Goal: Information Seeking & Learning: Learn about a topic

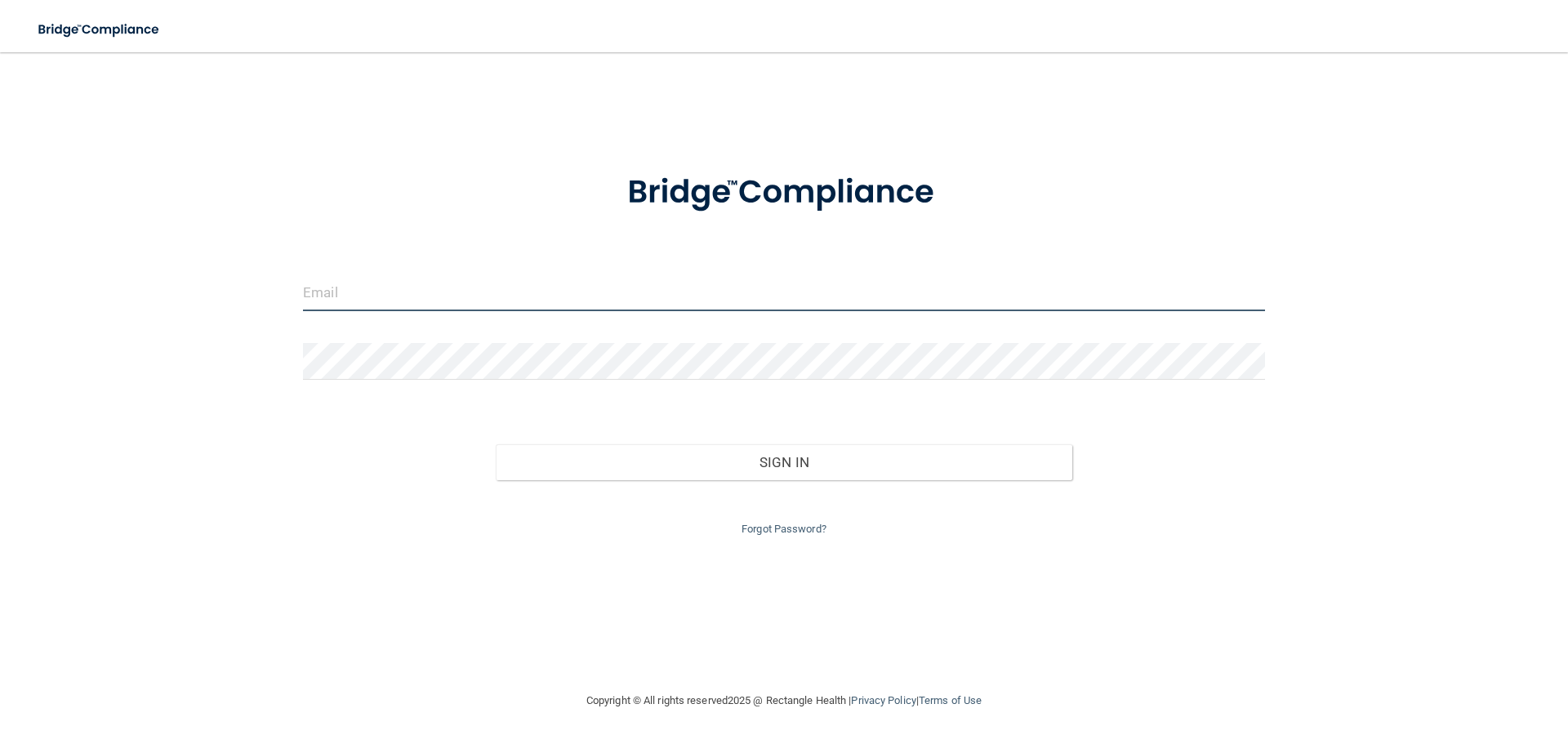
click at [577, 290] on input "email" at bounding box center [784, 293] width 962 height 37
type input "[EMAIL_ADDRESS][DOMAIN_NAME]"
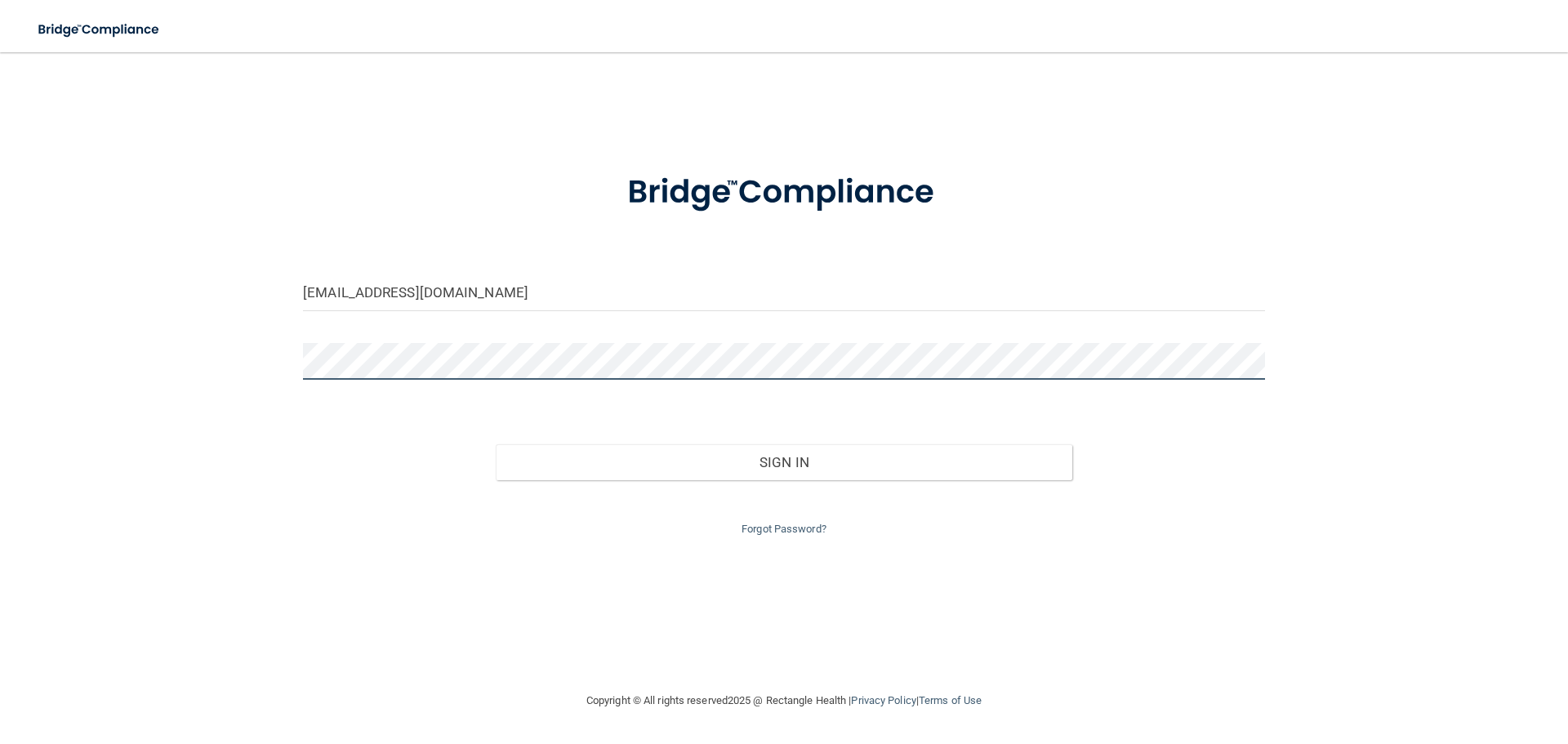
click at [495, 444] on button "Sign In" at bounding box center [784, 462] width 577 height 36
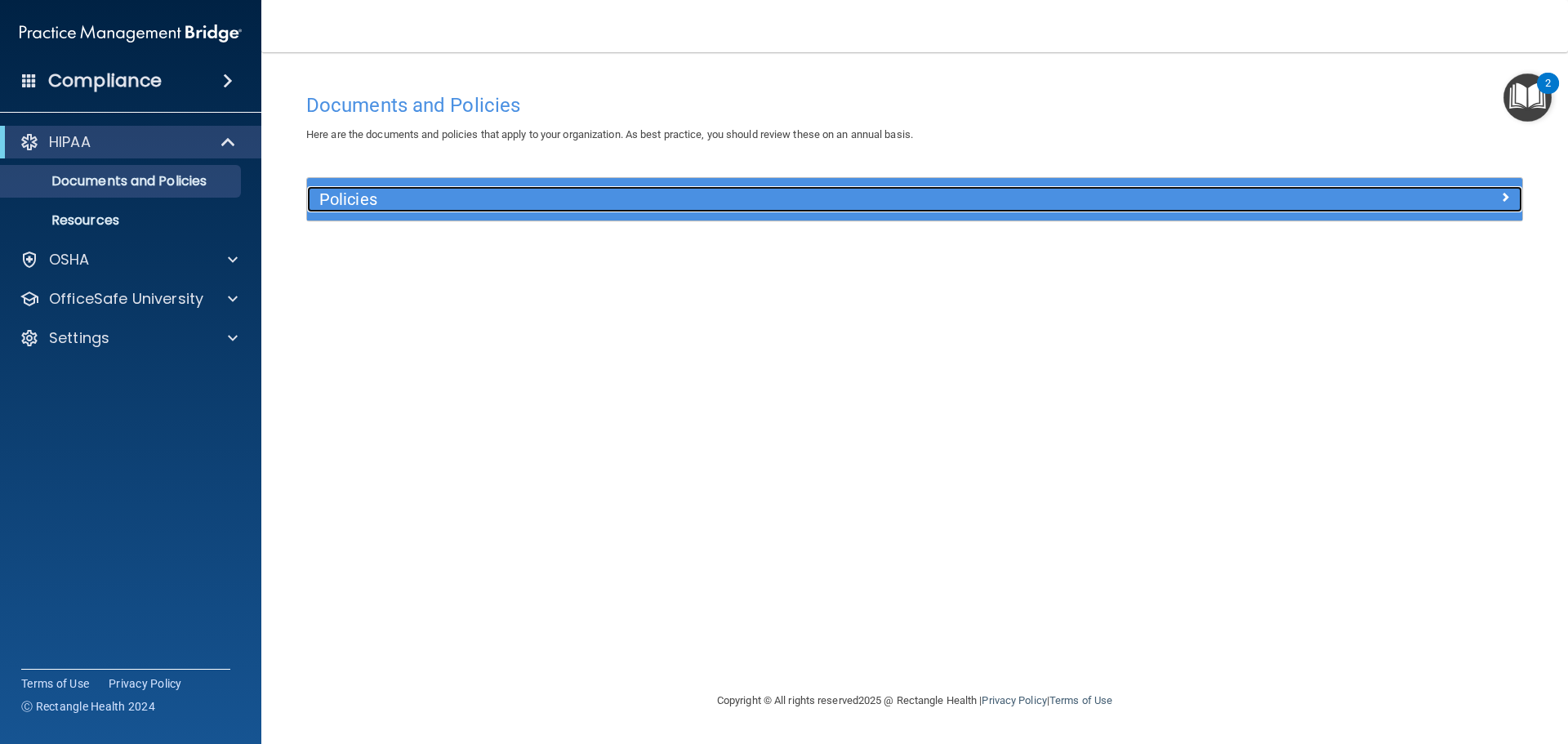
click at [429, 208] on h5 "Policies" at bounding box center [762, 200] width 887 height 18
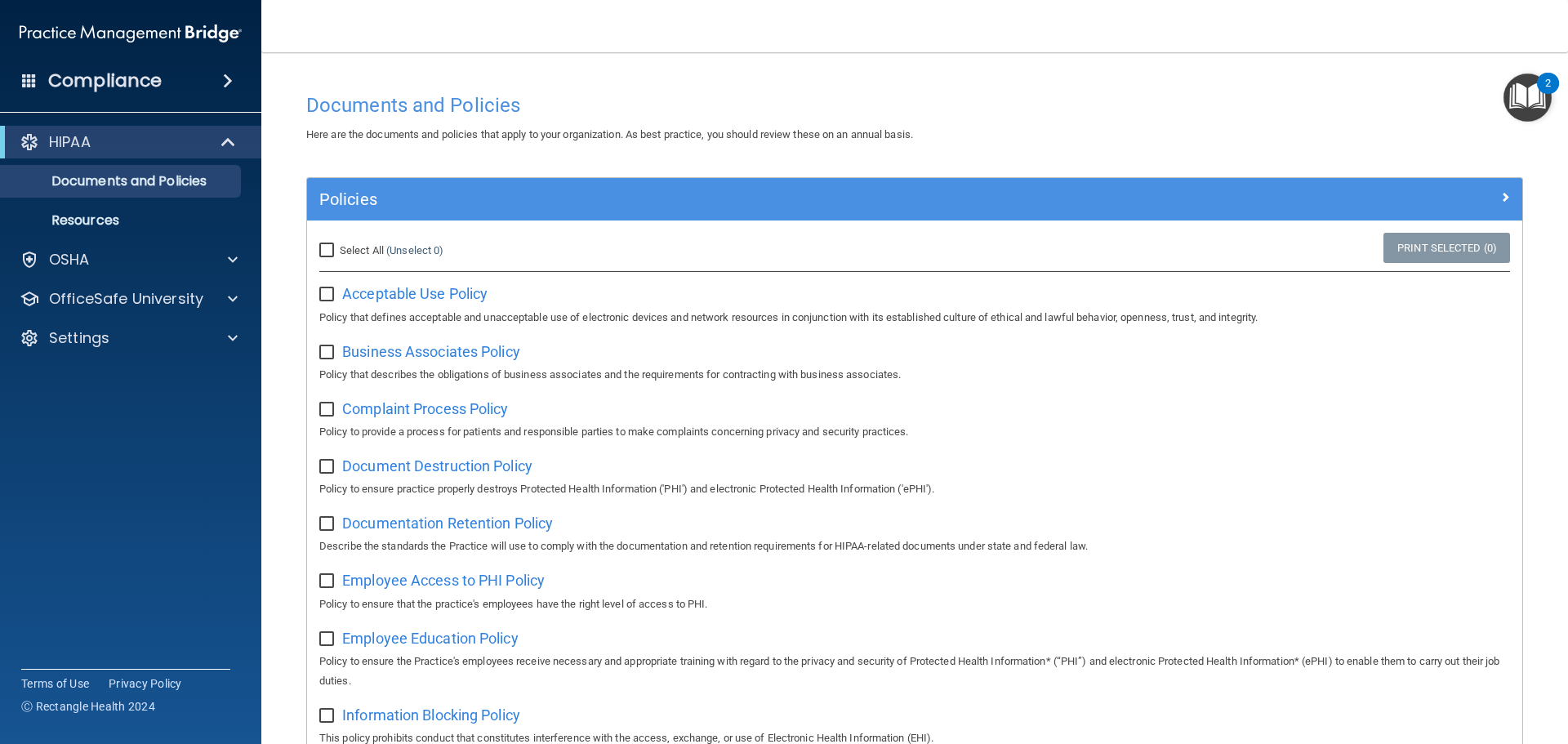
click at [332, 251] on input "Select All (Unselect 0) Unselect All" at bounding box center [328, 251] width 18 height 13
checkbox input "true"
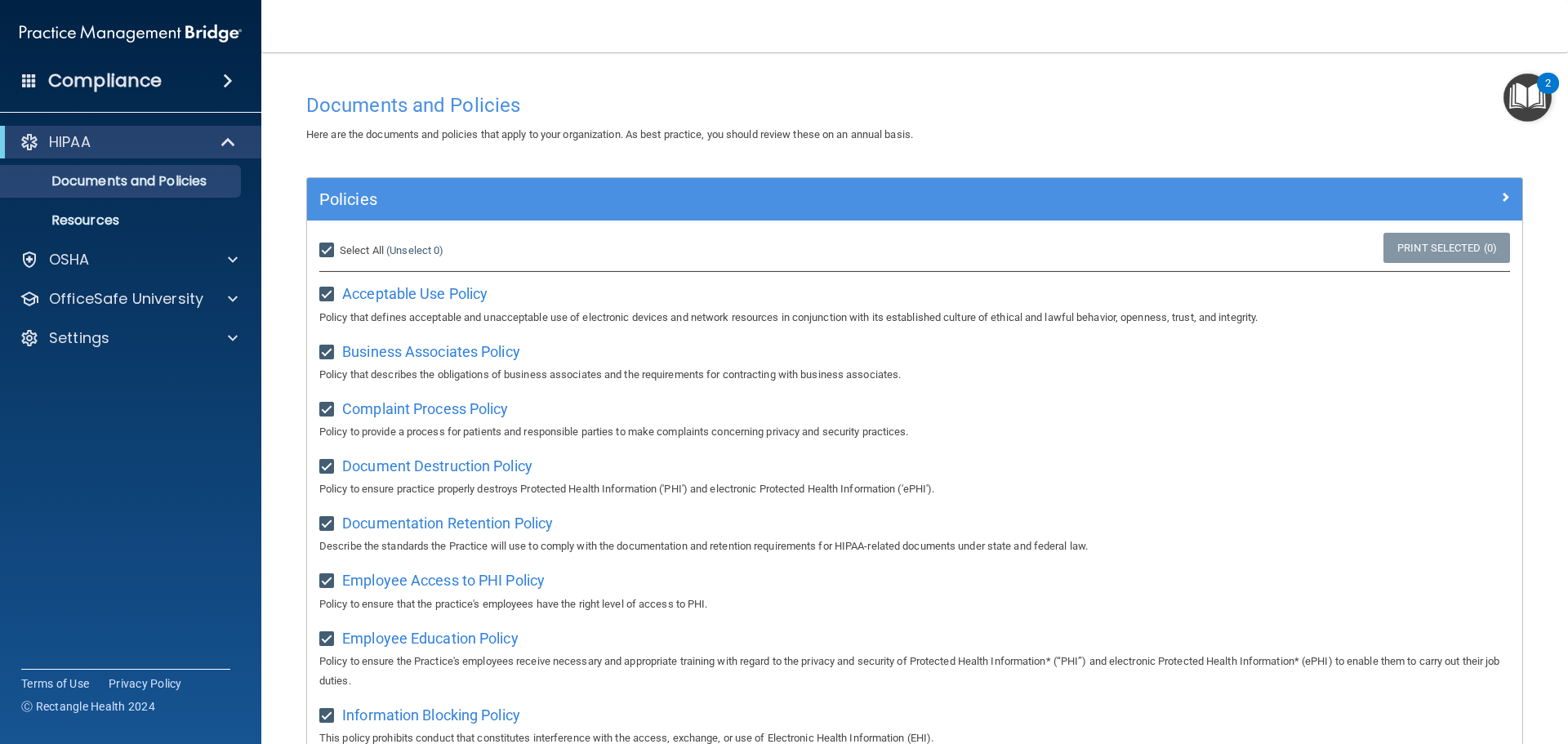
checkbox input "true"
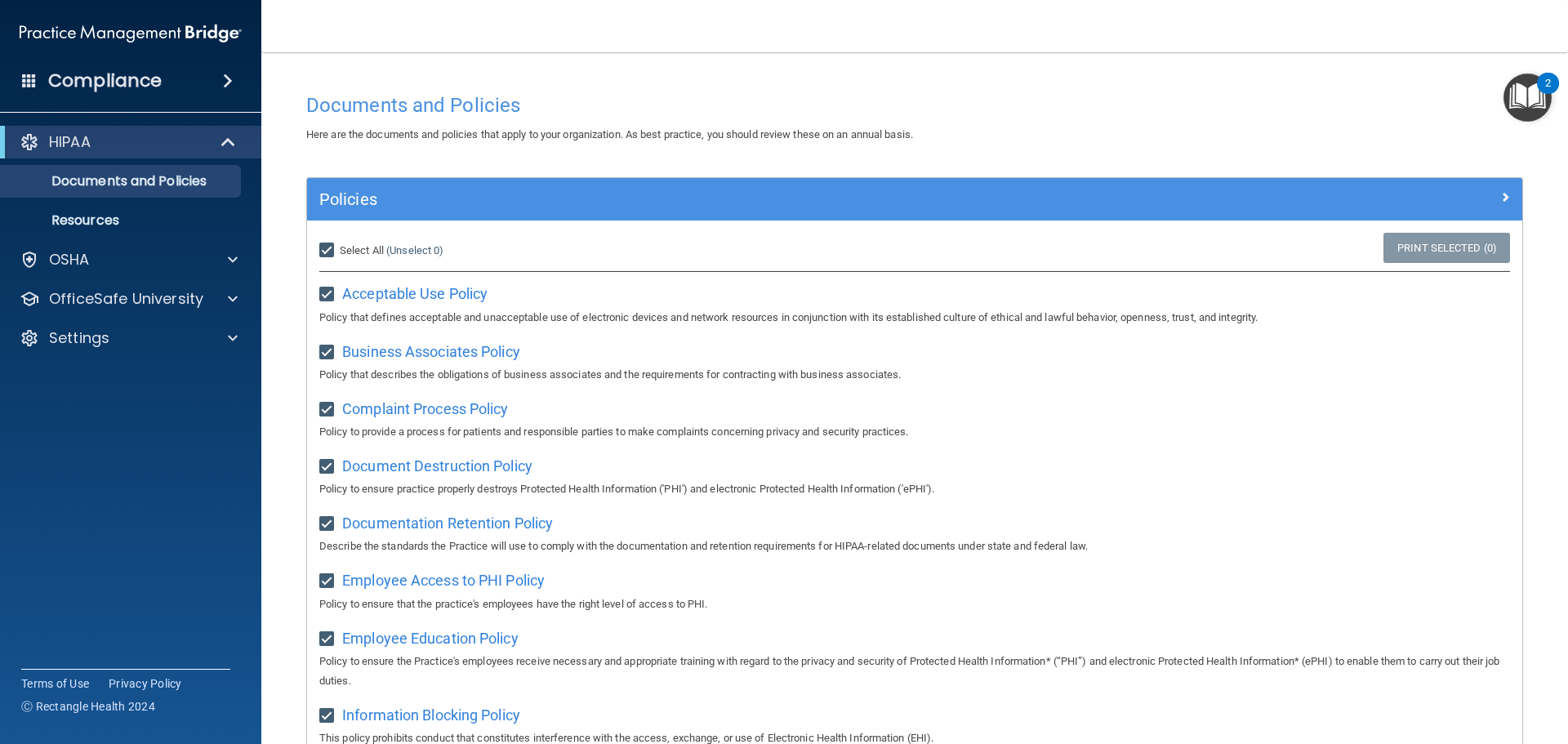
checkbox input "true"
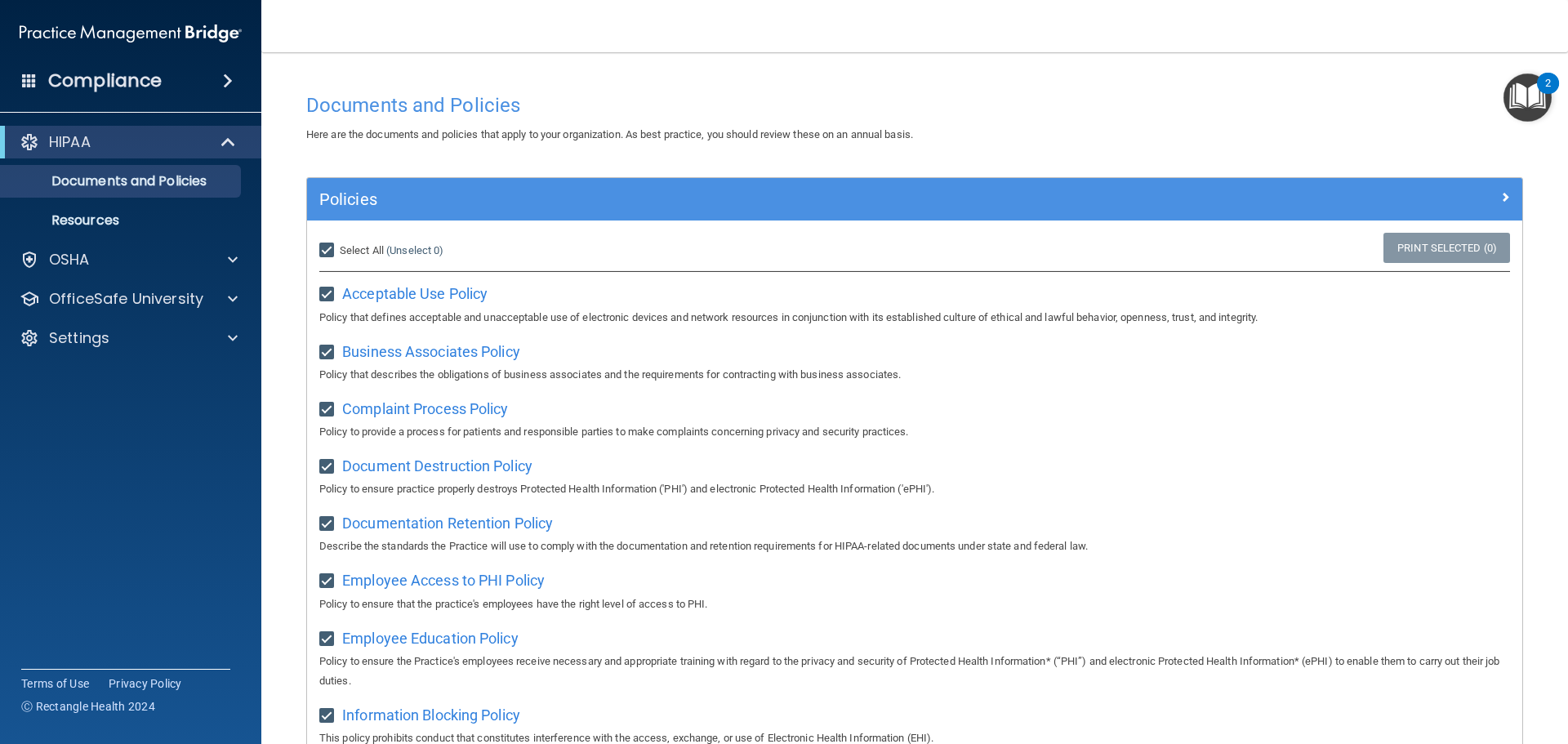
checkbox input "true"
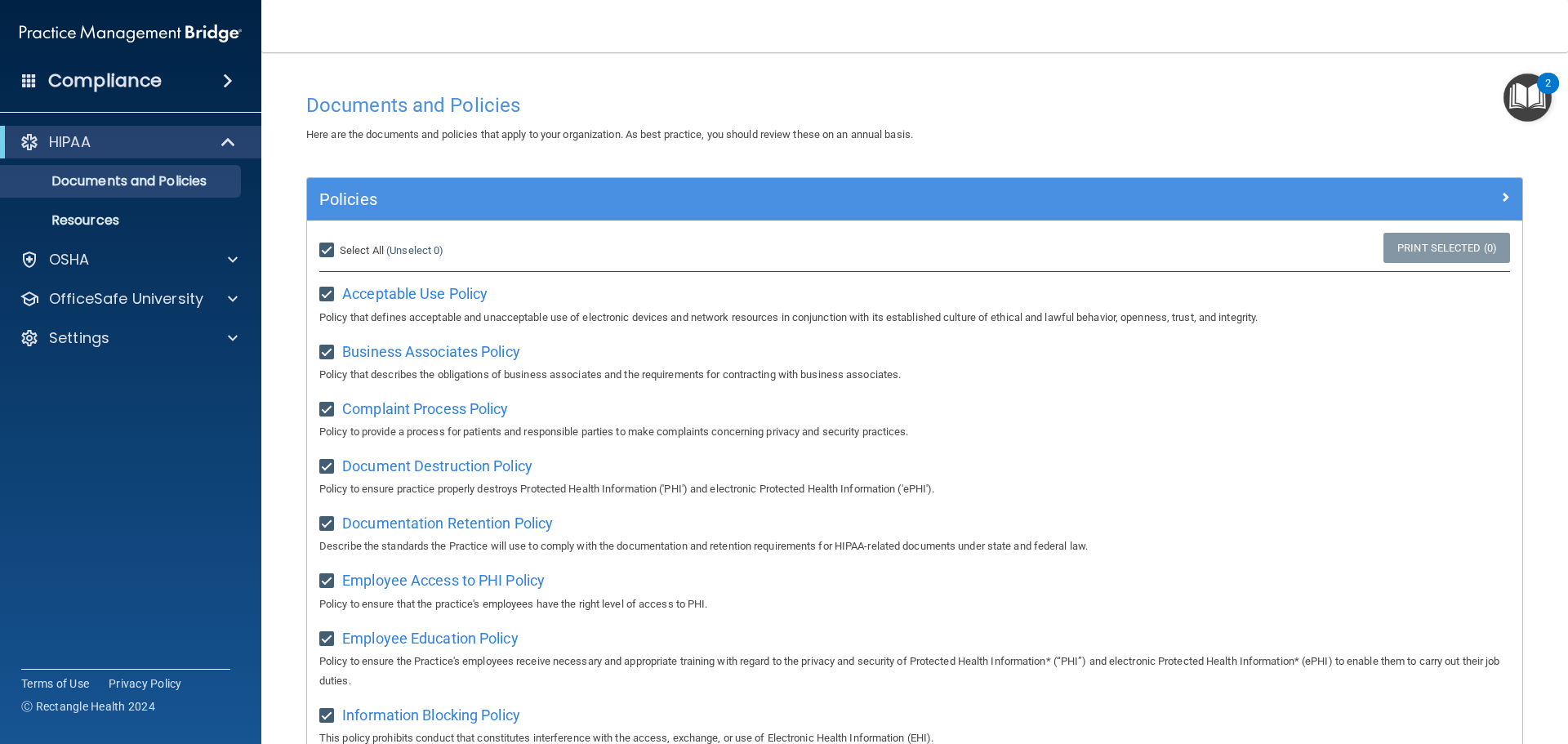
checkbox input "true"
click at [177, 90] on div "Compliance" at bounding box center [131, 80] width 261 height 36
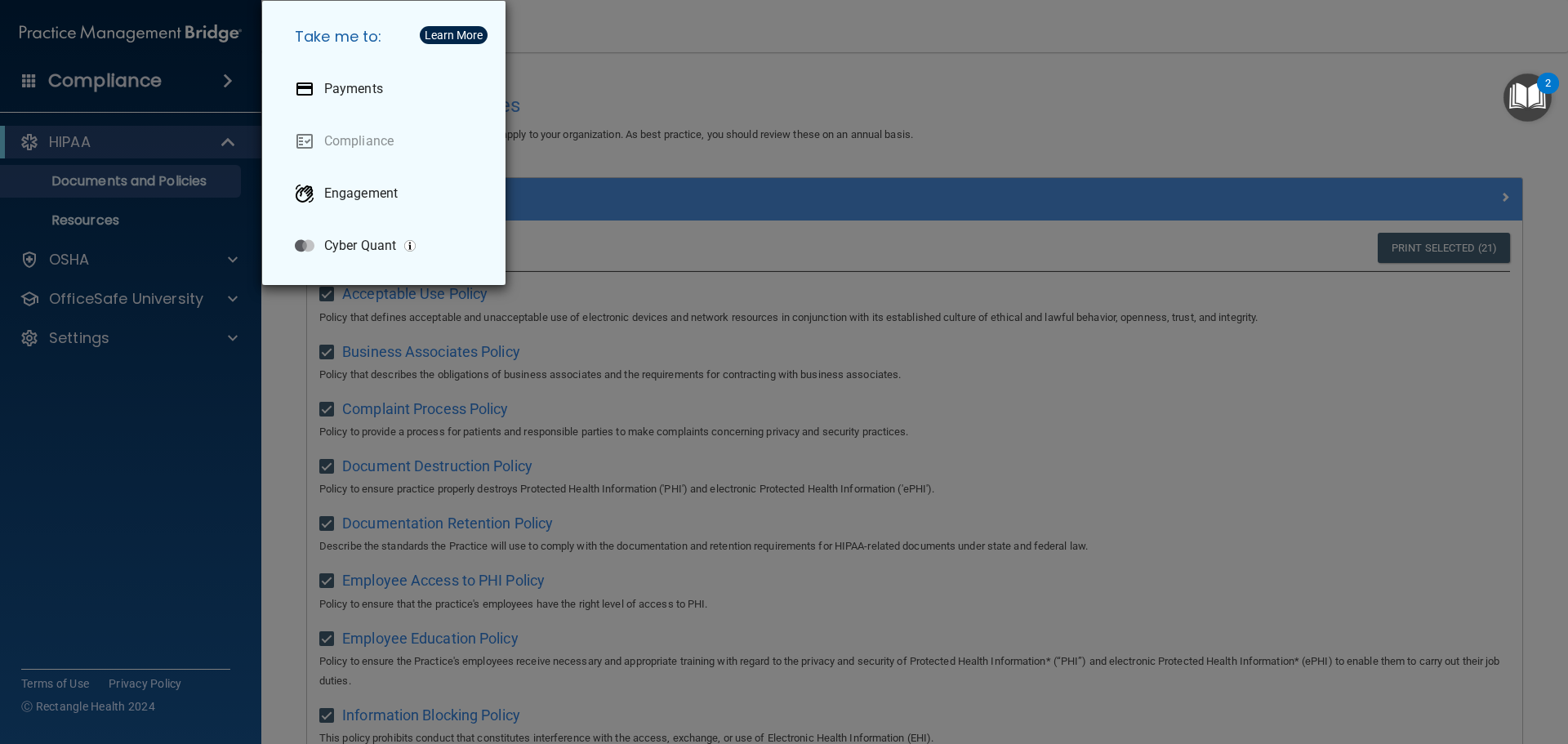
click at [405, 471] on div "Take me to: Payments Compliance Engagement Cyber Quant" at bounding box center [784, 372] width 1568 height 744
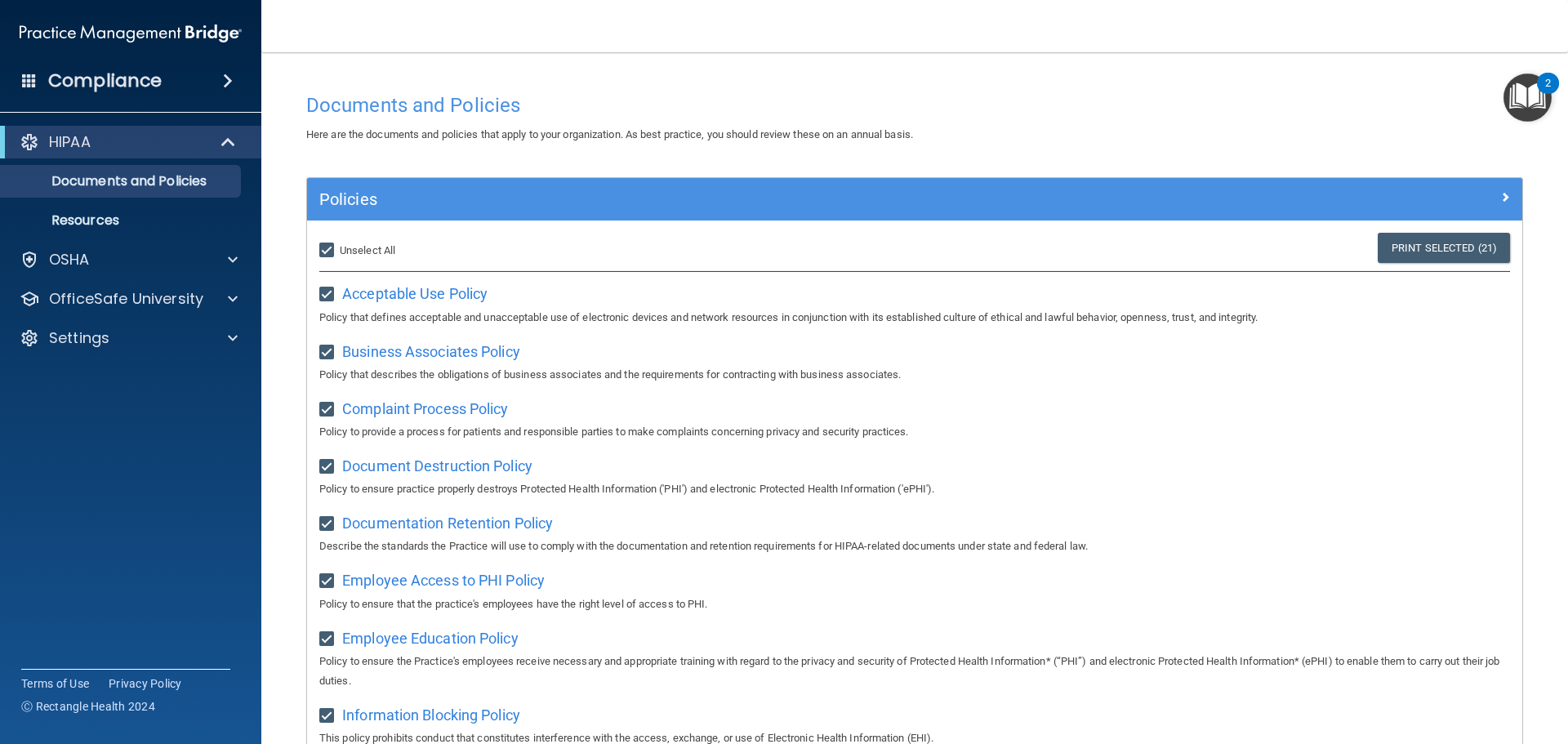
click at [218, 153] on div "HIPAA" at bounding box center [131, 143] width 261 height 33
click at [218, 146] on div at bounding box center [229, 142] width 40 height 19
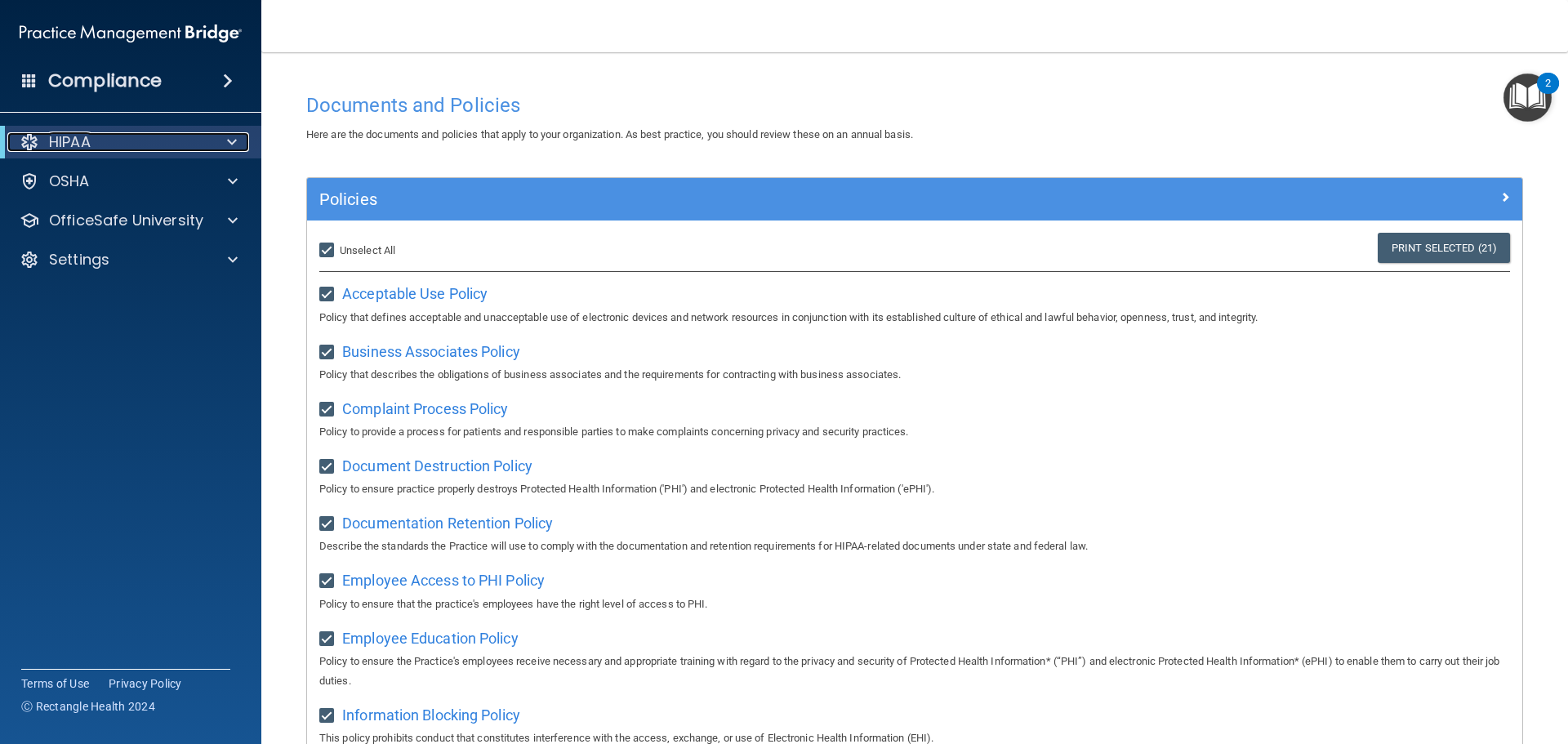
click at [219, 143] on div at bounding box center [229, 142] width 40 height 19
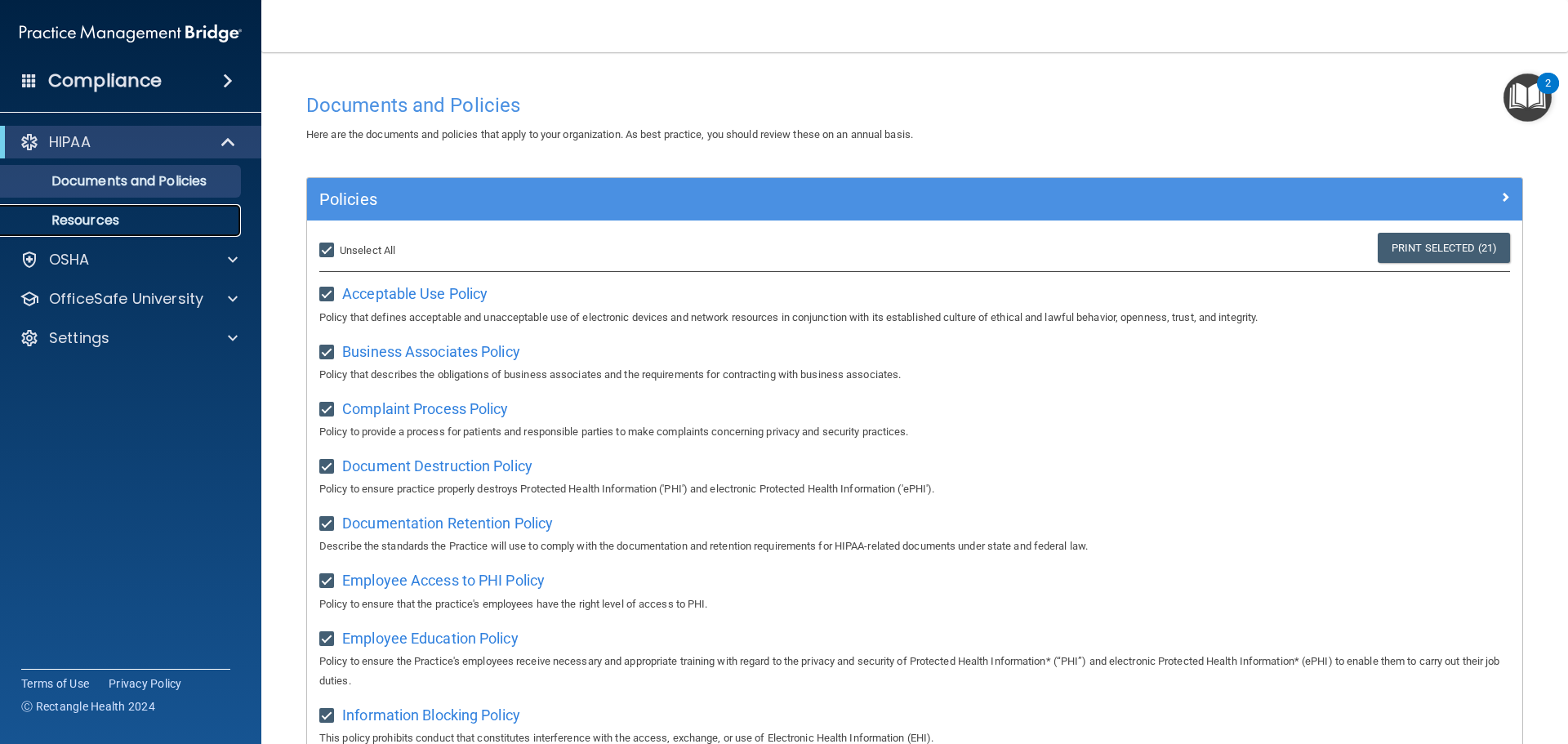
click at [116, 210] on link "Resources" at bounding box center [112, 221] width 257 height 33
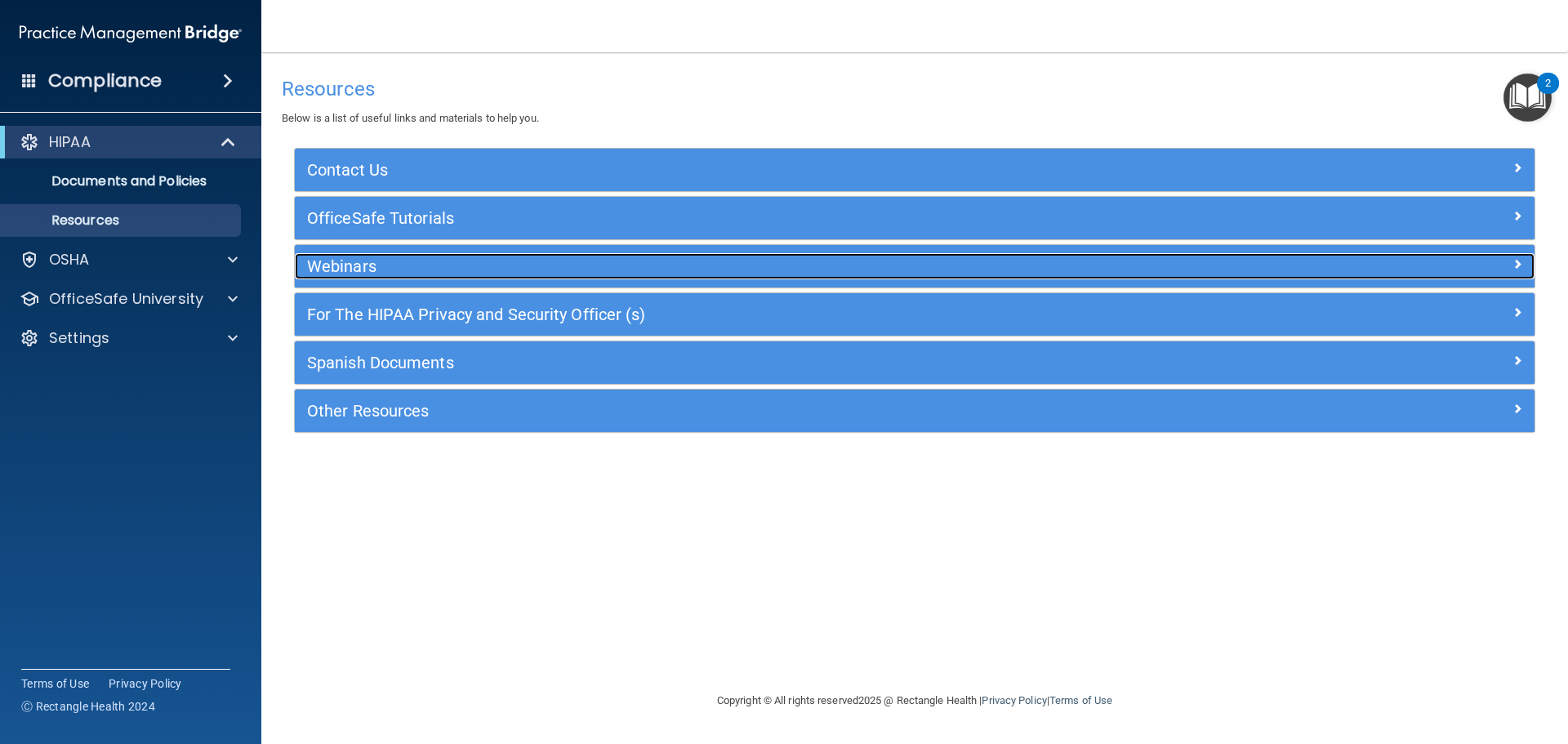
click at [399, 266] on h5 "Webinars" at bounding box center [759, 267] width 905 height 18
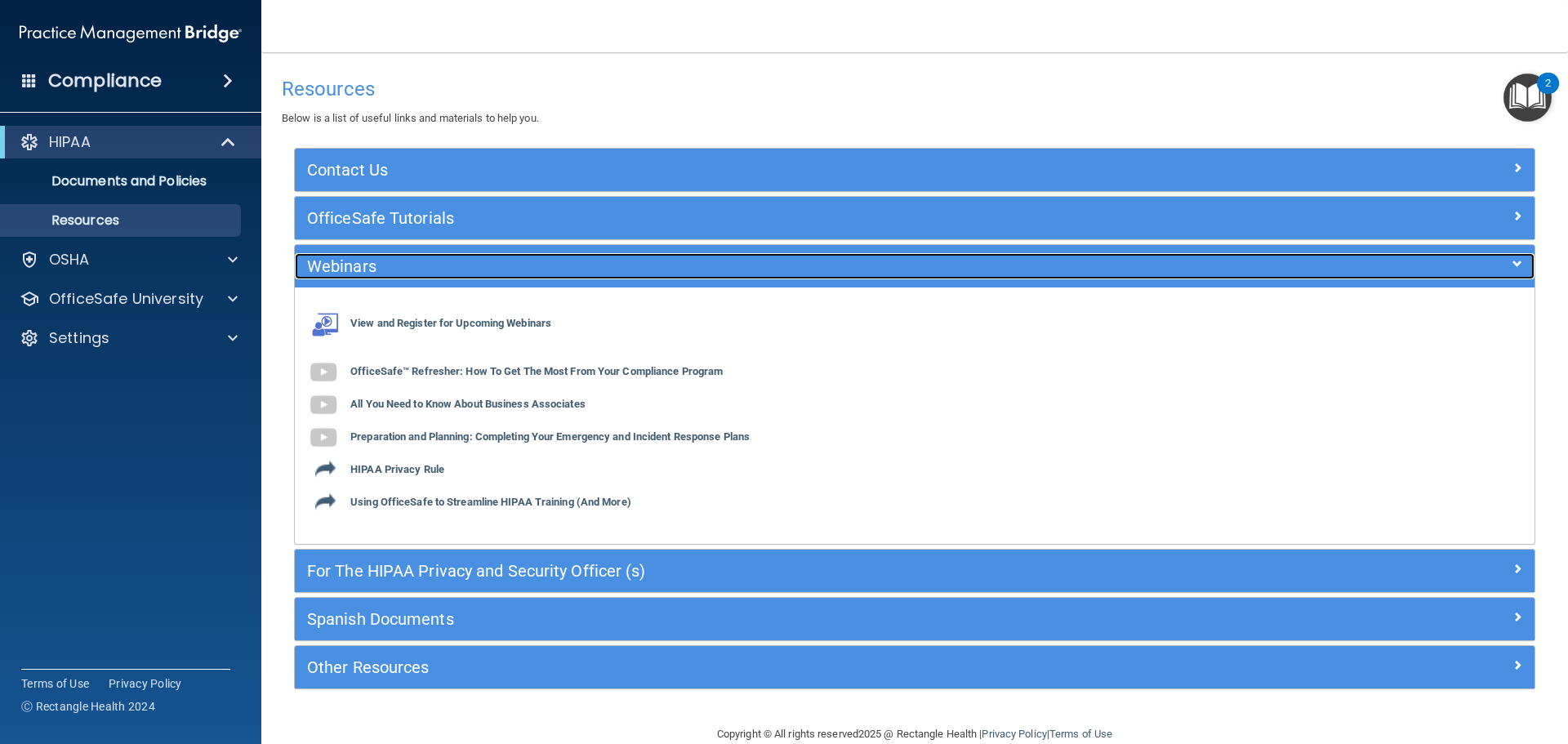
click at [402, 262] on h5 "Webinars" at bounding box center [759, 267] width 905 height 18
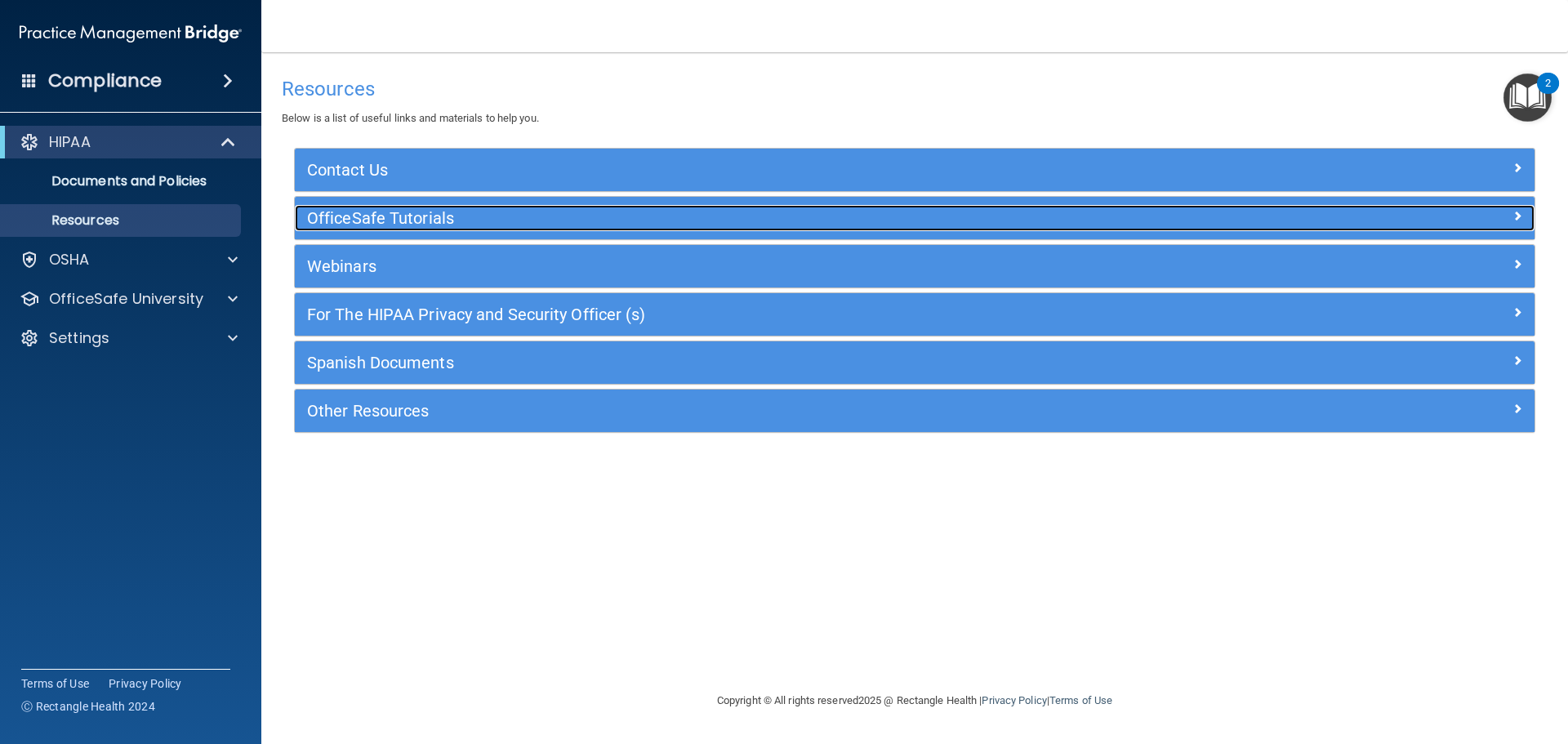
click at [404, 217] on h5 "OfficeSafe Tutorials" at bounding box center [759, 218] width 905 height 18
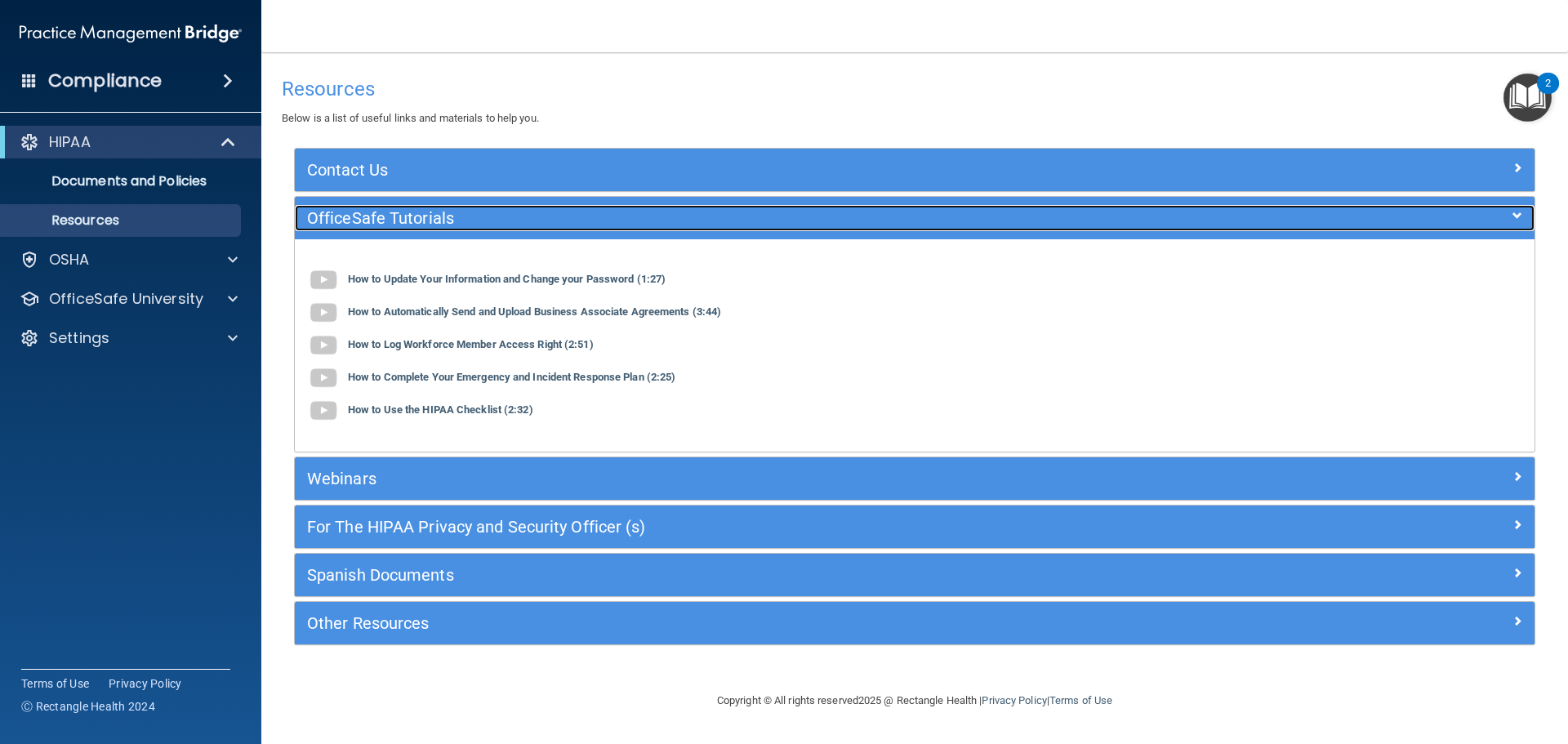
click at [404, 217] on h5 "OfficeSafe Tutorials" at bounding box center [759, 218] width 905 height 18
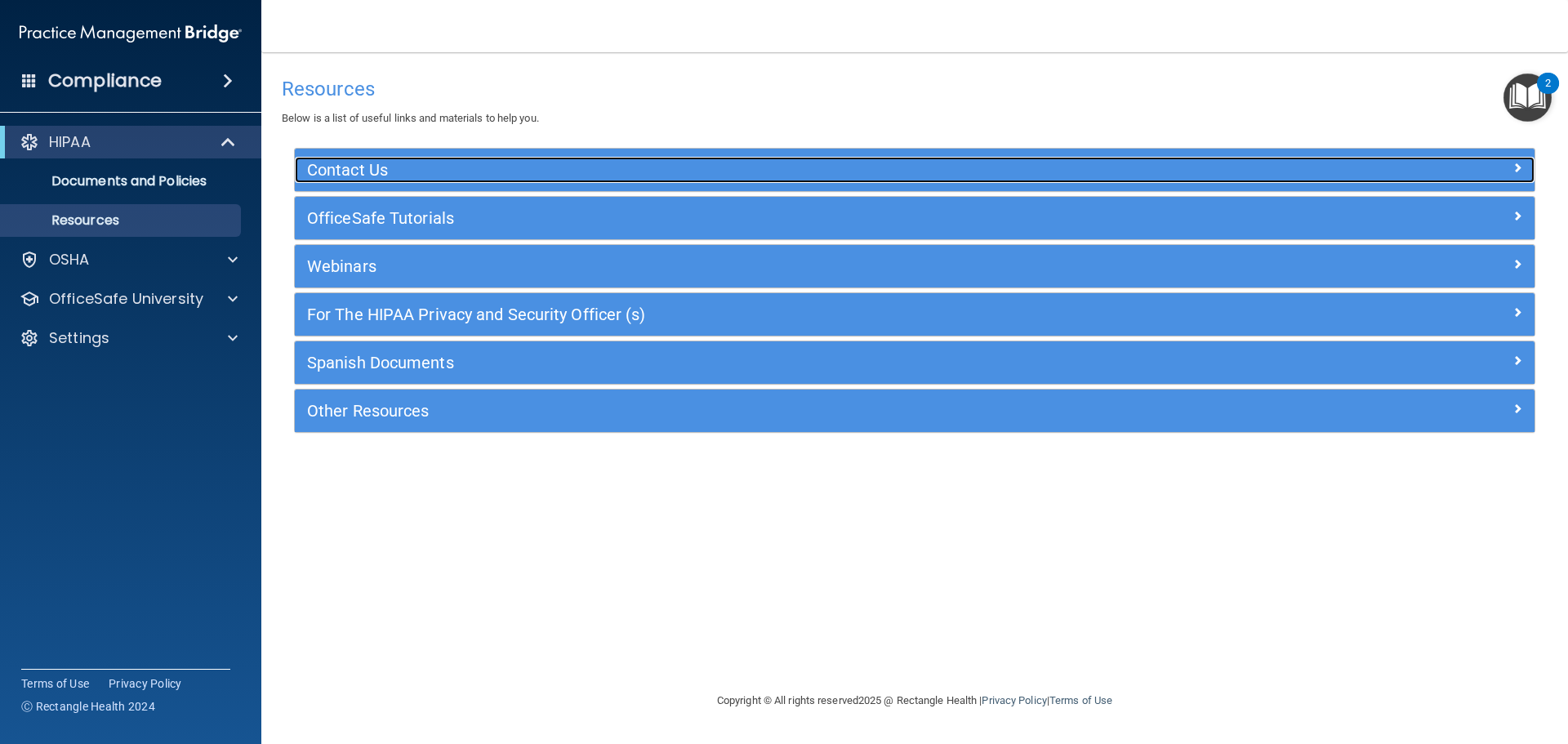
click at [421, 169] on h5 "Contact Us" at bounding box center [759, 170] width 905 height 18
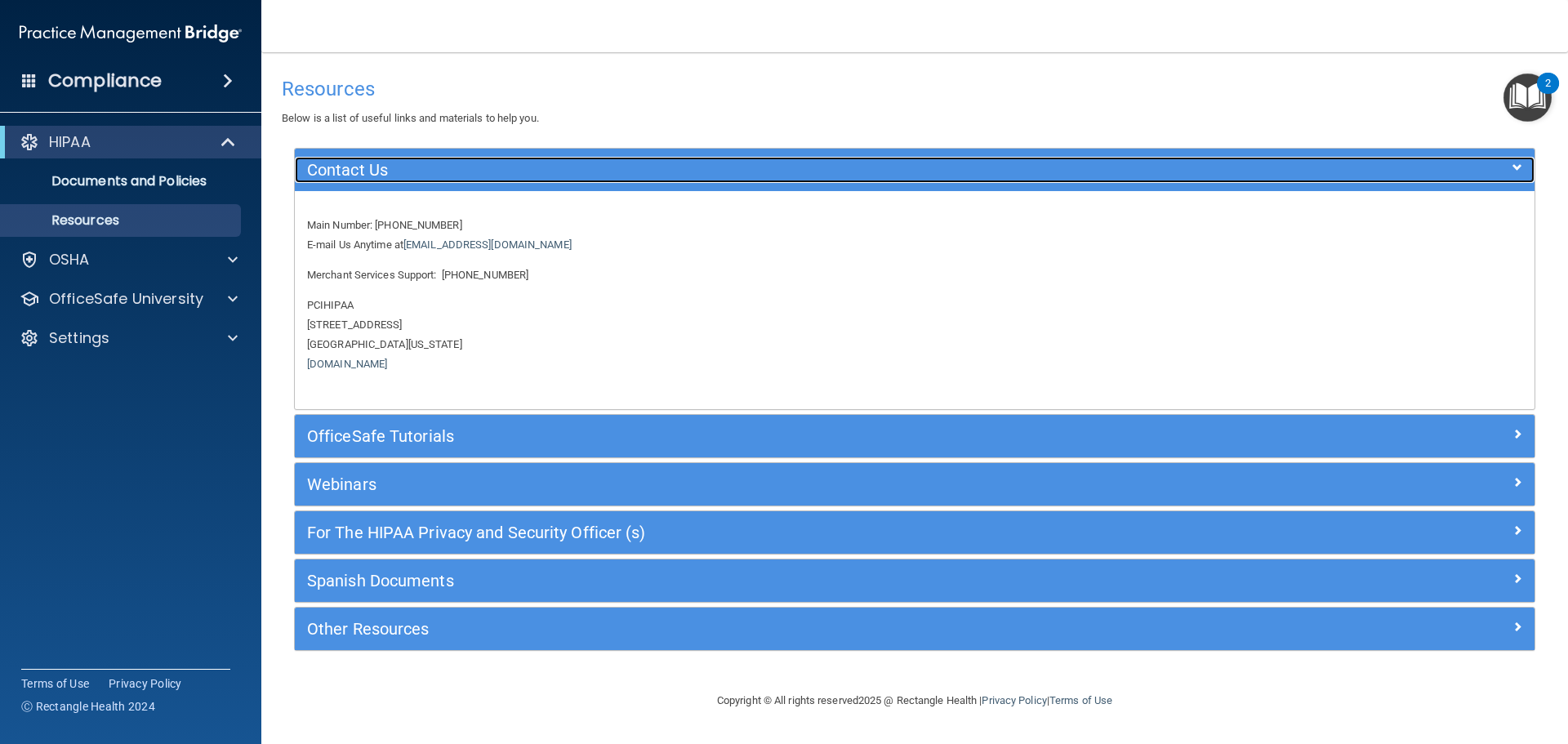
click at [421, 169] on h5 "Contact Us" at bounding box center [759, 170] width 905 height 18
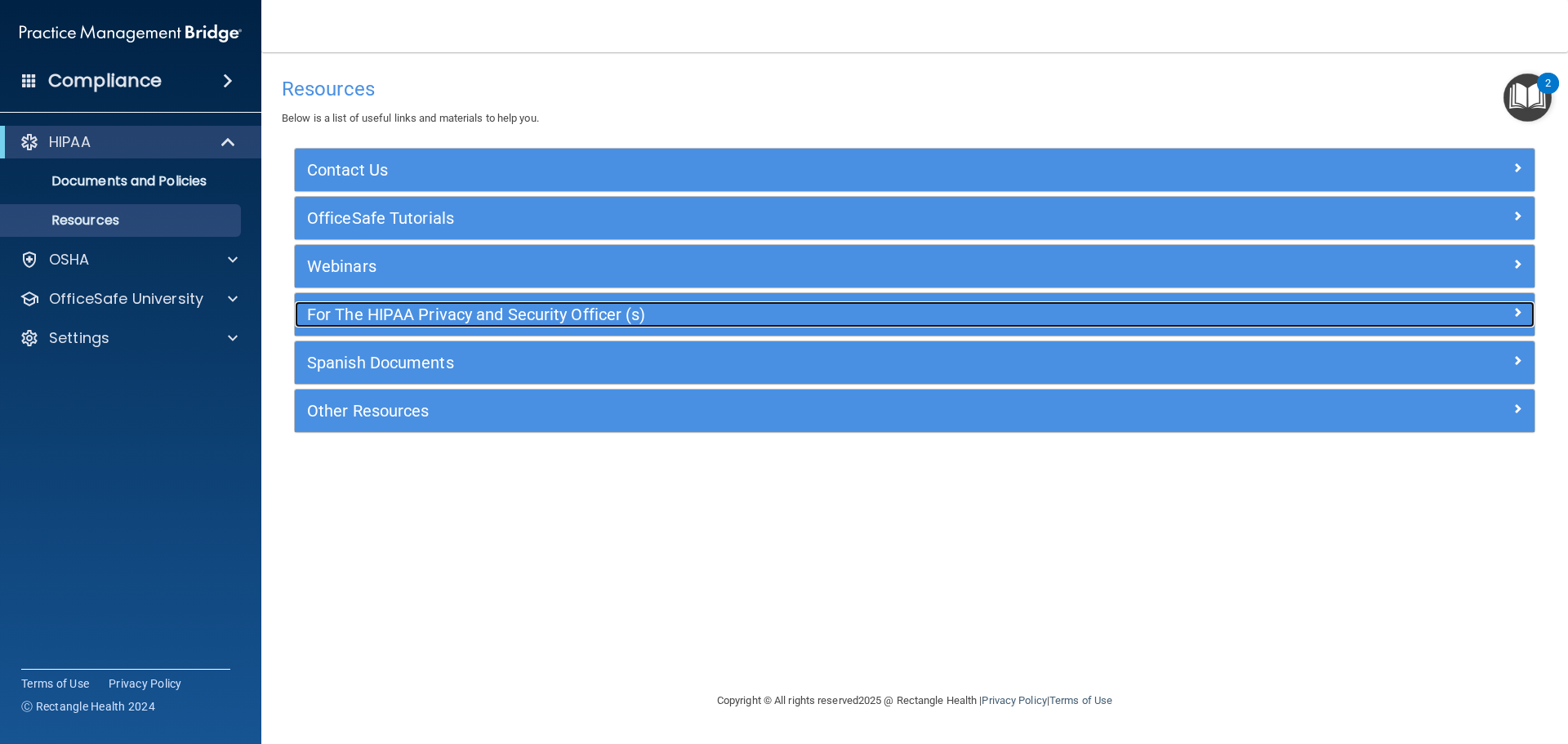
click at [436, 317] on h5 "For The HIPAA Privacy and Security Officer (s)" at bounding box center [759, 315] width 905 height 18
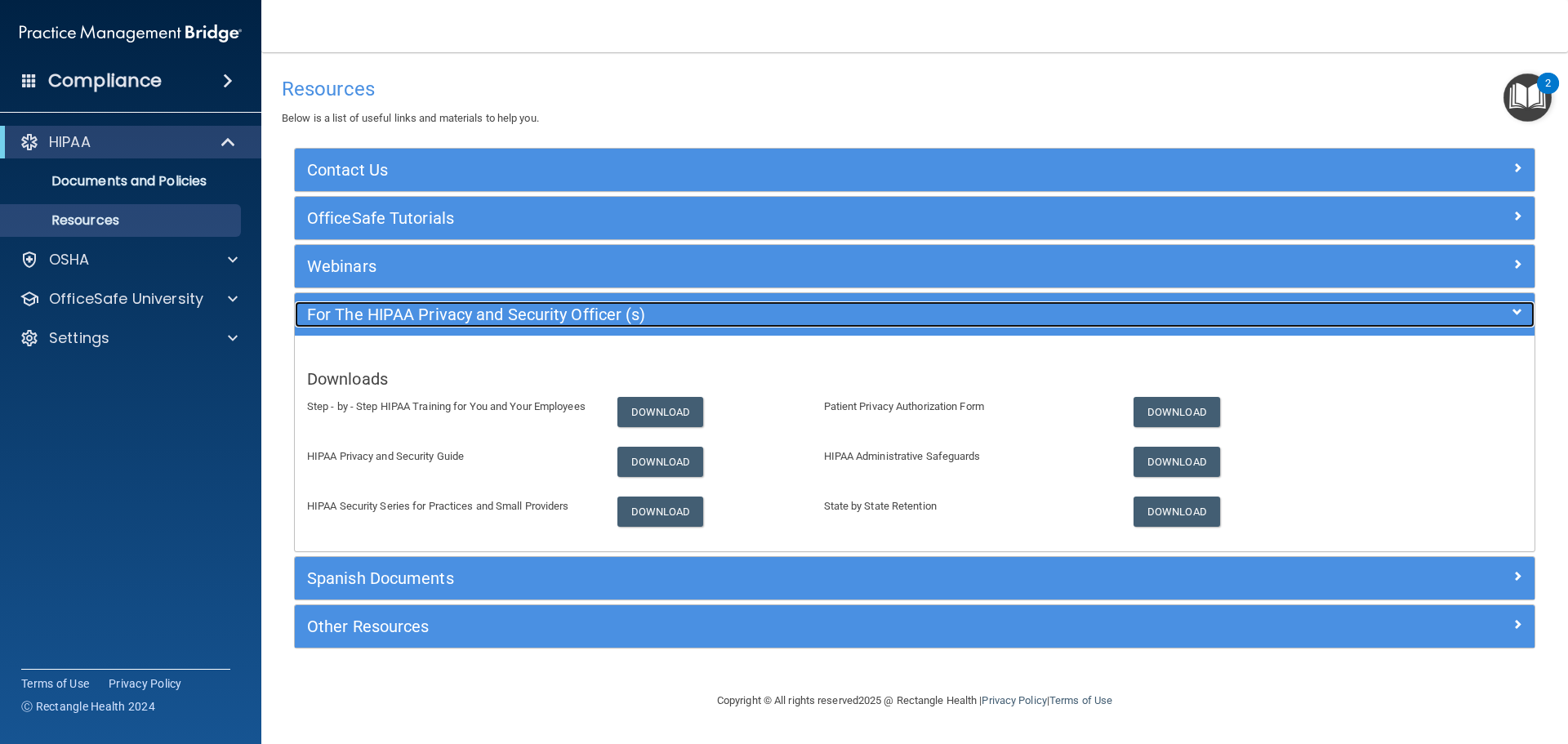
click at [436, 315] on h5 "For The HIPAA Privacy and Security Officer (s)" at bounding box center [759, 315] width 905 height 18
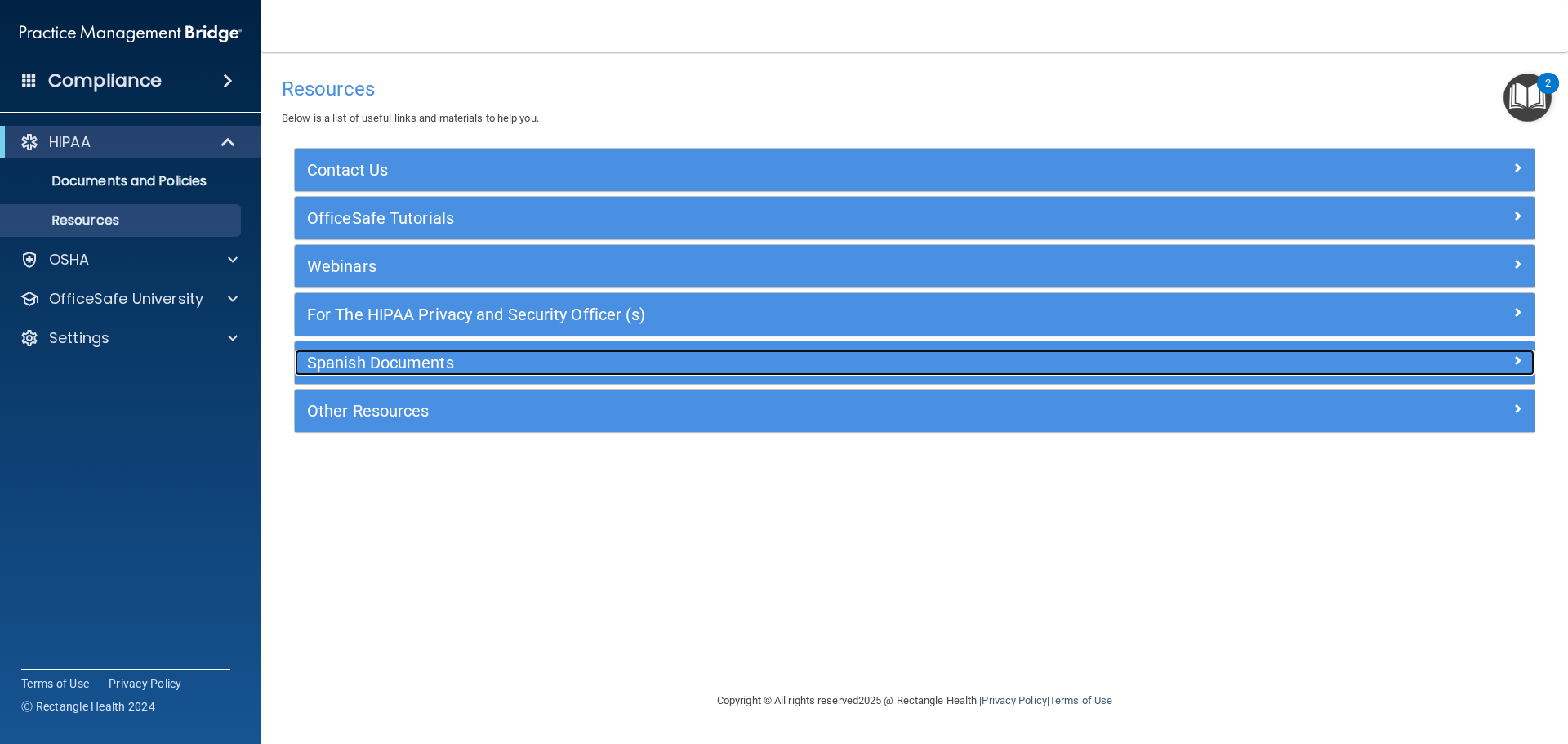
click at [452, 358] on h5 "Spanish Documents" at bounding box center [759, 363] width 905 height 18
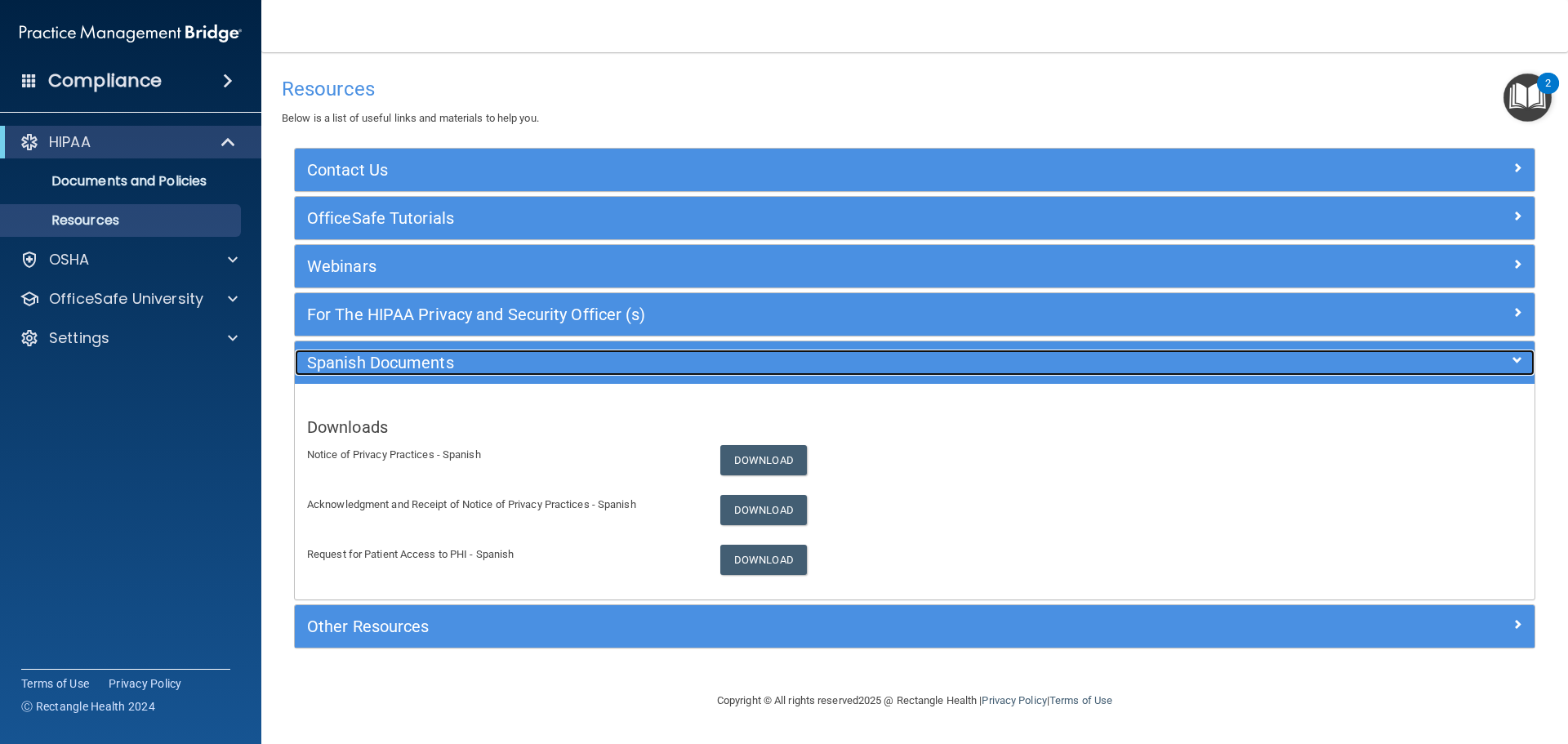
click at [444, 361] on h5 "Spanish Documents" at bounding box center [759, 363] width 905 height 18
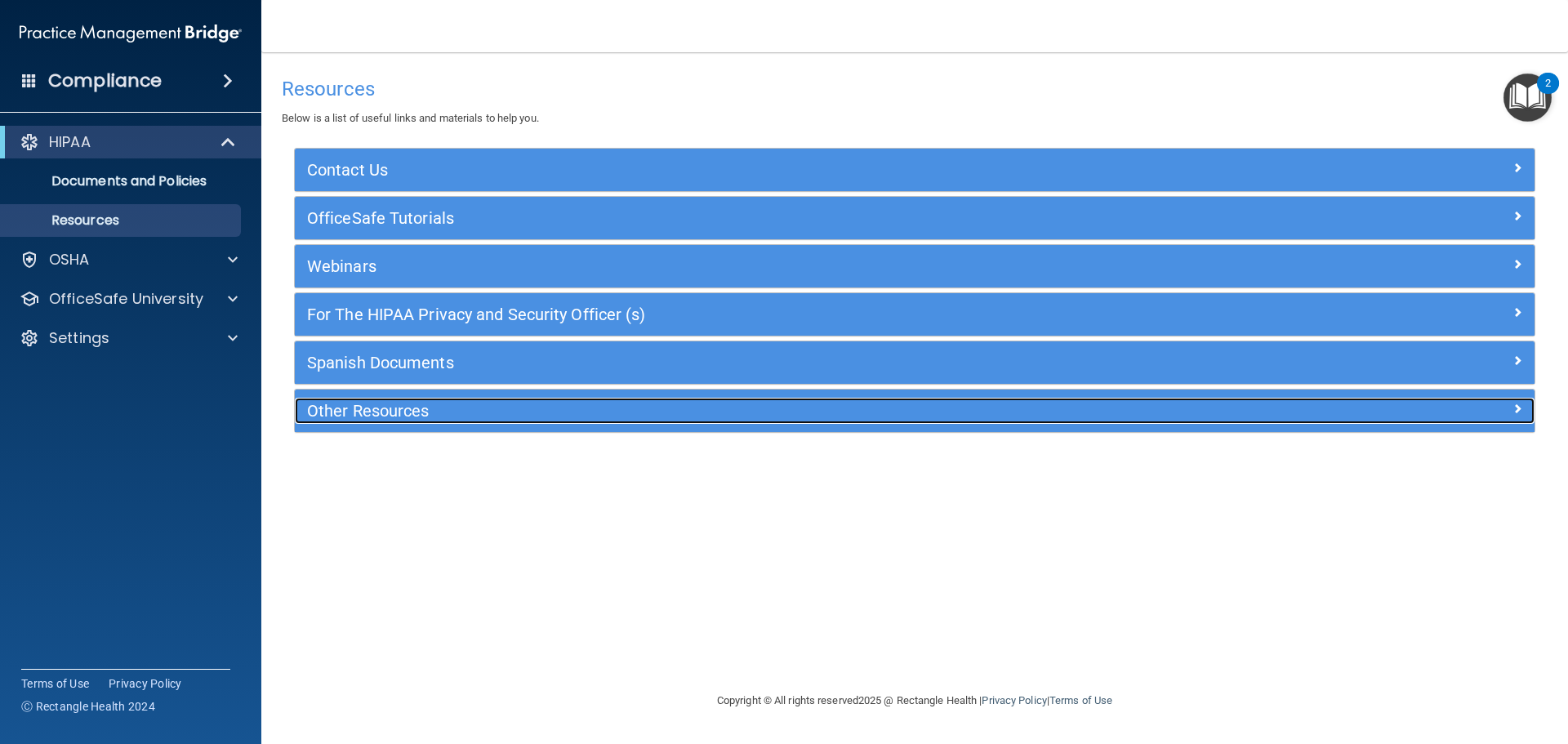
click at [485, 421] on div "Other Resources" at bounding box center [760, 411] width 930 height 26
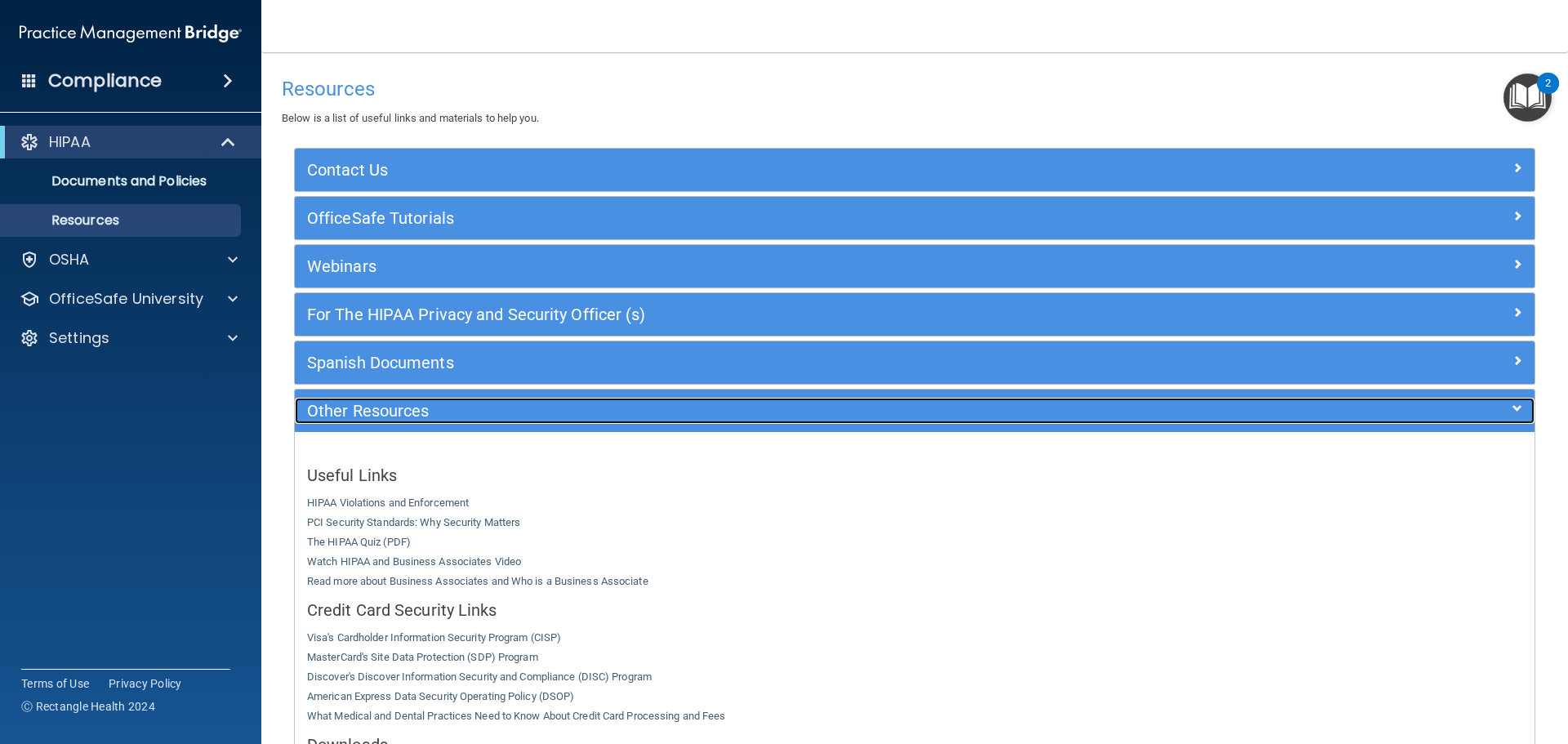
click at [485, 421] on div "Other Resources" at bounding box center [760, 411] width 930 height 26
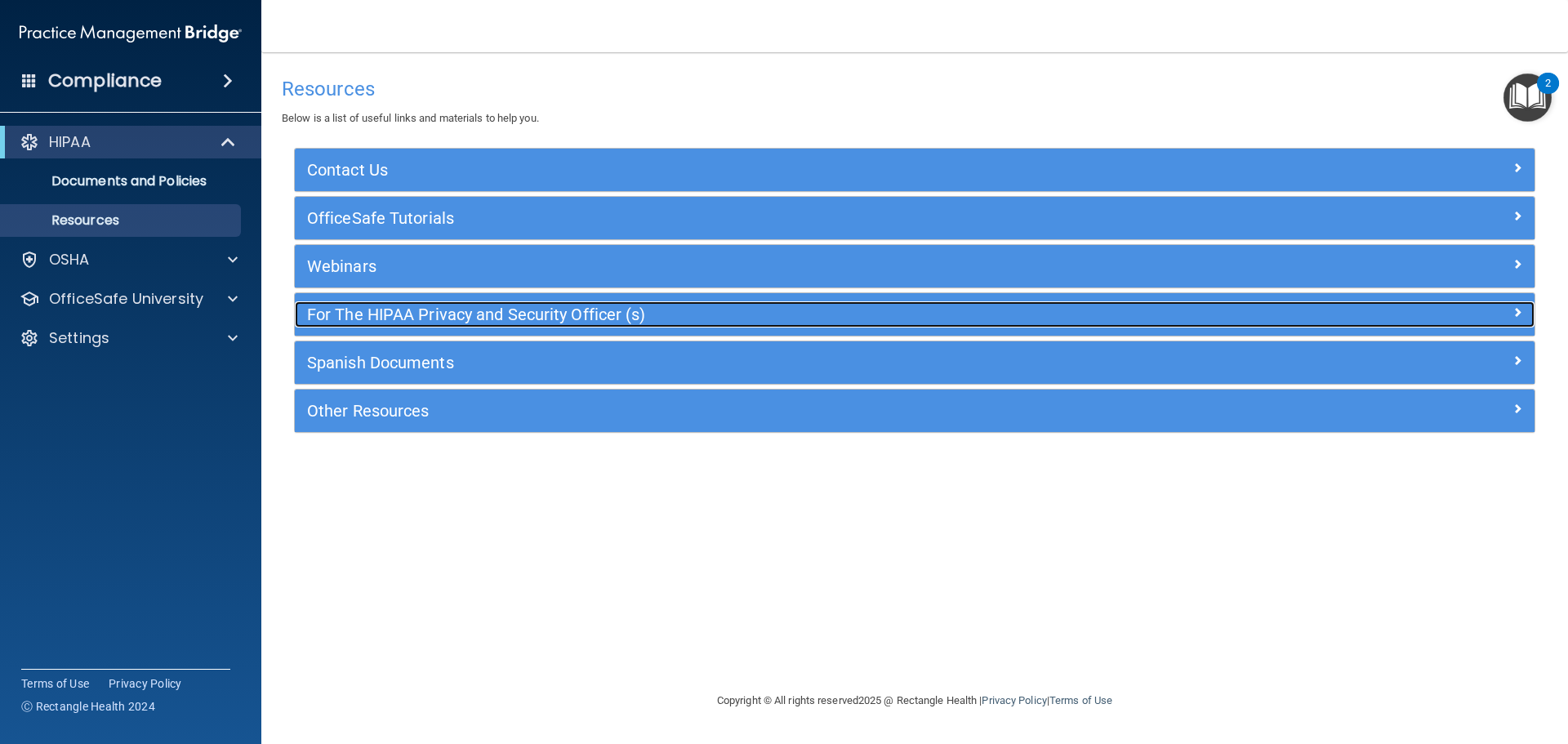
click at [492, 324] on h5 "For The HIPAA Privacy and Security Officer (s)" at bounding box center [759, 315] width 905 height 18
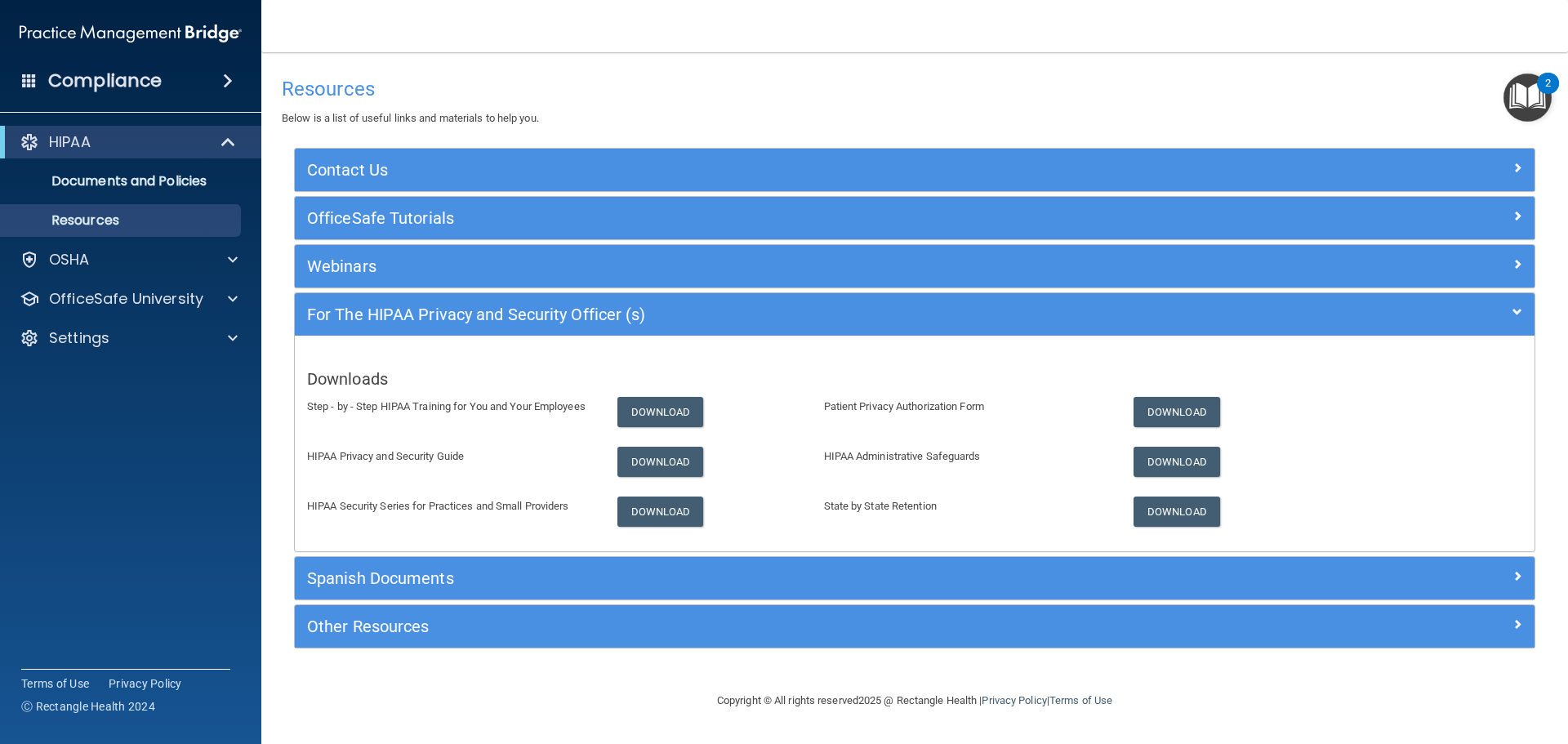
click at [460, 86] on h4 "Resources" at bounding box center [914, 88] width 1266 height 21
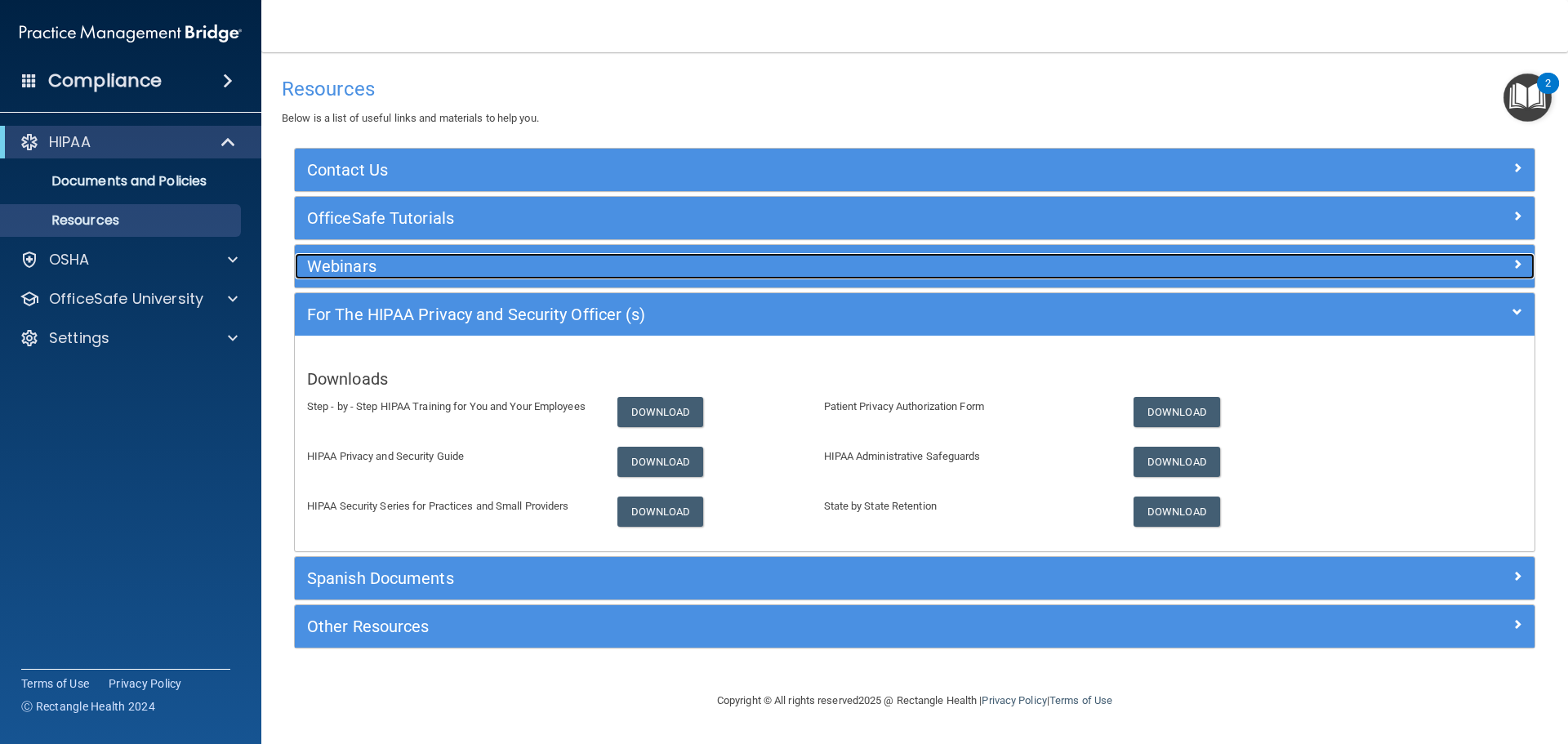
click at [359, 269] on h5 "Webinars" at bounding box center [759, 267] width 905 height 18
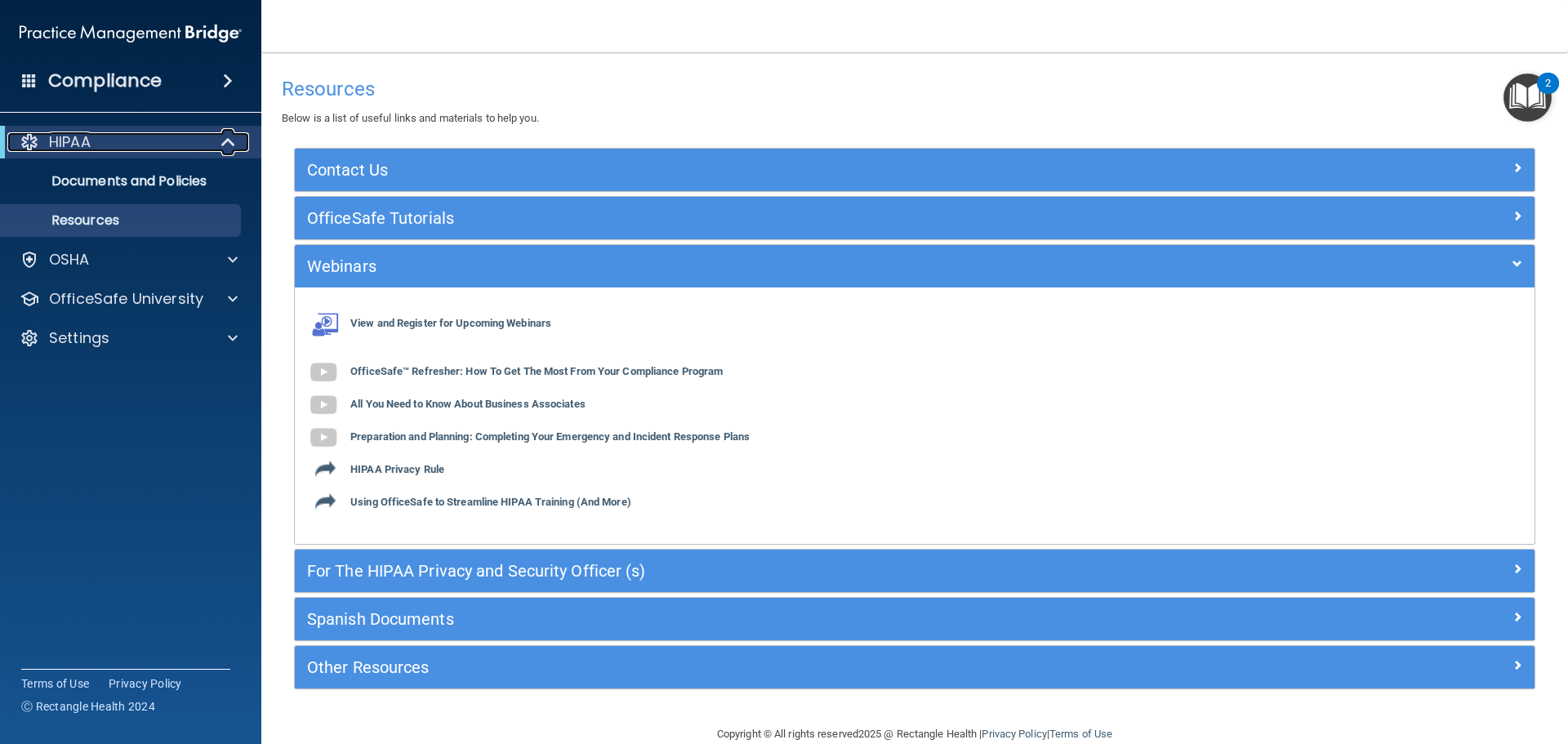
click at [231, 132] on span at bounding box center [230, 142] width 14 height 19
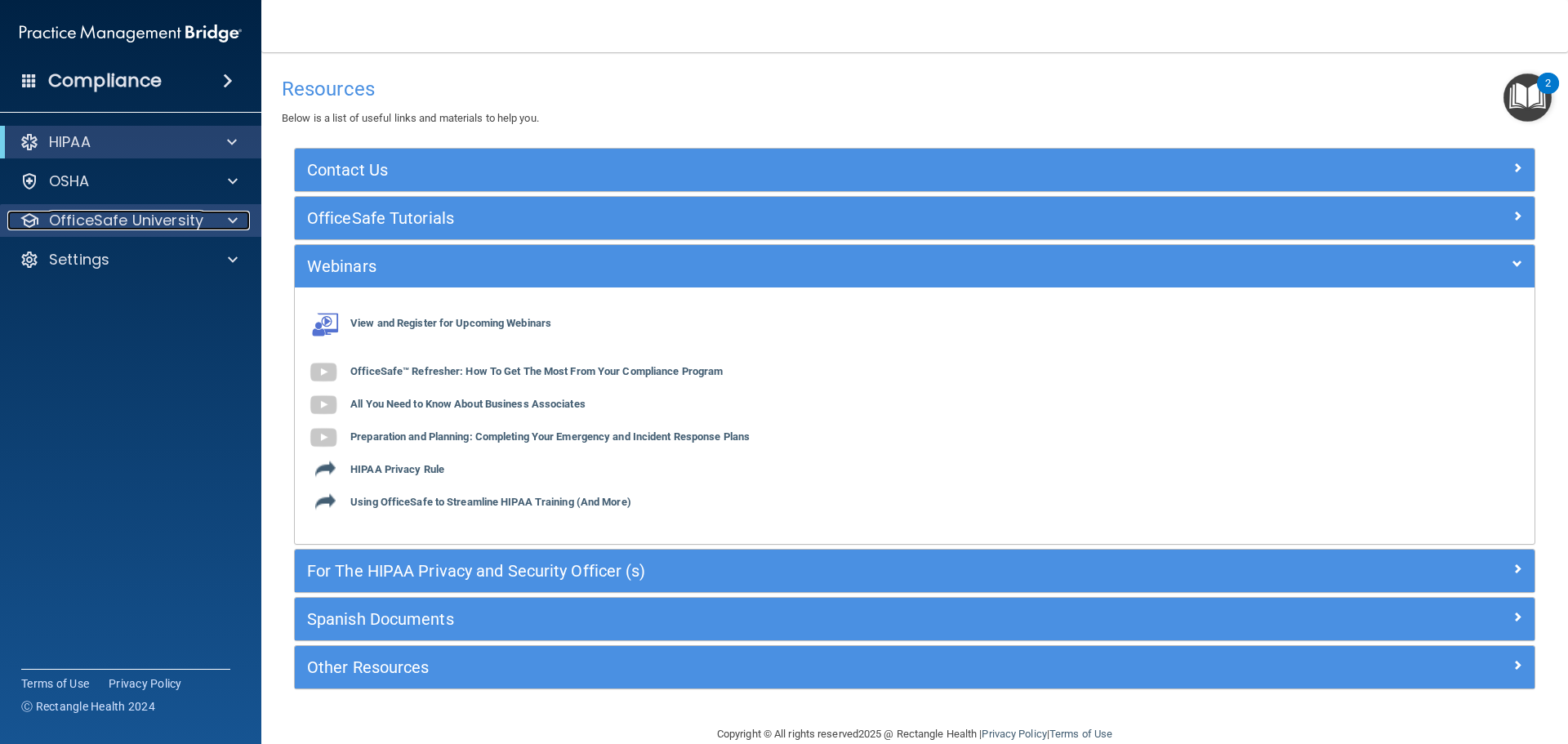
click at [148, 220] on p "OfficeSafe University" at bounding box center [126, 220] width 154 height 19
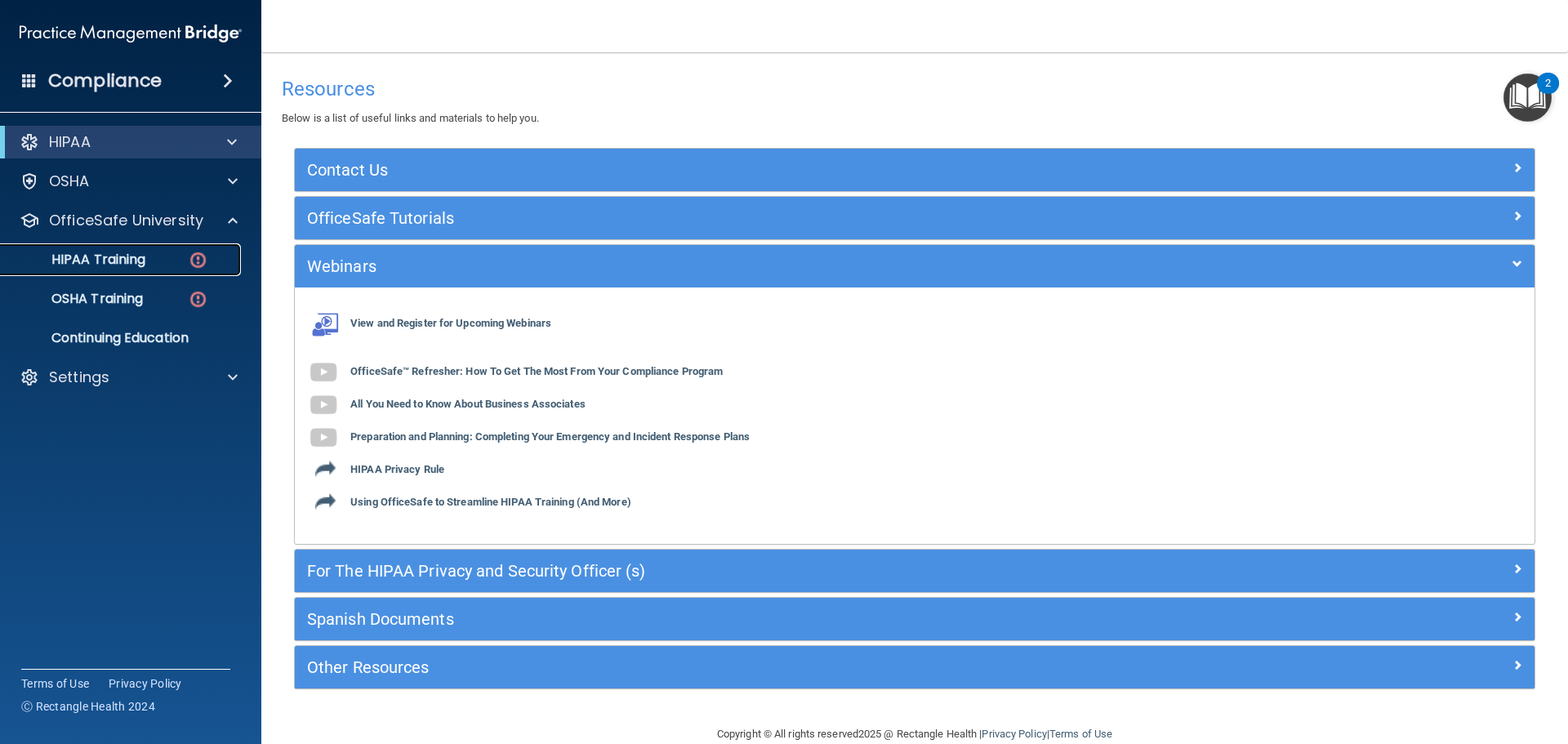
click at [116, 255] on p "HIPAA Training" at bounding box center [78, 260] width 135 height 17
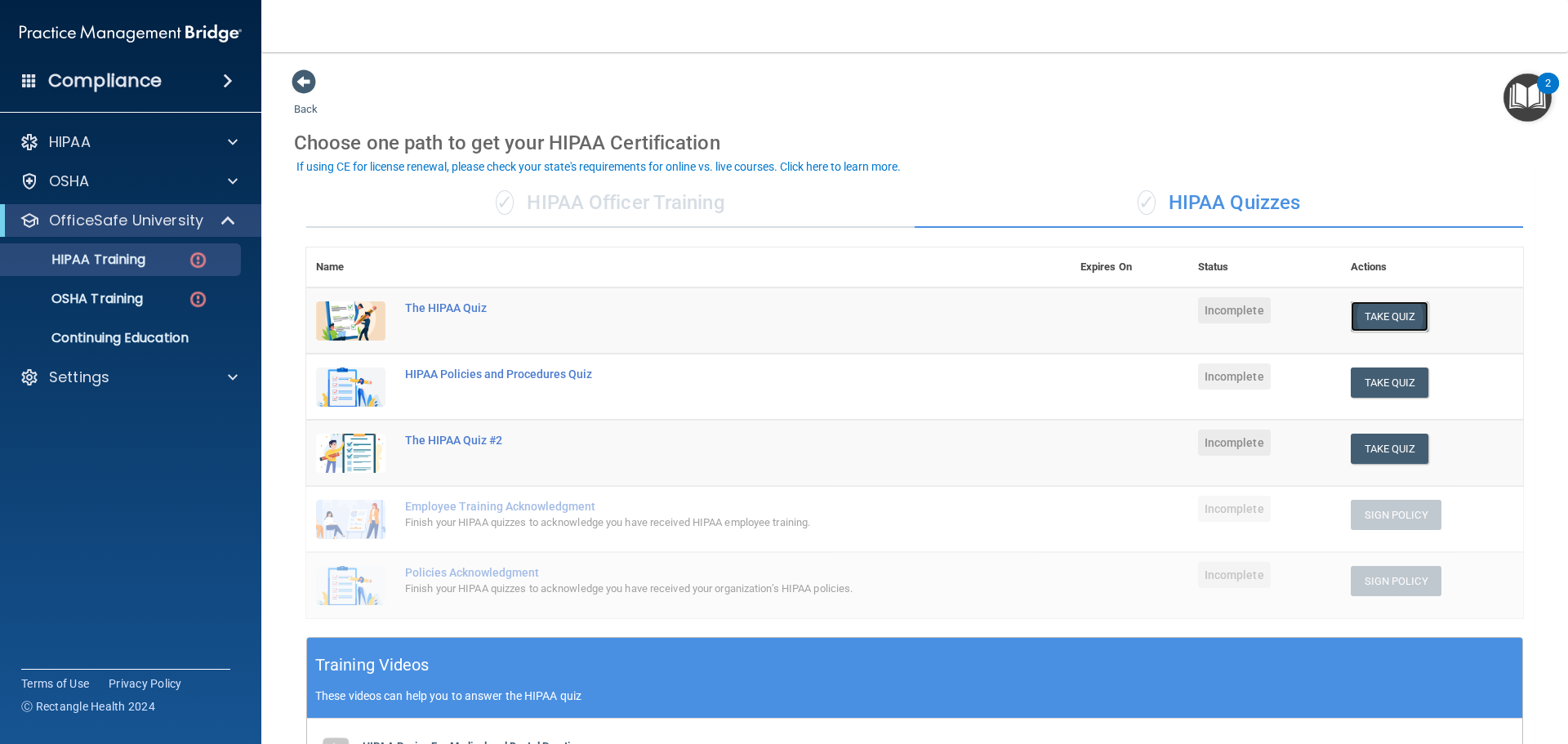
click at [1350, 323] on button "Take Quiz" at bounding box center [1389, 316] width 78 height 30
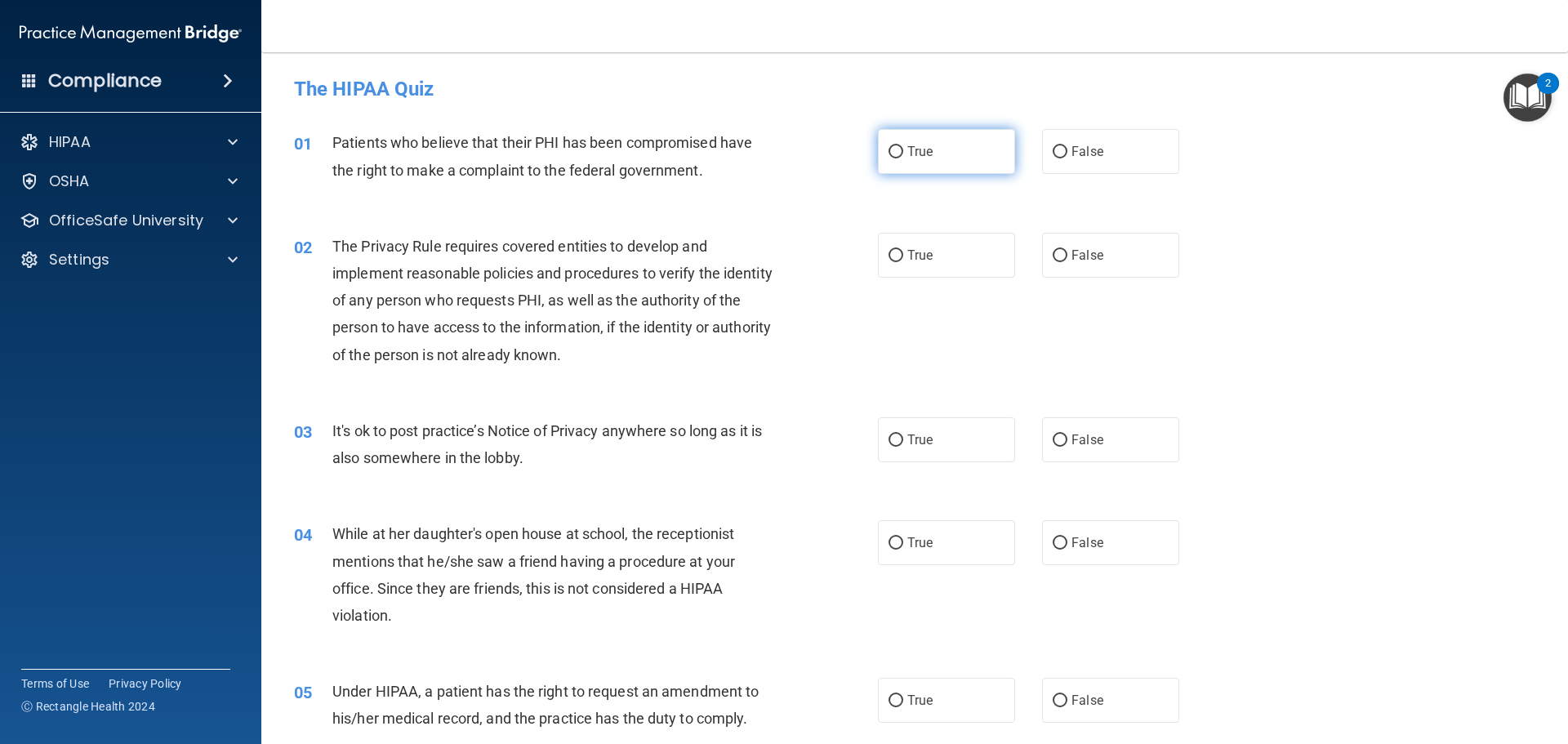
click at [916, 157] on span "True" at bounding box center [920, 151] width 26 height 16
click at [903, 157] on input "True" at bounding box center [896, 152] width 15 height 12
radio input "true"
click at [907, 257] on span "True" at bounding box center [920, 255] width 26 height 16
click at [903, 257] on input "True" at bounding box center [896, 256] width 15 height 12
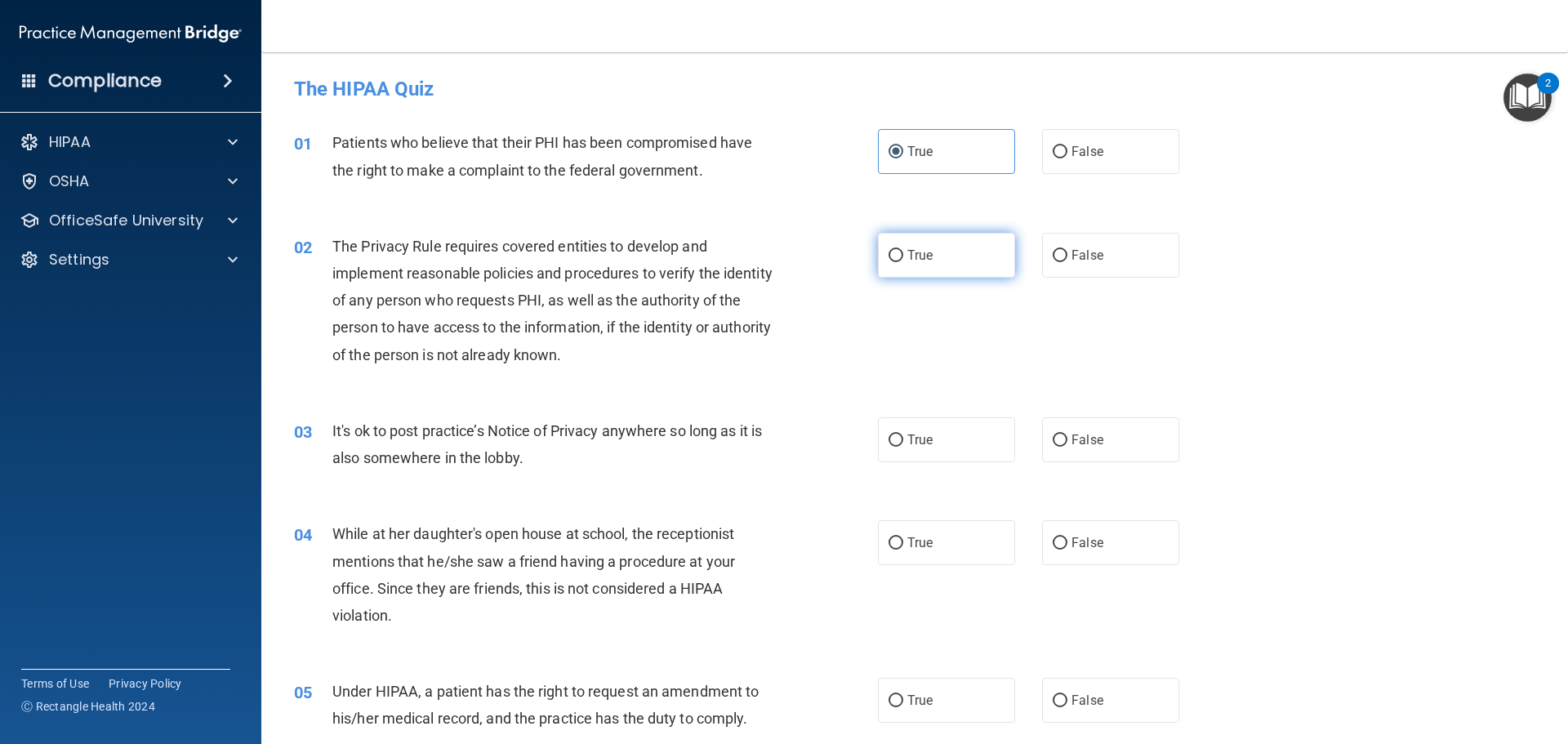
radio input "true"
click at [1072, 440] on span "False" at bounding box center [1087, 440] width 32 height 16
click at [1064, 440] on input "False" at bounding box center [1060, 441] width 15 height 12
radio input "true"
click at [1072, 536] on span "False" at bounding box center [1087, 543] width 32 height 16
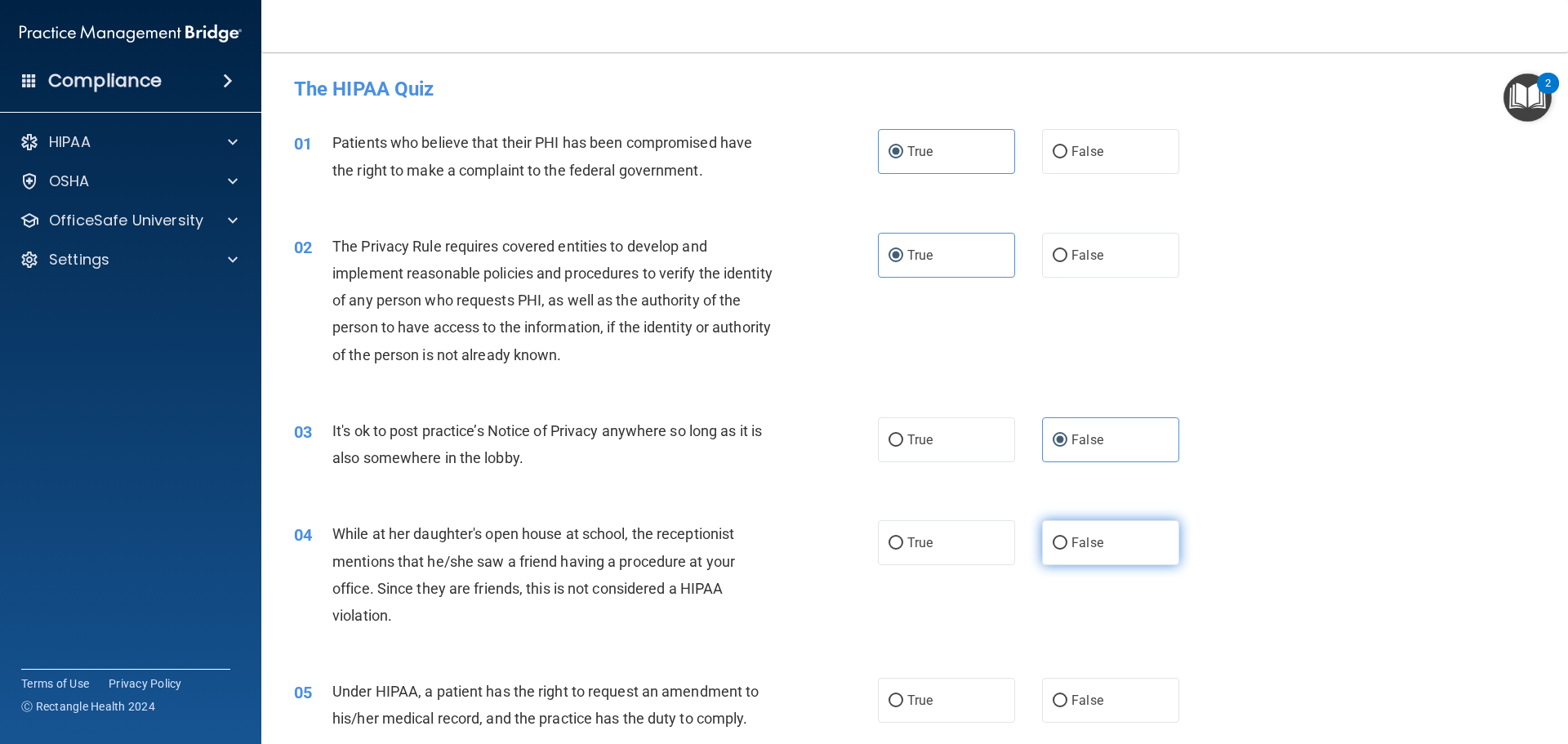
click at [1064, 538] on input "False" at bounding box center [1060, 544] width 15 height 12
radio input "true"
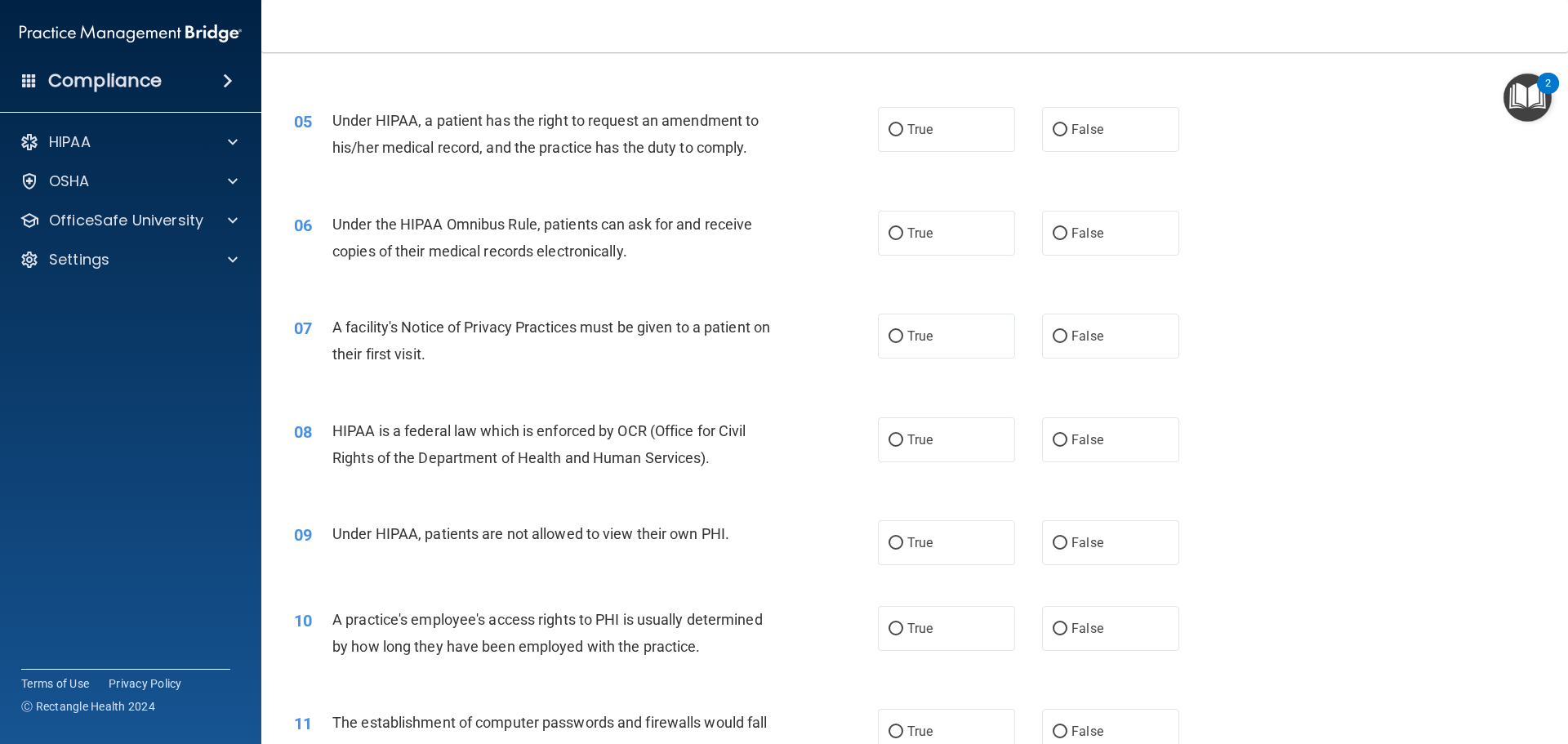
scroll to position [572, 0]
click at [1102, 143] on label "False" at bounding box center [1110, 128] width 137 height 45
click at [1067, 135] on input "False" at bounding box center [1060, 129] width 15 height 12
radio input "true"
click at [944, 236] on label "True" at bounding box center [946, 232] width 137 height 45
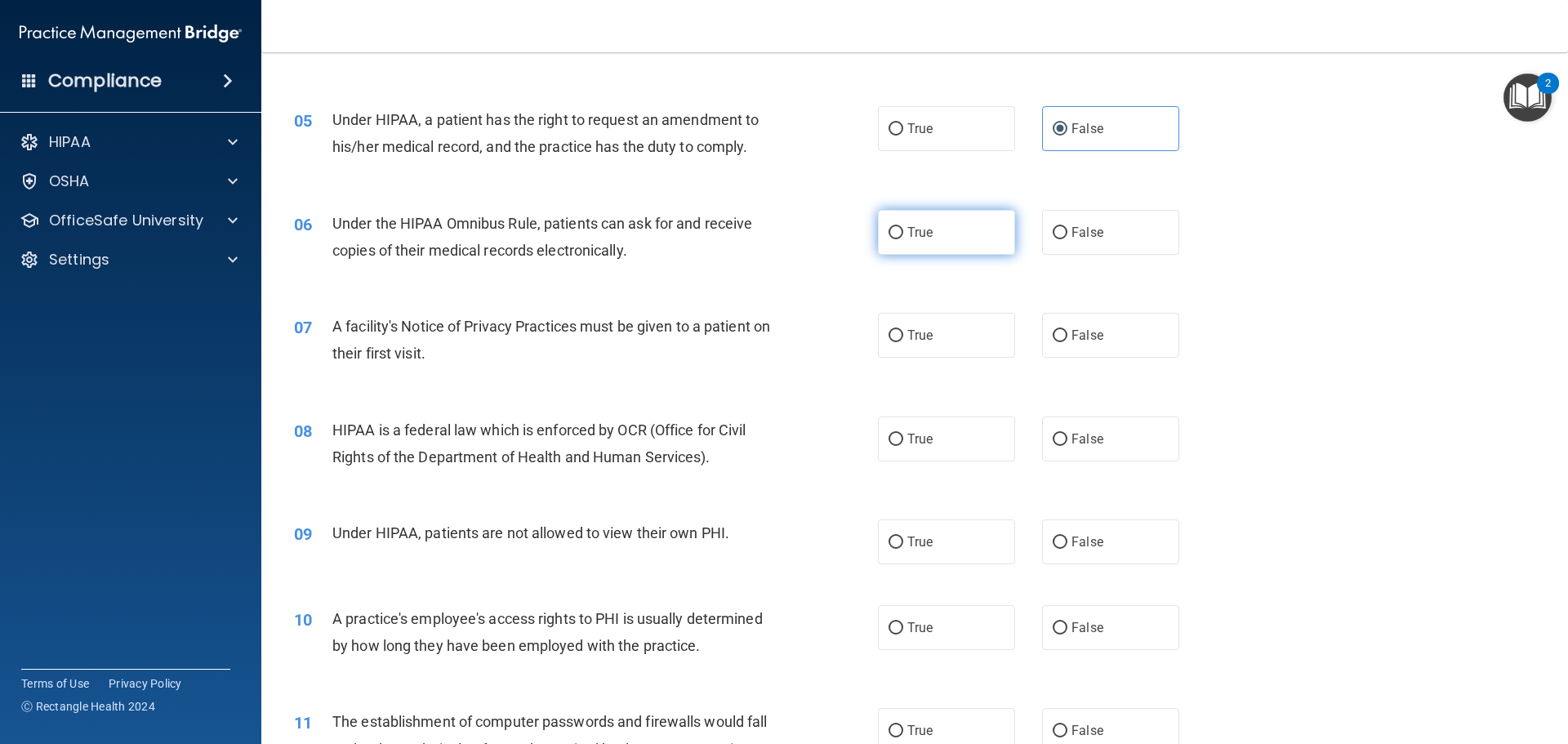
click at [903, 236] on input "True" at bounding box center [896, 233] width 15 height 12
radio input "true"
click at [934, 326] on label "True" at bounding box center [946, 335] width 137 height 45
click at [903, 330] on input "True" at bounding box center [896, 336] width 15 height 12
radio input "true"
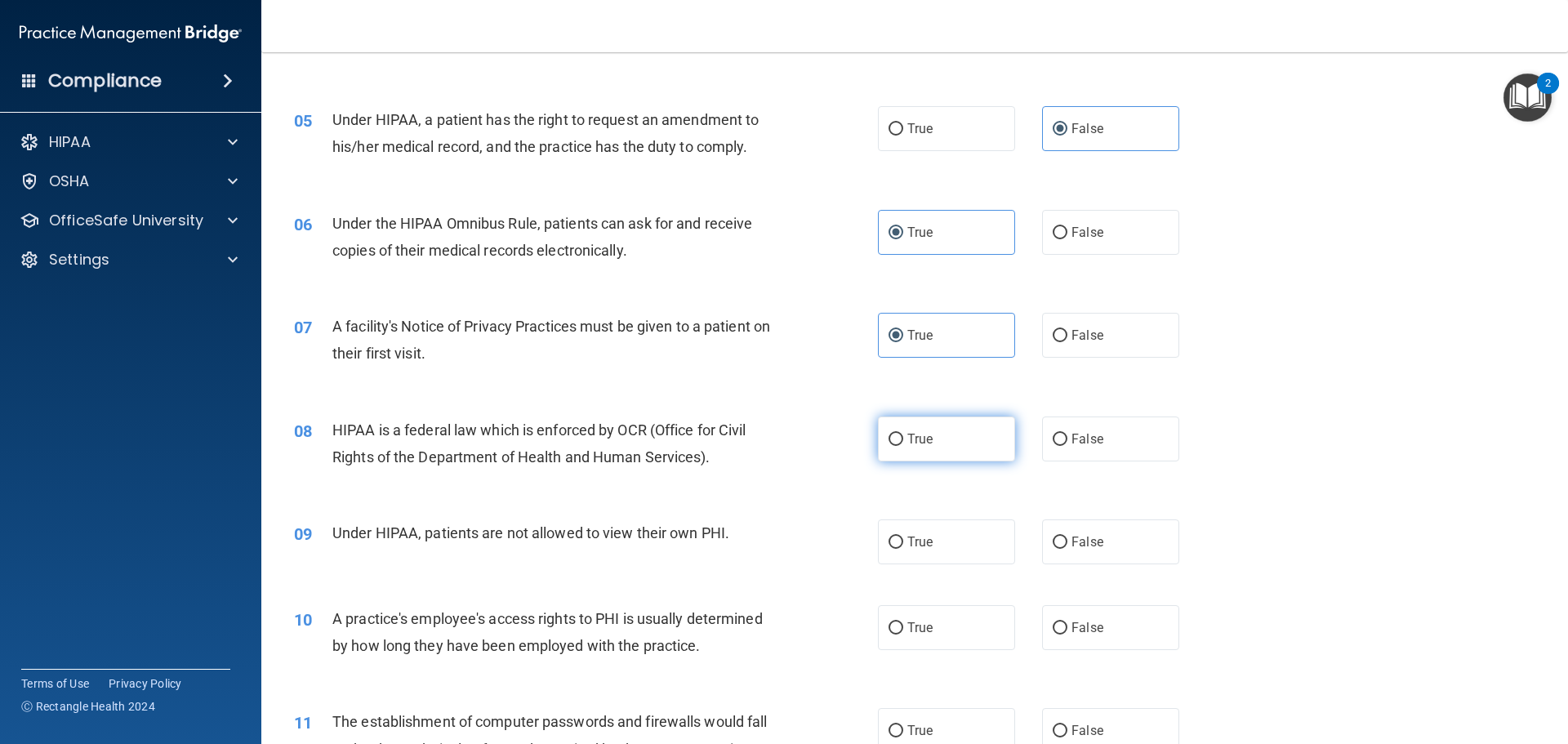
click at [910, 440] on span "True" at bounding box center [920, 439] width 26 height 16
click at [903, 440] on input "True" at bounding box center [896, 440] width 15 height 12
radio input "true"
click at [1052, 547] on input "False" at bounding box center [1060, 543] width 15 height 12
radio input "true"
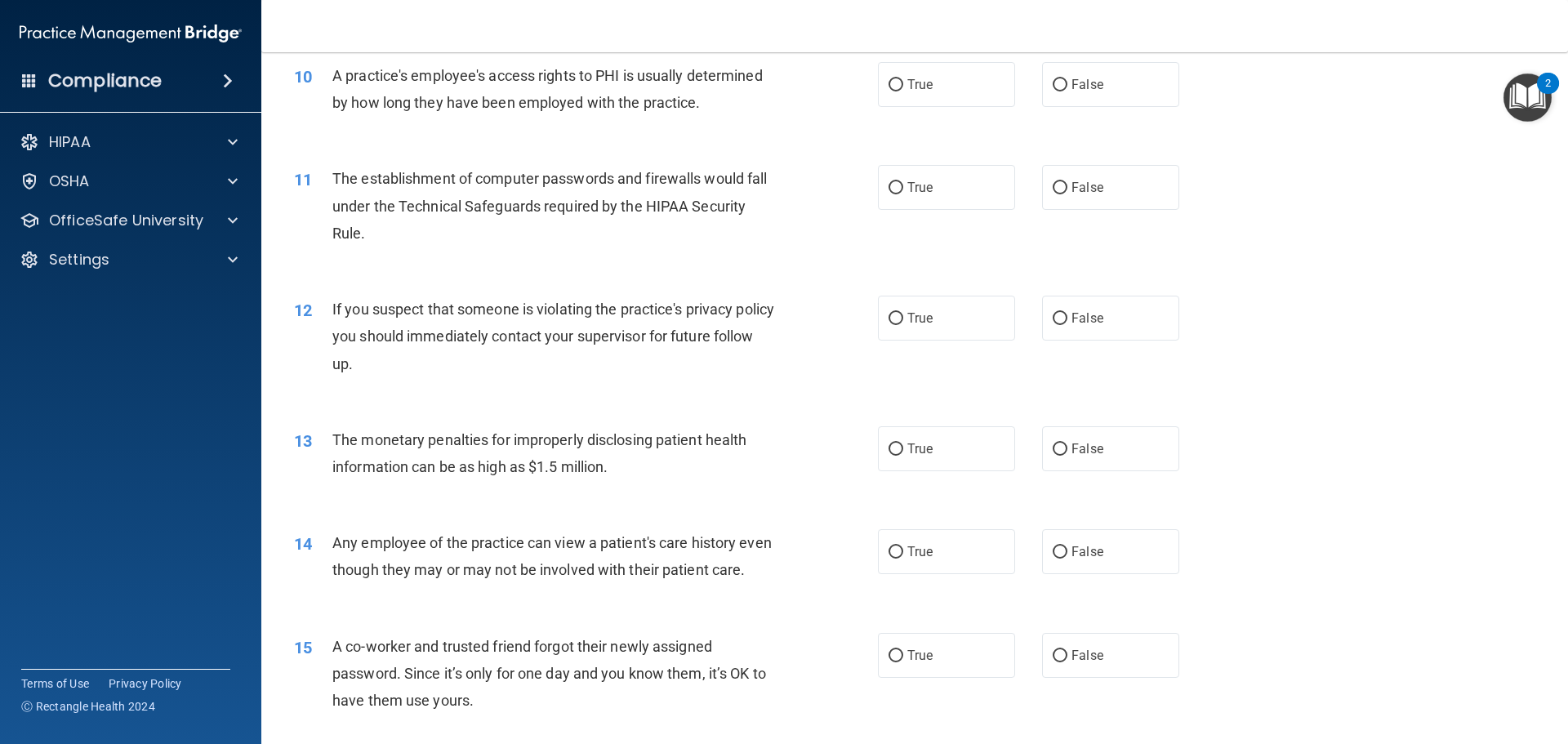
scroll to position [1062, 0]
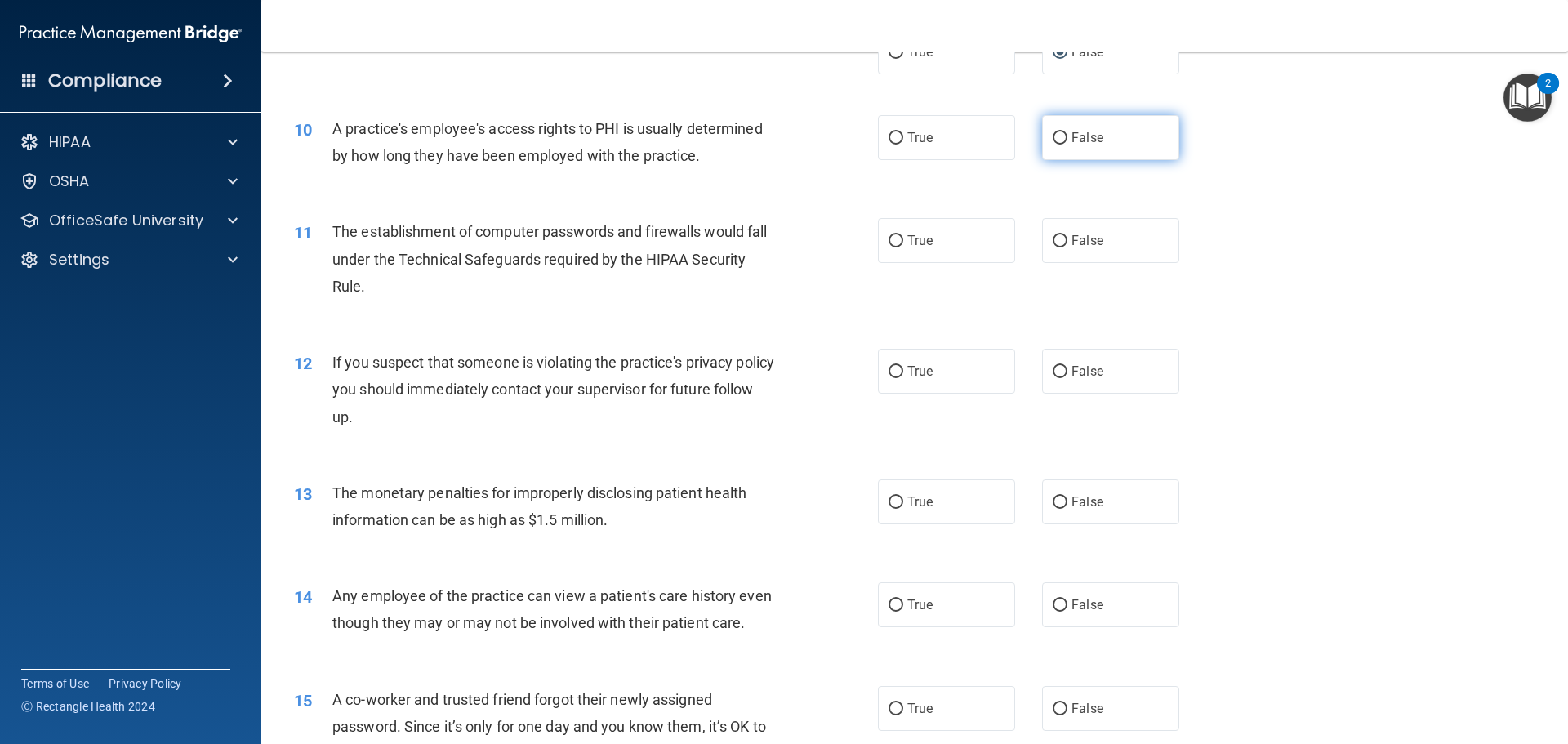
click at [1056, 143] on input "False" at bounding box center [1060, 138] width 15 height 12
radio input "true"
click at [957, 237] on label "True" at bounding box center [946, 240] width 137 height 45
click at [903, 237] on input "True" at bounding box center [896, 241] width 15 height 12
radio input "true"
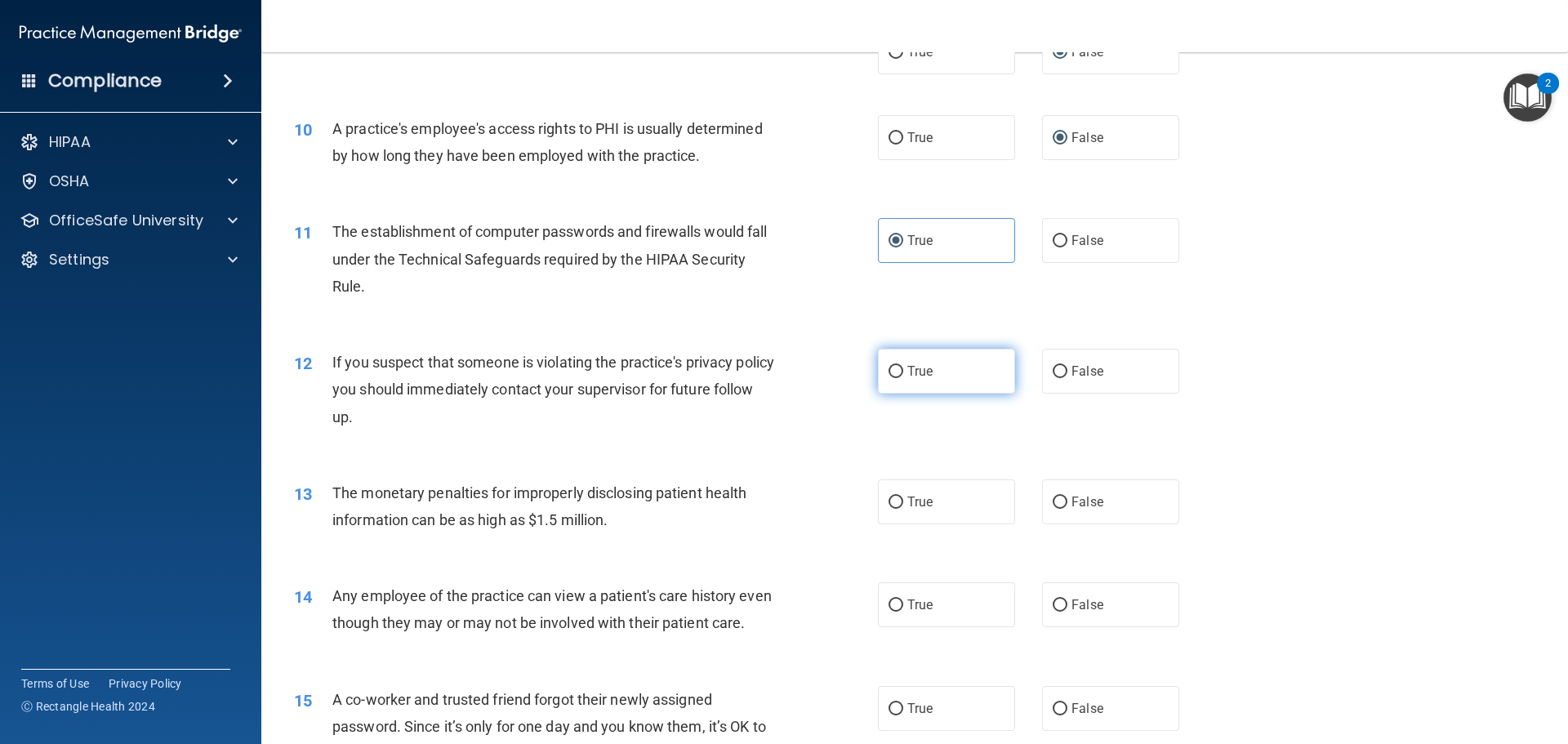
click at [928, 360] on label "True" at bounding box center [946, 371] width 137 height 45
click at [903, 366] on input "True" at bounding box center [896, 372] width 15 height 12
radio input "true"
click at [912, 486] on label "True" at bounding box center [946, 501] width 137 height 45
click at [903, 497] on input "True" at bounding box center [896, 502] width 15 height 12
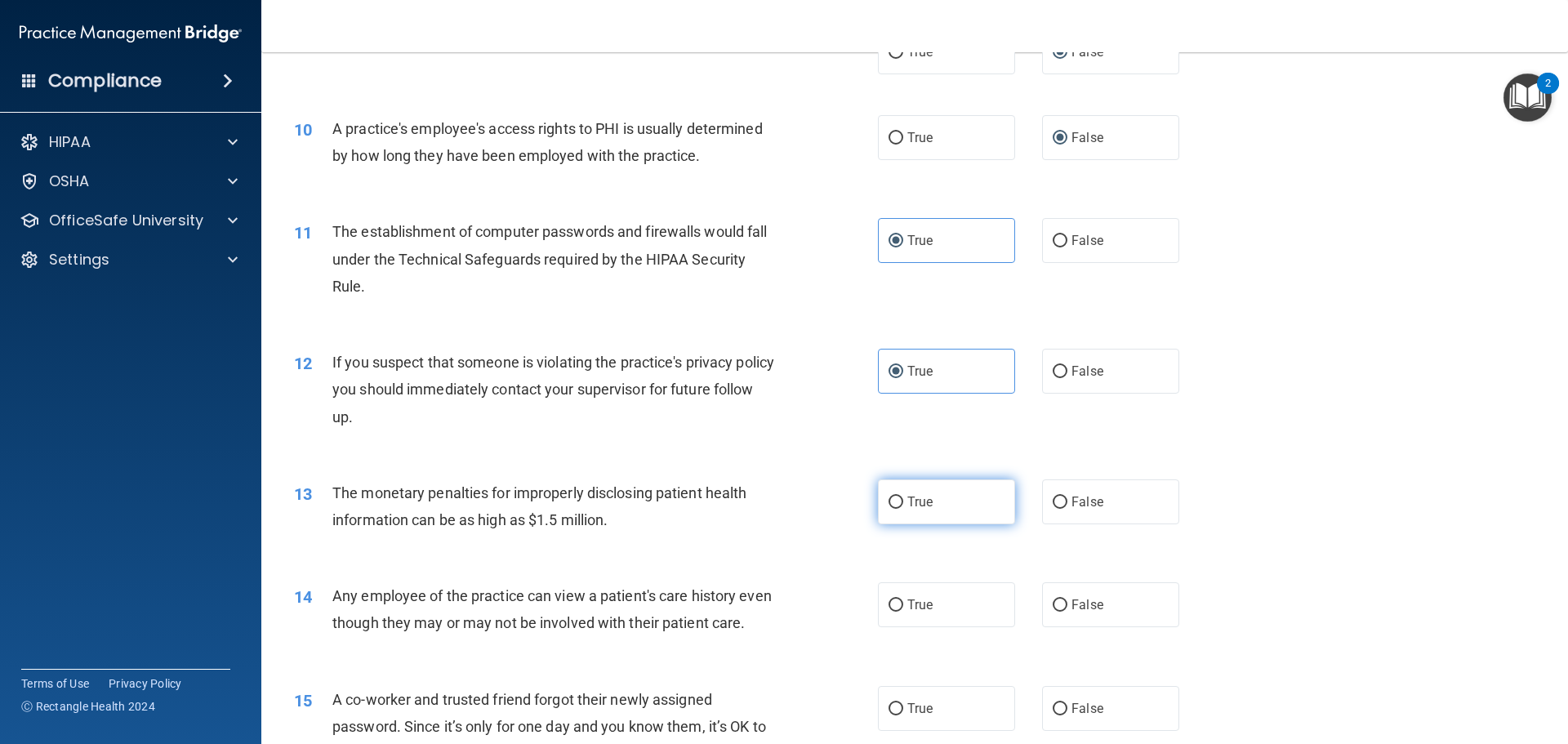
radio input "true"
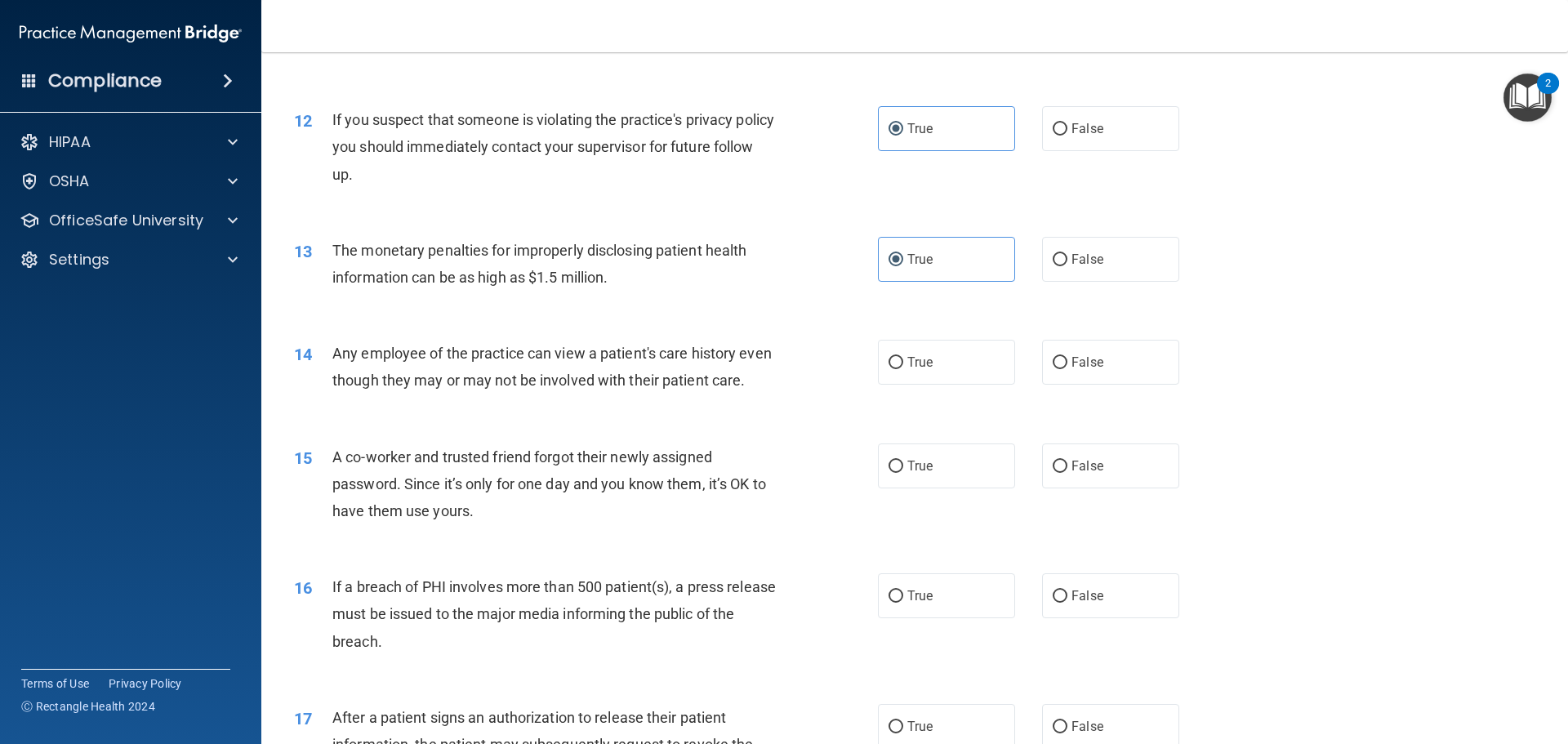
scroll to position [1226, 0]
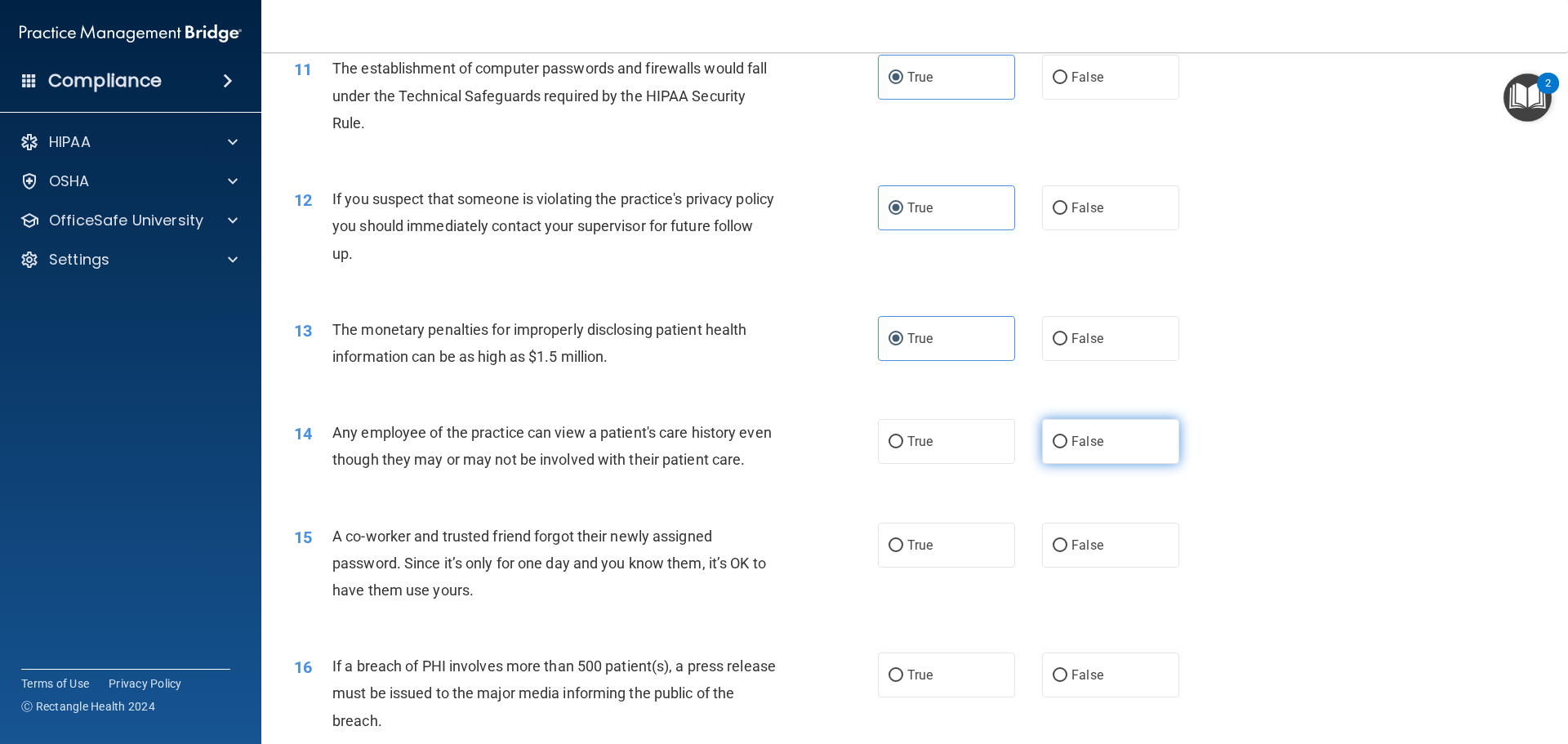
click at [1054, 451] on label "False" at bounding box center [1110, 441] width 137 height 45
click at [1054, 449] on input "False" at bounding box center [1060, 441] width 15 height 12
radio input "true"
click at [1075, 553] on span "False" at bounding box center [1087, 545] width 32 height 16
click at [1067, 553] on input "False" at bounding box center [1060, 545] width 15 height 12
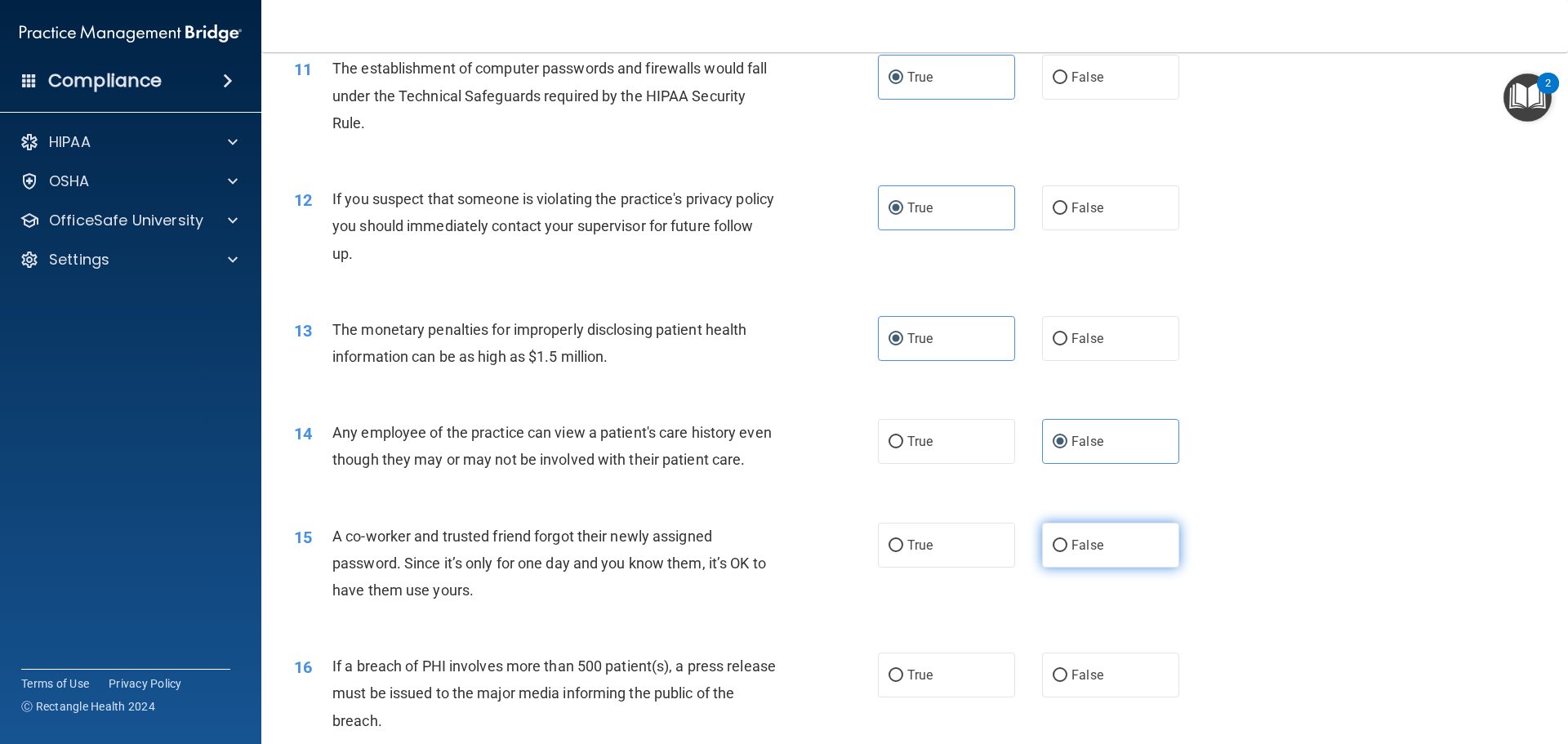
radio input "true"
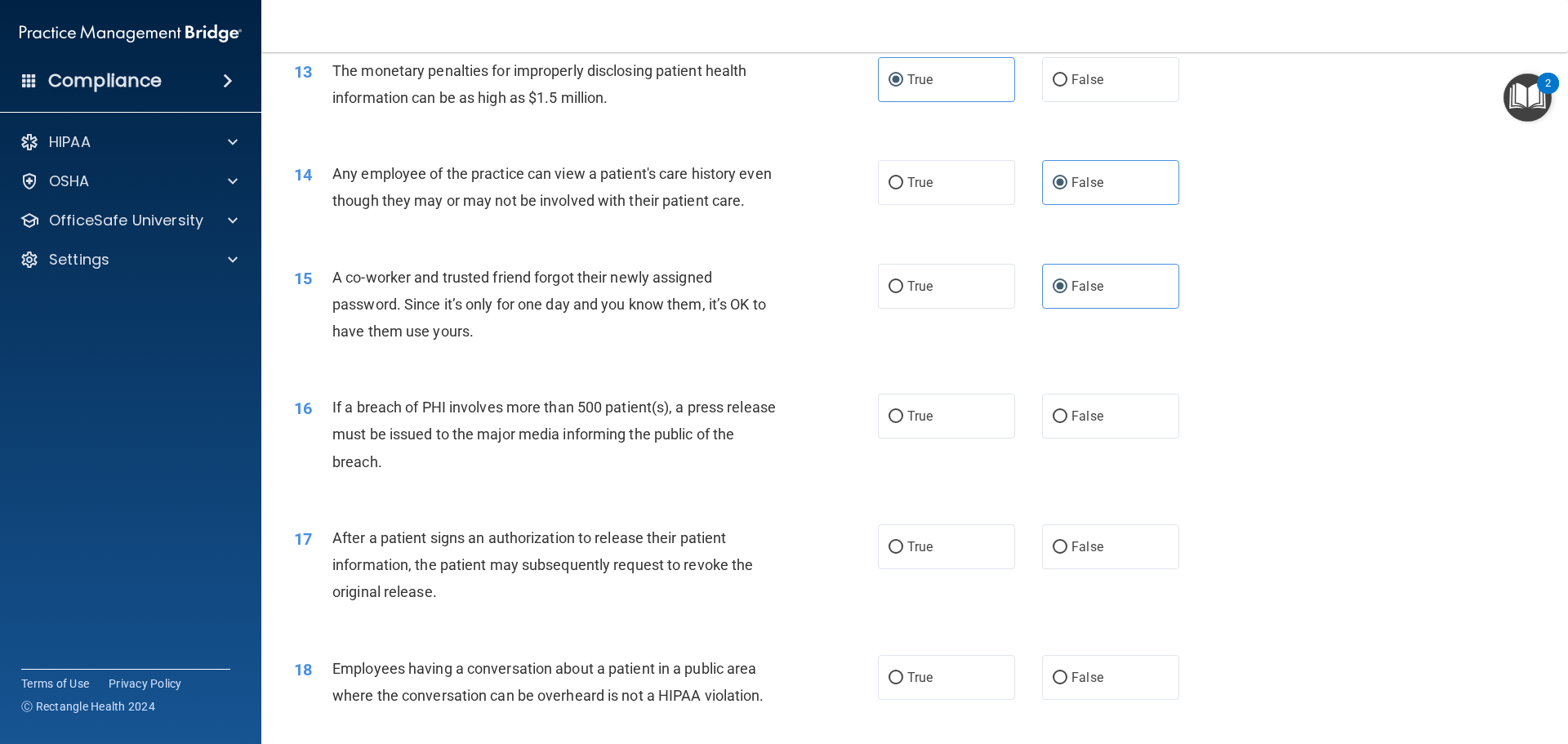
scroll to position [1634, 0]
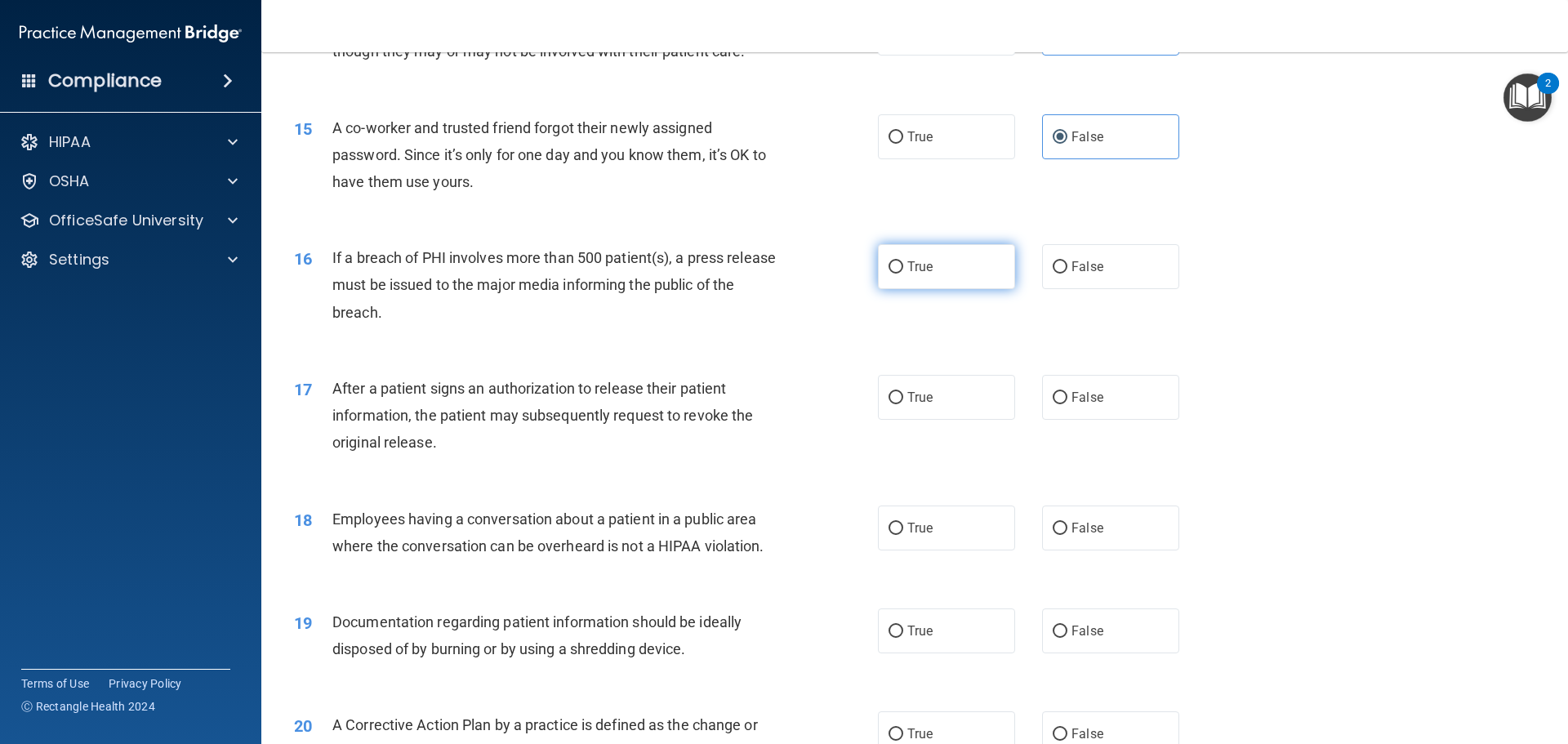
click at [911, 275] on span "True" at bounding box center [920, 267] width 26 height 16
click at [903, 274] on input "True" at bounding box center [896, 267] width 15 height 12
radio input "true"
click at [918, 420] on label "True" at bounding box center [946, 397] width 137 height 45
click at [903, 405] on input "True" at bounding box center [896, 397] width 15 height 12
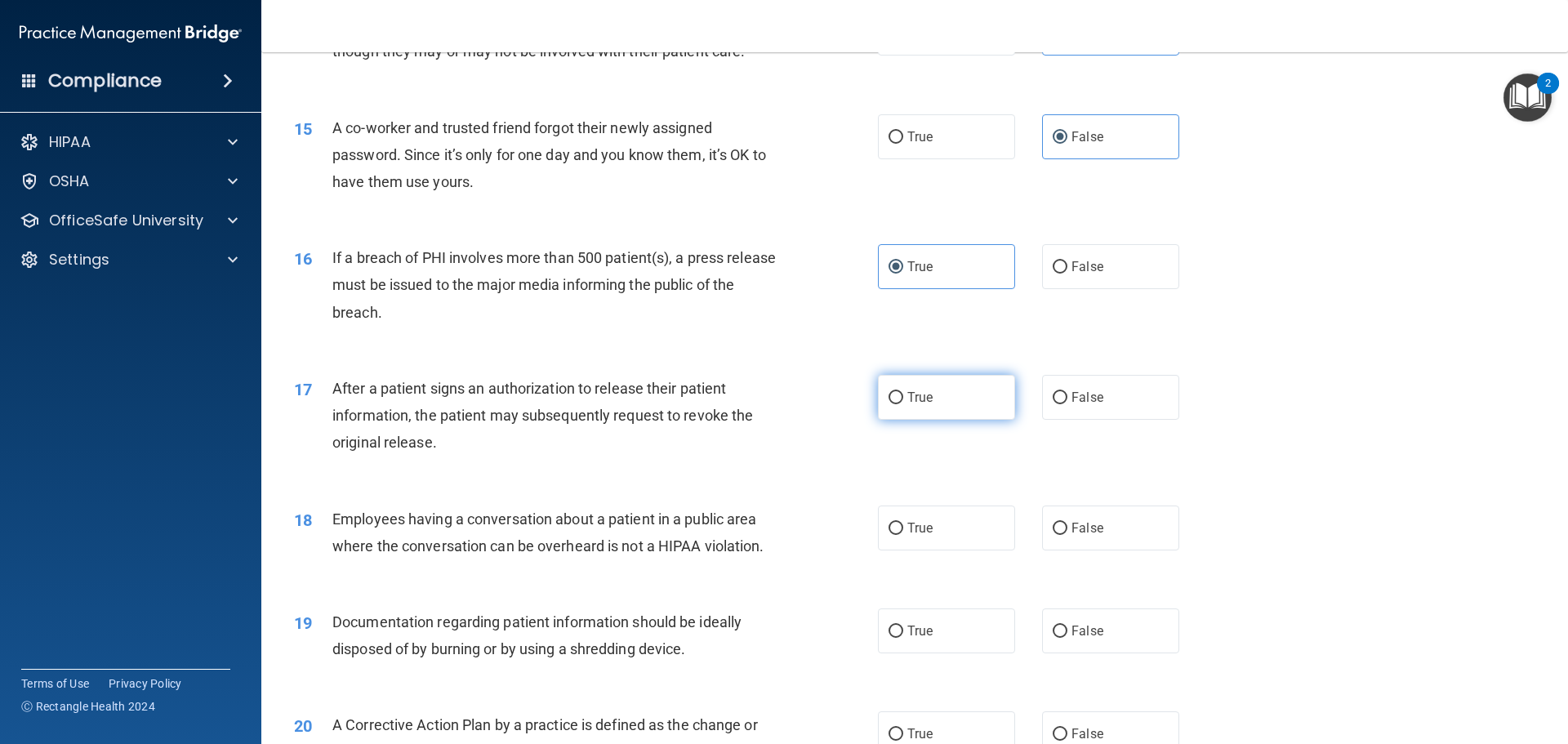
radio input "true"
click at [1062, 551] on label "False" at bounding box center [1110, 528] width 137 height 45
click at [1062, 535] on input "False" at bounding box center [1060, 529] width 15 height 12
radio input "true"
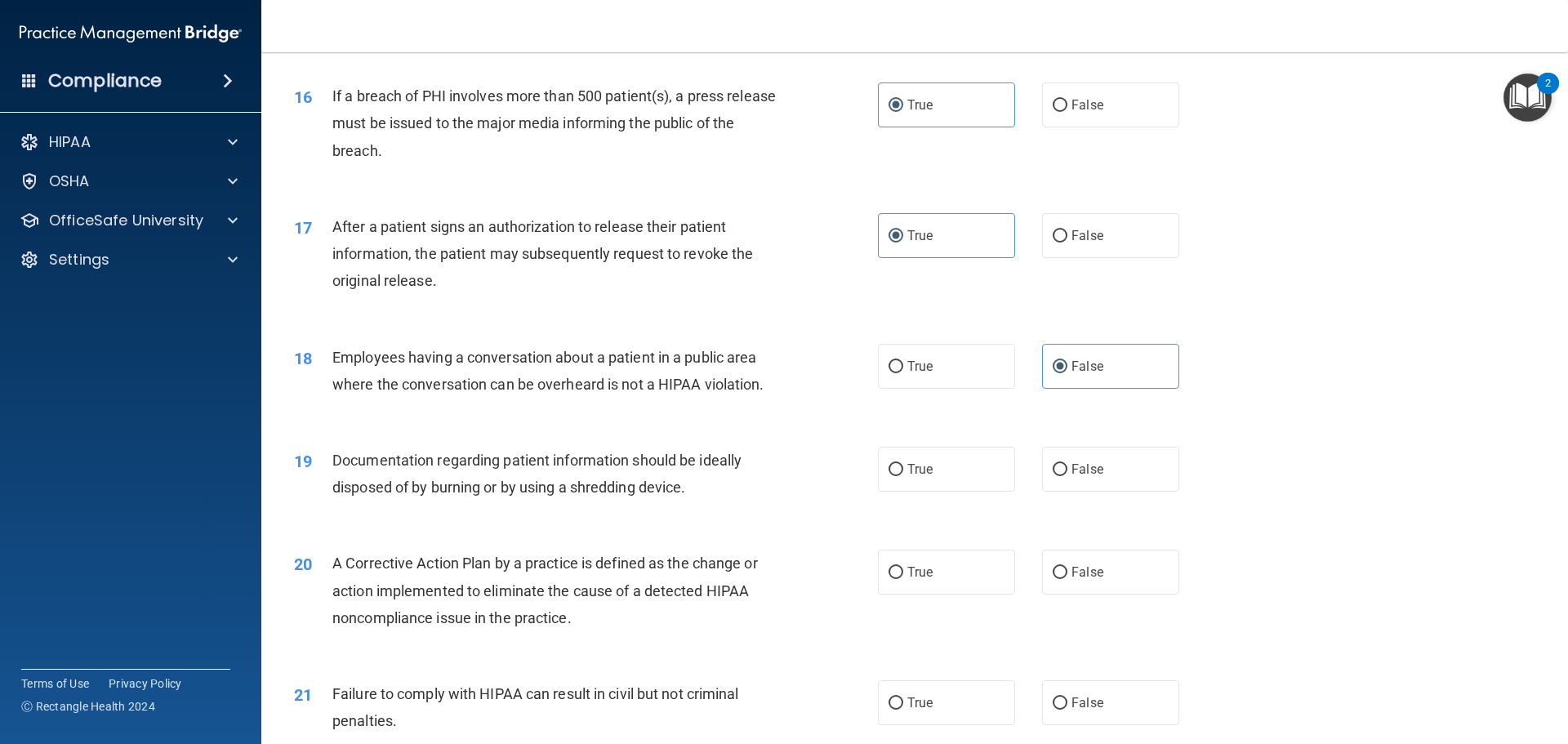
scroll to position [1797, 0]
click at [948, 490] on label "True" at bounding box center [946, 467] width 137 height 45
click at [903, 475] on input "True" at bounding box center [896, 468] width 15 height 12
radio input "true"
click at [937, 582] on label "True" at bounding box center [946, 570] width 137 height 45
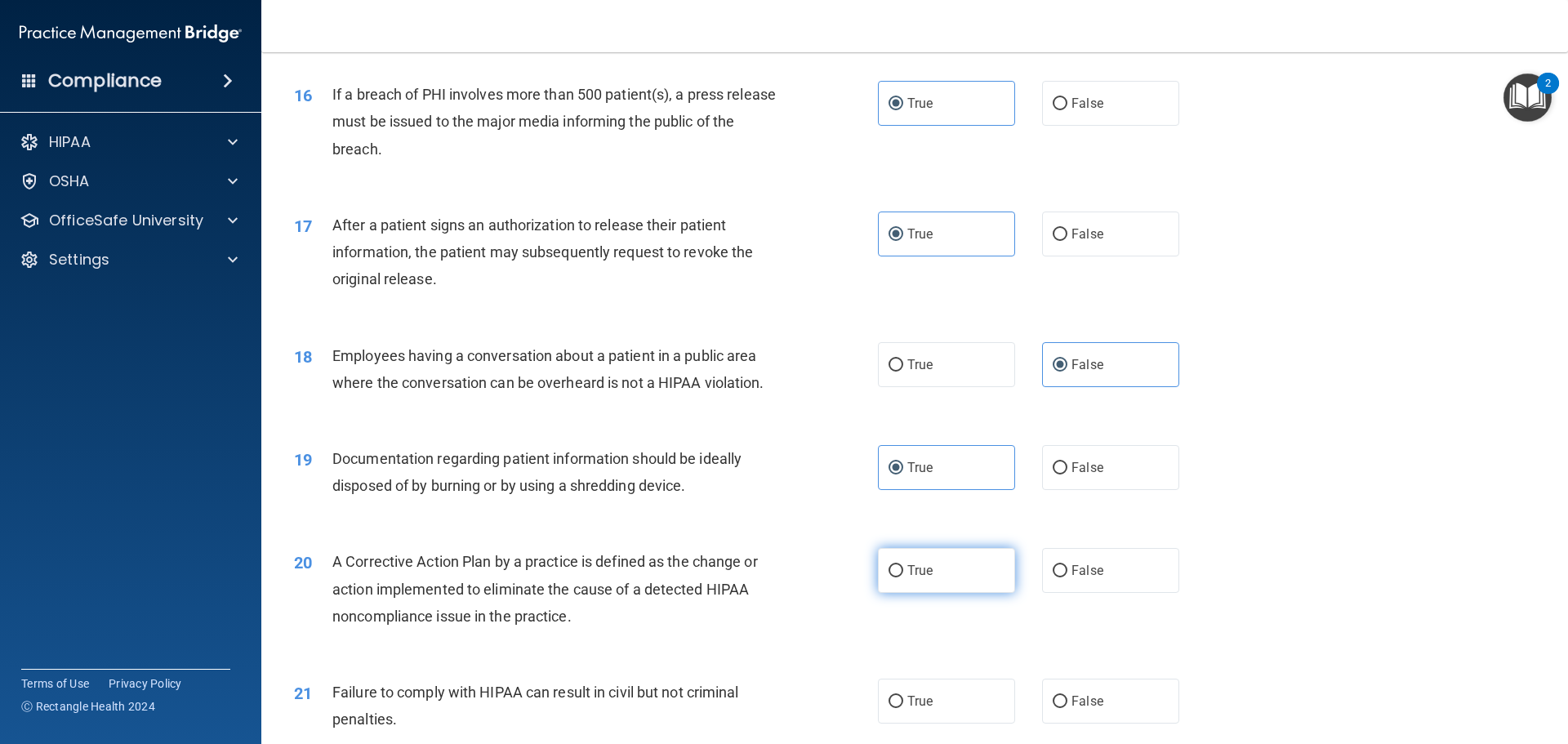
click at [903, 578] on input "True" at bounding box center [896, 571] width 15 height 12
radio input "true"
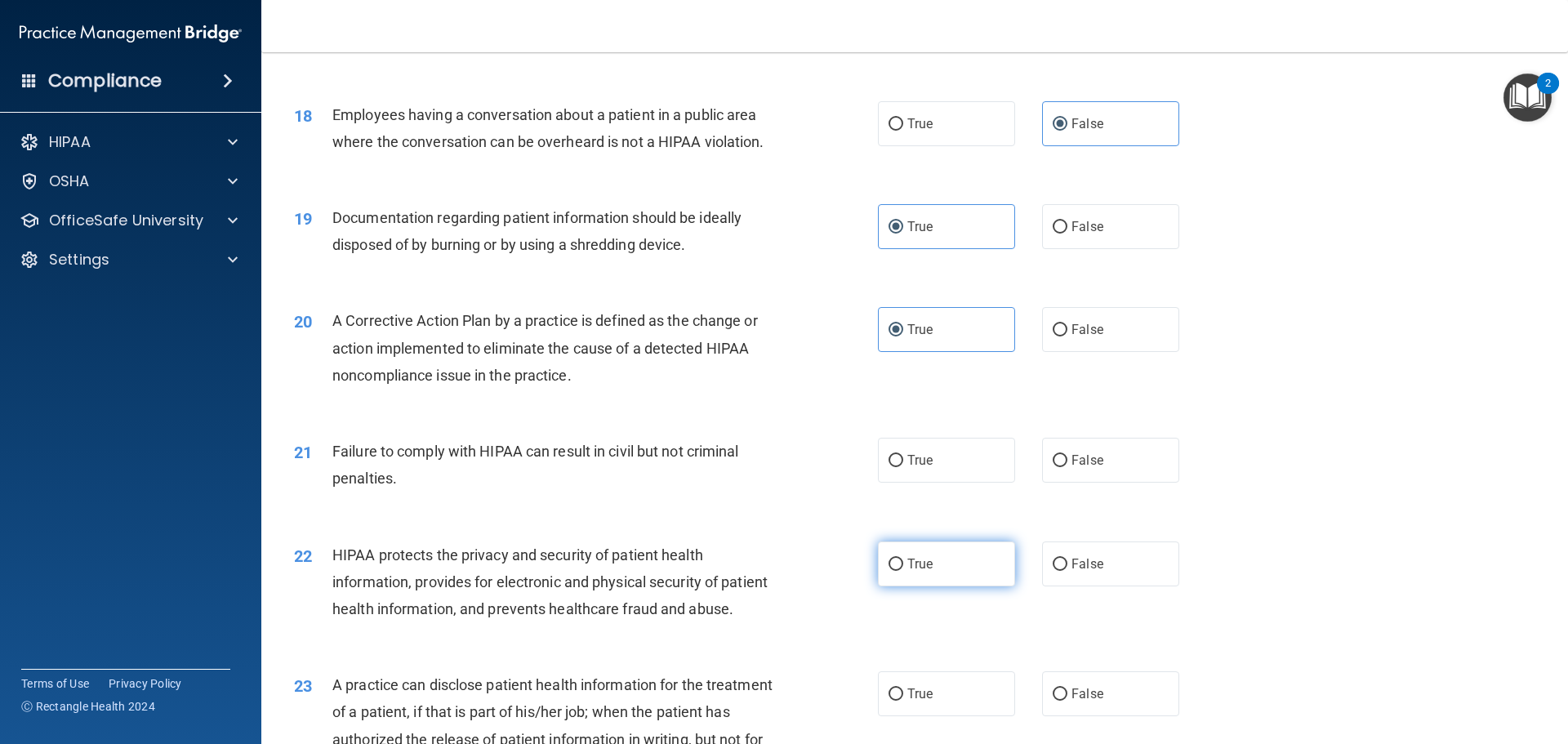
scroll to position [2043, 0]
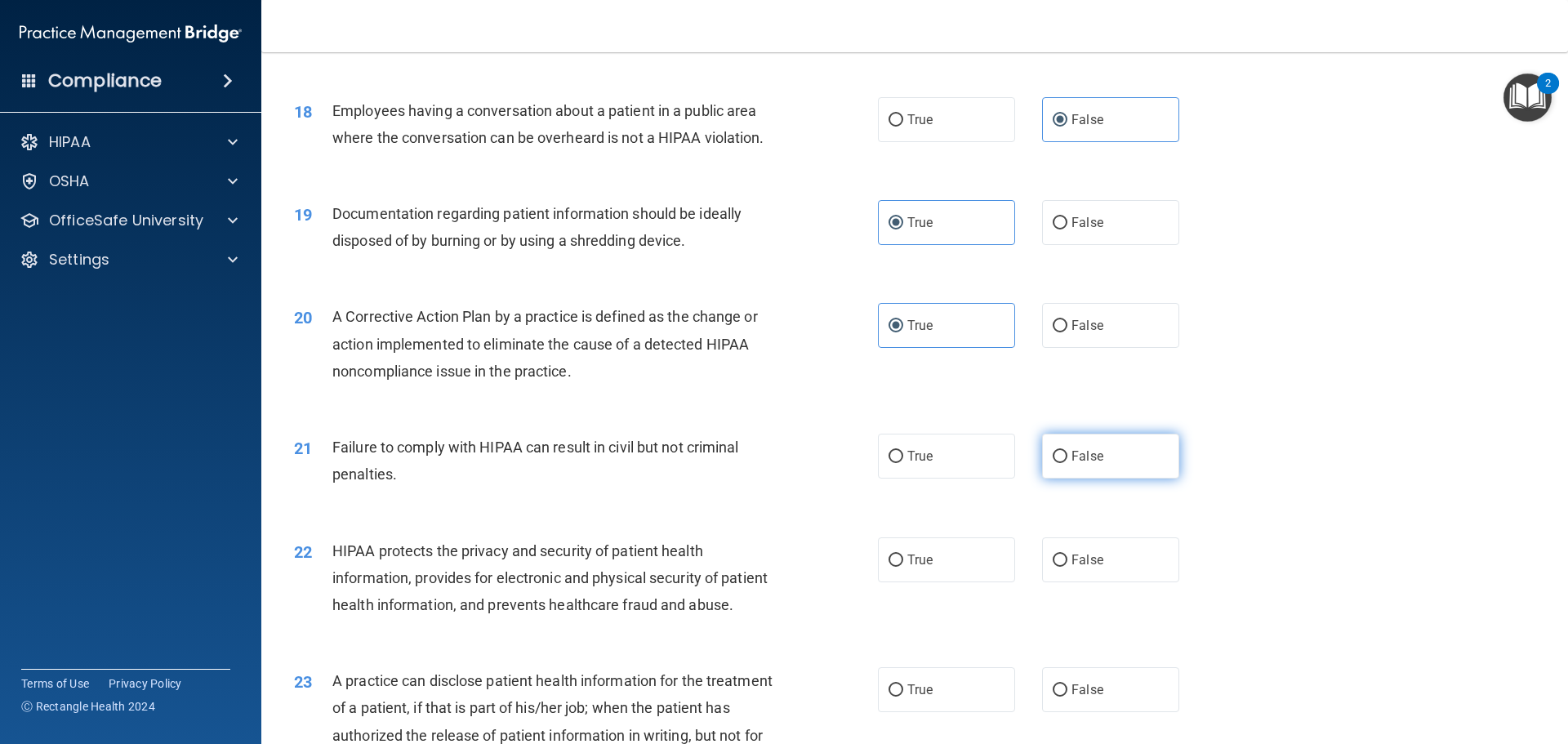
click at [1095, 479] on label "False" at bounding box center [1110, 456] width 137 height 45
click at [1067, 464] on input "False" at bounding box center [1060, 456] width 15 height 12
radio input "true"
click at [971, 582] on label "True" at bounding box center [946, 560] width 137 height 45
click at [903, 567] on input "True" at bounding box center [896, 560] width 15 height 12
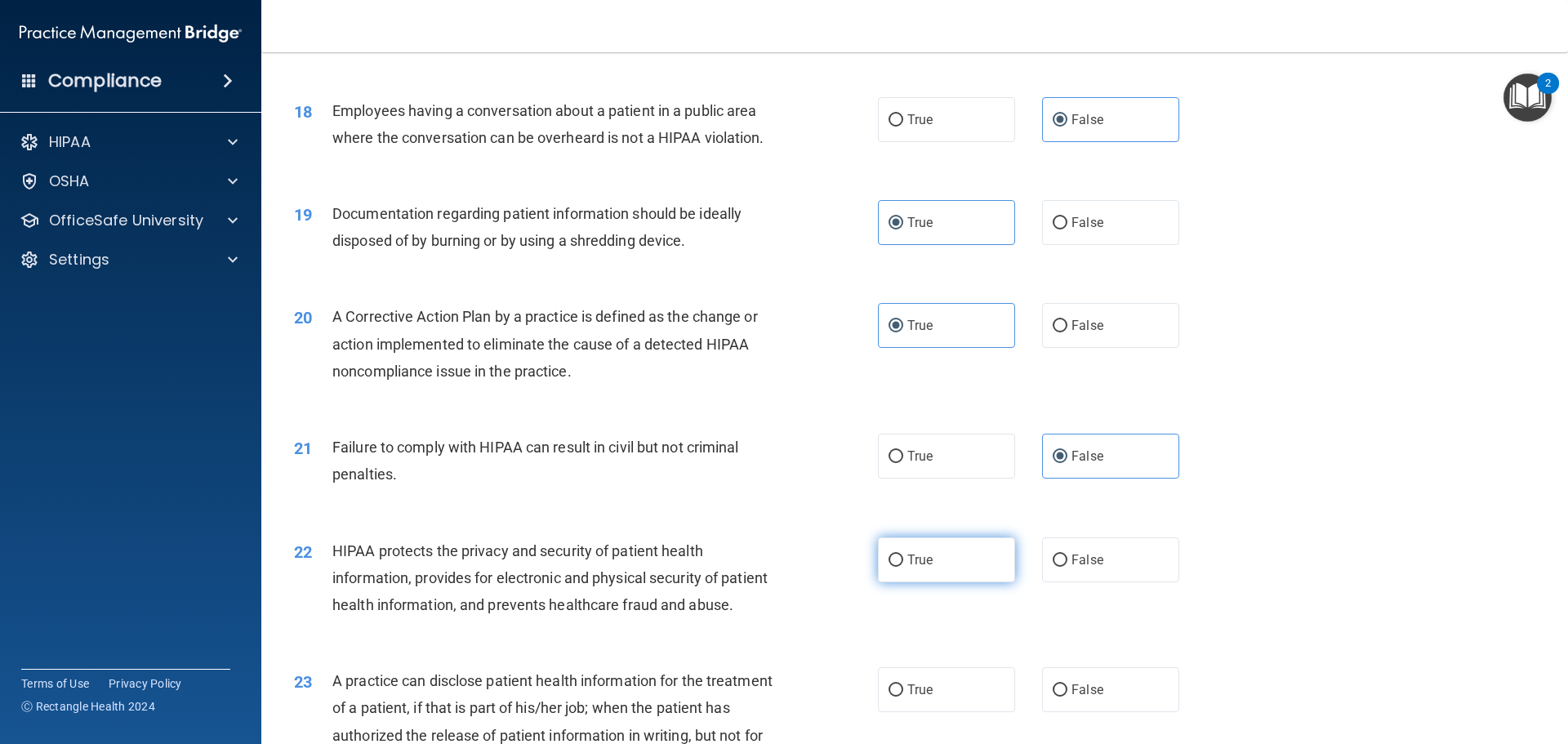
radio input "true"
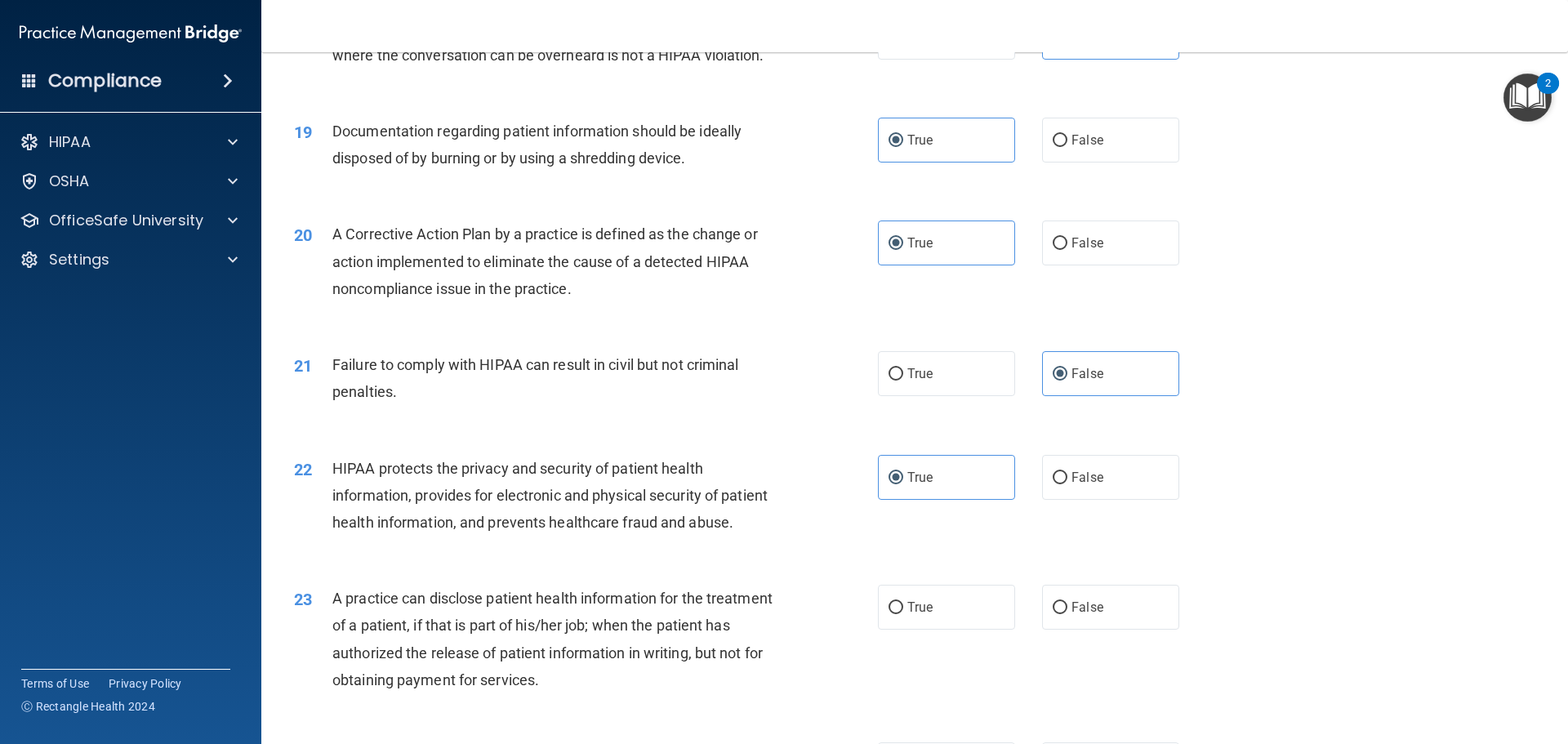
scroll to position [2369, 0]
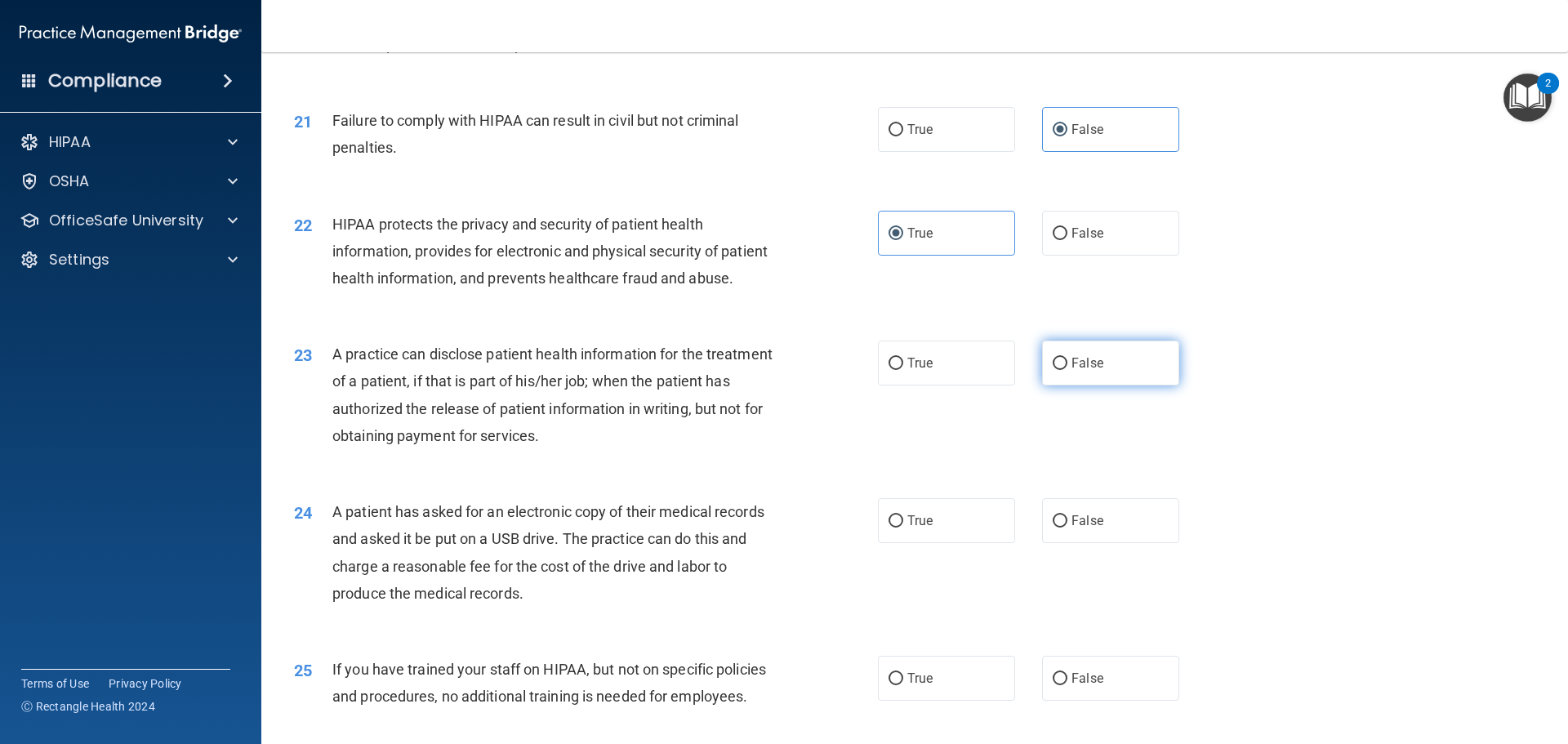
click at [1118, 385] on label "False" at bounding box center [1110, 362] width 137 height 45
click at [1067, 370] on input "False" at bounding box center [1060, 363] width 15 height 12
radio input "true"
click at [913, 529] on span "True" at bounding box center [920, 521] width 26 height 16
click at [903, 528] on input "True" at bounding box center [896, 521] width 15 height 12
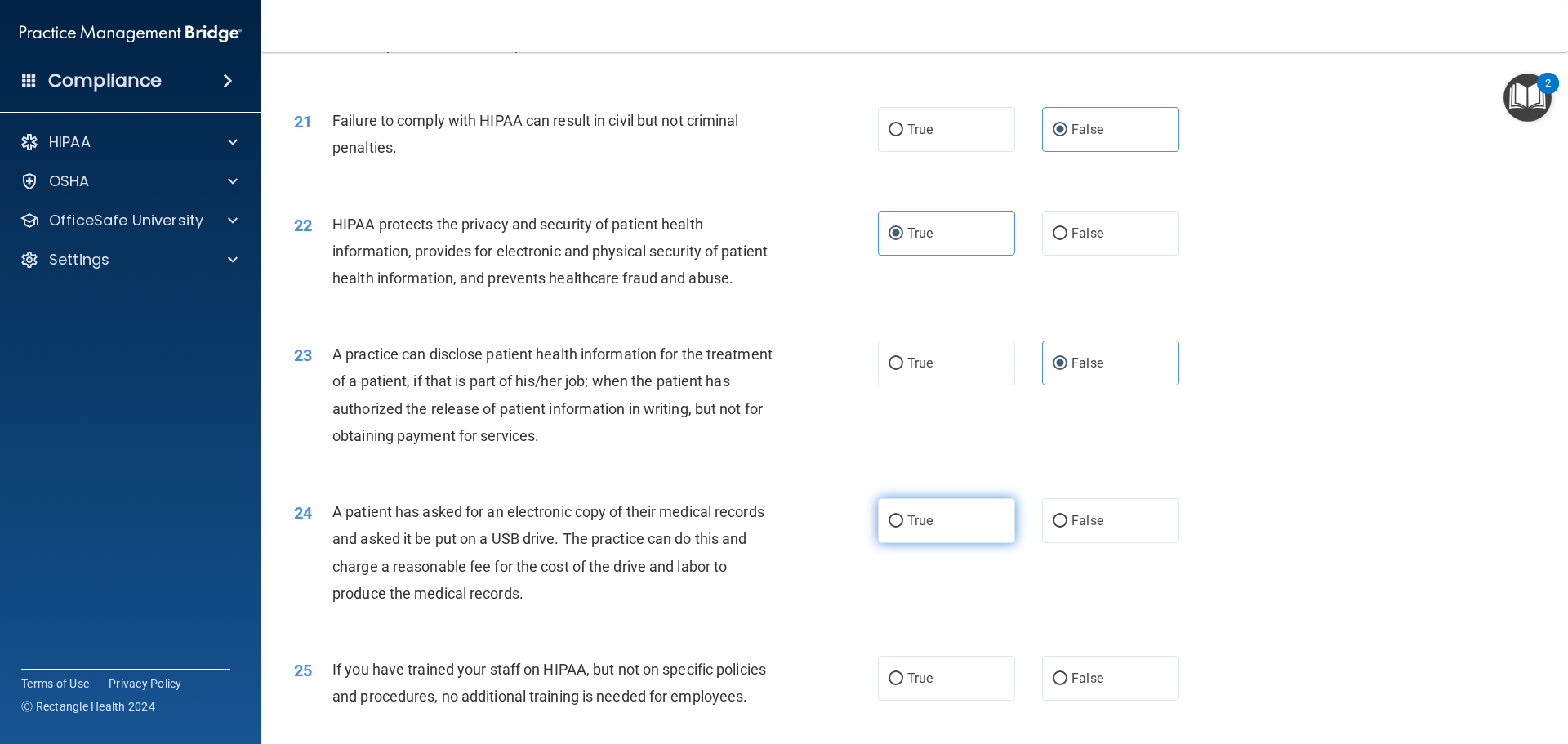
radio input "true"
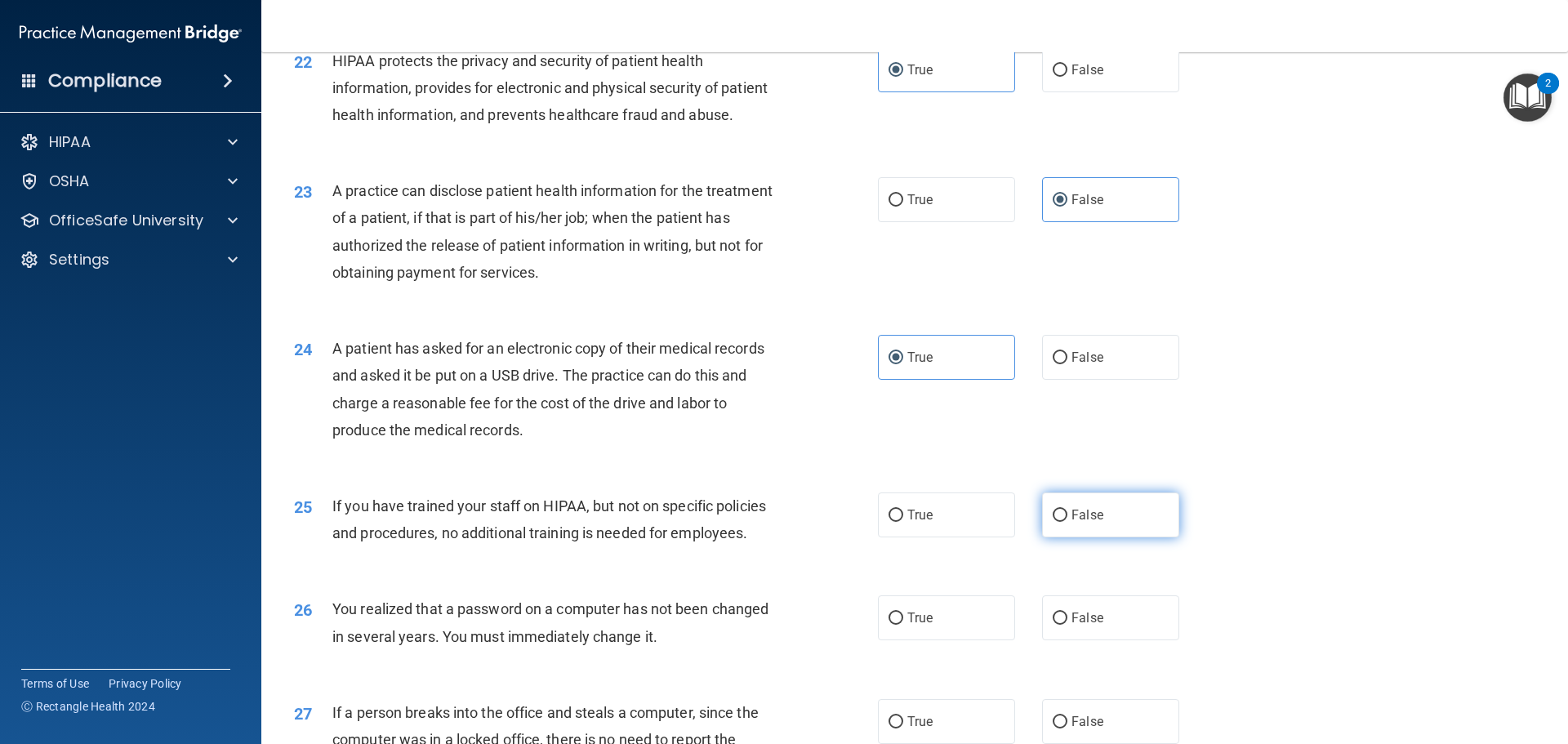
scroll to position [2615, 0]
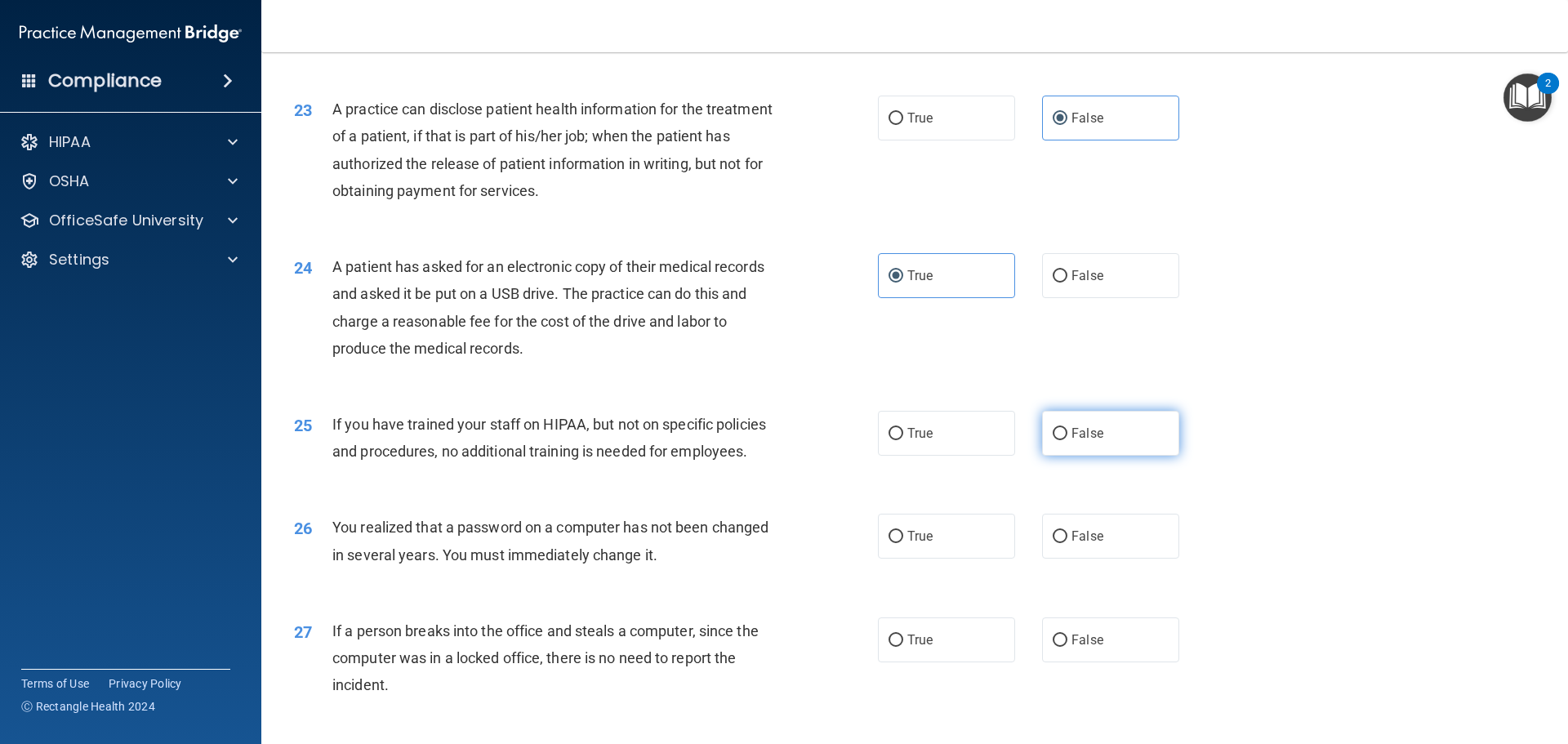
click at [1085, 441] on span "False" at bounding box center [1087, 433] width 32 height 16
click at [1067, 441] on input "False" at bounding box center [1060, 434] width 15 height 12
radio input "true"
click at [926, 544] on span "True" at bounding box center [920, 536] width 26 height 16
click at [903, 544] on input "True" at bounding box center [896, 536] width 15 height 12
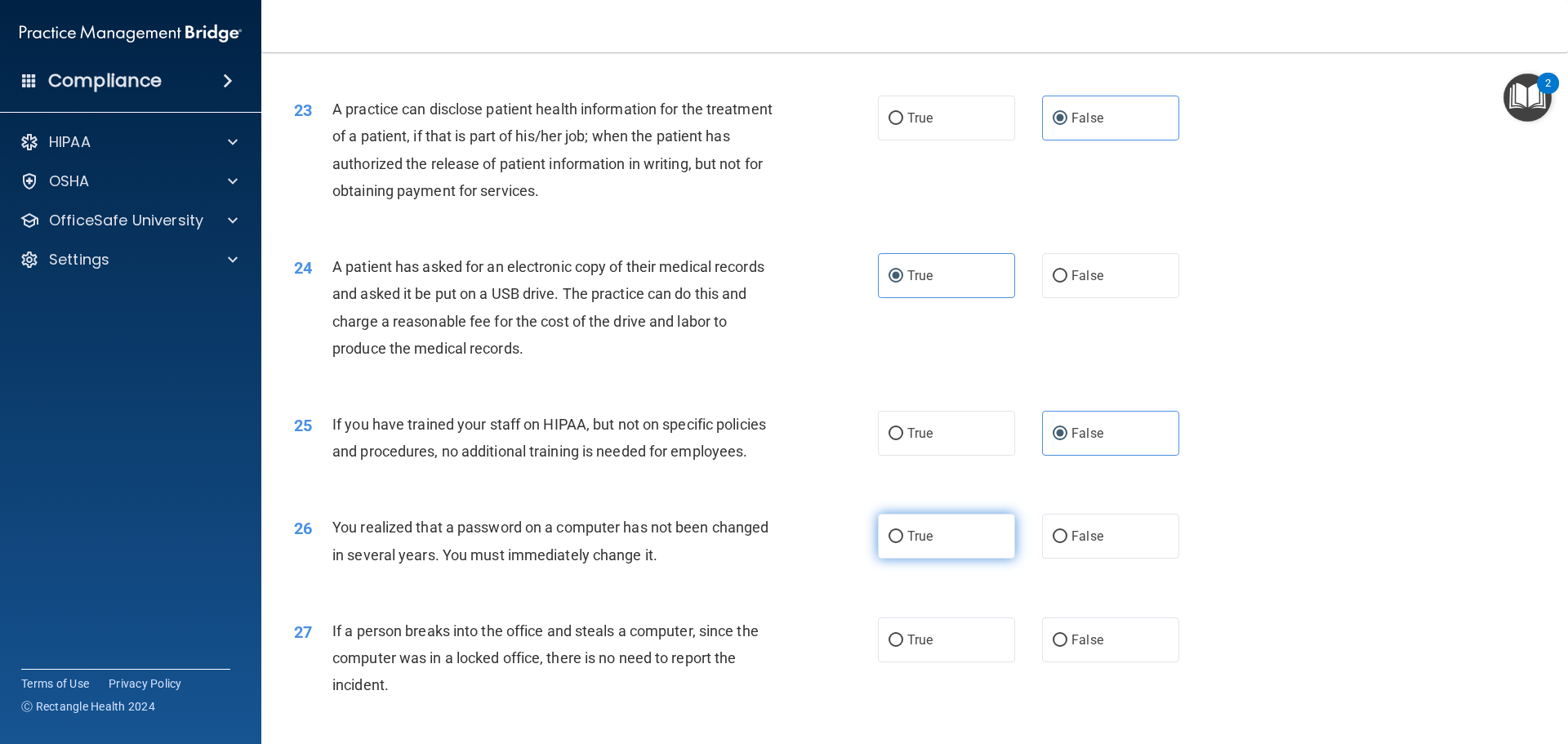
radio input "true"
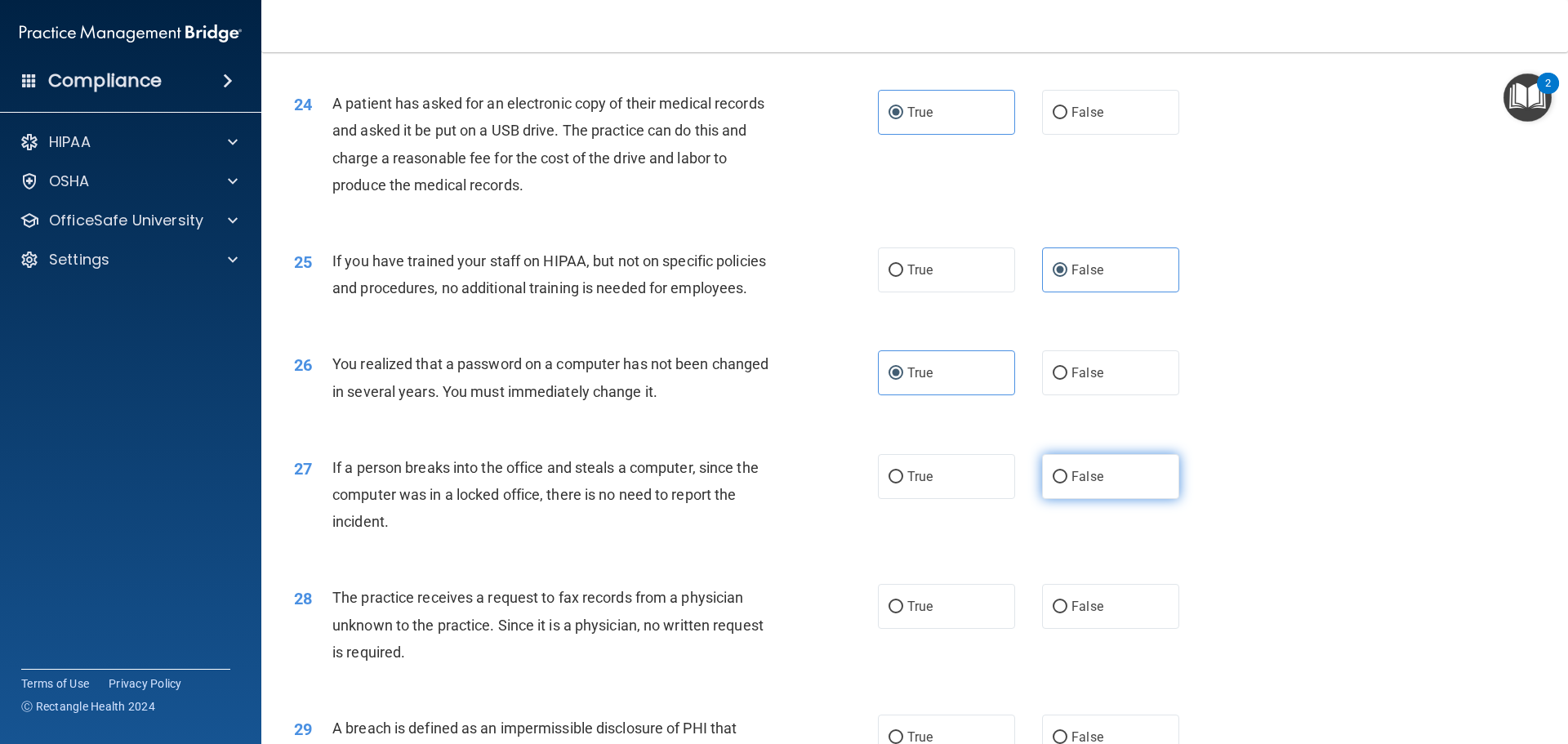
click at [1086, 499] on label "False" at bounding box center [1110, 476] width 137 height 45
click at [1067, 484] on input "False" at bounding box center [1060, 477] width 15 height 12
radio input "true"
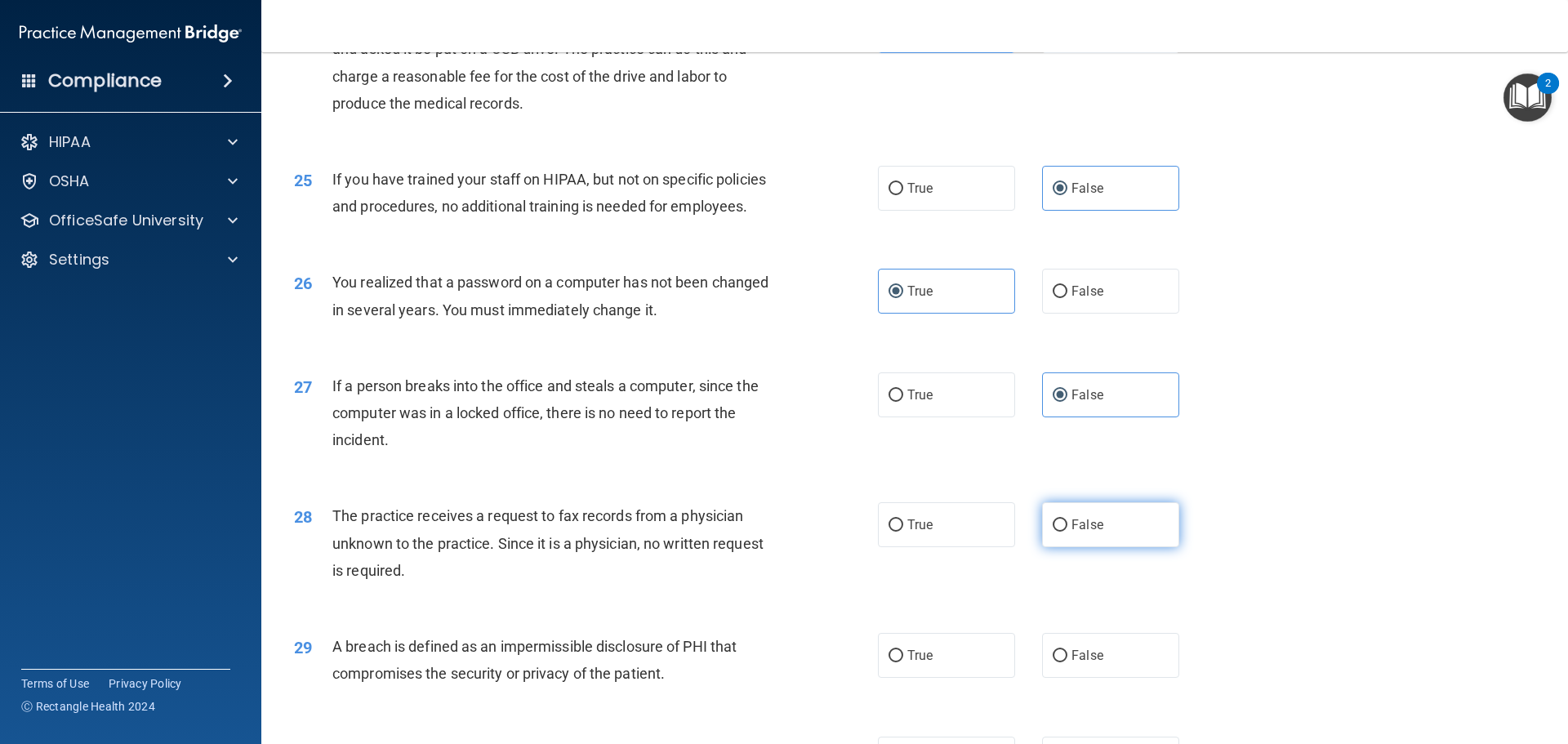
click at [1085, 547] on label "False" at bounding box center [1110, 524] width 137 height 45
click at [1067, 532] on input "False" at bounding box center [1060, 525] width 15 height 12
radio input "true"
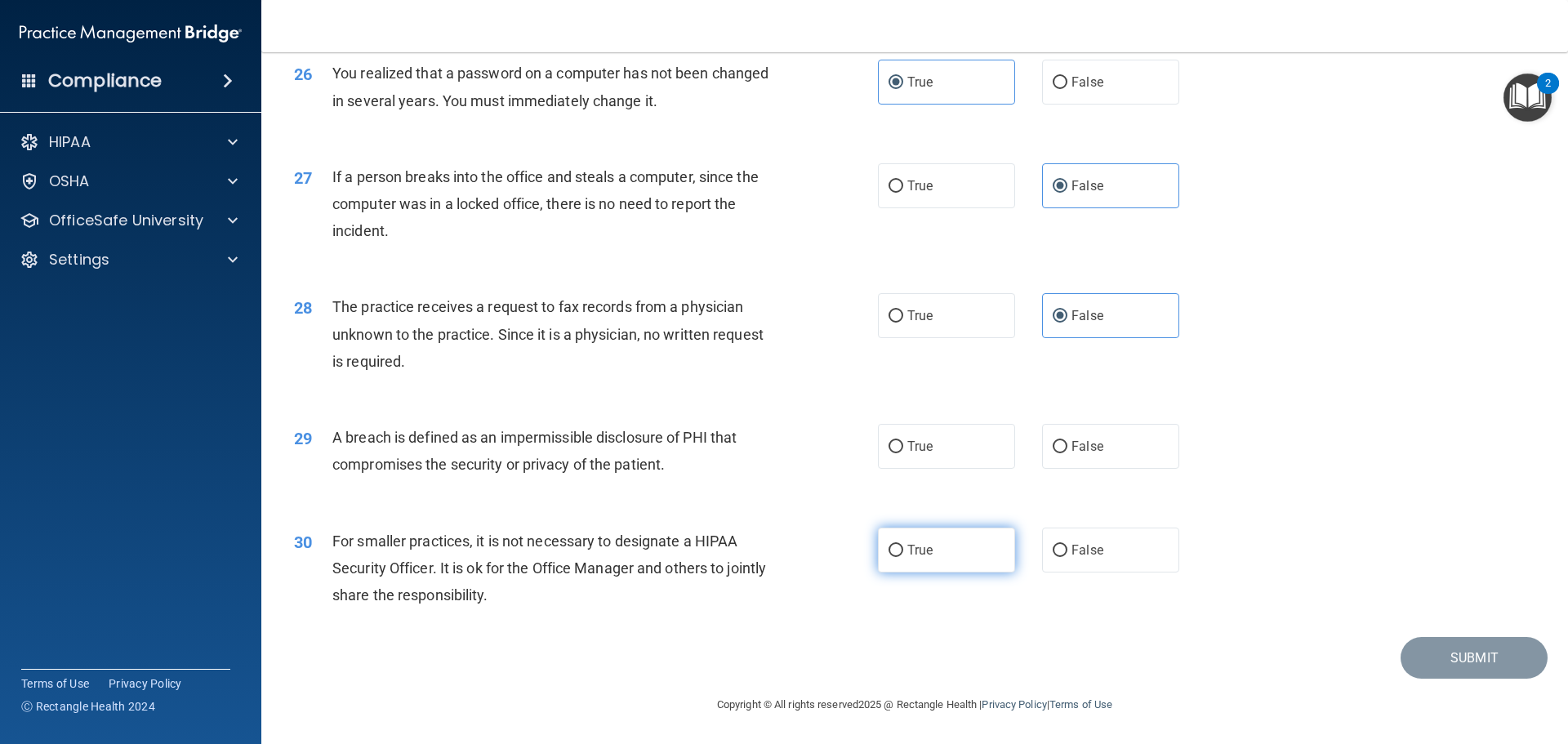
scroll to position [3105, 0]
click at [954, 469] on label "True" at bounding box center [946, 446] width 137 height 45
click at [903, 453] on input "True" at bounding box center [896, 447] width 15 height 12
radio input "true"
click at [1072, 558] on span "False" at bounding box center [1087, 550] width 32 height 16
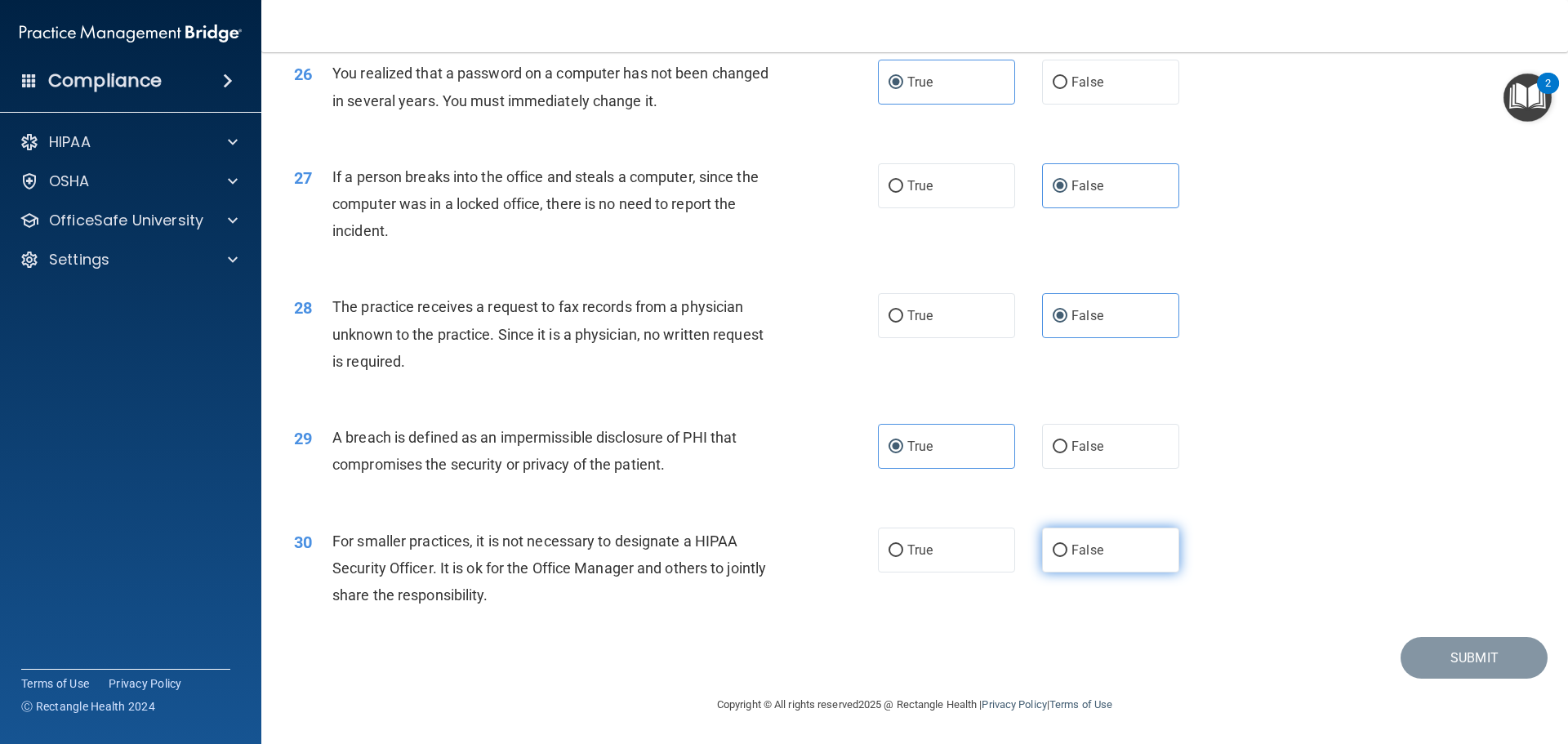
click at [1067, 557] on input "False" at bounding box center [1060, 551] width 15 height 12
radio input "true"
click at [1430, 679] on button "Submit" at bounding box center [1474, 658] width 147 height 41
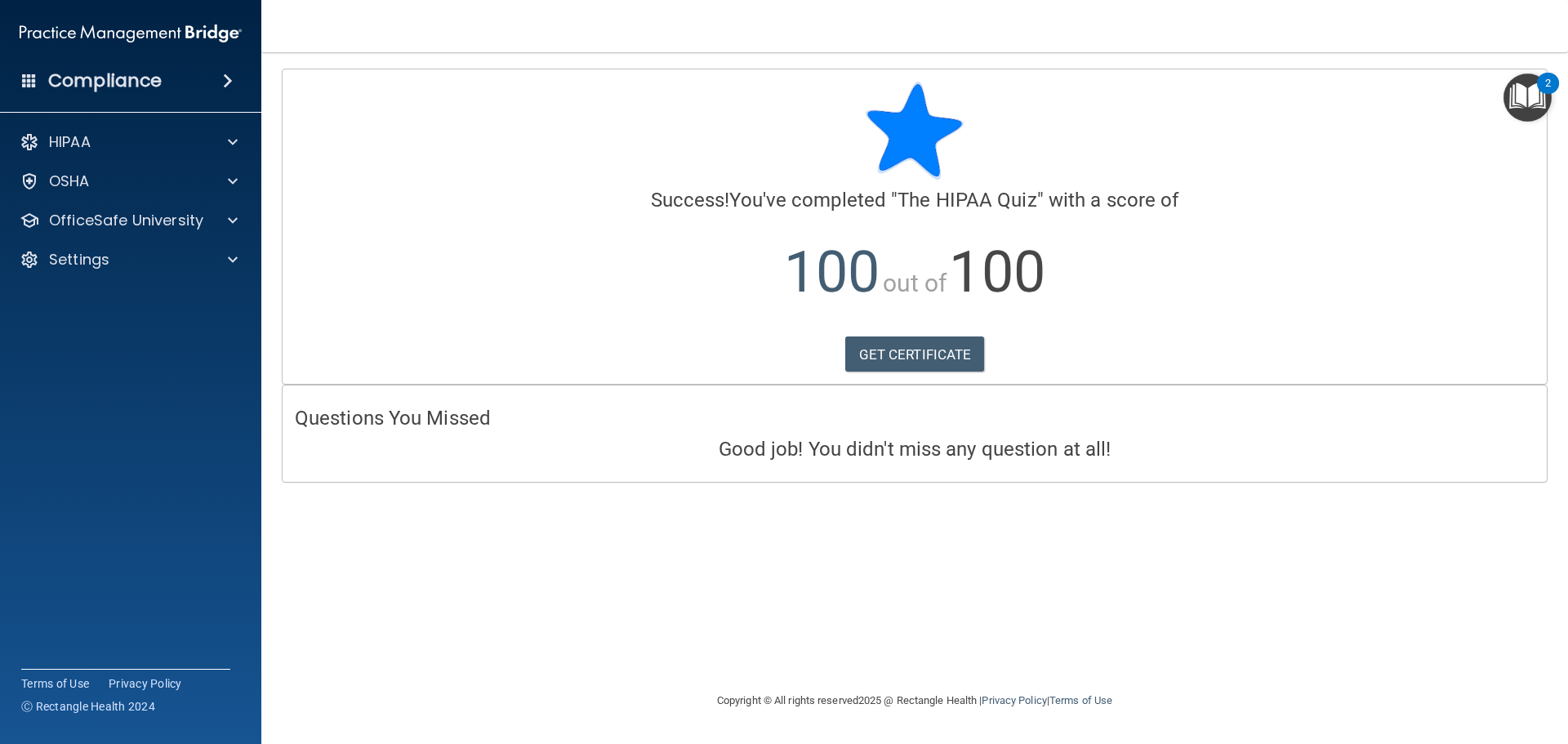
click at [1002, 508] on div "Calculating your score.... Success! You've completed " The HIPAA Quiz " with a …" at bounding box center [915, 372] width 1241 height 606
click at [163, 223] on p "OfficeSafe University" at bounding box center [126, 220] width 154 height 19
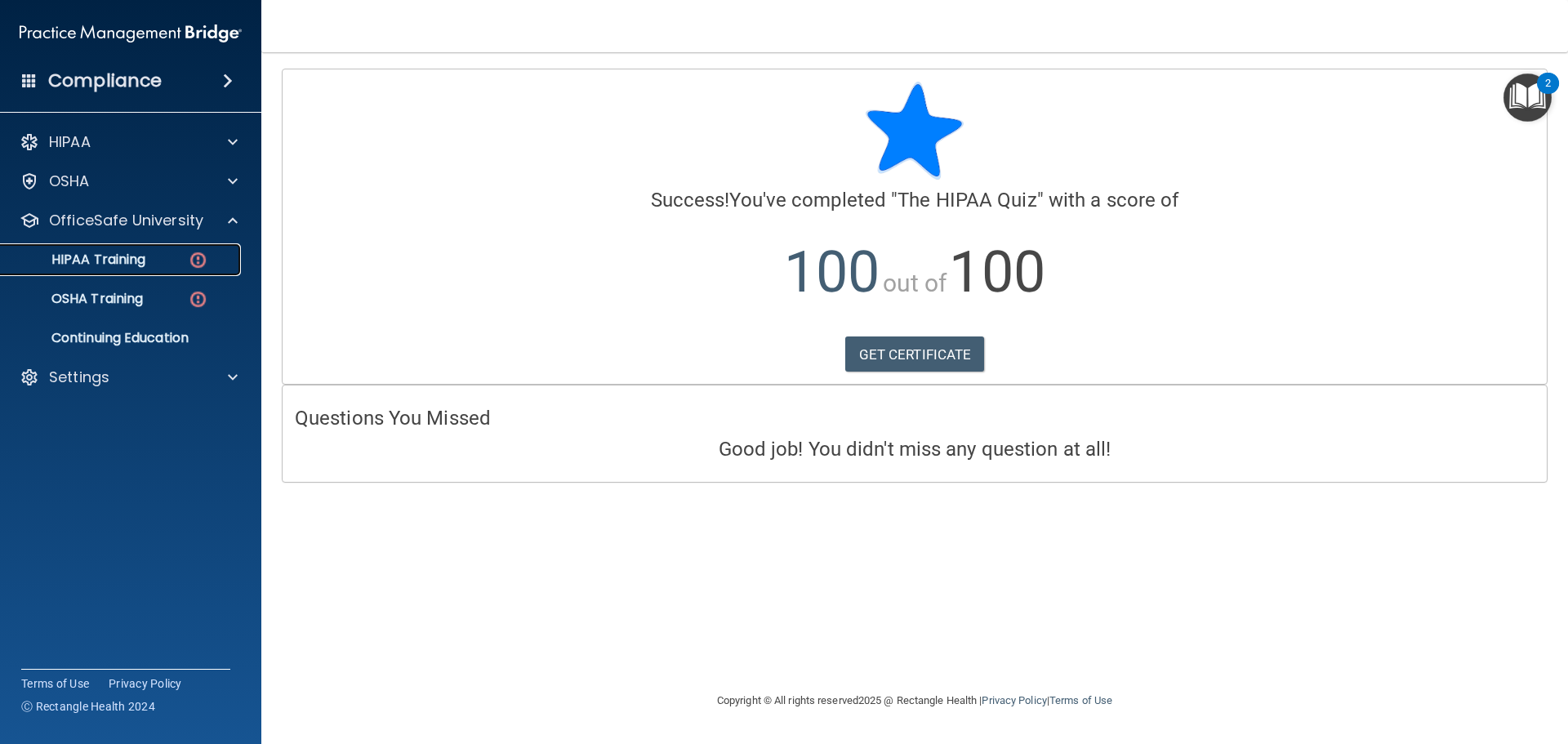
click at [123, 260] on p "HIPAA Training" at bounding box center [78, 260] width 135 height 17
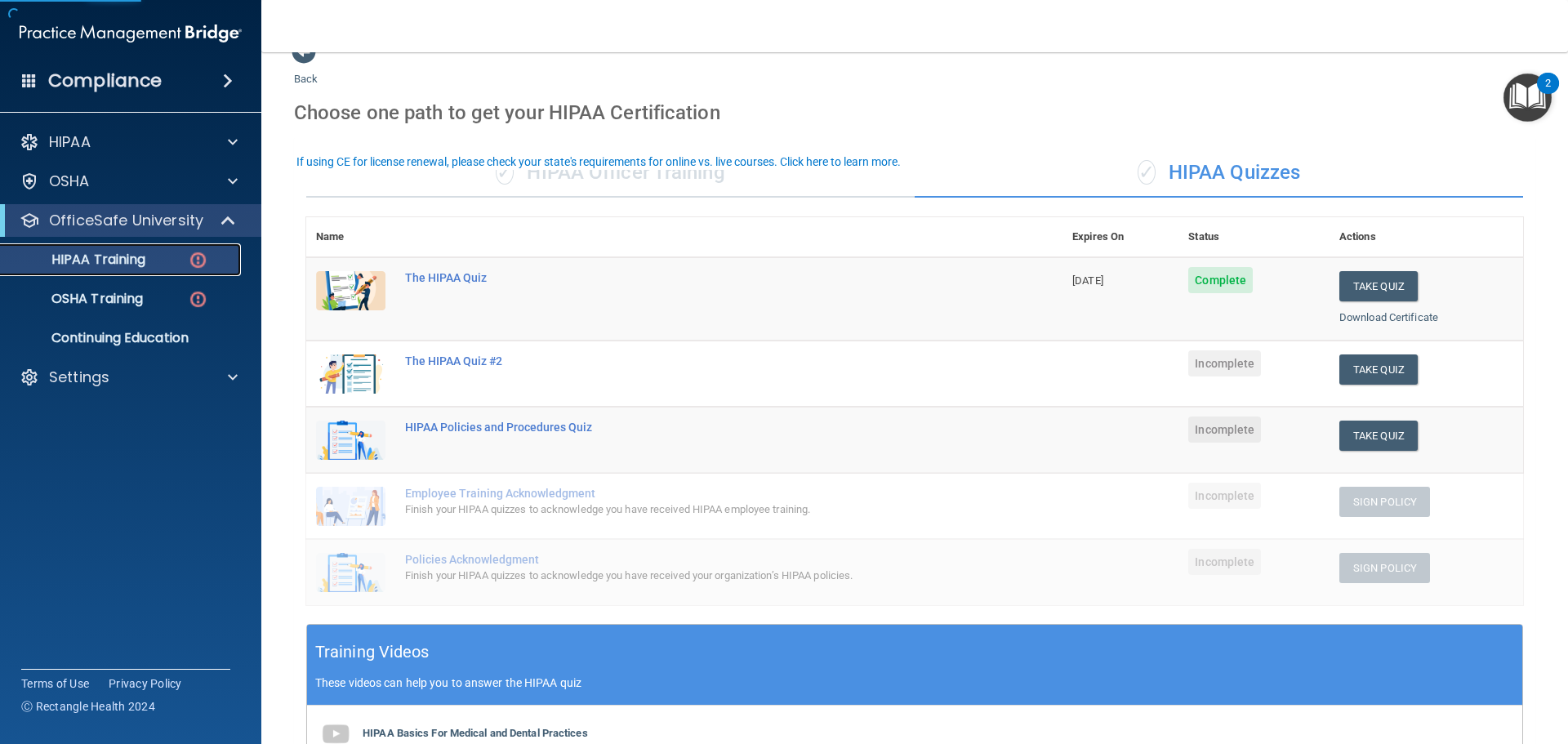
scroll to position [82, 0]
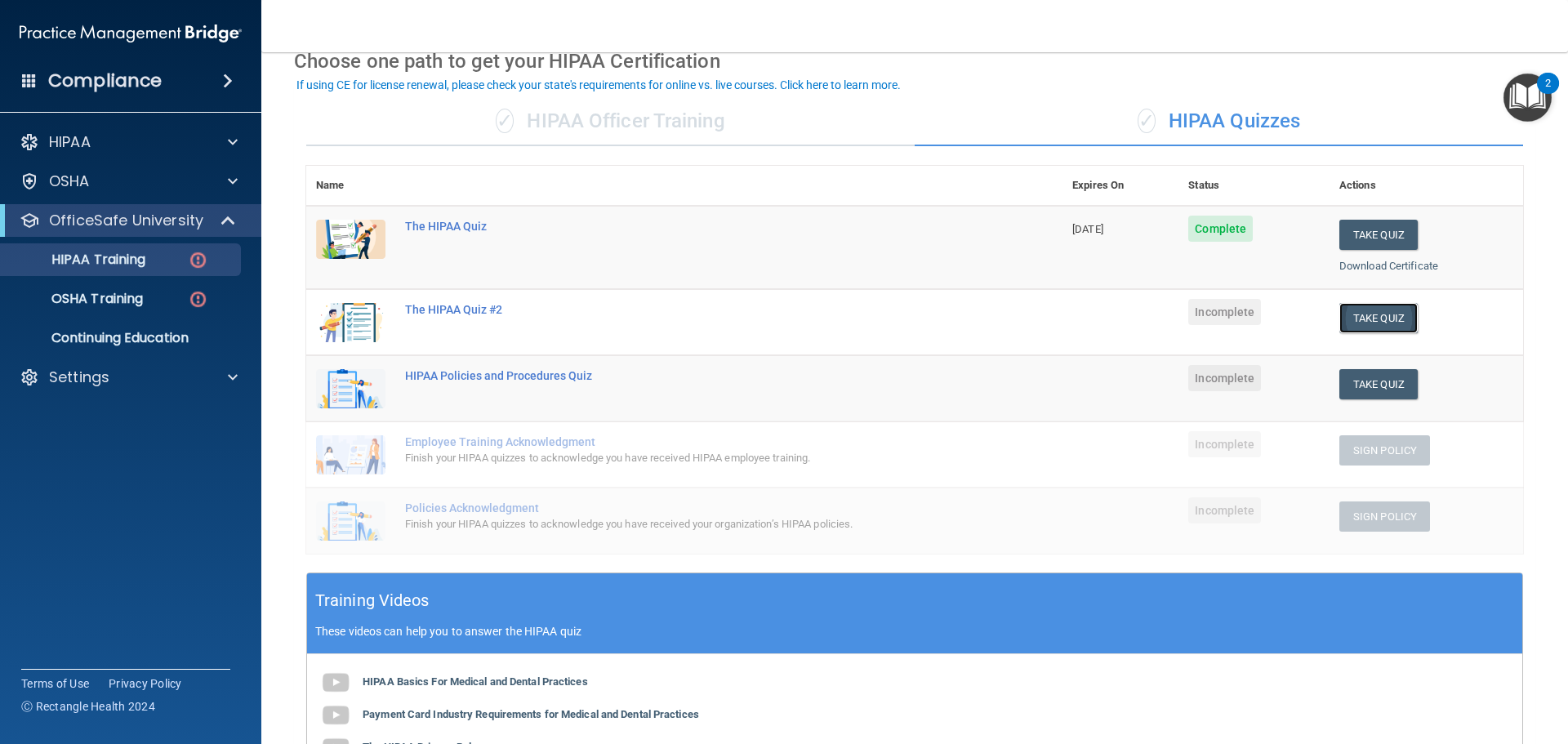
click at [1360, 323] on button "Take Quiz" at bounding box center [1378, 318] width 78 height 30
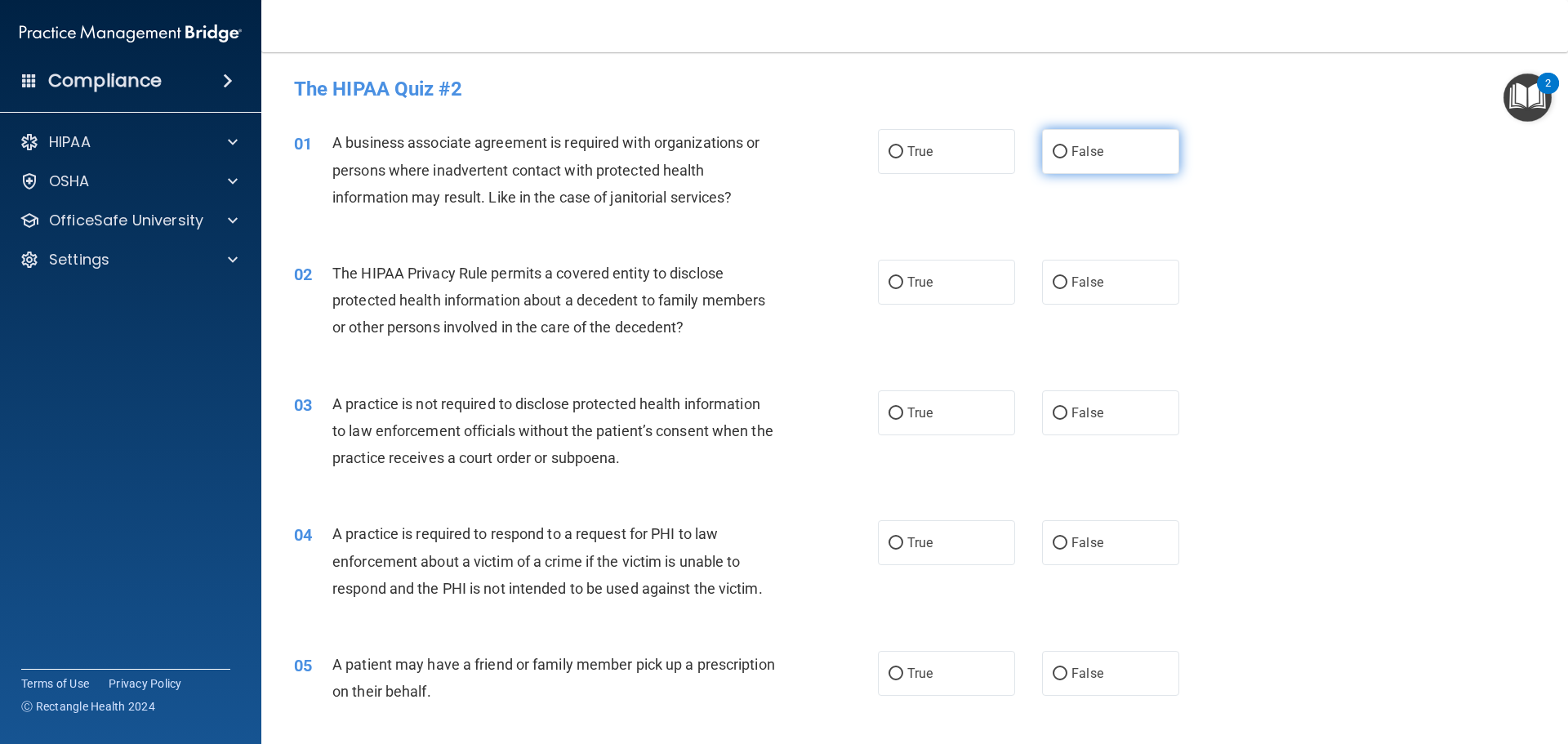
click at [1072, 147] on span "False" at bounding box center [1087, 151] width 32 height 16
click at [1067, 147] on input "False" at bounding box center [1060, 152] width 15 height 12
radio input "true"
click at [959, 278] on label "True" at bounding box center [946, 282] width 137 height 45
click at [903, 278] on input "True" at bounding box center [896, 282] width 15 height 12
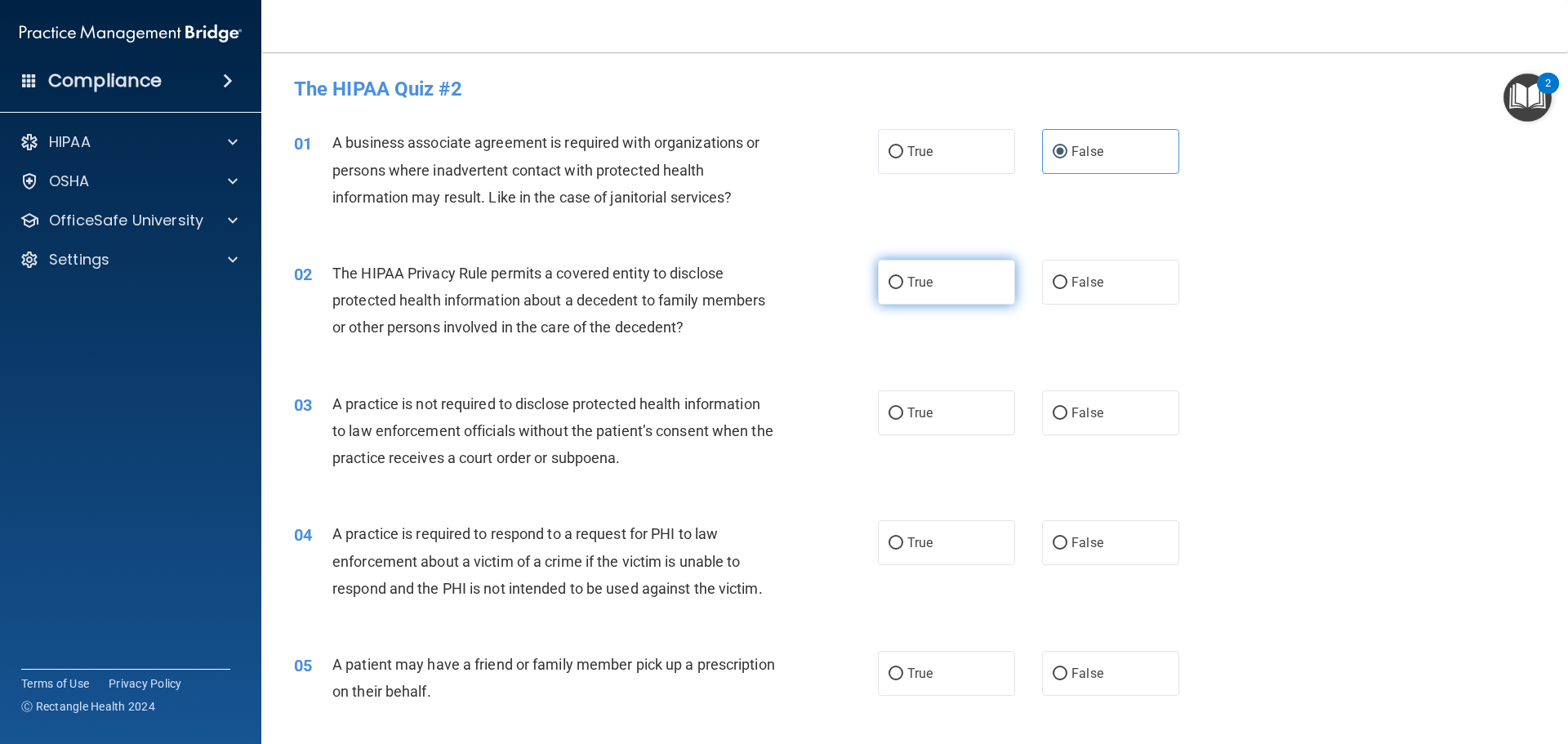
radio input "true"
click at [1087, 405] on label "False" at bounding box center [1110, 413] width 137 height 45
click at [1067, 407] on input "False" at bounding box center [1060, 413] width 15 height 12
radio input "true"
click at [945, 537] on label "True" at bounding box center [946, 543] width 137 height 45
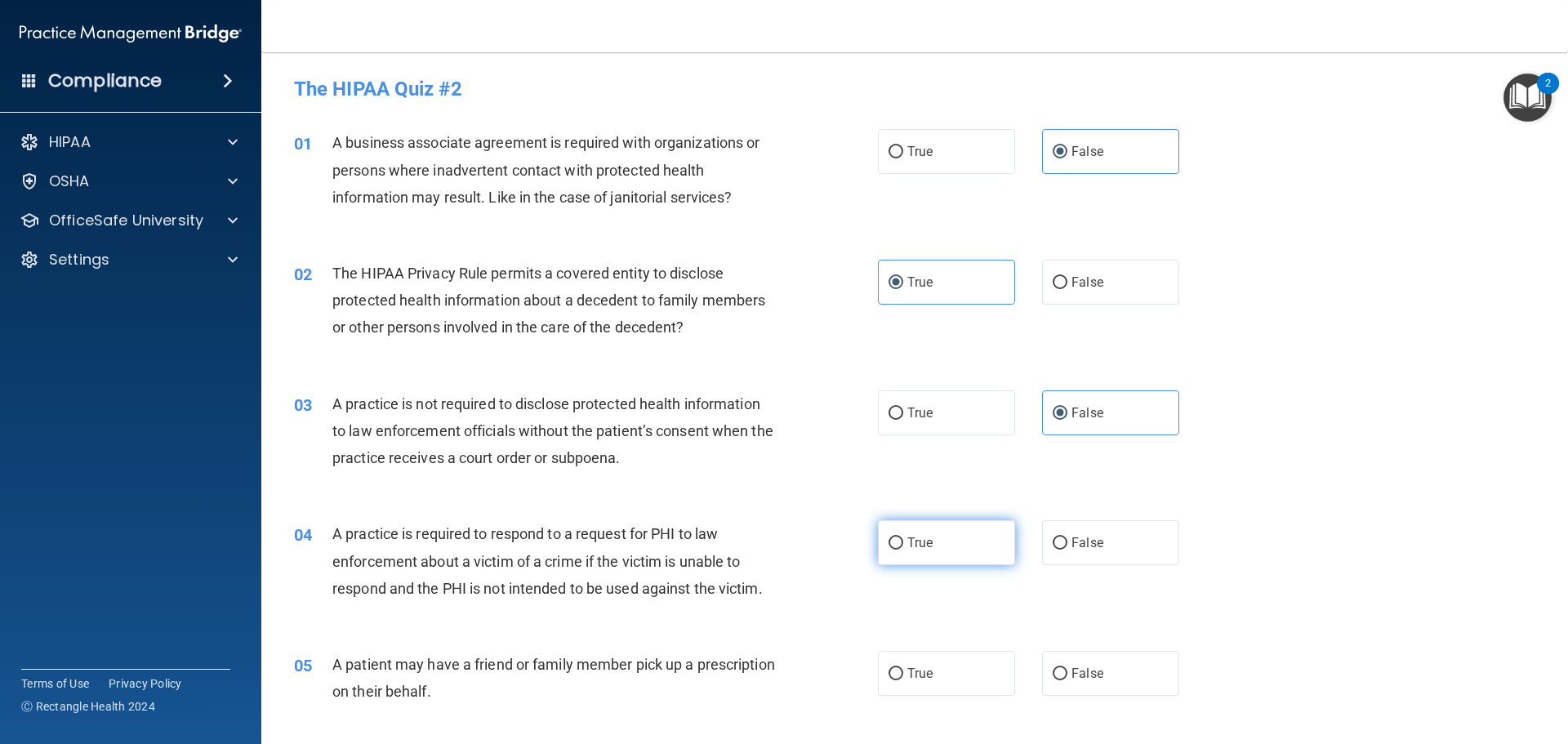
click at [903, 538] on input "True" at bounding box center [896, 544] width 15 height 12
radio input "true"
click at [934, 657] on div "05 A patient may have a friend or family member pick up a prescription on their…" at bounding box center [914, 682] width 1266 height 103
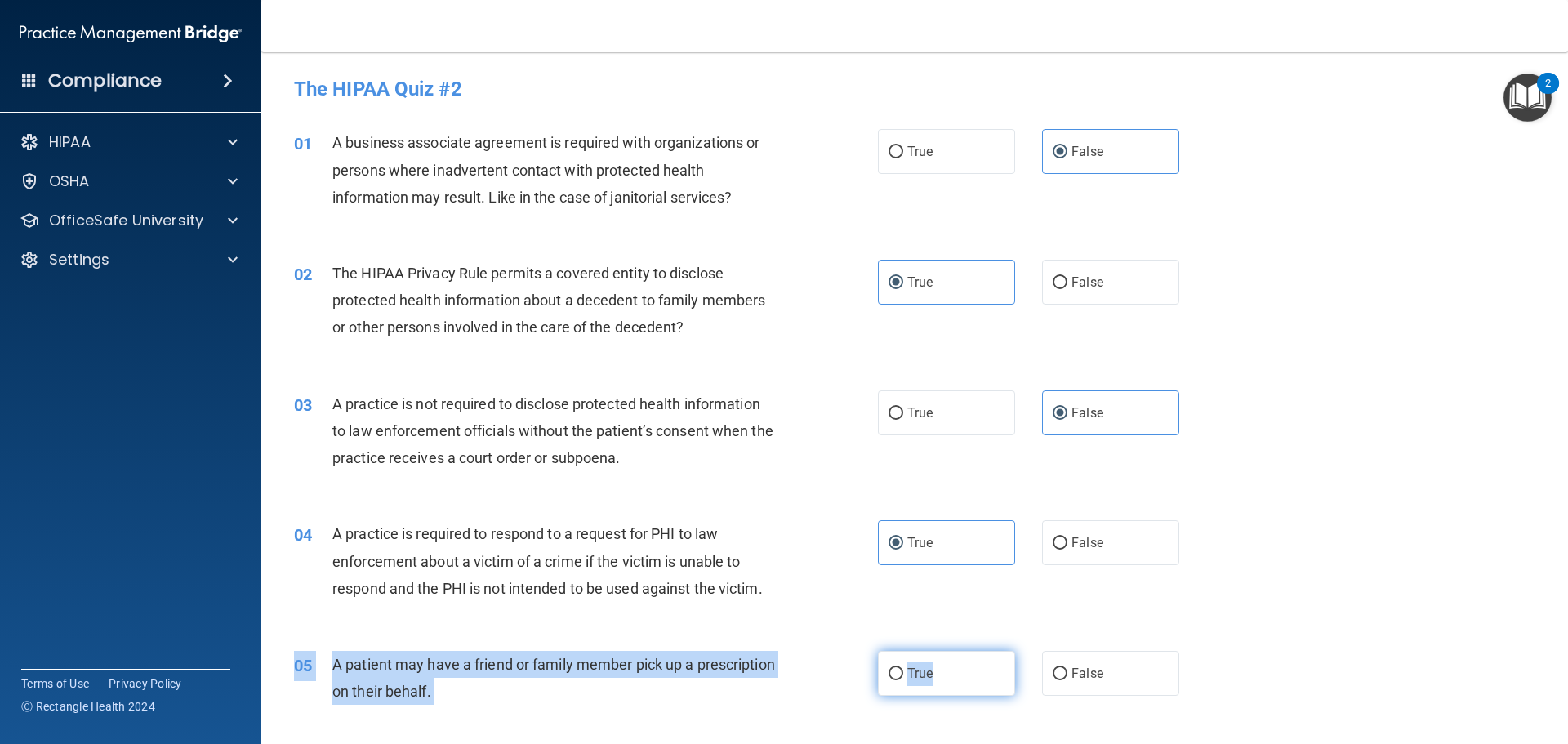
click at [934, 668] on label "True" at bounding box center [946, 673] width 137 height 45
click at [903, 669] on input "True" at bounding box center [896, 674] width 15 height 12
radio input "true"
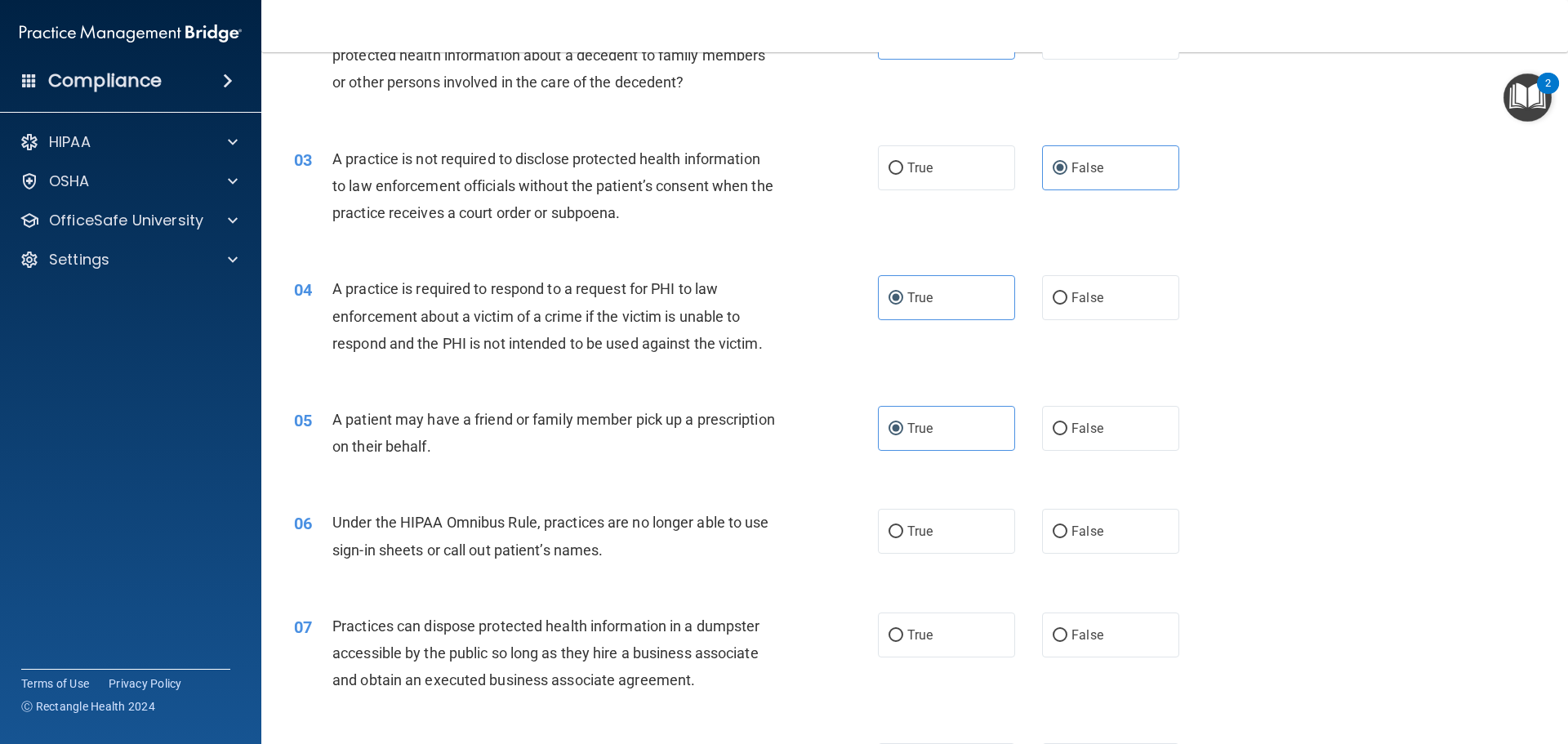
scroll to position [326, 0]
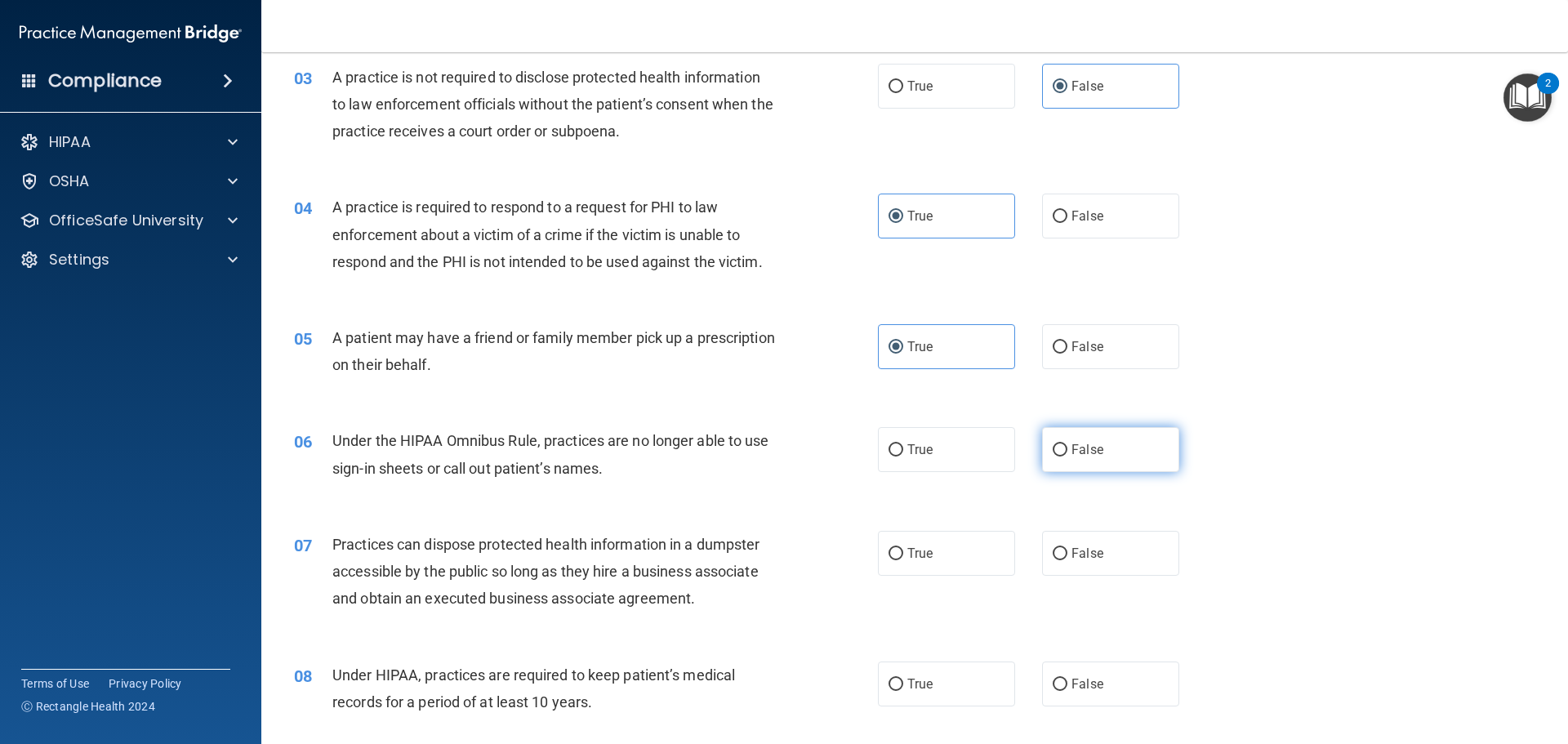
click at [1074, 463] on label "False" at bounding box center [1110, 450] width 137 height 45
click at [1067, 457] on input "False" at bounding box center [1060, 450] width 15 height 12
radio input "true"
click at [1072, 555] on span "False" at bounding box center [1087, 553] width 32 height 16
click at [1067, 555] on input "False" at bounding box center [1060, 554] width 15 height 12
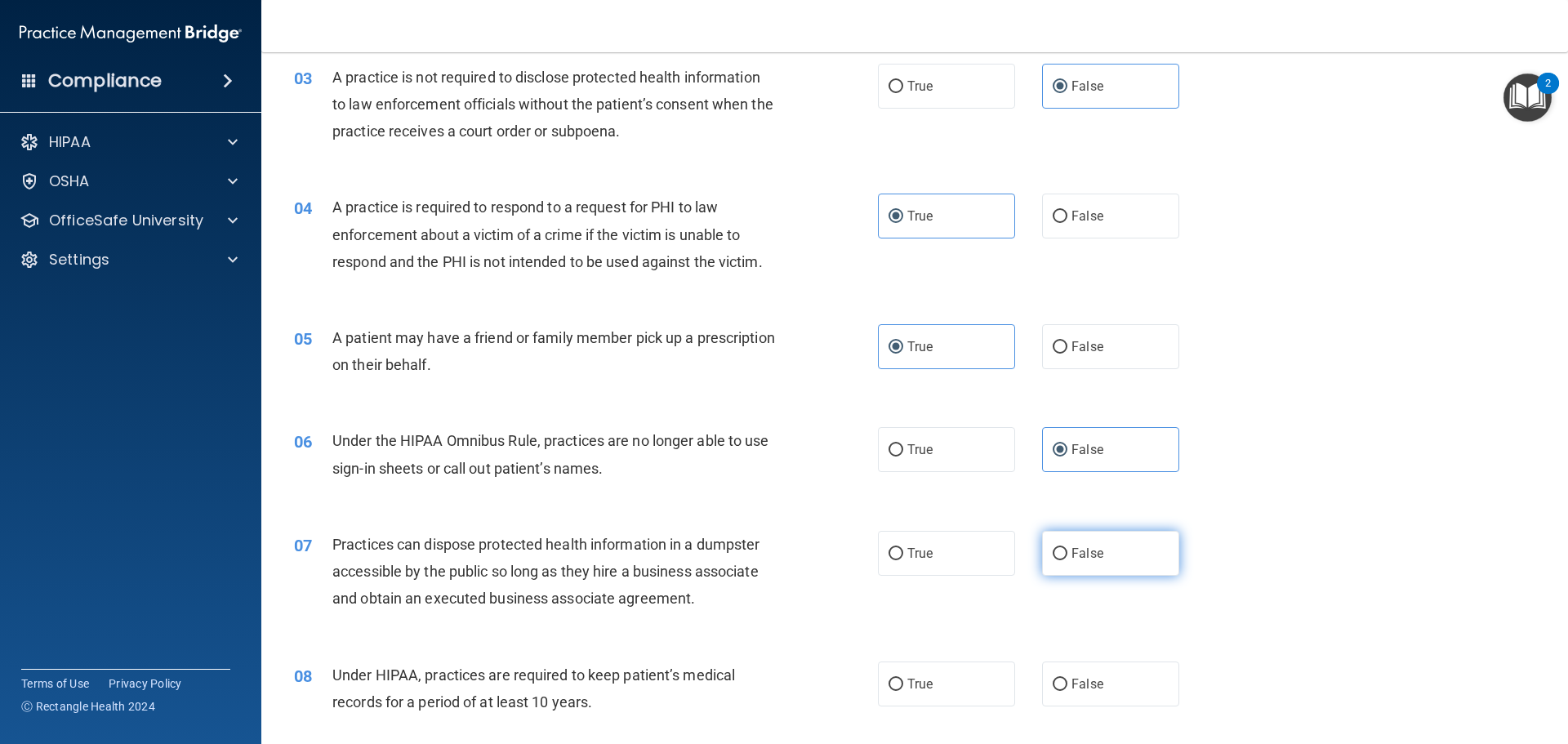
radio input "true"
click at [1071, 675] on label "False" at bounding box center [1110, 684] width 137 height 45
click at [1067, 679] on input "False" at bounding box center [1060, 684] width 15 height 12
radio input "true"
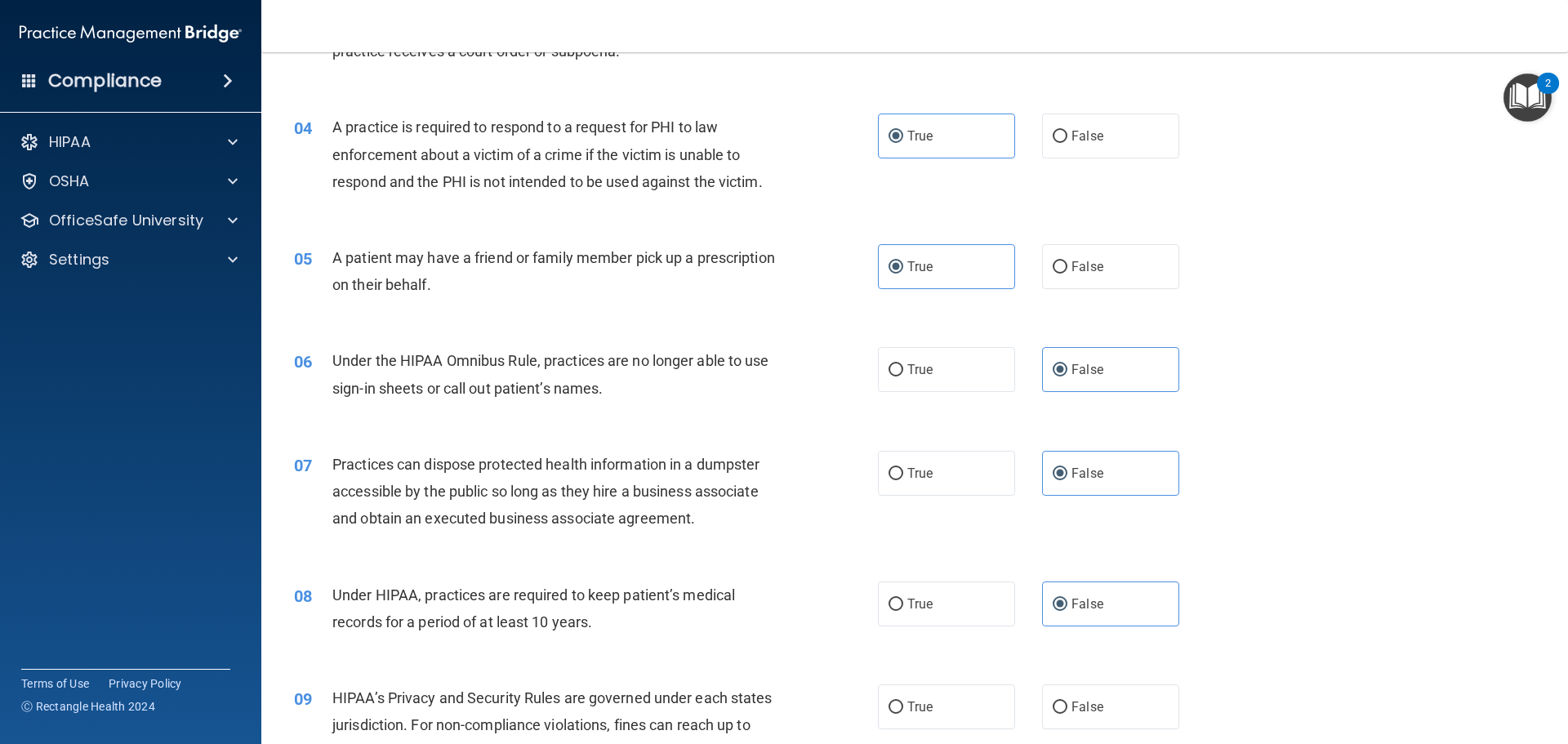
scroll to position [572, 0]
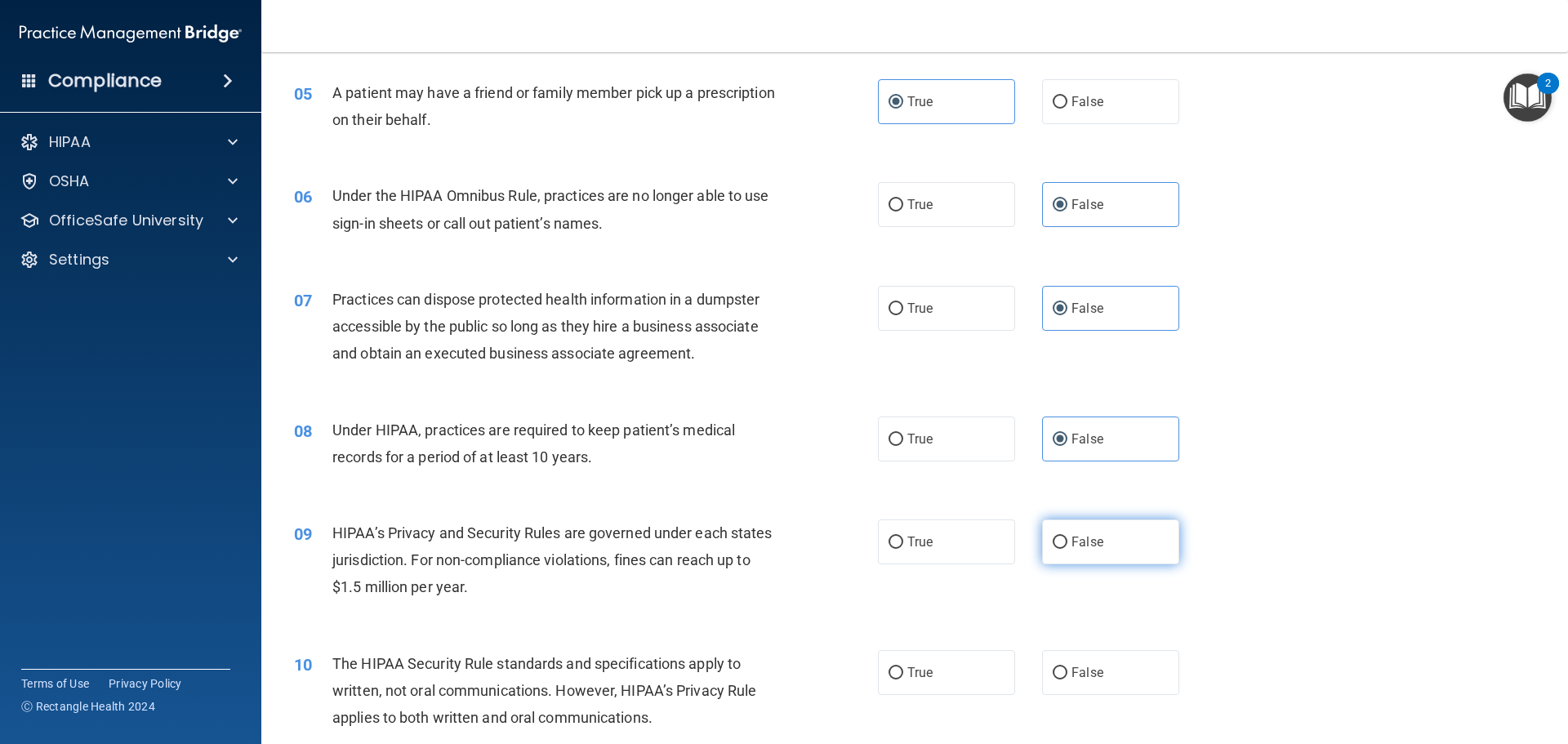
click at [1077, 542] on span "False" at bounding box center [1087, 542] width 32 height 16
click at [1067, 542] on input "False" at bounding box center [1060, 543] width 15 height 12
radio input "true"
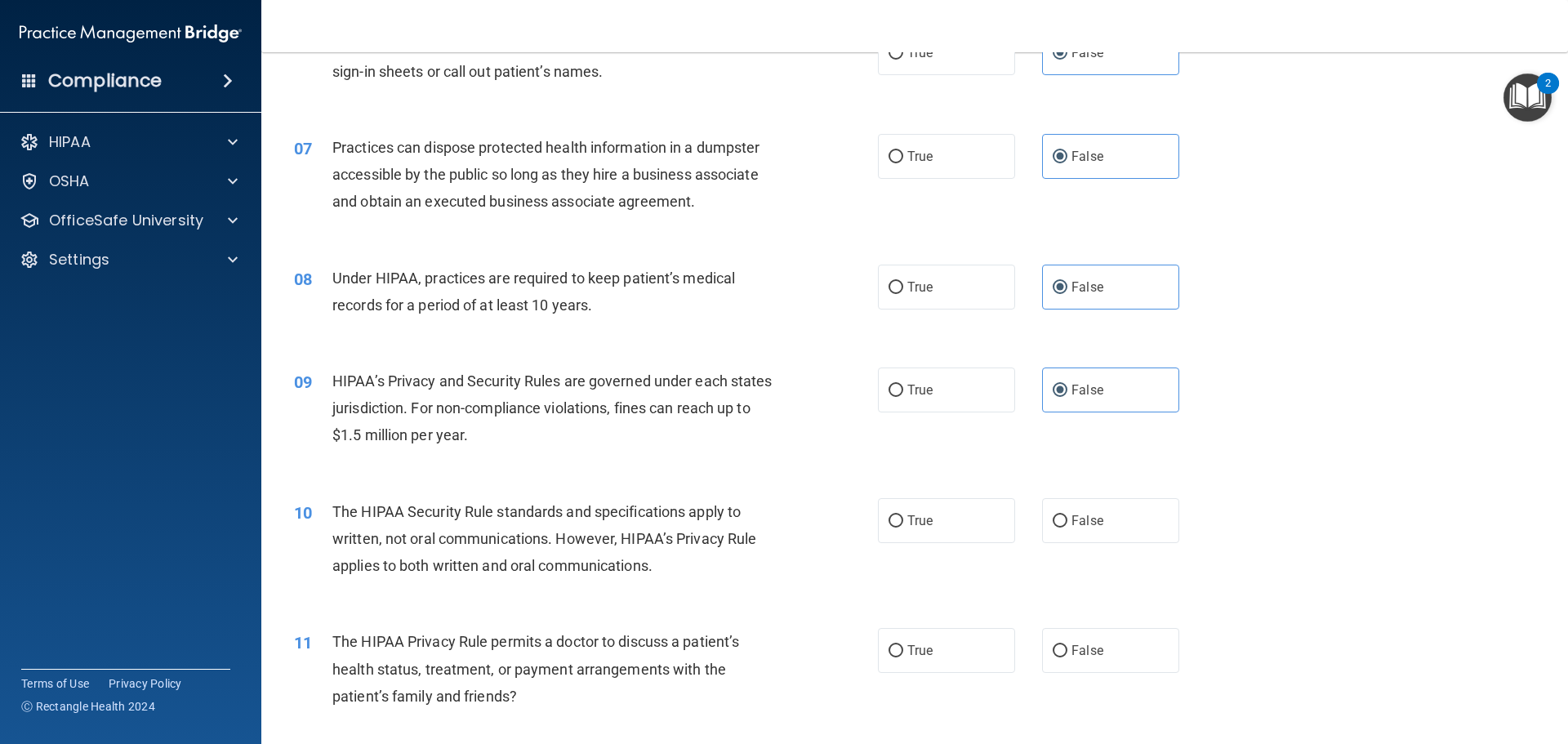
scroll to position [736, 0]
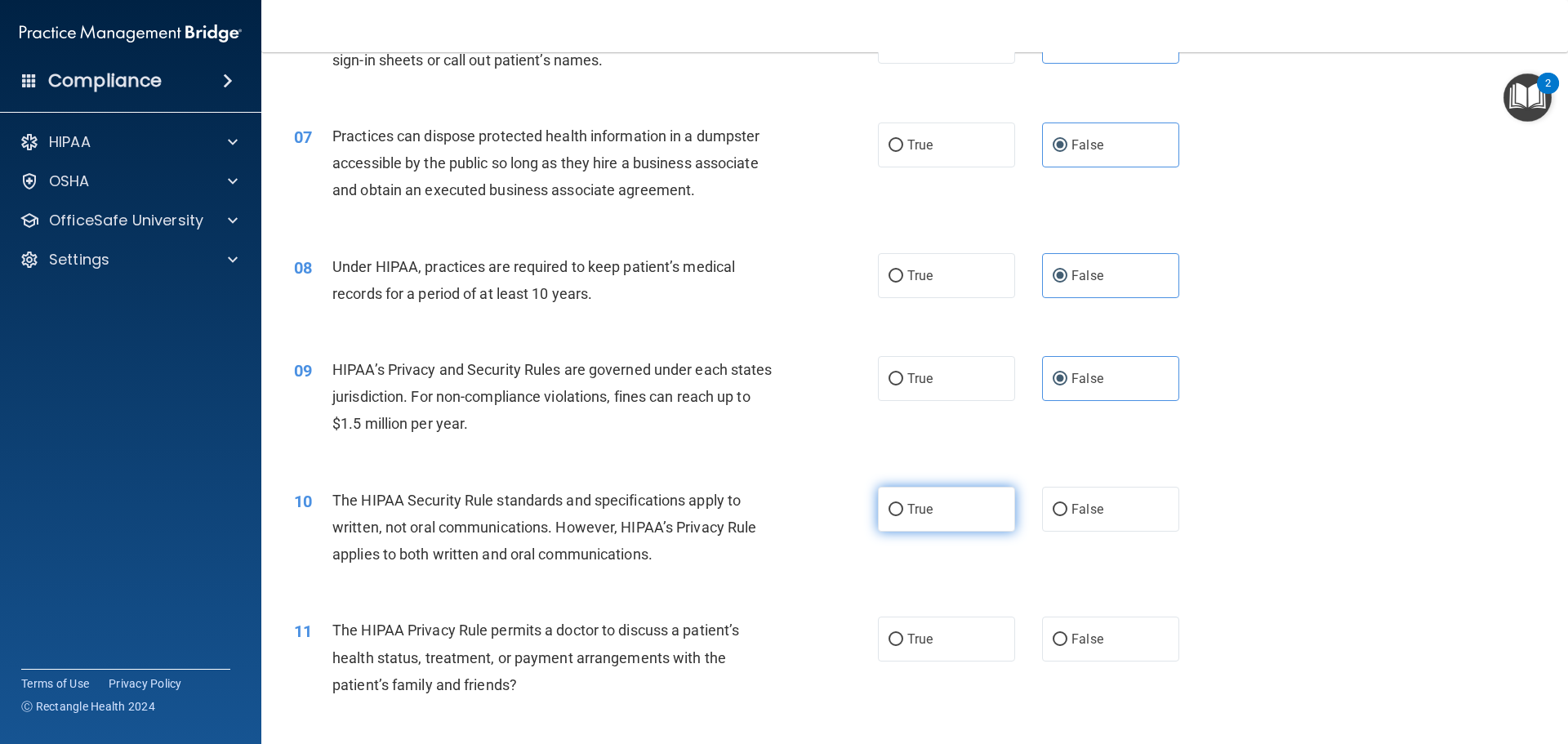
click at [904, 519] on label "True" at bounding box center [946, 509] width 137 height 45
click at [903, 516] on input "True" at bounding box center [896, 509] width 15 height 12
radio input "true"
click at [923, 634] on span "True" at bounding box center [920, 639] width 26 height 16
click at [903, 634] on input "True" at bounding box center [896, 639] width 15 height 12
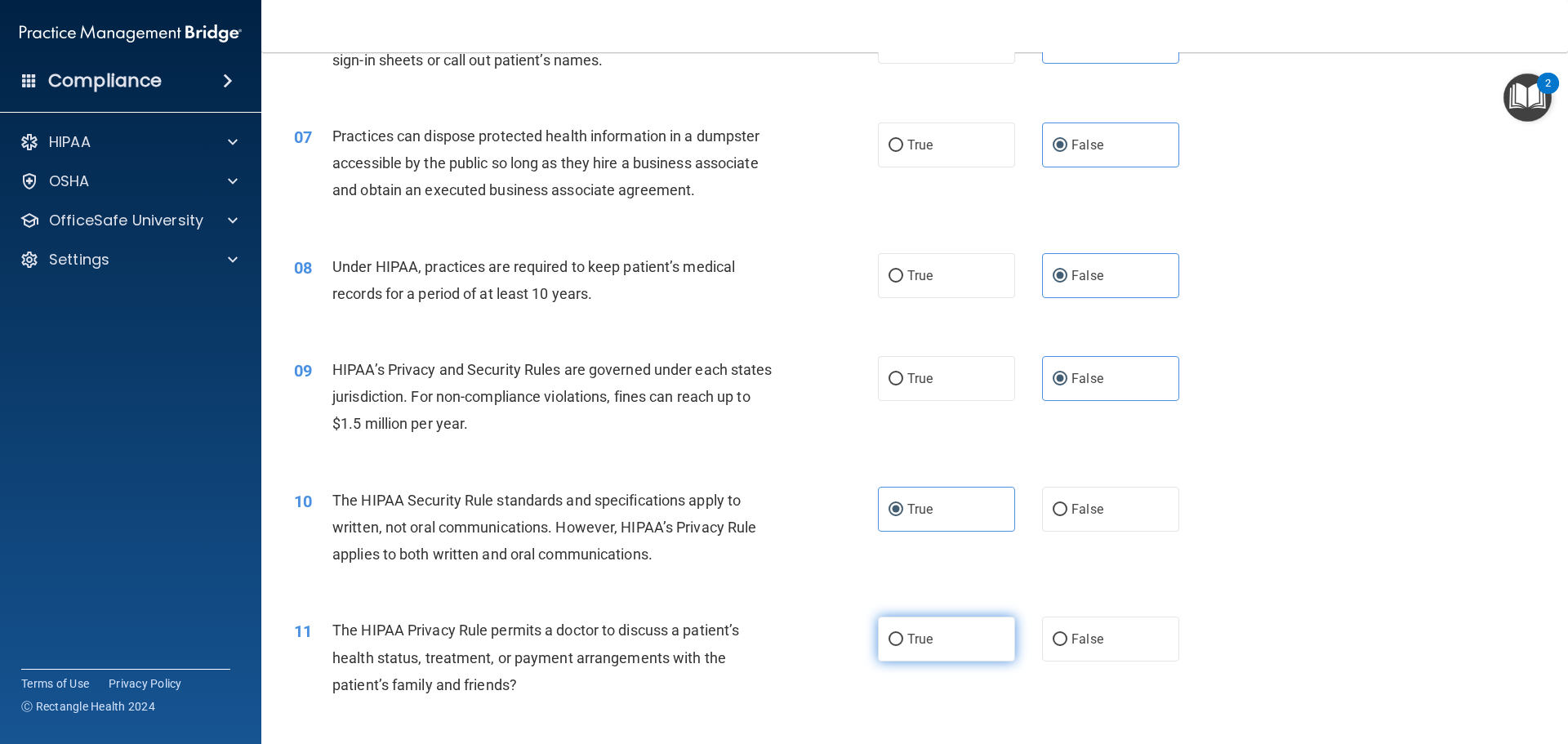
radio input "true"
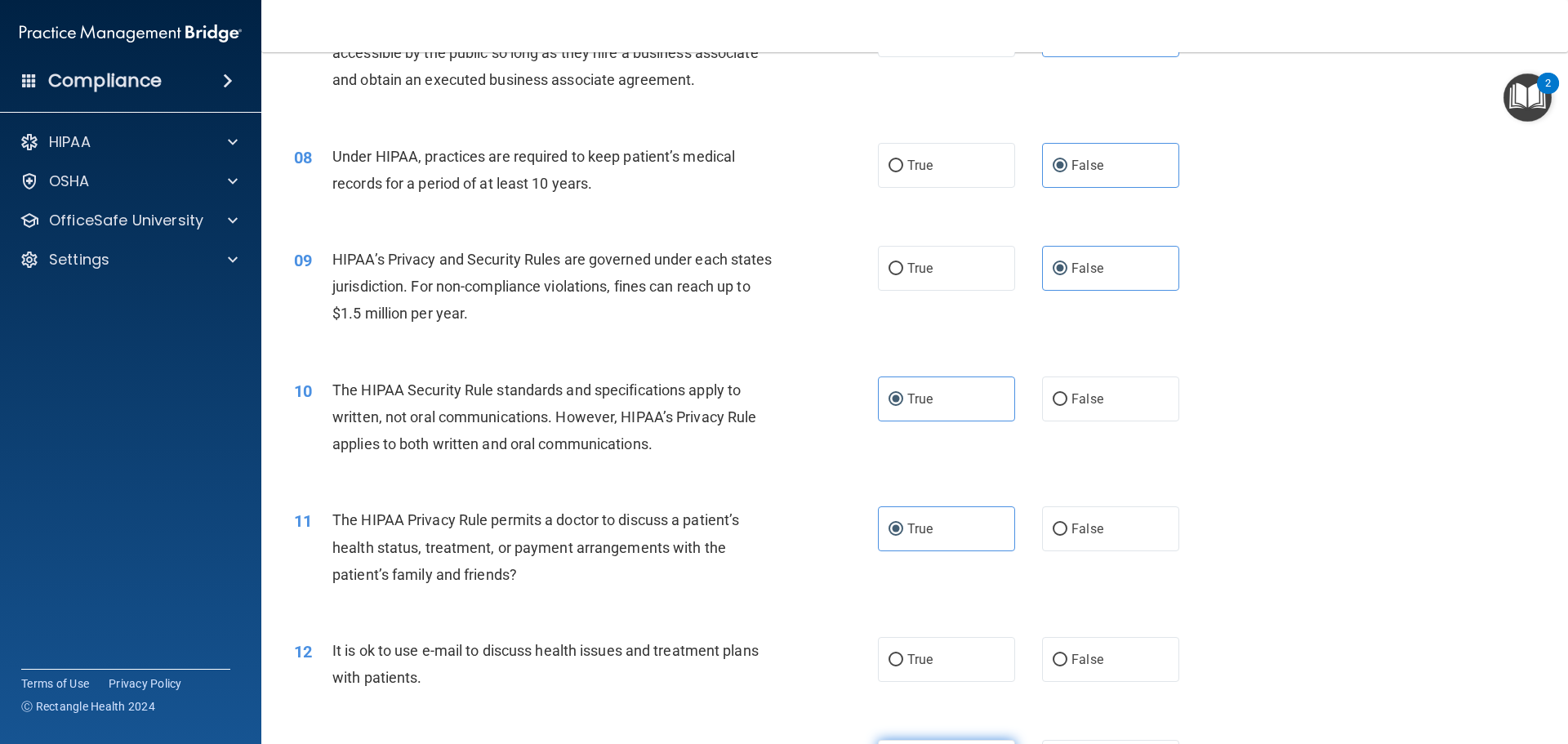
scroll to position [980, 0]
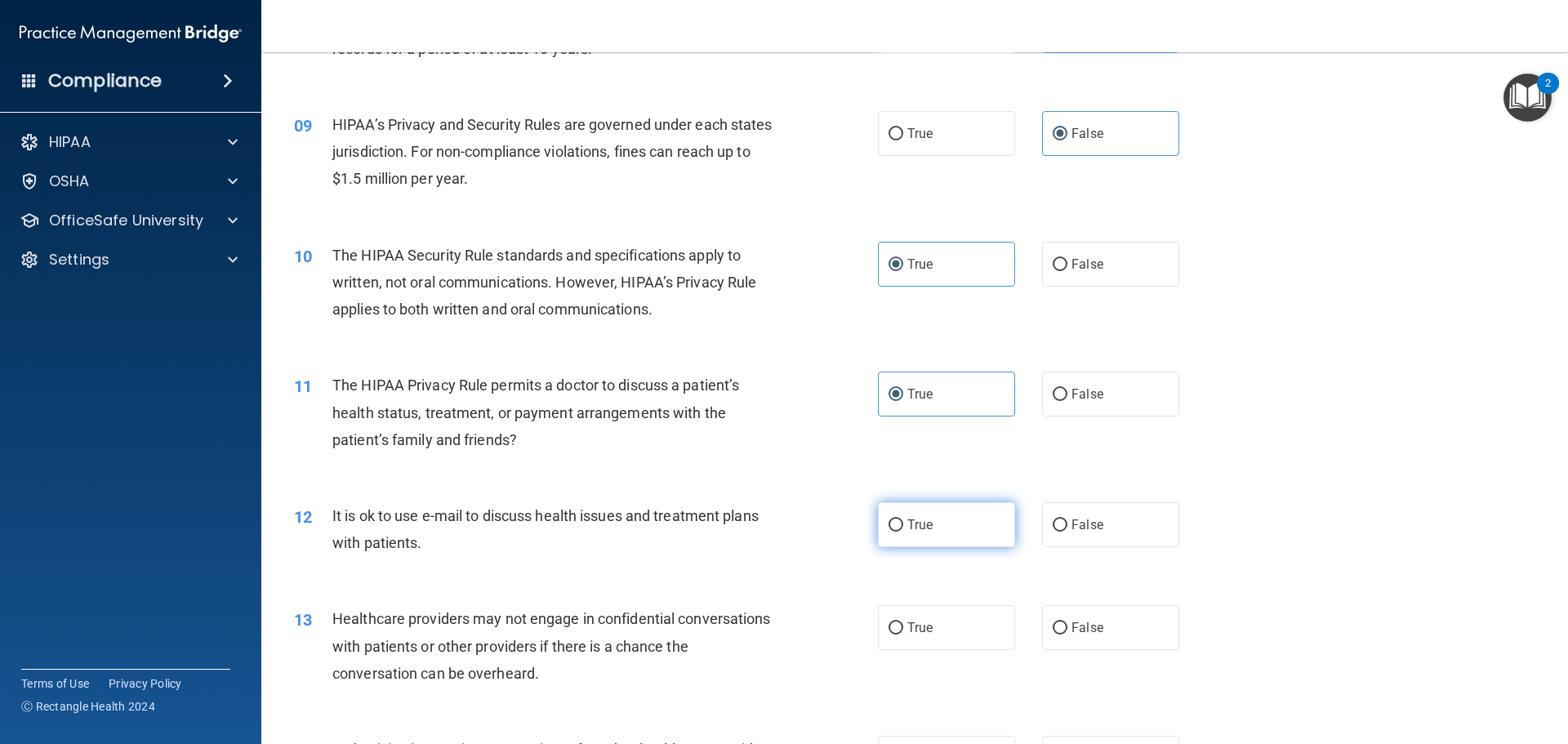
click at [937, 532] on label "True" at bounding box center [946, 524] width 137 height 45
click at [903, 532] on input "True" at bounding box center [896, 525] width 15 height 12
radio input "true"
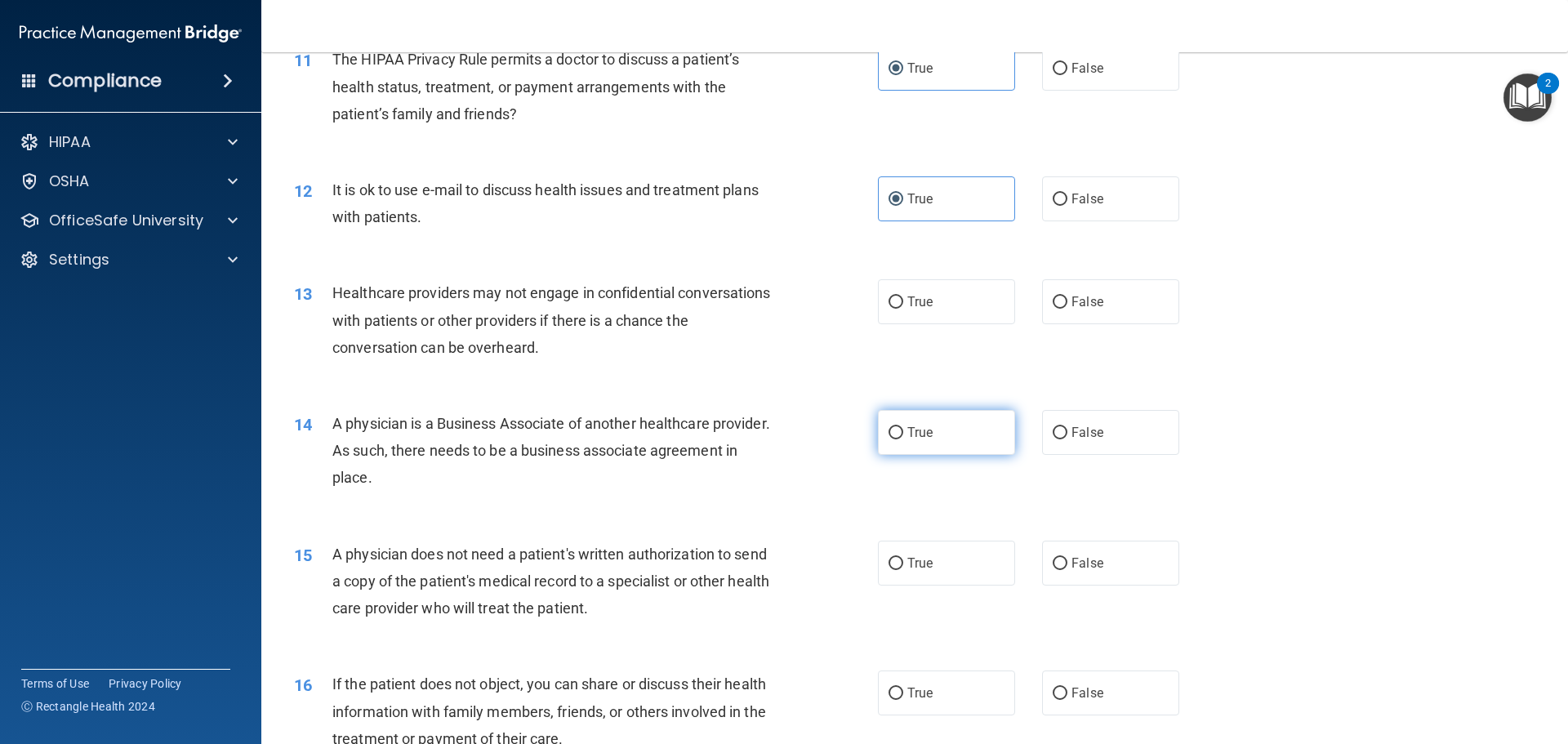
scroll to position [1307, 0]
click at [1121, 305] on label "False" at bounding box center [1110, 301] width 137 height 45
click at [1067, 305] on input "False" at bounding box center [1060, 302] width 15 height 12
radio input "true"
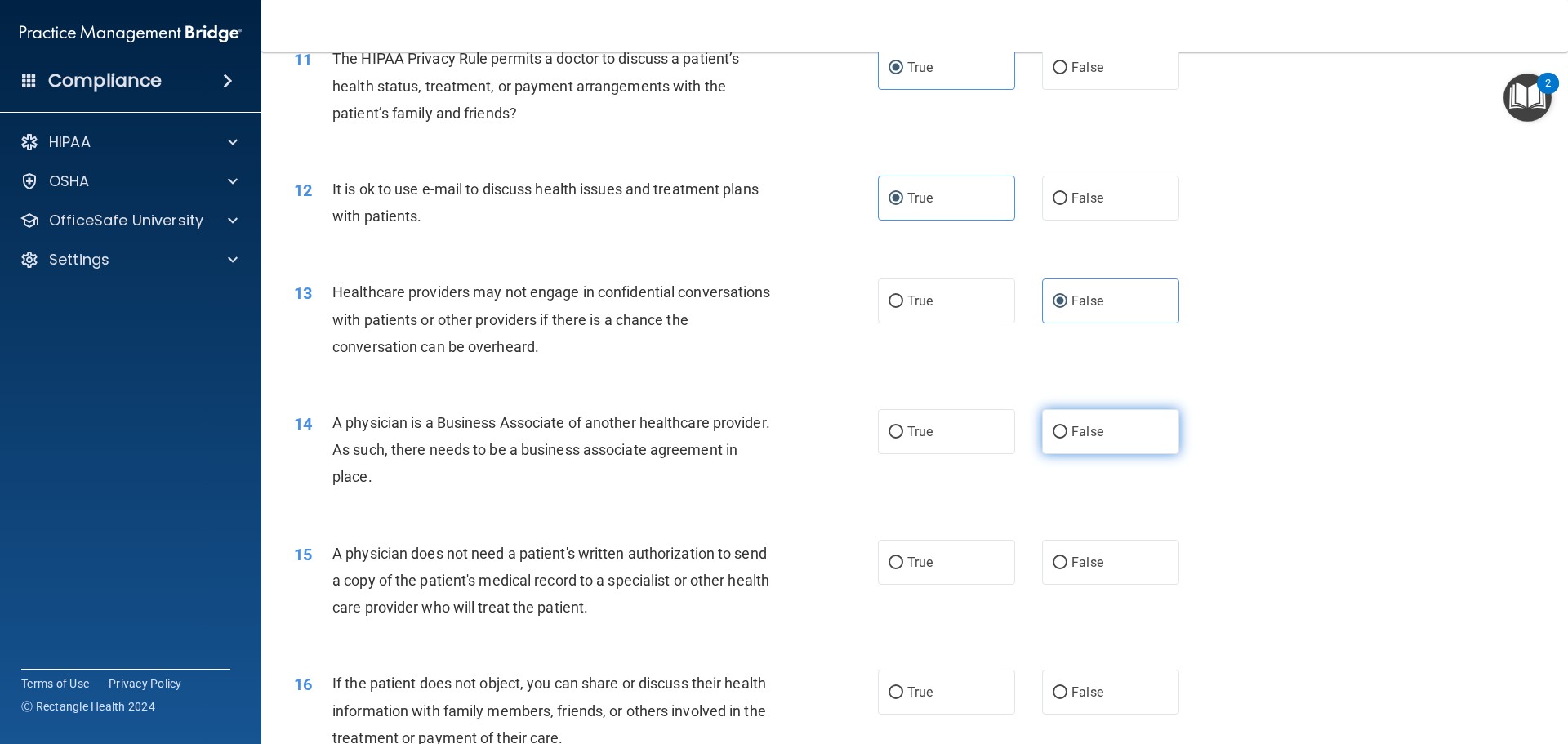
click at [1077, 436] on span "False" at bounding box center [1087, 431] width 32 height 16
click at [1067, 436] on input "False" at bounding box center [1060, 432] width 15 height 12
radio input "true"
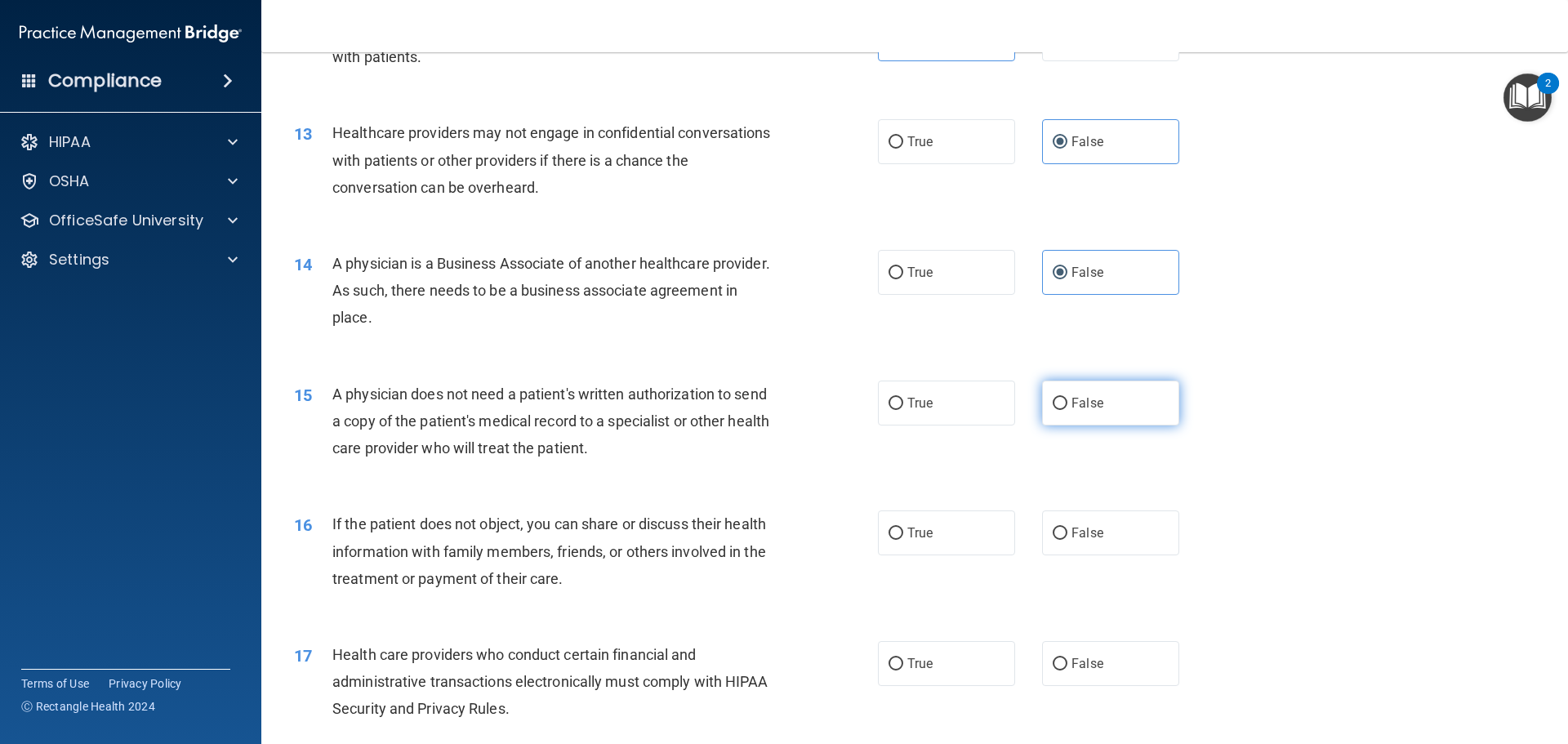
scroll to position [1471, 0]
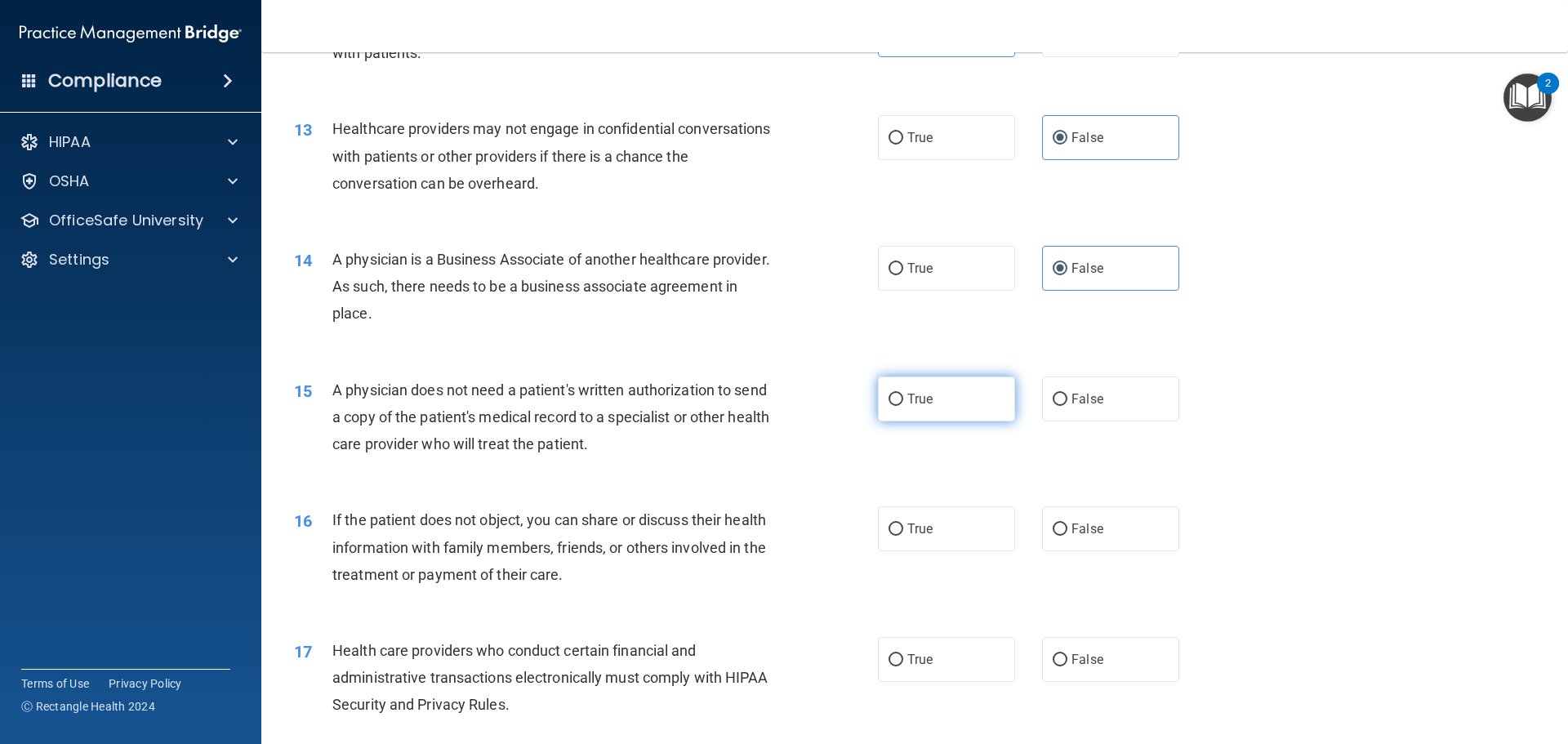
click at [933, 406] on label "True" at bounding box center [946, 399] width 137 height 45
click at [903, 406] on input "True" at bounding box center [896, 399] width 15 height 12
radio input "true"
click at [925, 525] on span "True" at bounding box center [920, 529] width 26 height 16
click at [903, 525] on input "True" at bounding box center [896, 529] width 15 height 12
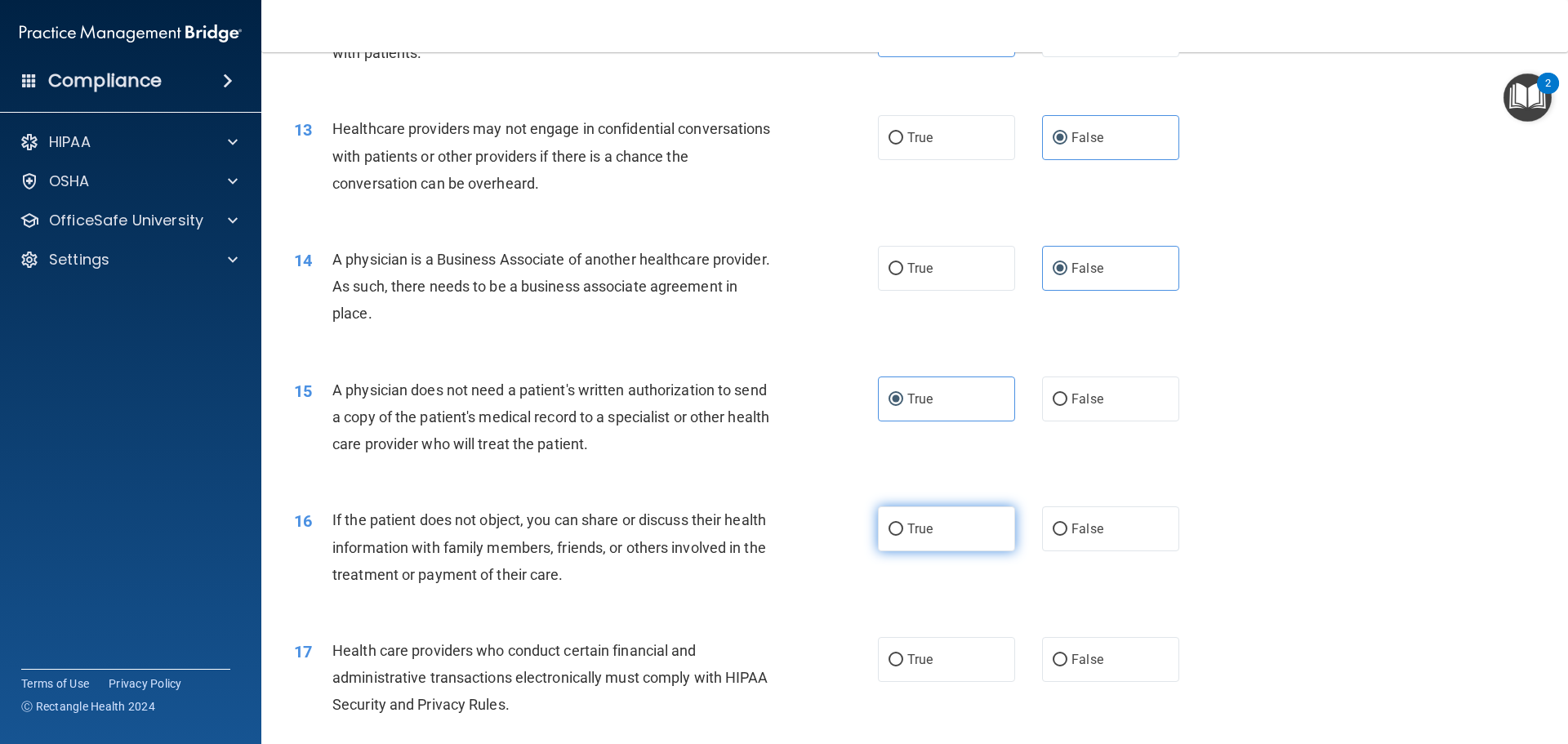
radio input "true"
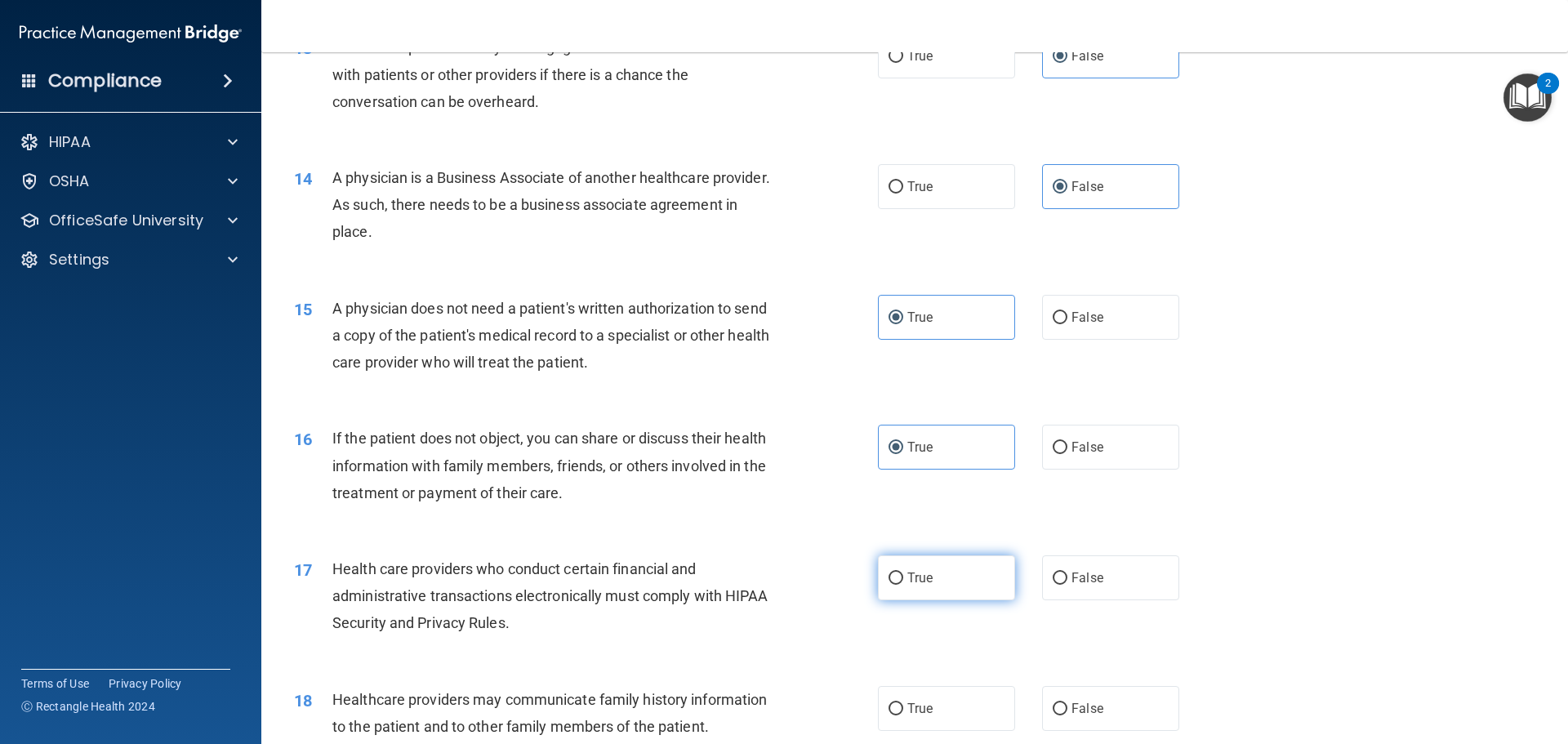
click at [929, 562] on label "True" at bounding box center [946, 578] width 137 height 45
click at [903, 573] on input "True" at bounding box center [896, 578] width 15 height 12
radio input "true"
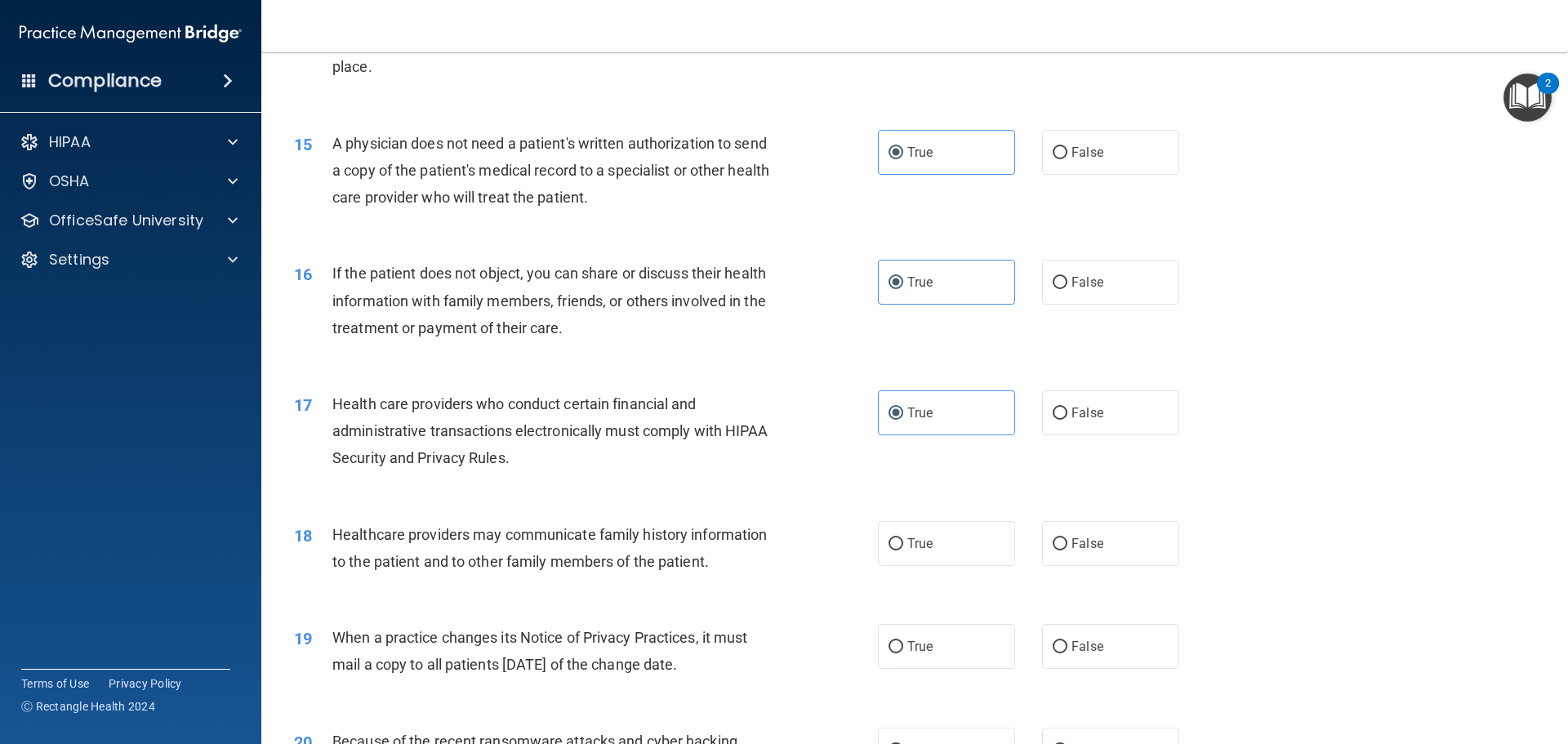
scroll to position [1716, 0]
click at [1086, 535] on label "False" at bounding box center [1110, 545] width 137 height 45
click at [1067, 540] on input "False" at bounding box center [1060, 545] width 15 height 12
radio input "true"
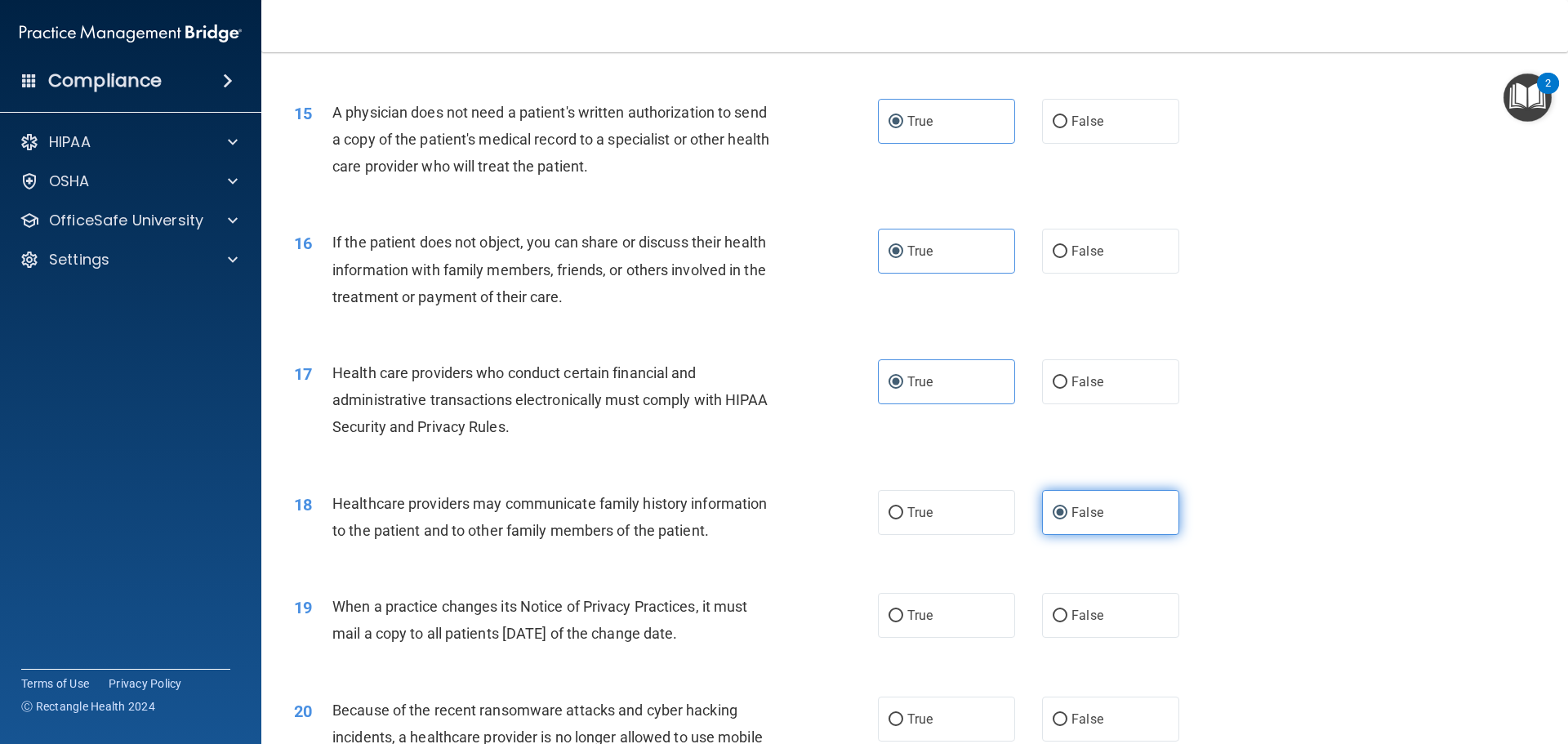
scroll to position [1797, 0]
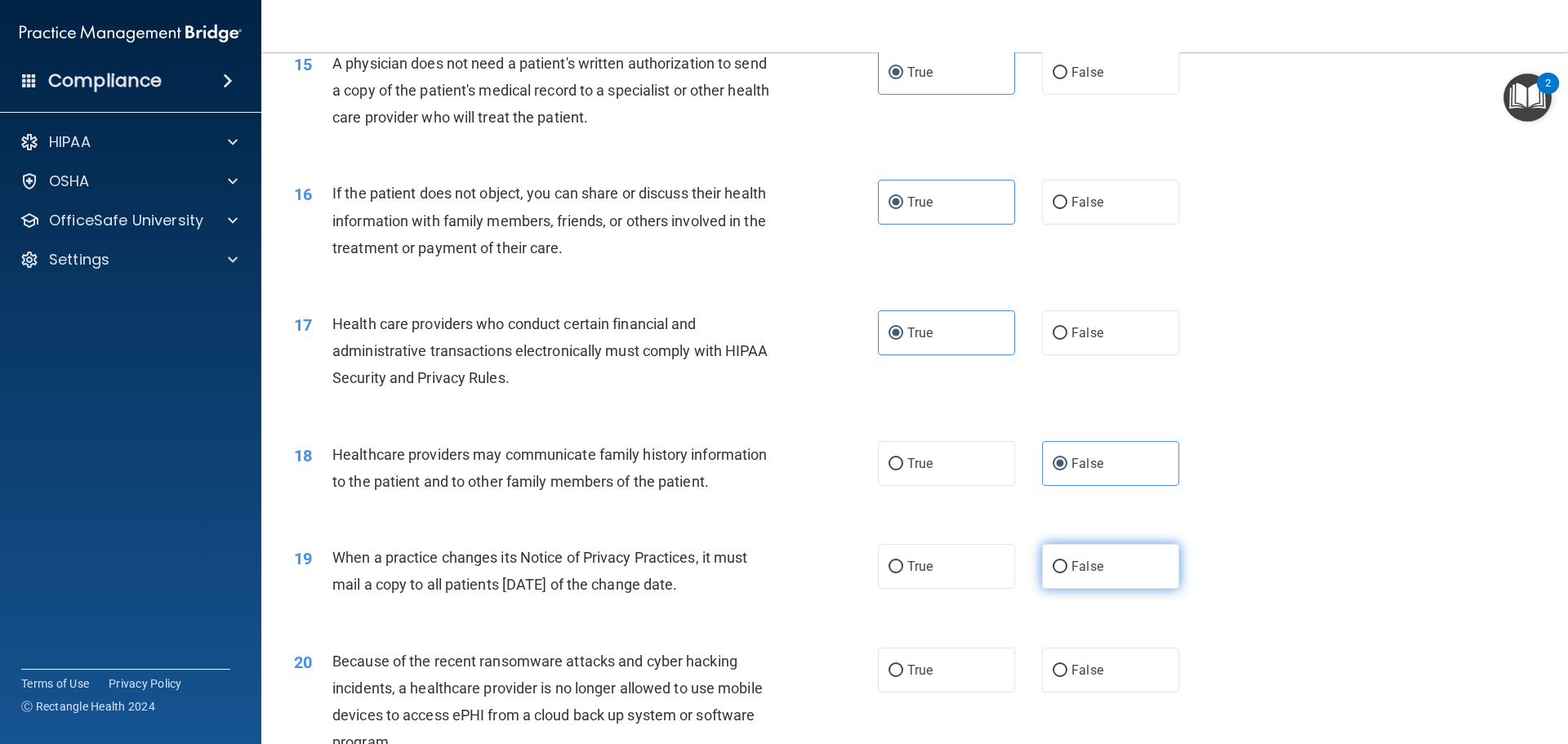
click at [1073, 566] on span "False" at bounding box center [1087, 567] width 32 height 16
click at [1067, 566] on input "False" at bounding box center [1060, 567] width 15 height 12
radio input "true"
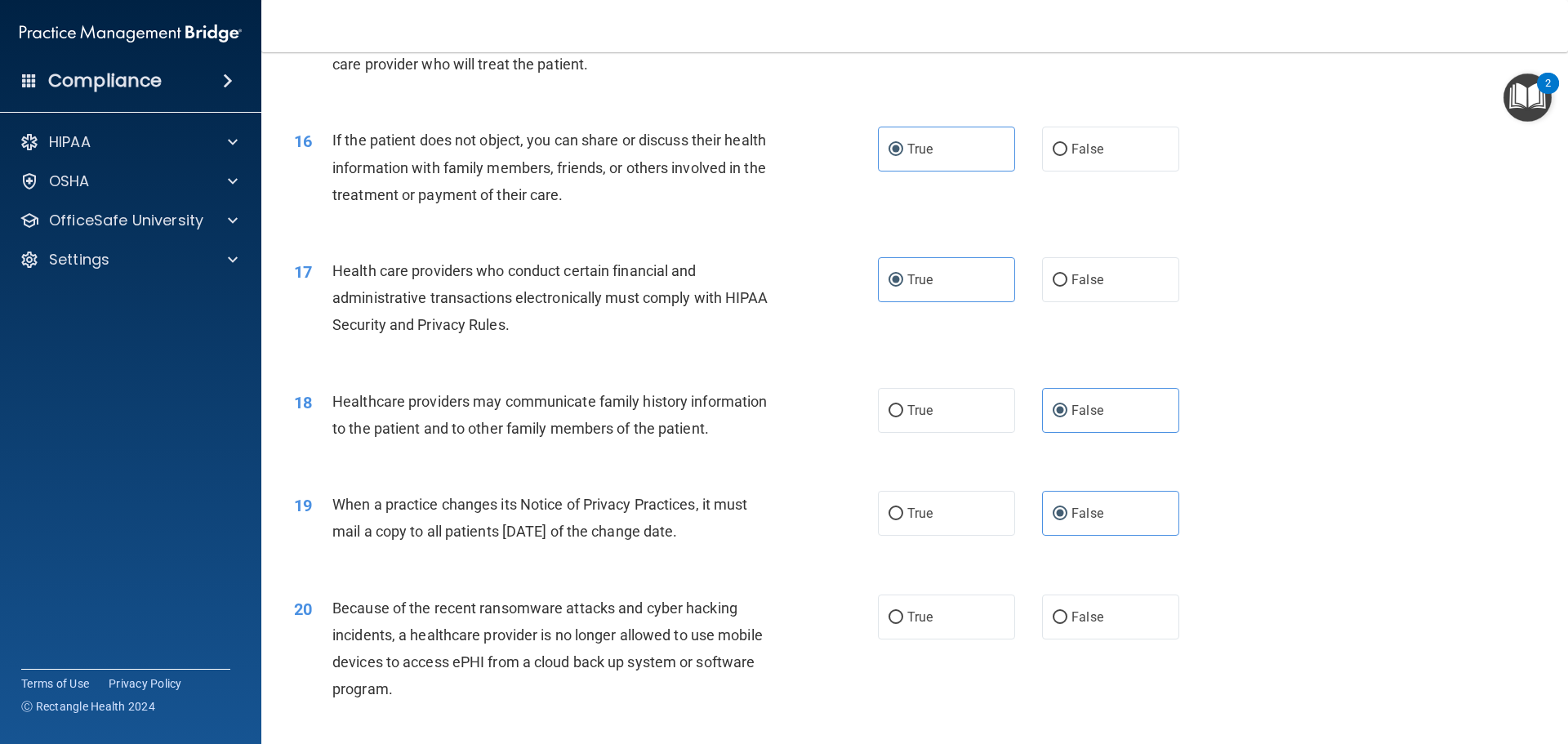
scroll to position [1879, 0]
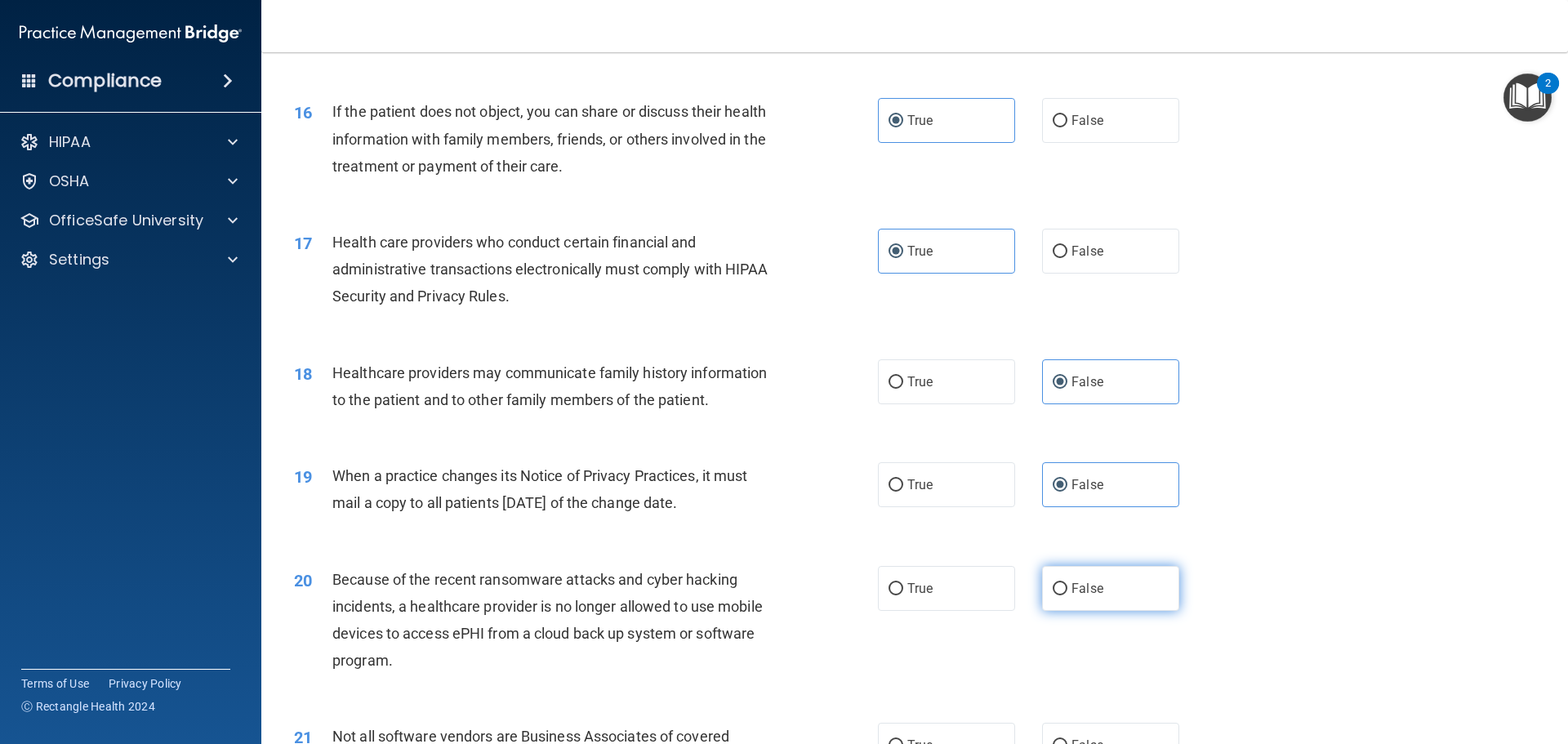
click at [1074, 582] on span "False" at bounding box center [1087, 589] width 32 height 16
click at [1067, 583] on input "False" at bounding box center [1060, 589] width 15 height 12
radio input "true"
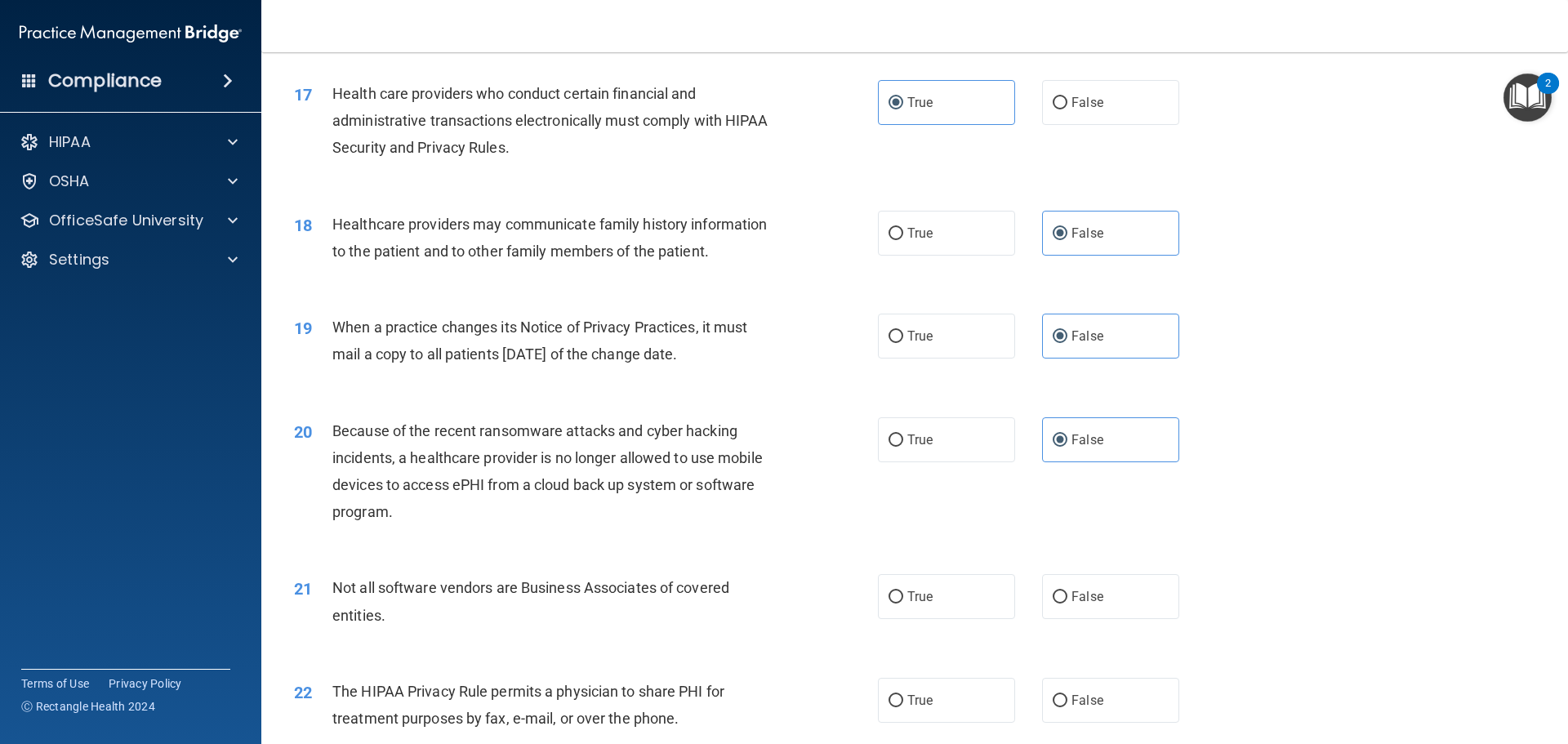
scroll to position [1961, 0]
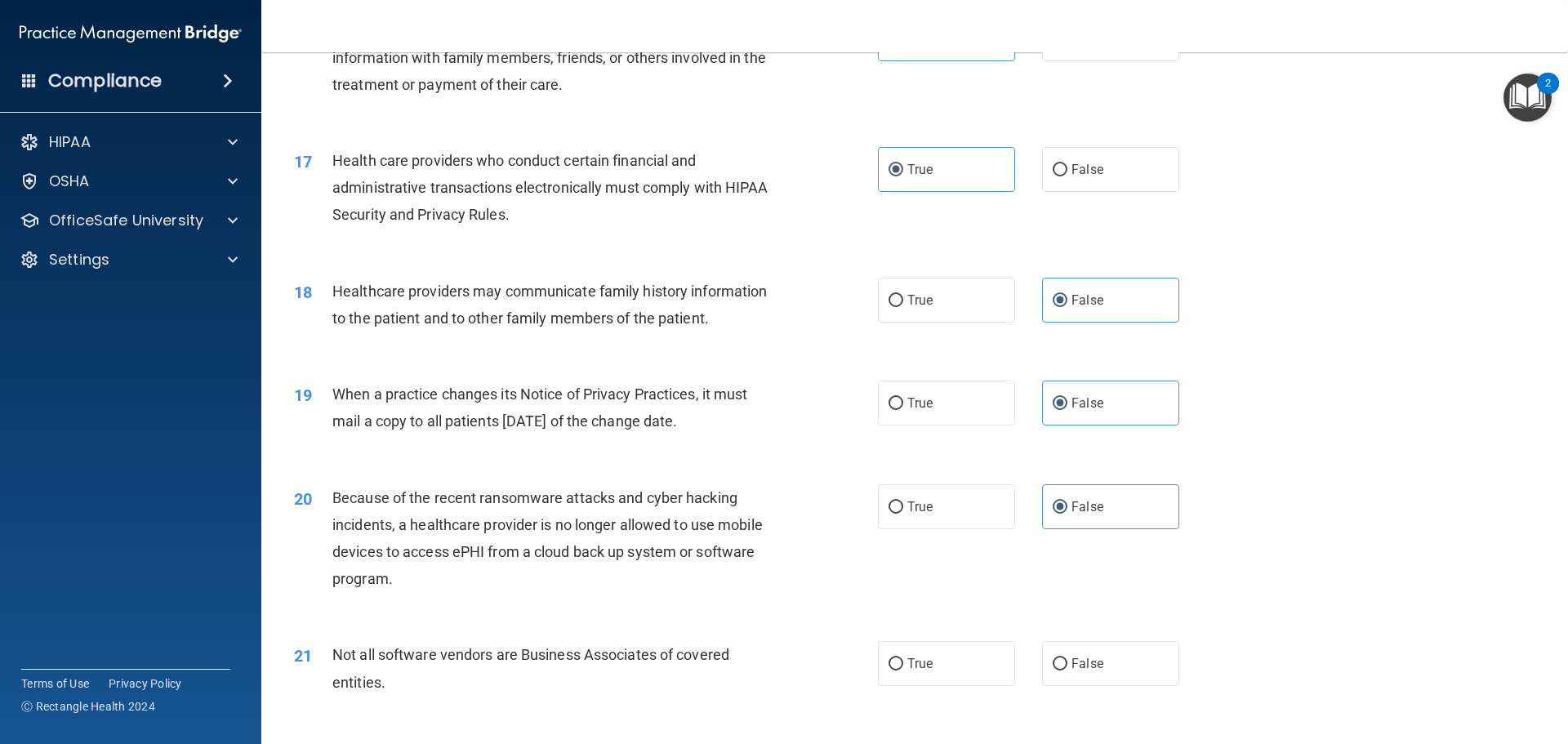
drag, startPoint x: 960, startPoint y: 632, endPoint x: 947, endPoint y: 642, distance: 16.4
click at [960, 633] on div "21 Not all software vendors are Business Associates of covered entities. True F…" at bounding box center [914, 672] width 1266 height 103
click at [943, 644] on label "True" at bounding box center [946, 663] width 137 height 45
click at [903, 658] on input "True" at bounding box center [896, 664] width 15 height 12
radio input "true"
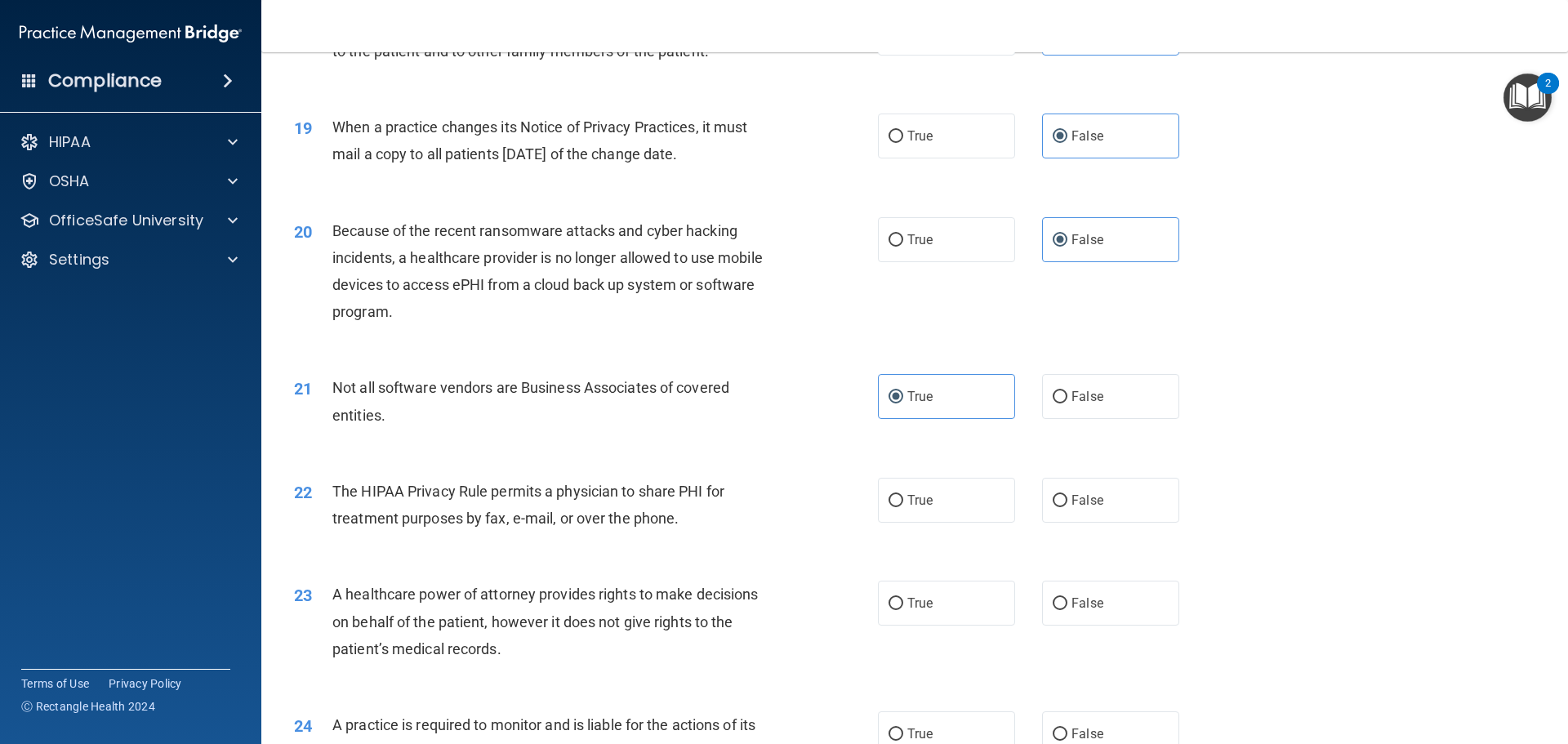
scroll to position [2288, 0]
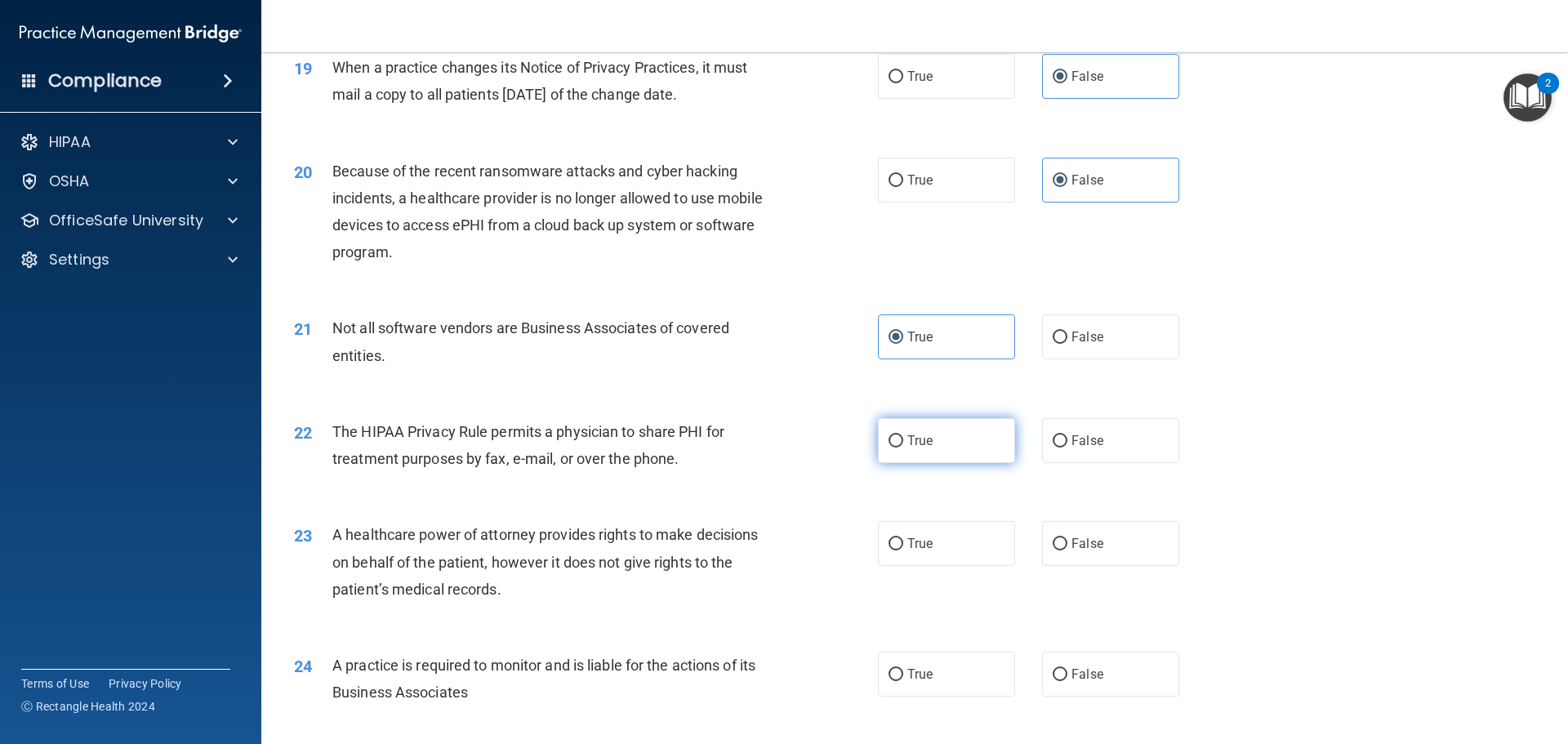
click at [951, 440] on label "True" at bounding box center [946, 441] width 137 height 45
click at [903, 440] on input "True" at bounding box center [896, 441] width 15 height 12
radio input "true"
click at [1101, 548] on label "False" at bounding box center [1110, 544] width 137 height 45
click at [1067, 548] on input "False" at bounding box center [1060, 544] width 15 height 12
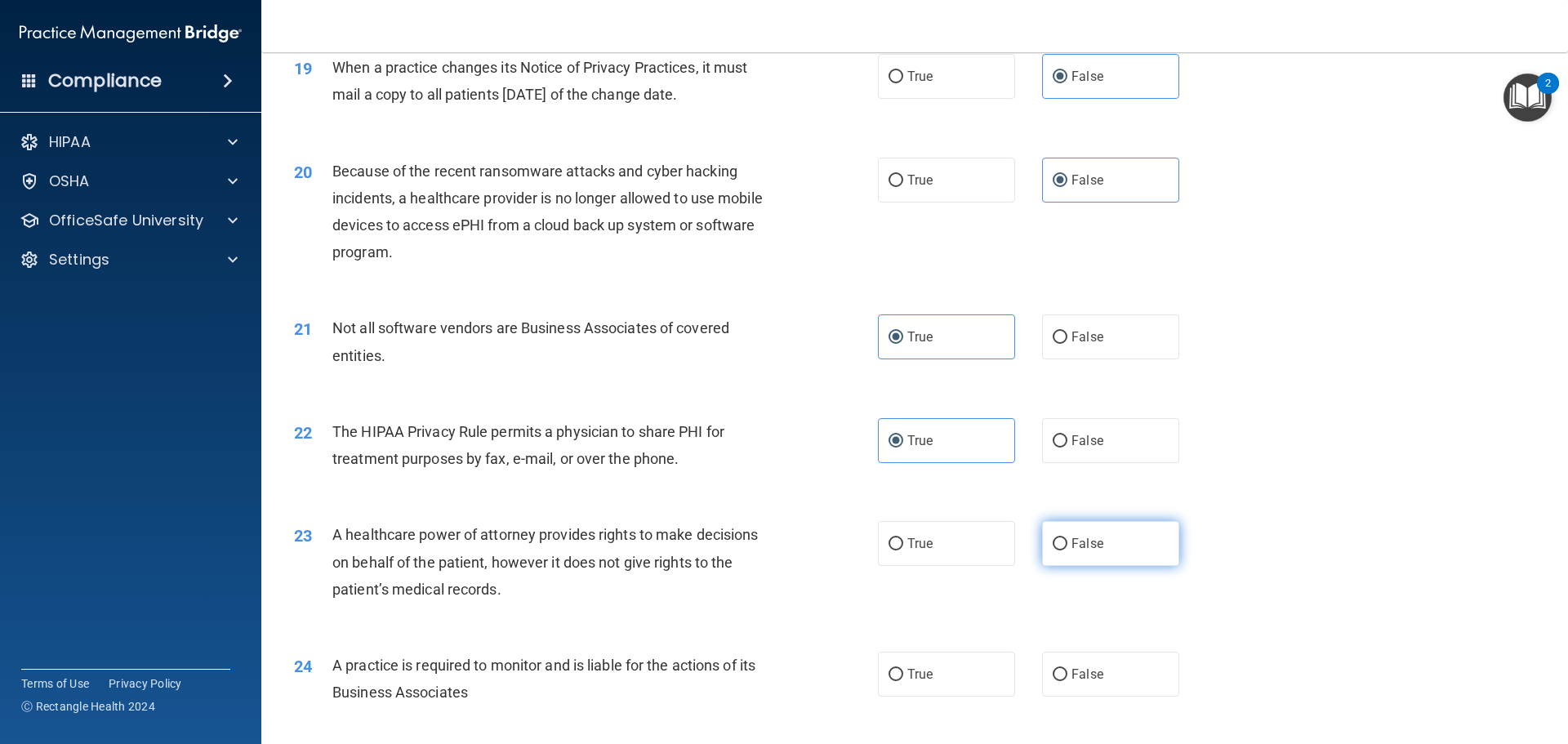
radio input "true"
click at [1085, 685] on label "False" at bounding box center [1110, 674] width 137 height 45
click at [1067, 681] on input "False" at bounding box center [1060, 675] width 15 height 12
radio input "true"
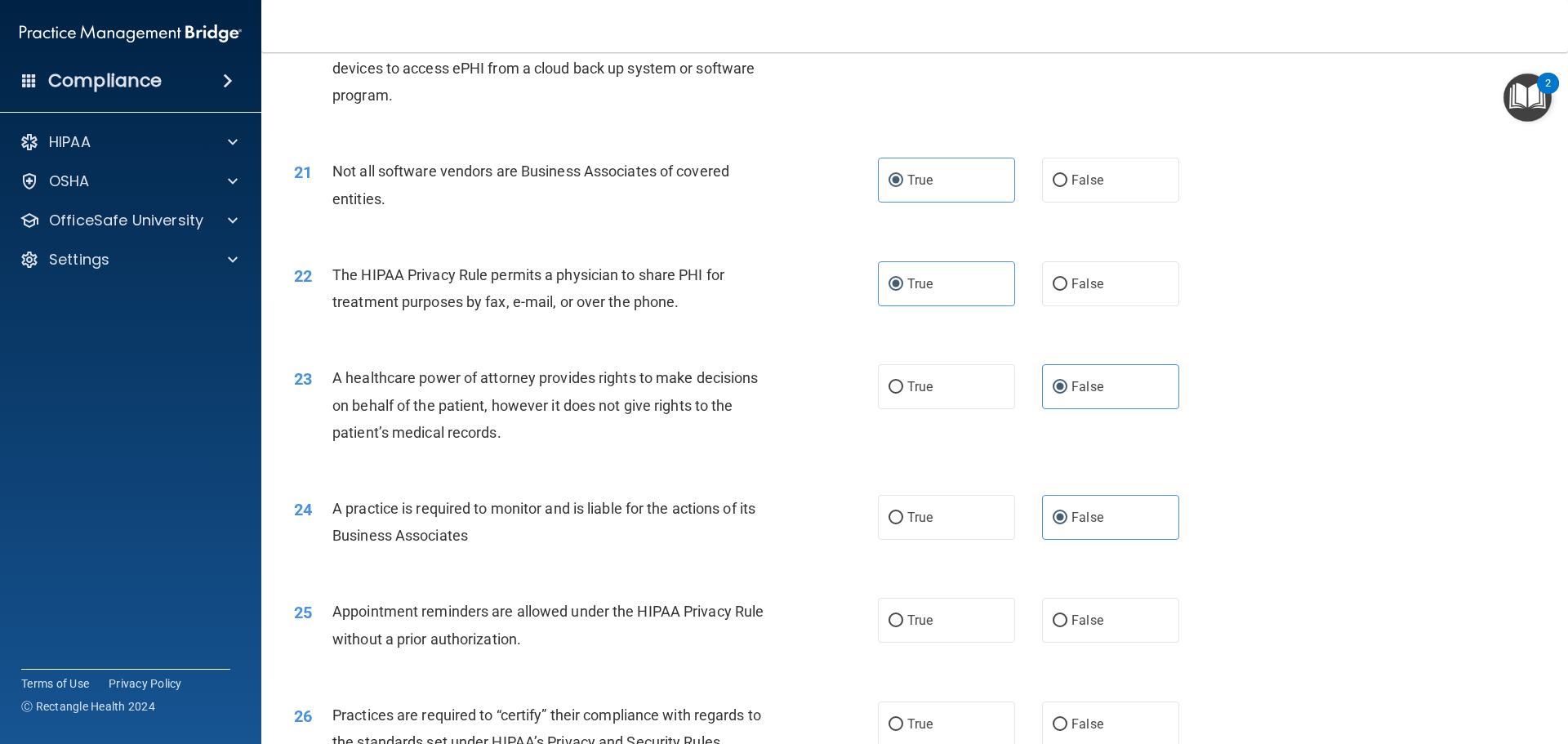
scroll to position [2451, 0]
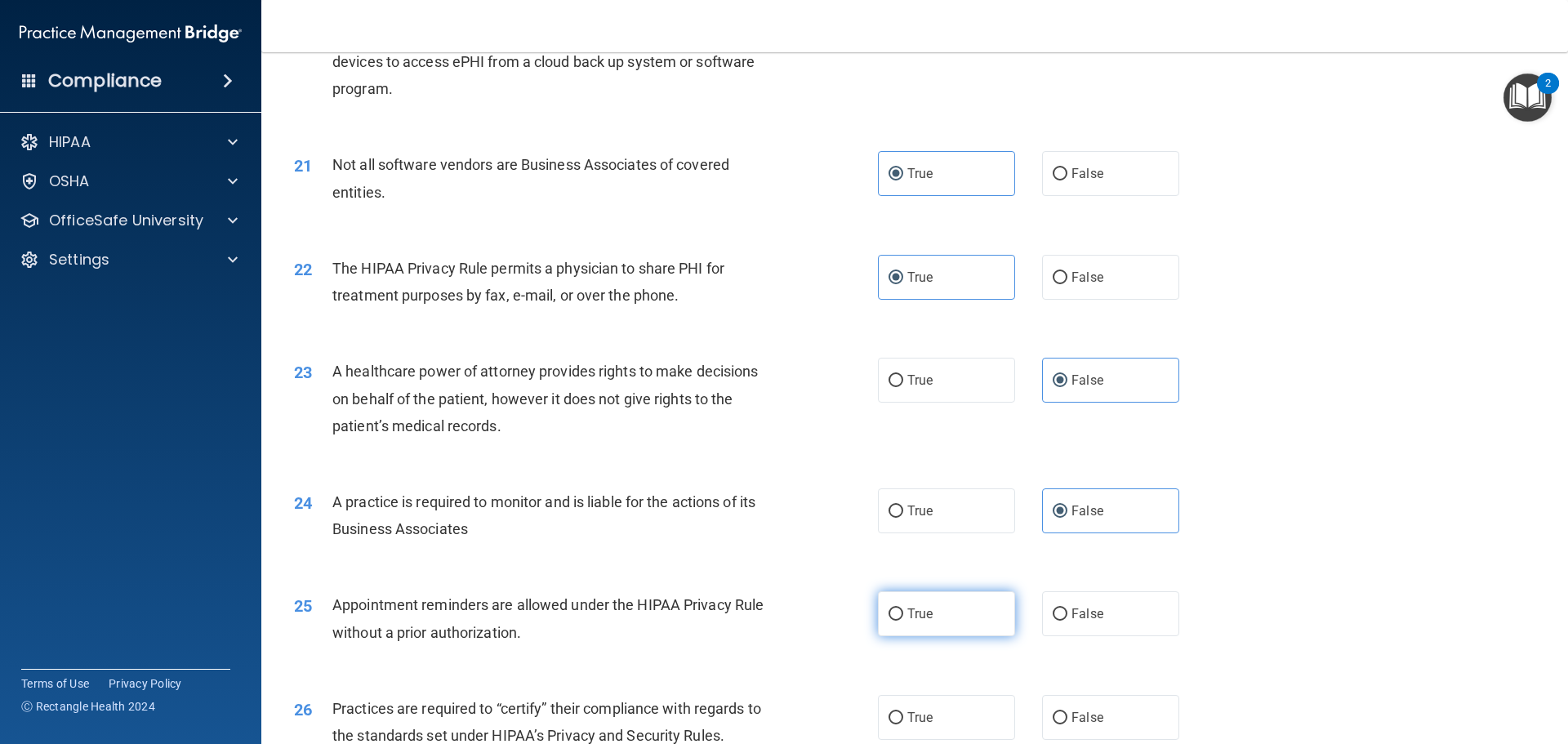
click at [915, 619] on span "True" at bounding box center [920, 613] width 26 height 16
click at [903, 619] on input "True" at bounding box center [896, 614] width 15 height 12
radio input "true"
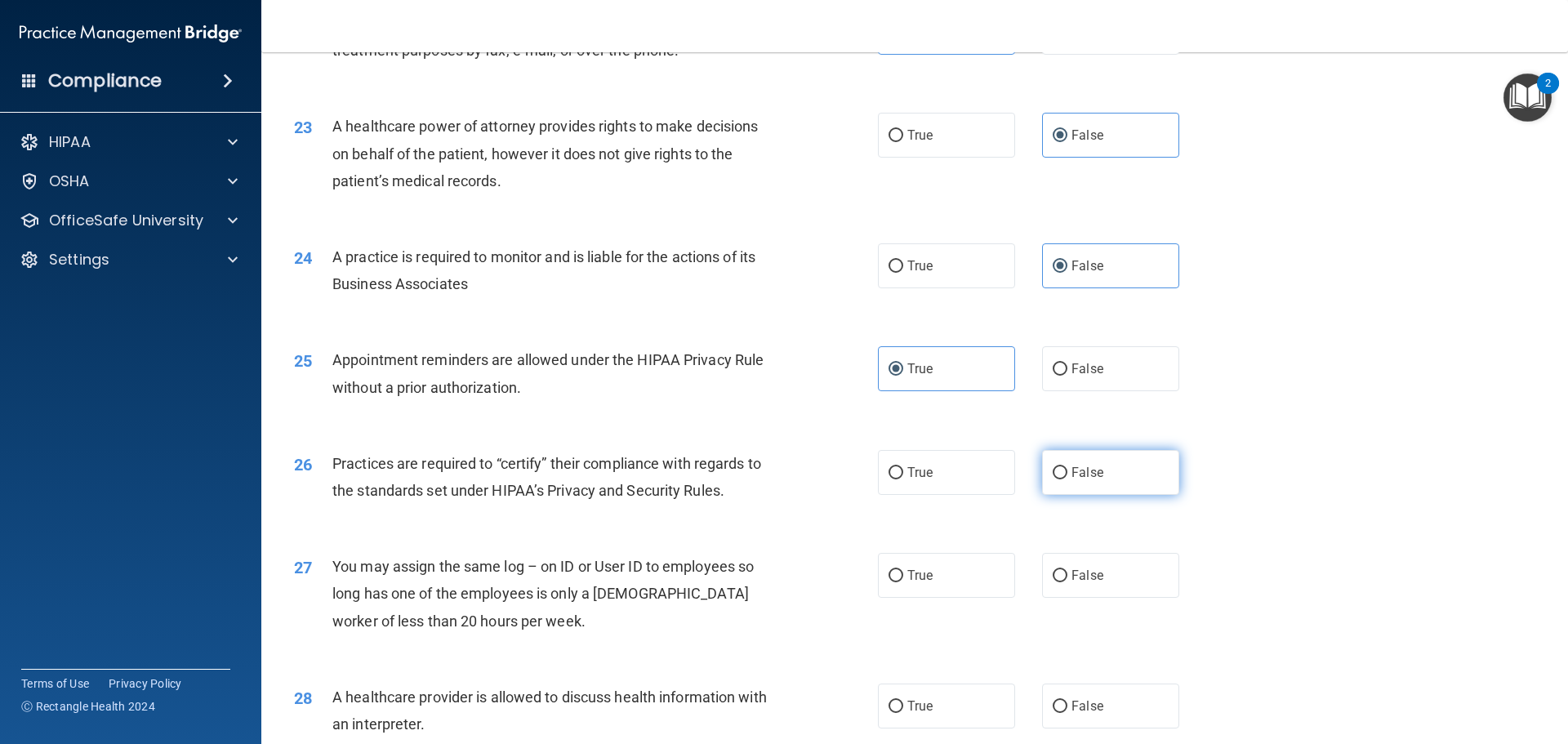
click at [1090, 486] on label "False" at bounding box center [1110, 473] width 137 height 45
click at [1067, 479] on input "False" at bounding box center [1060, 473] width 15 height 12
radio input "true"
click at [1111, 590] on label "False" at bounding box center [1110, 575] width 137 height 45
click at [1067, 582] on input "False" at bounding box center [1060, 576] width 15 height 12
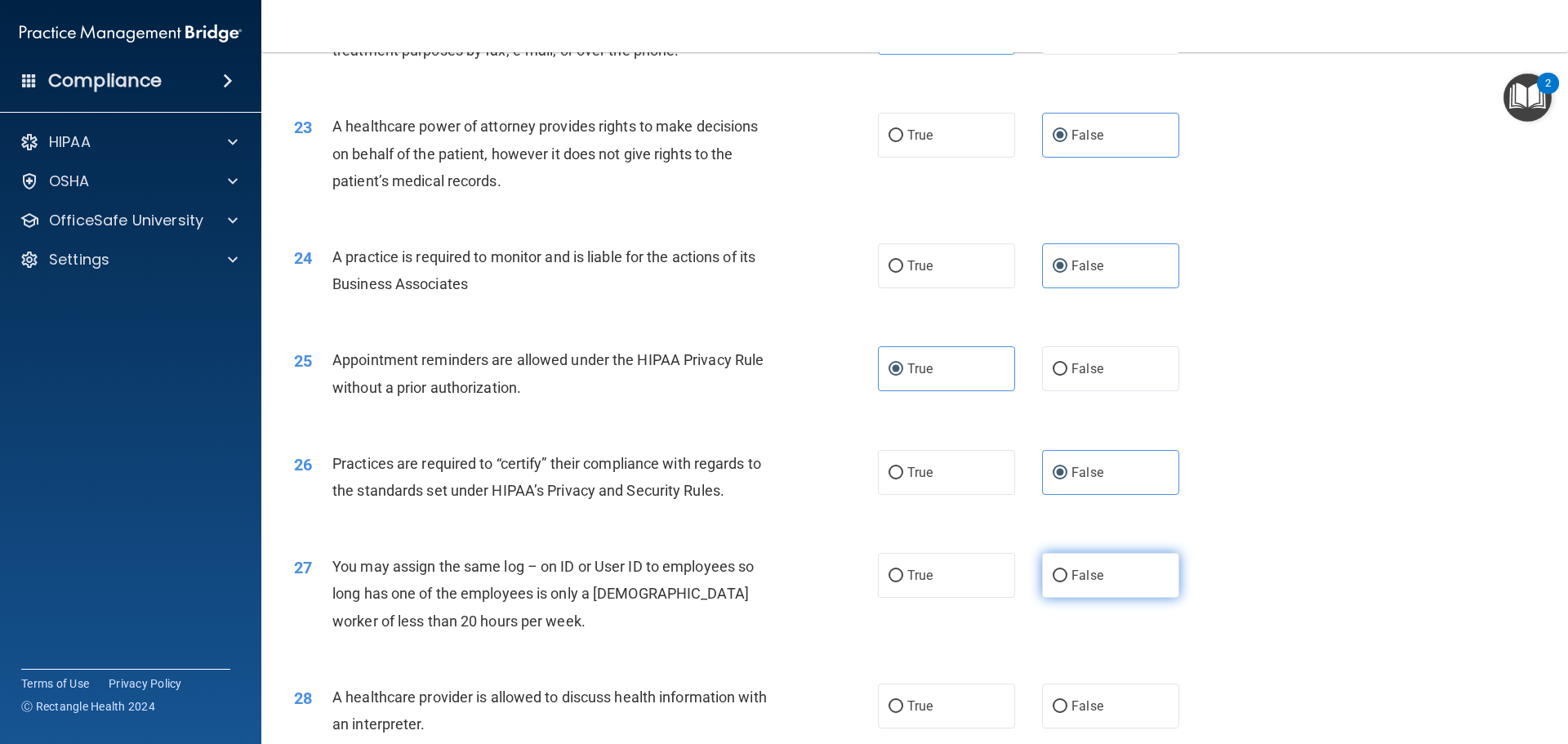
radio input "true"
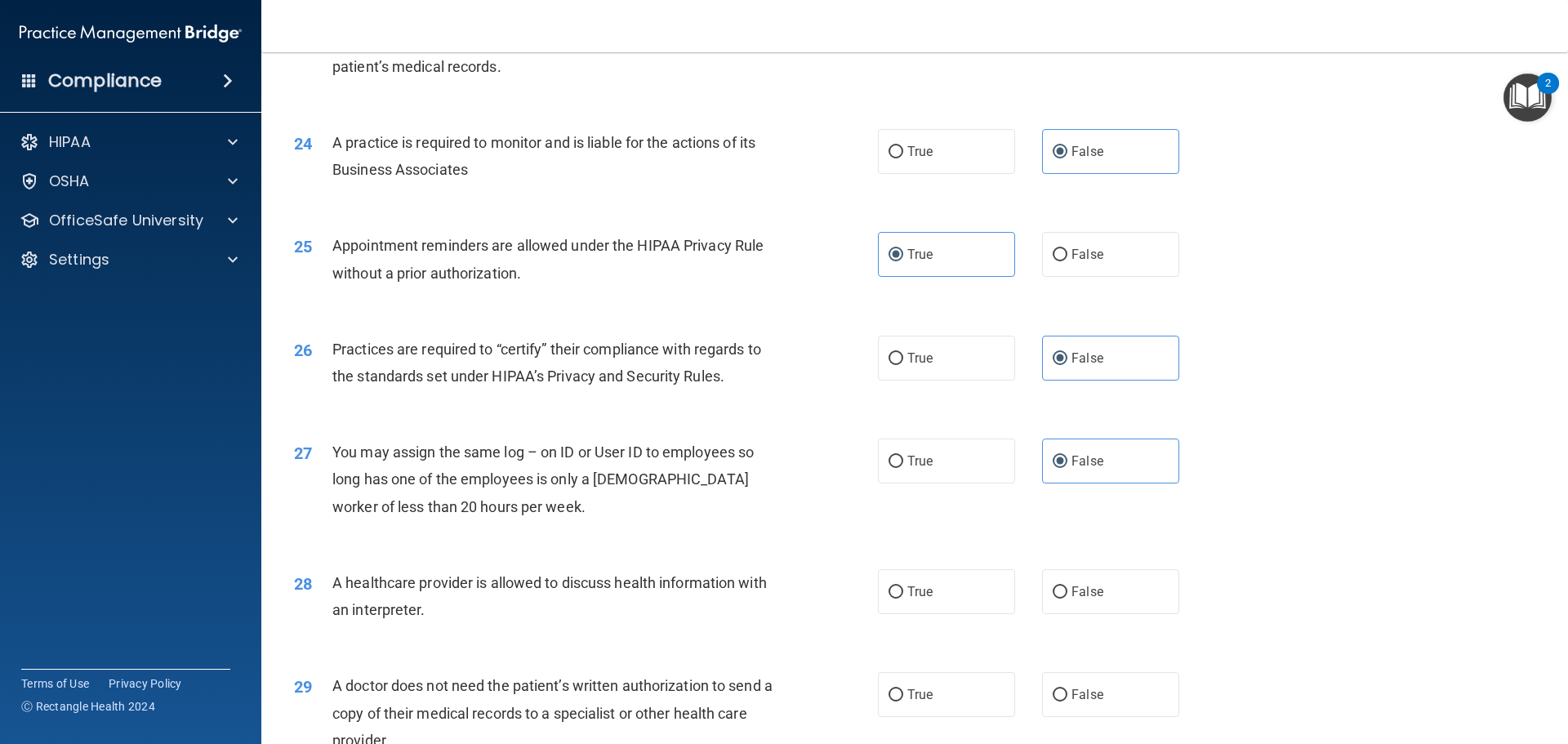
scroll to position [3023, 0]
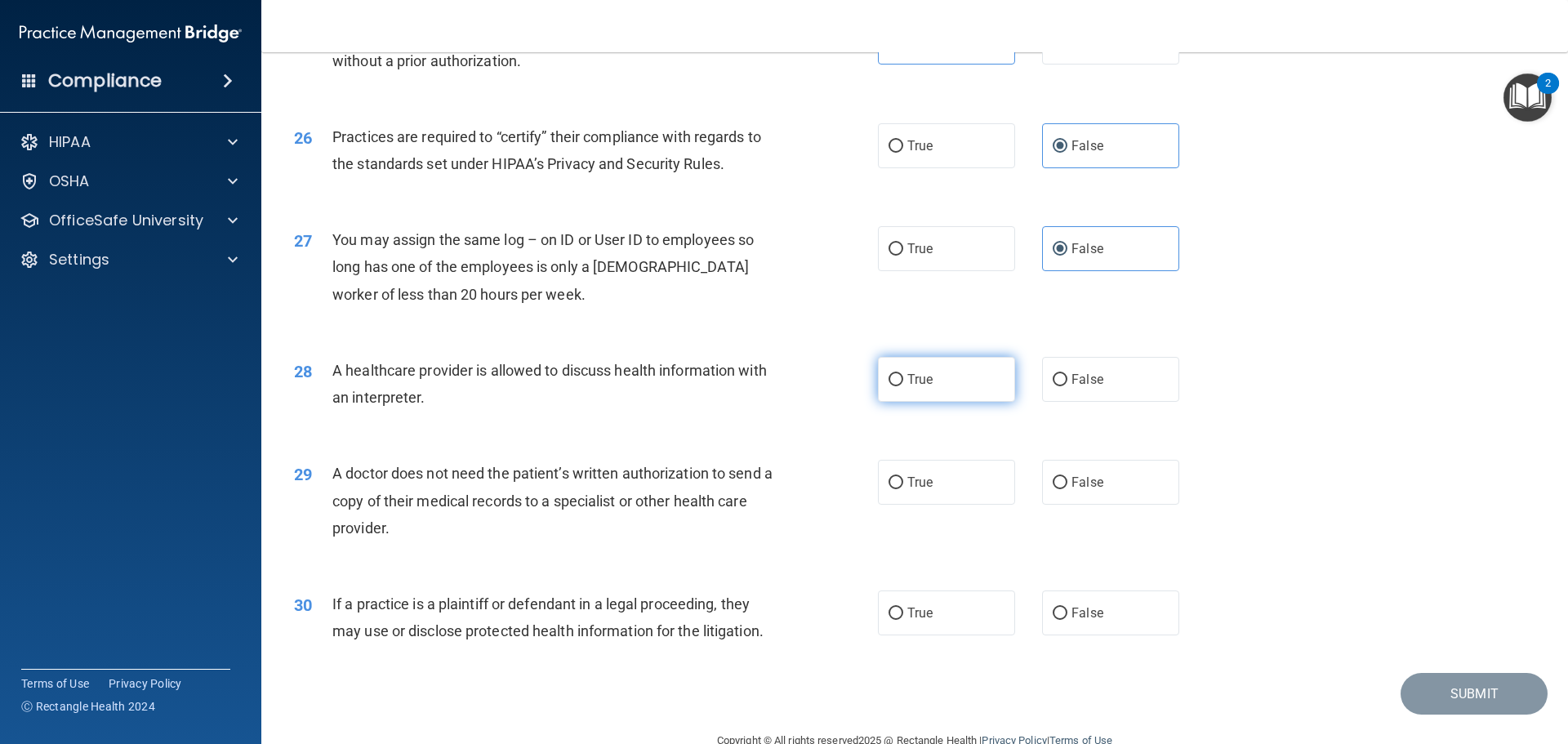
click at [911, 393] on label "True" at bounding box center [946, 379] width 137 height 45
click at [903, 386] on input "True" at bounding box center [896, 380] width 15 height 12
radio input "true"
drag, startPoint x: 945, startPoint y: 507, endPoint x: 933, endPoint y: 569, distance: 63.2
click at [944, 507] on div "29 A doctor does not need the patient’s written authorization to send a copy of…" at bounding box center [914, 505] width 1266 height 131
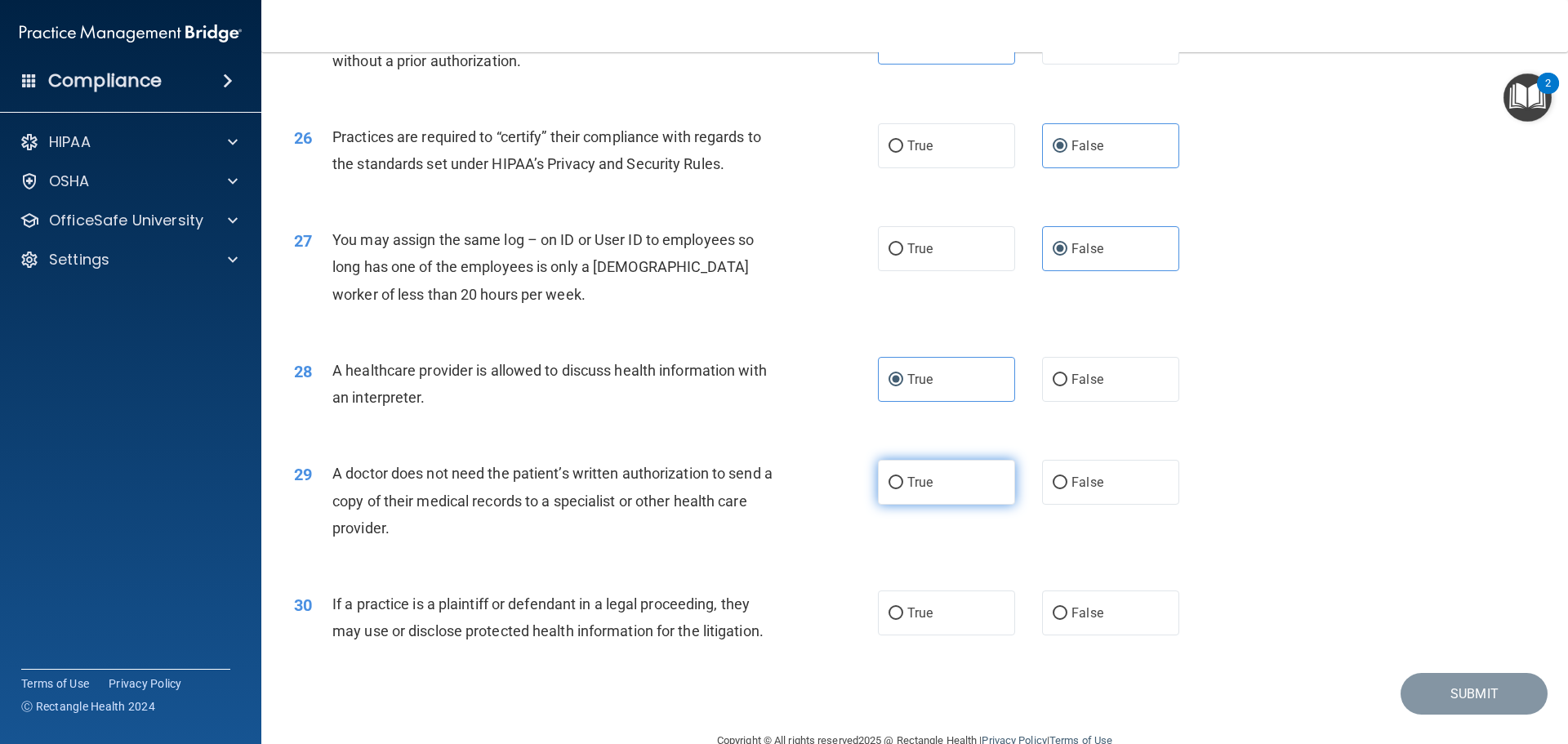
click at [931, 486] on label "True" at bounding box center [946, 482] width 137 height 45
click at [903, 486] on input "True" at bounding box center [896, 483] width 15 height 12
radio input "true"
click at [959, 612] on label "True" at bounding box center [946, 612] width 137 height 45
click at [903, 612] on input "True" at bounding box center [896, 613] width 15 height 12
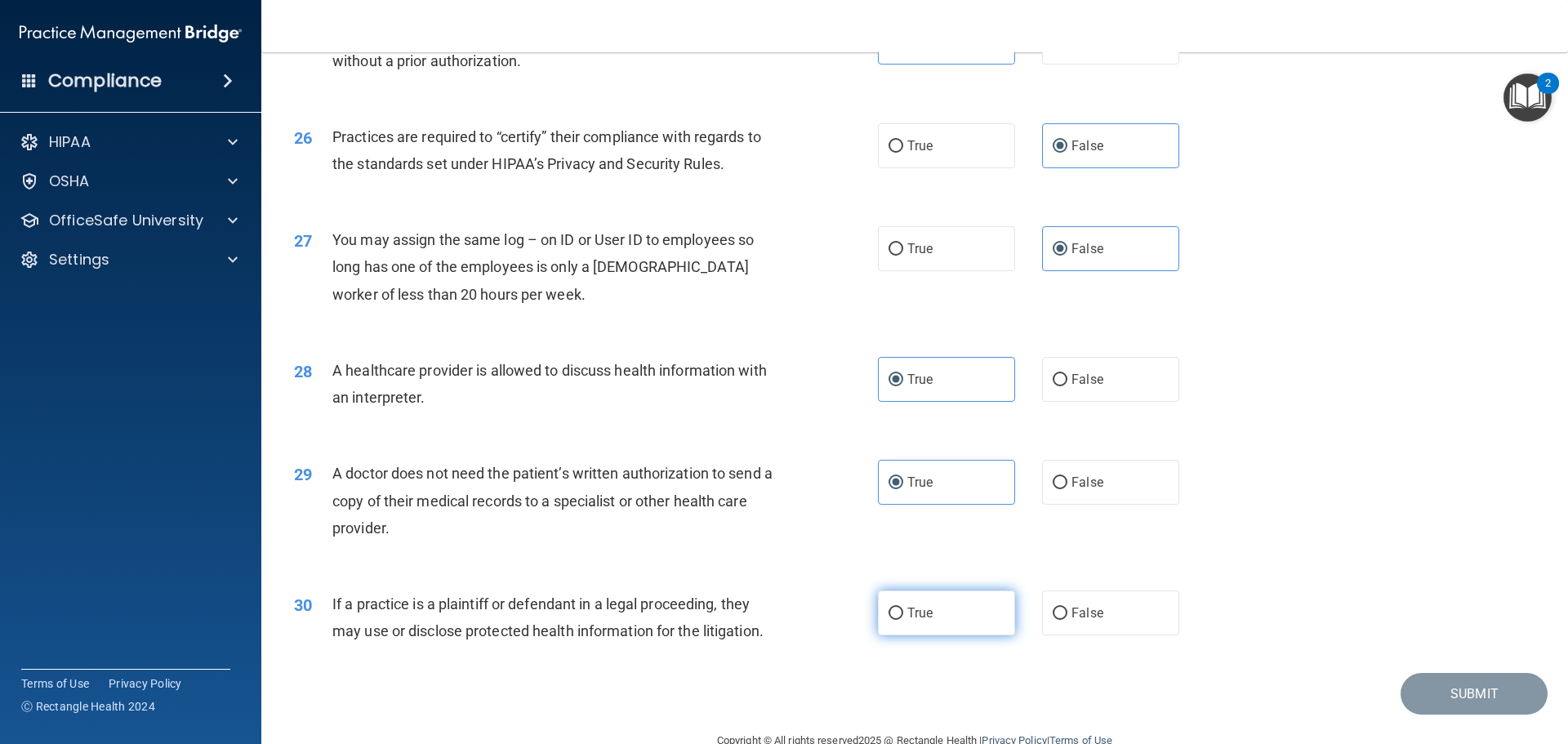
radio input "true"
click at [1440, 689] on button "Submit" at bounding box center [1474, 693] width 147 height 41
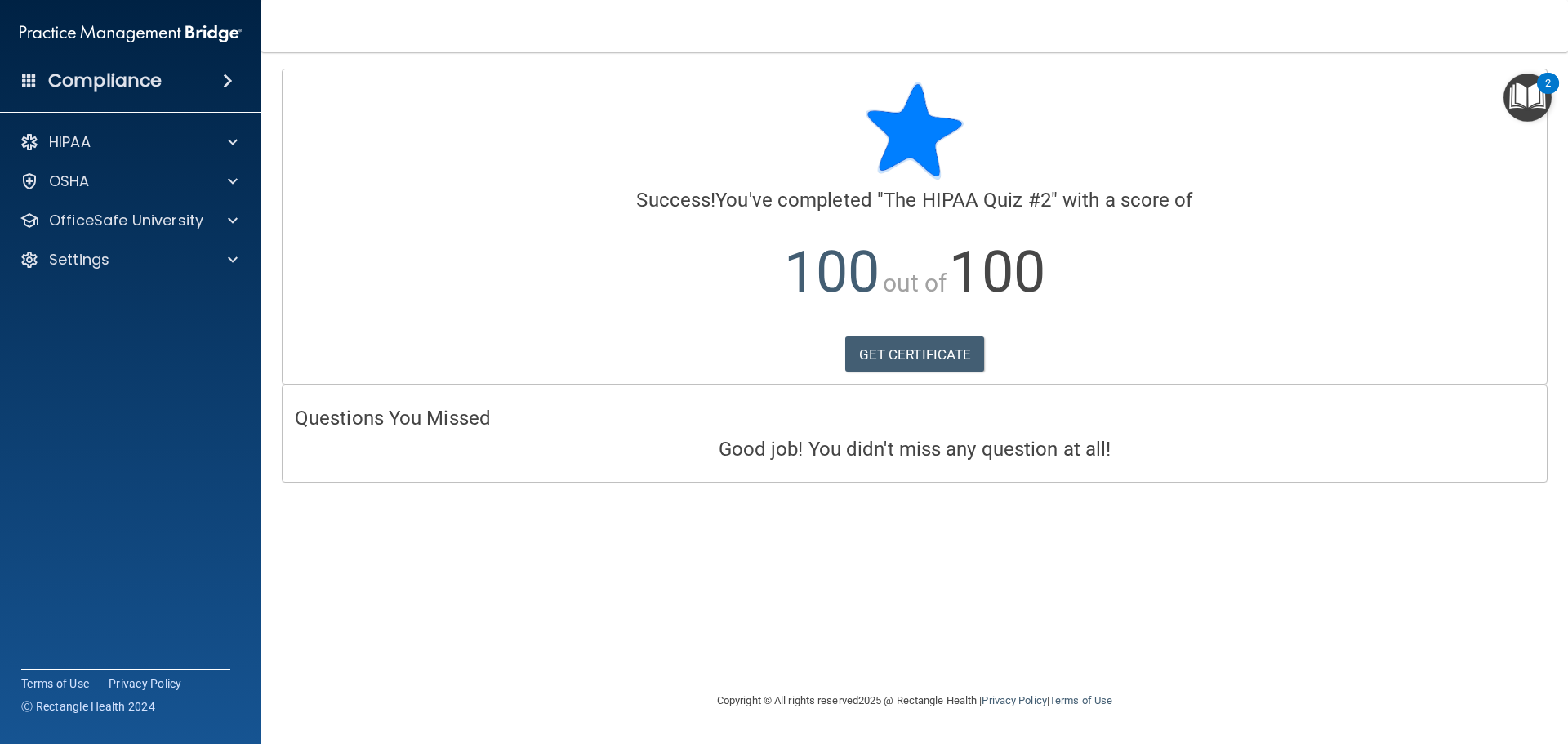
click at [161, 198] on div "HIPAA Documents and Policies Report an Incident Business Associates Emergency P…" at bounding box center [131, 204] width 262 height 170
click at [166, 179] on div "OSHA" at bounding box center [108, 181] width 202 height 19
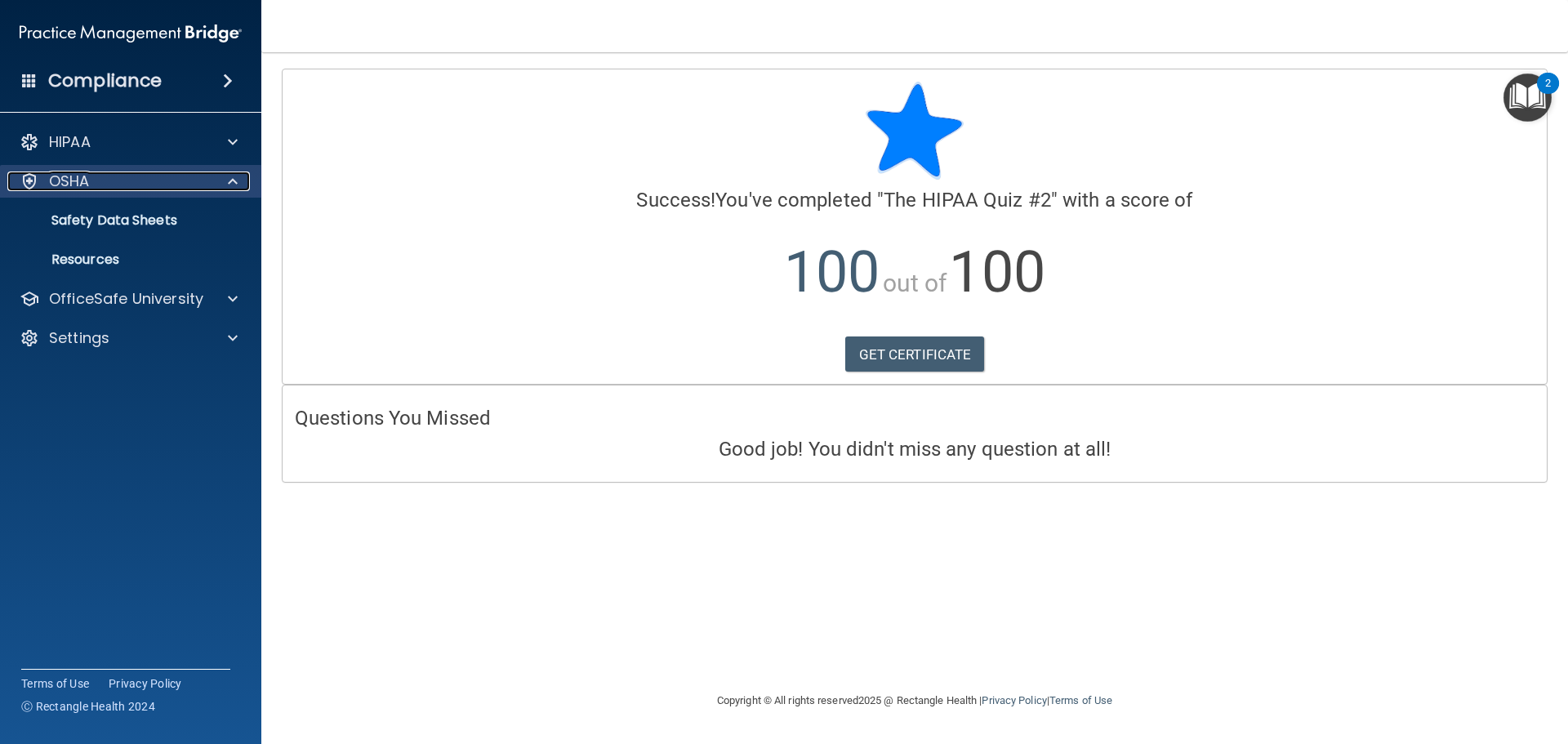
click at [119, 179] on div "OSHA" at bounding box center [108, 181] width 202 height 19
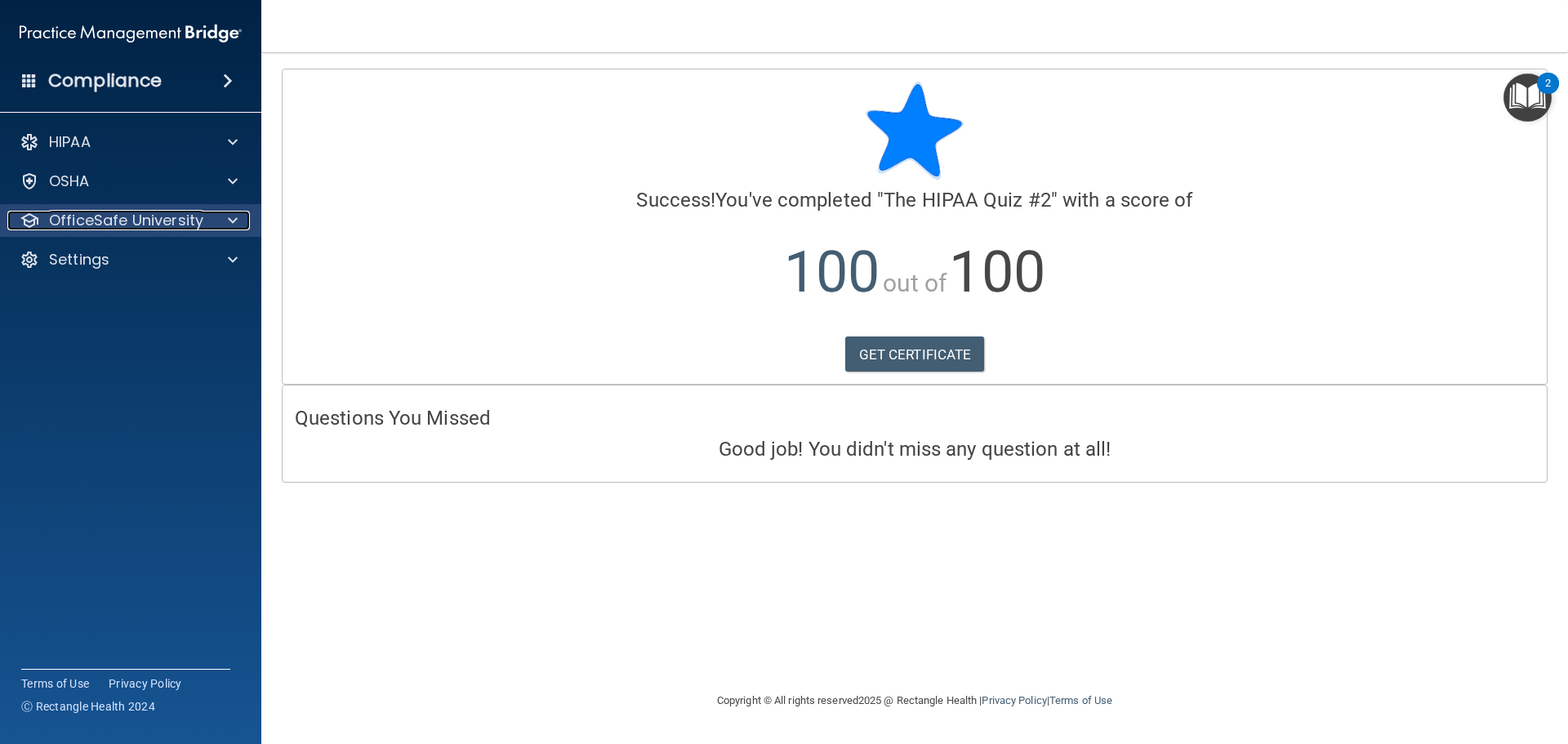
click at [170, 228] on p "OfficeSafe University" at bounding box center [126, 220] width 154 height 19
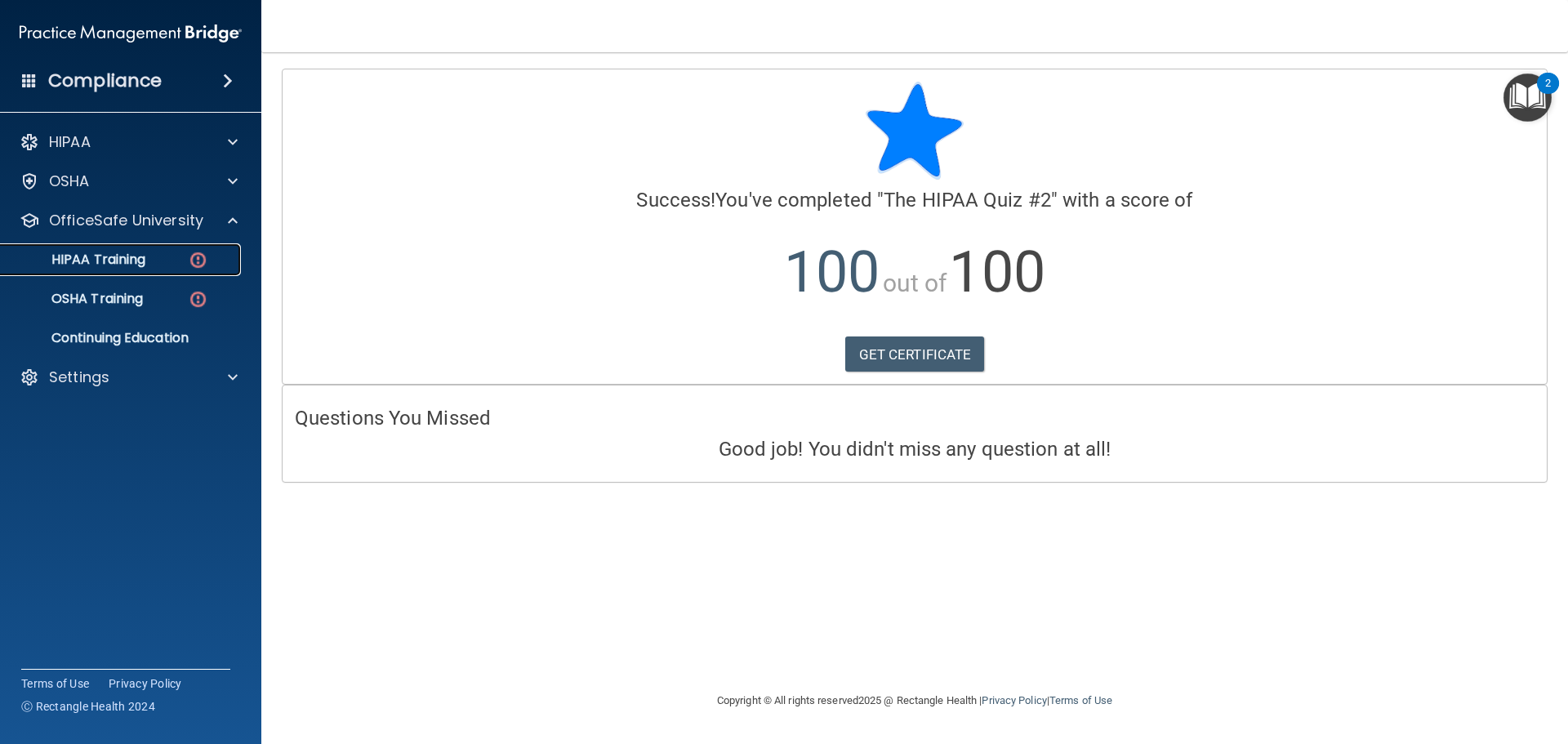
click at [141, 260] on p "HIPAA Training" at bounding box center [78, 260] width 135 height 17
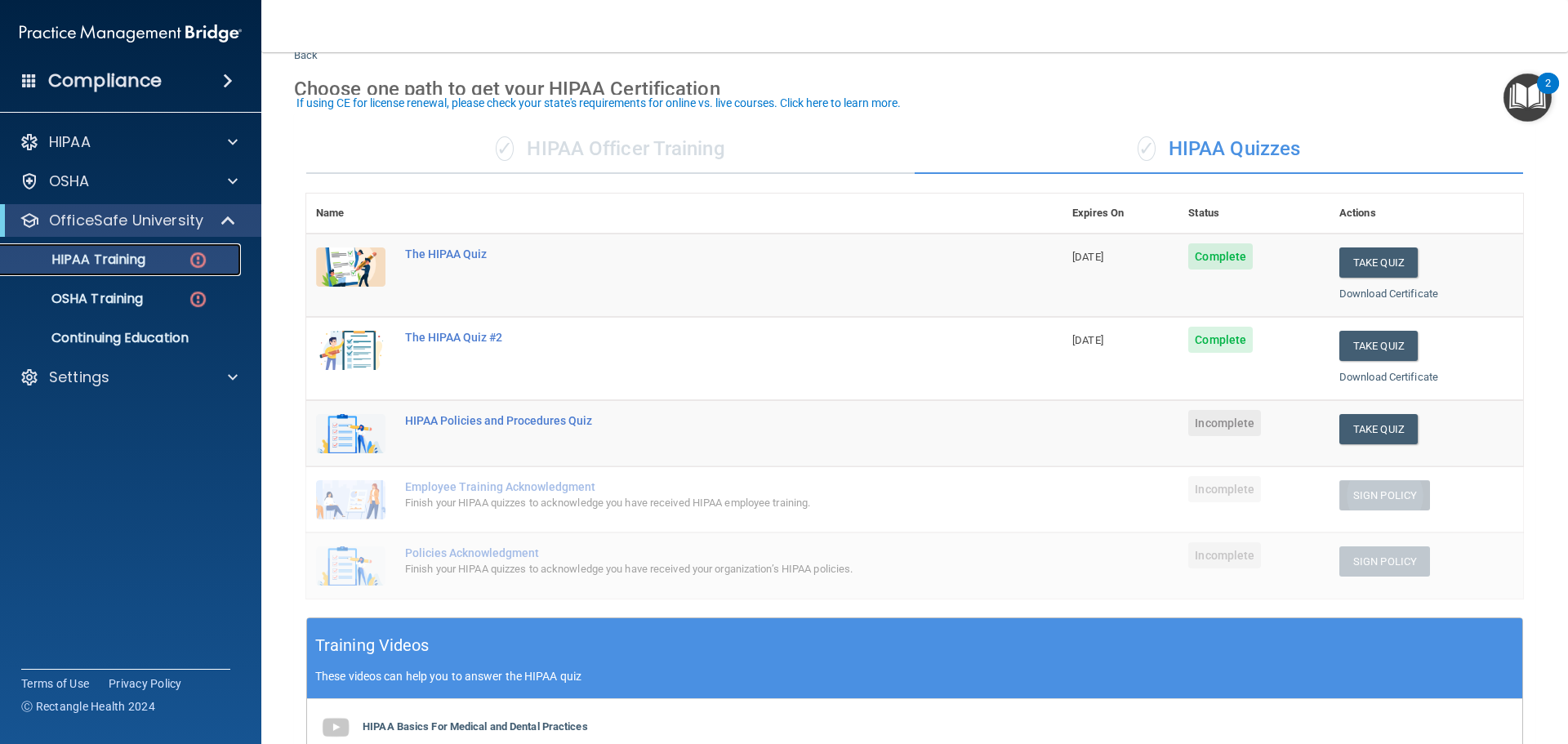
scroll to position [82, 0]
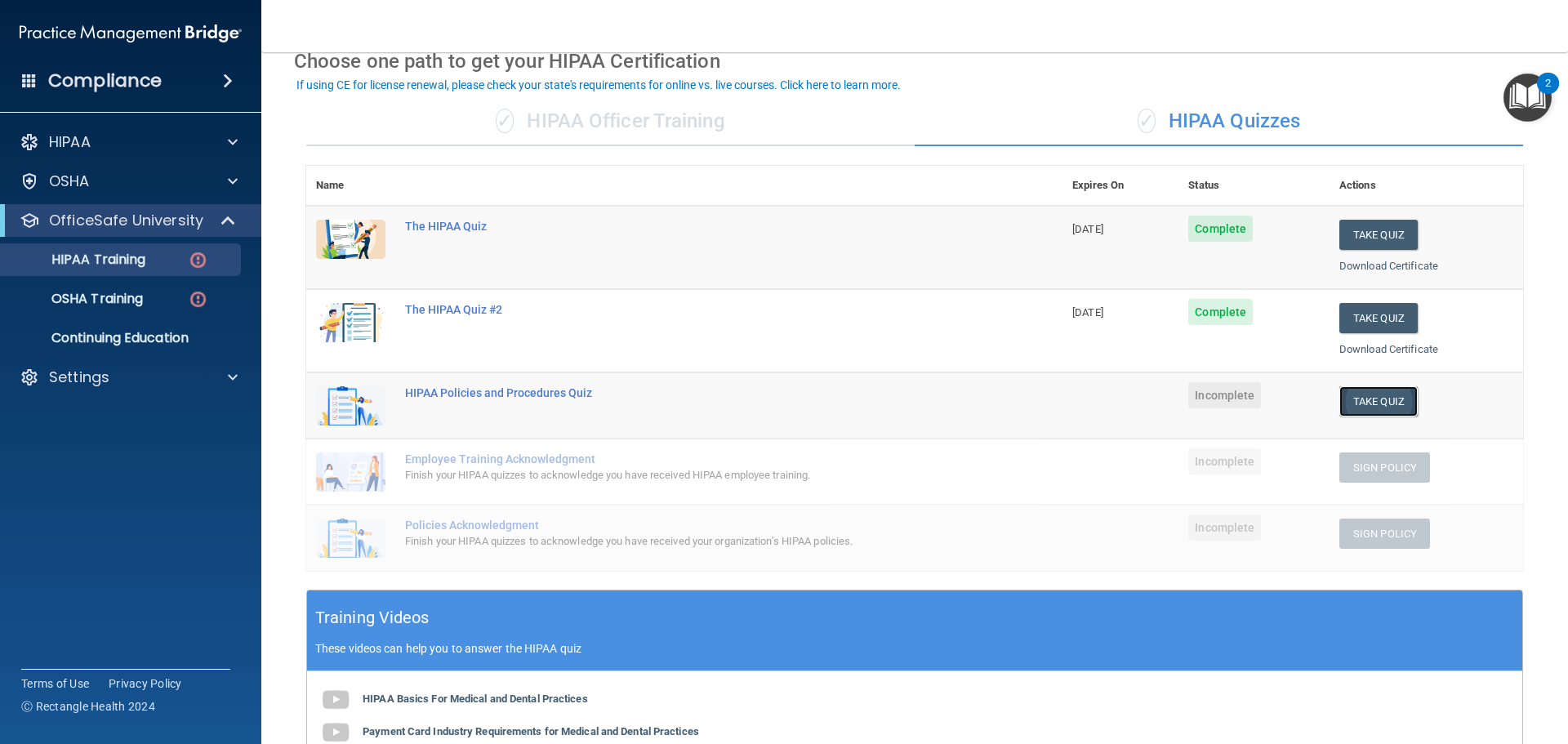
click at [1385, 401] on button "Take Quiz" at bounding box center [1378, 401] width 78 height 30
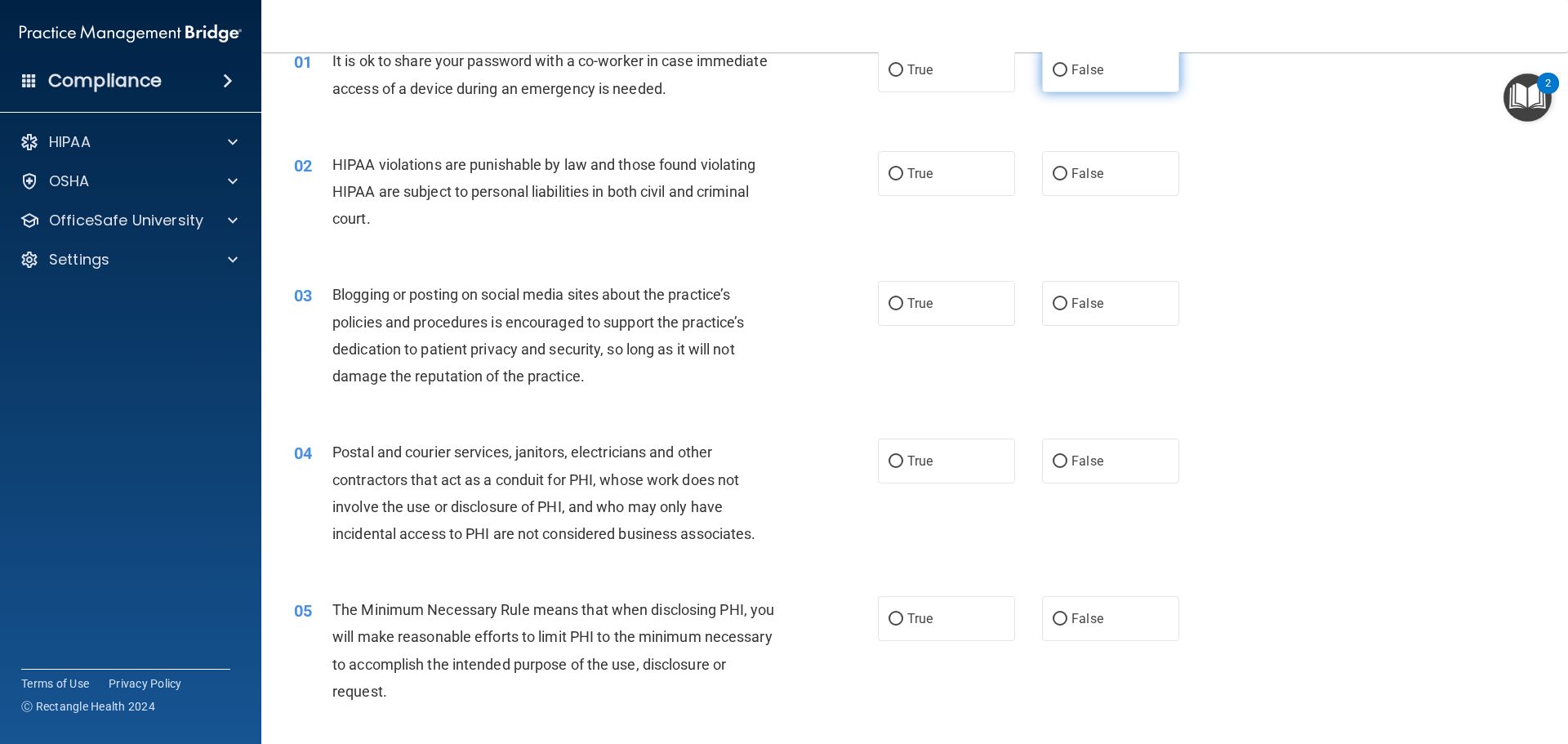
click at [1088, 53] on label "False" at bounding box center [1110, 70] width 137 height 45
click at [1067, 64] on input "False" at bounding box center [1060, 70] width 15 height 12
radio input "true"
click at [937, 146] on div "02 HIPAA violations are punishable by law and those found violating HIPAA are s…" at bounding box center [914, 196] width 1266 height 131
click at [939, 168] on label "True" at bounding box center [946, 173] width 137 height 45
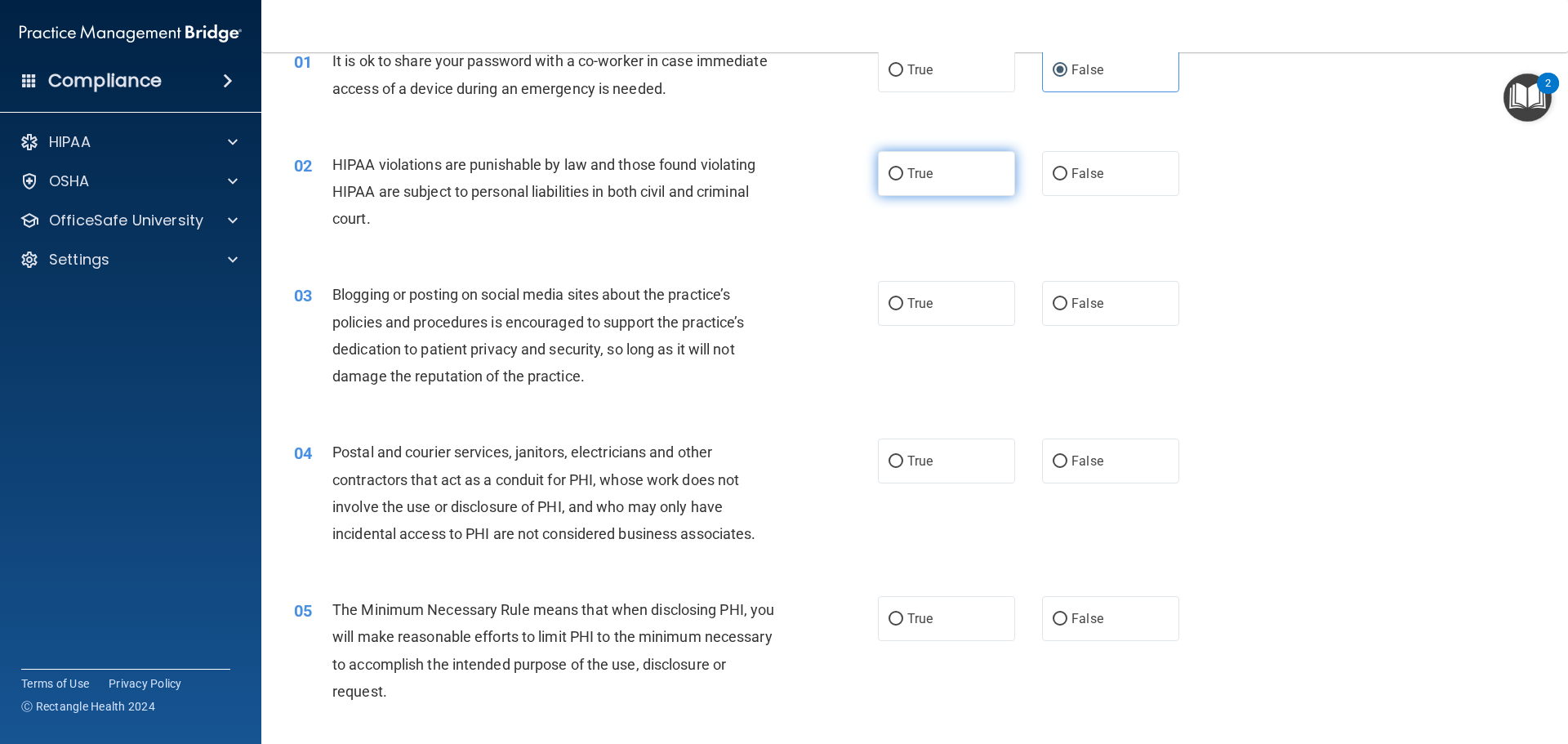
click at [903, 168] on input "True" at bounding box center [896, 174] width 15 height 12
radio input "true"
click at [1085, 310] on span "False" at bounding box center [1087, 303] width 32 height 16
click at [1067, 310] on input "False" at bounding box center [1060, 303] width 15 height 12
radio input "true"
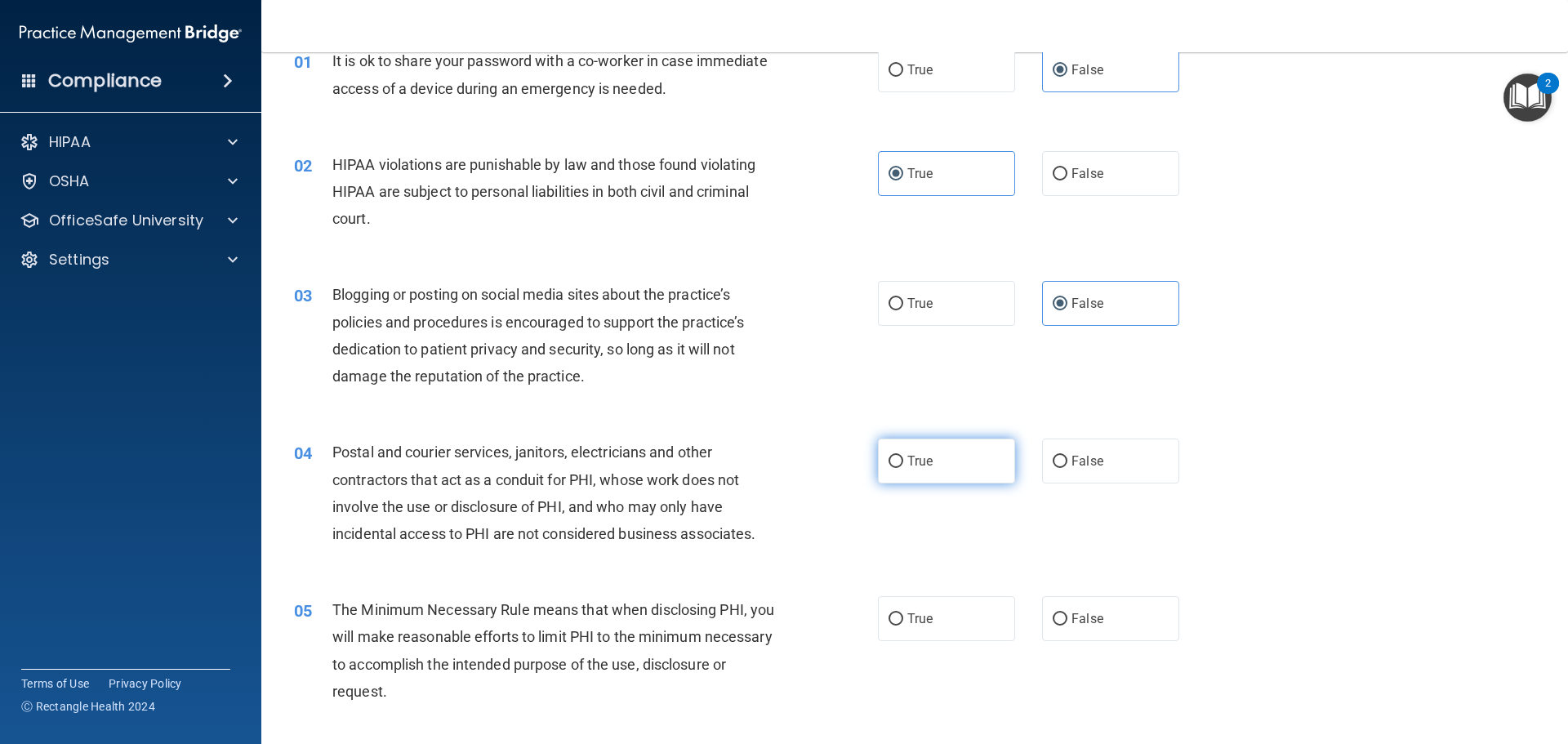
click at [925, 466] on span "True" at bounding box center [920, 461] width 26 height 16
click at [903, 466] on input "True" at bounding box center [896, 462] width 15 height 12
radio input "true"
click at [959, 624] on label "True" at bounding box center [946, 619] width 137 height 45
click at [903, 624] on input "True" at bounding box center [896, 619] width 15 height 12
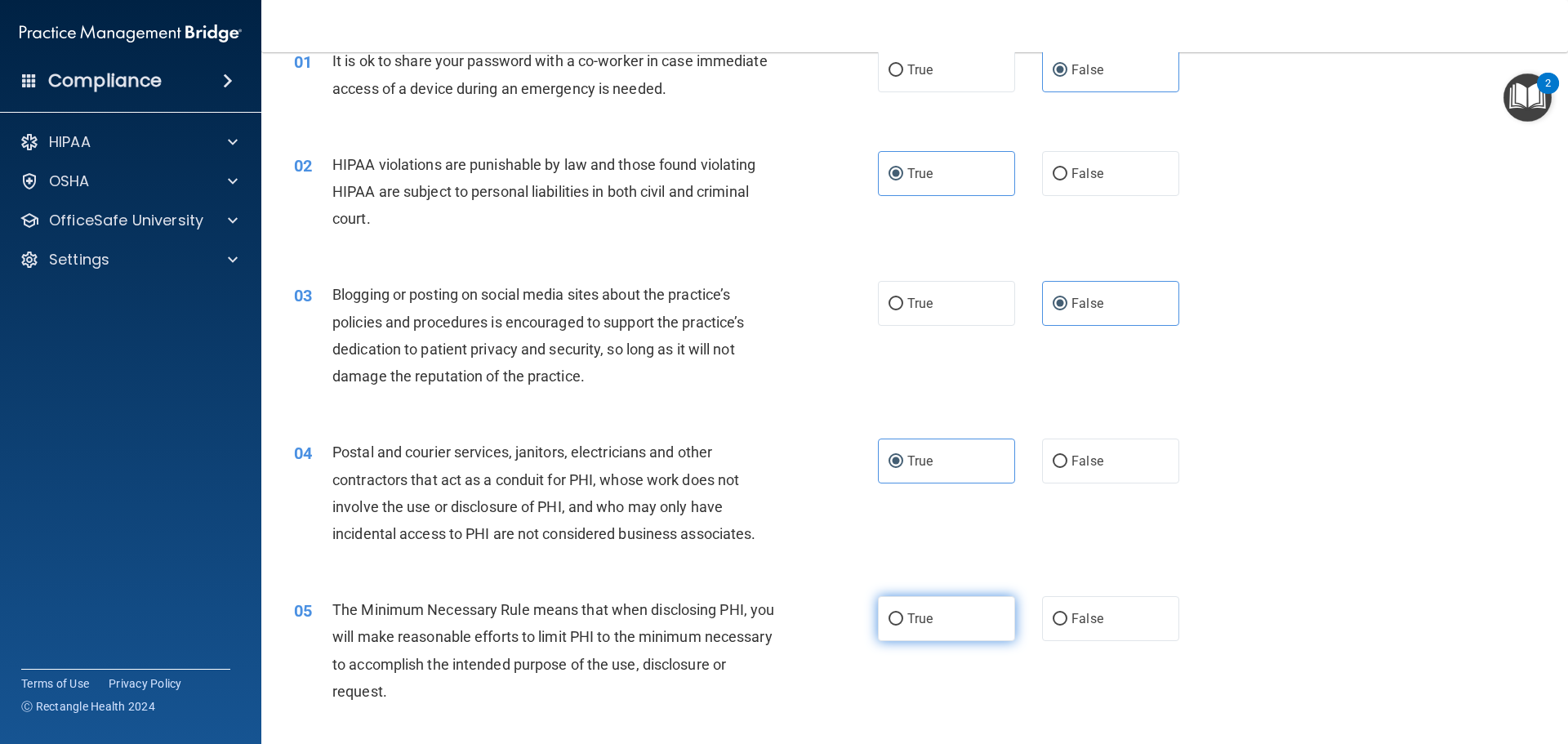
radio input "true"
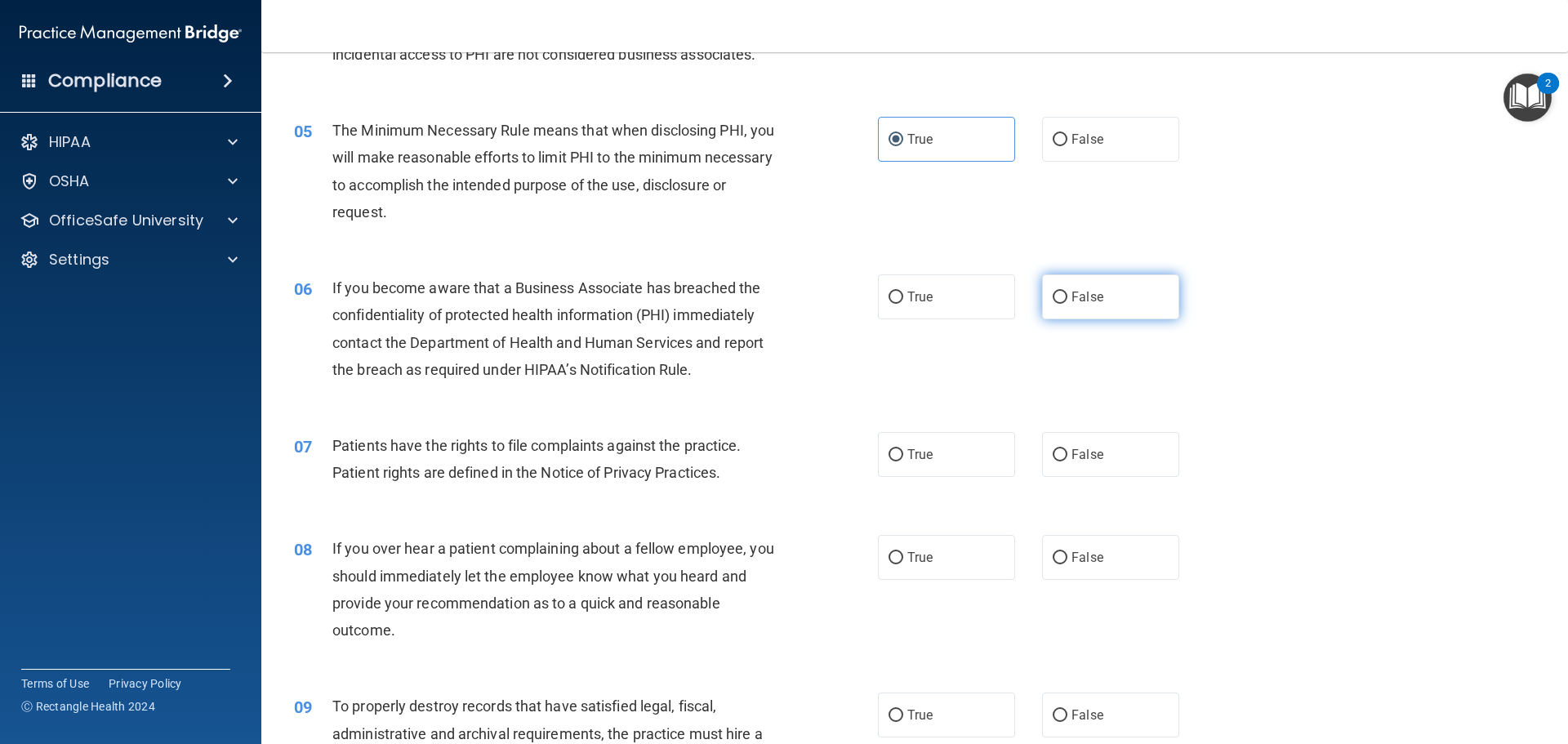
scroll to position [572, 0]
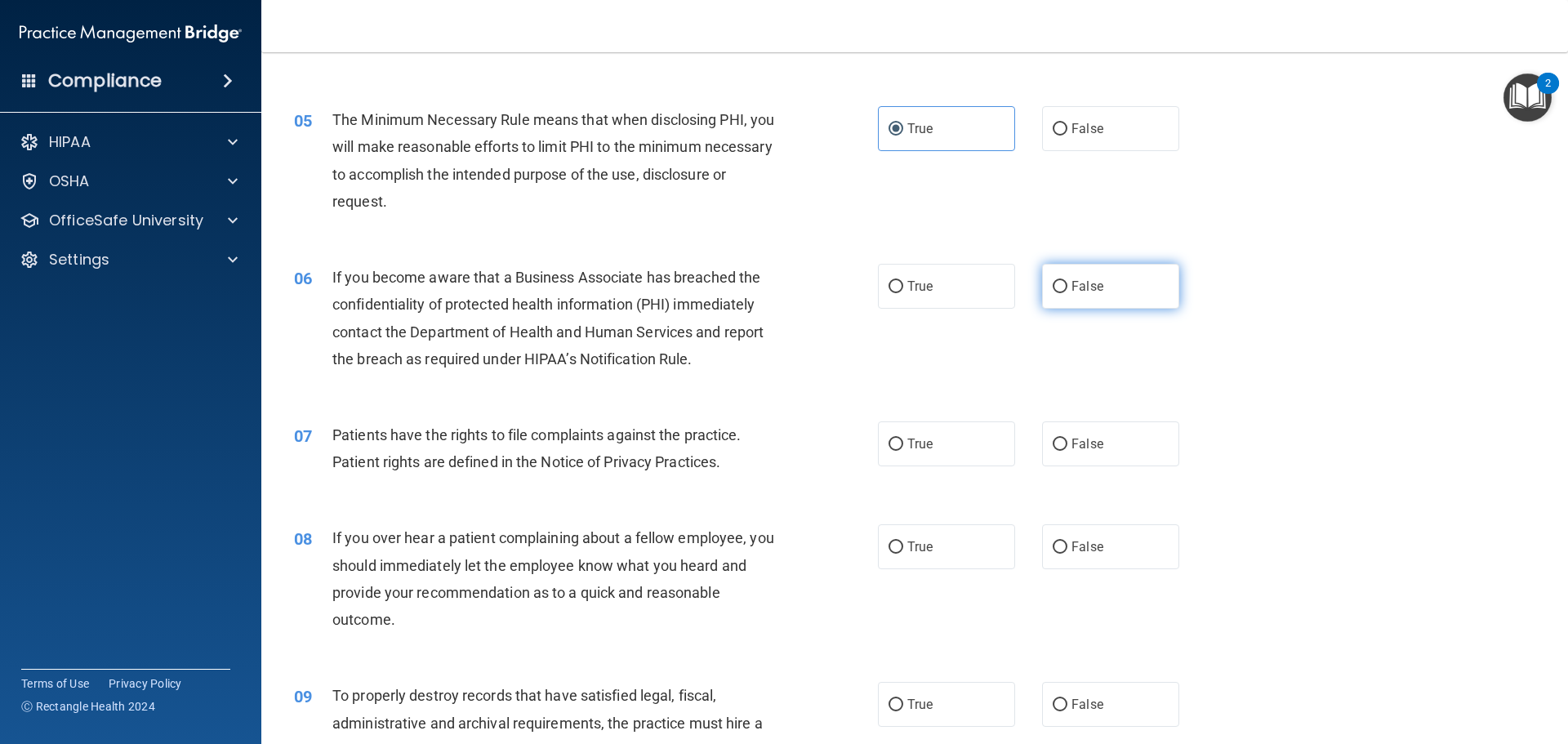
click at [1114, 285] on label "False" at bounding box center [1110, 286] width 137 height 45
click at [1067, 285] on input "False" at bounding box center [1060, 287] width 15 height 12
radio input "true"
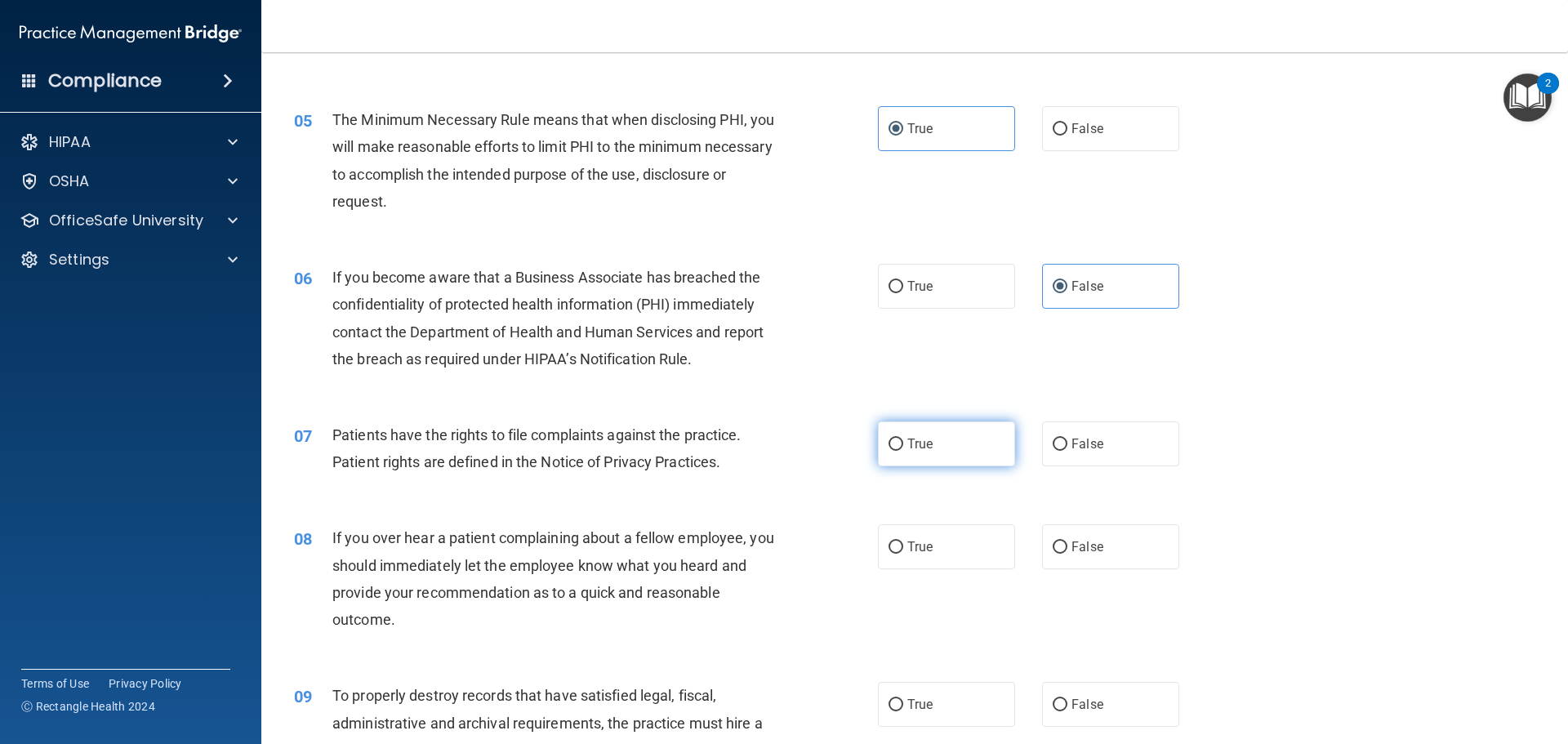
click at [930, 461] on label "True" at bounding box center [946, 443] width 137 height 45
click at [903, 451] on input "True" at bounding box center [896, 444] width 15 height 12
radio input "true"
click at [1076, 560] on label "False" at bounding box center [1110, 546] width 137 height 45
click at [1067, 554] on input "False" at bounding box center [1060, 547] width 15 height 12
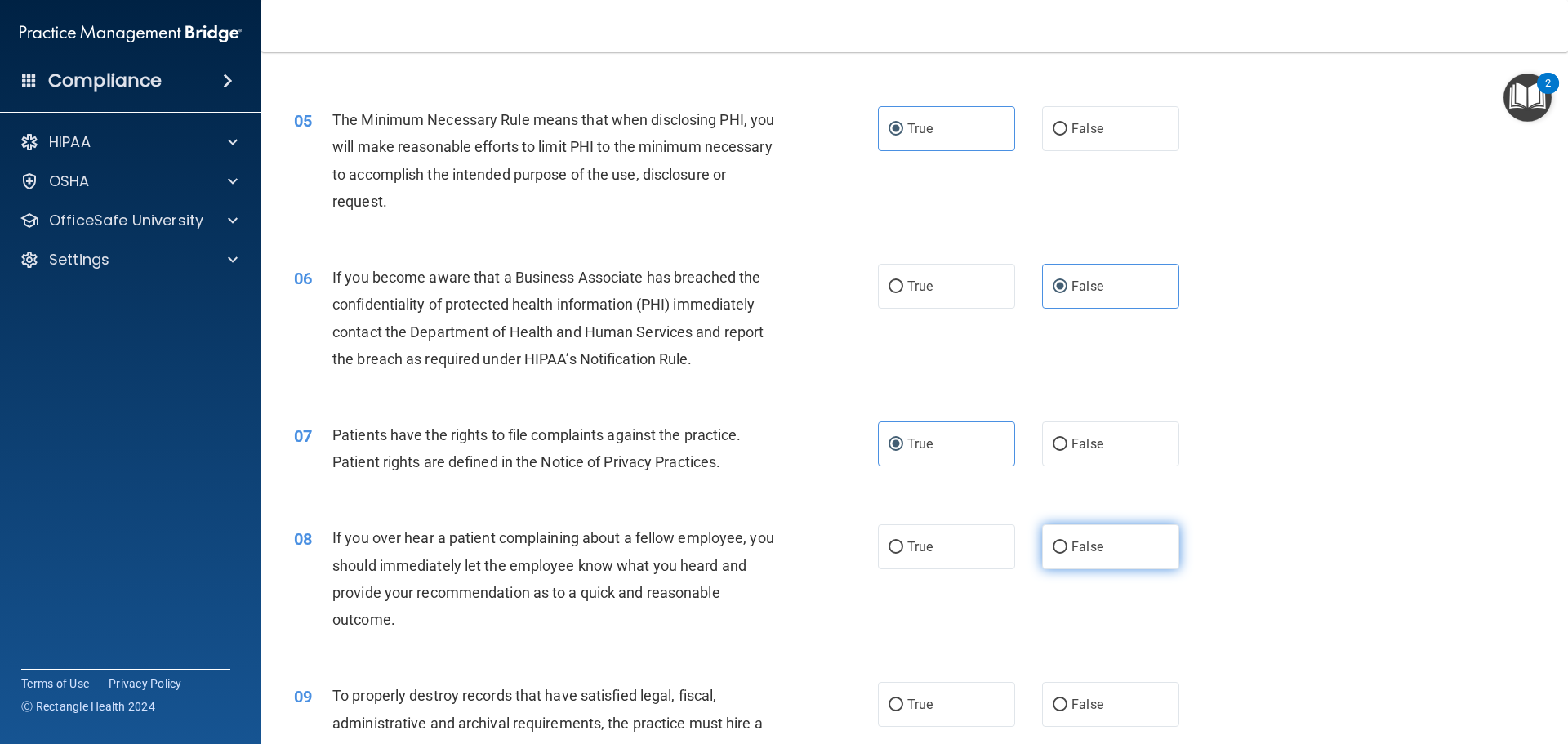
radio input "true"
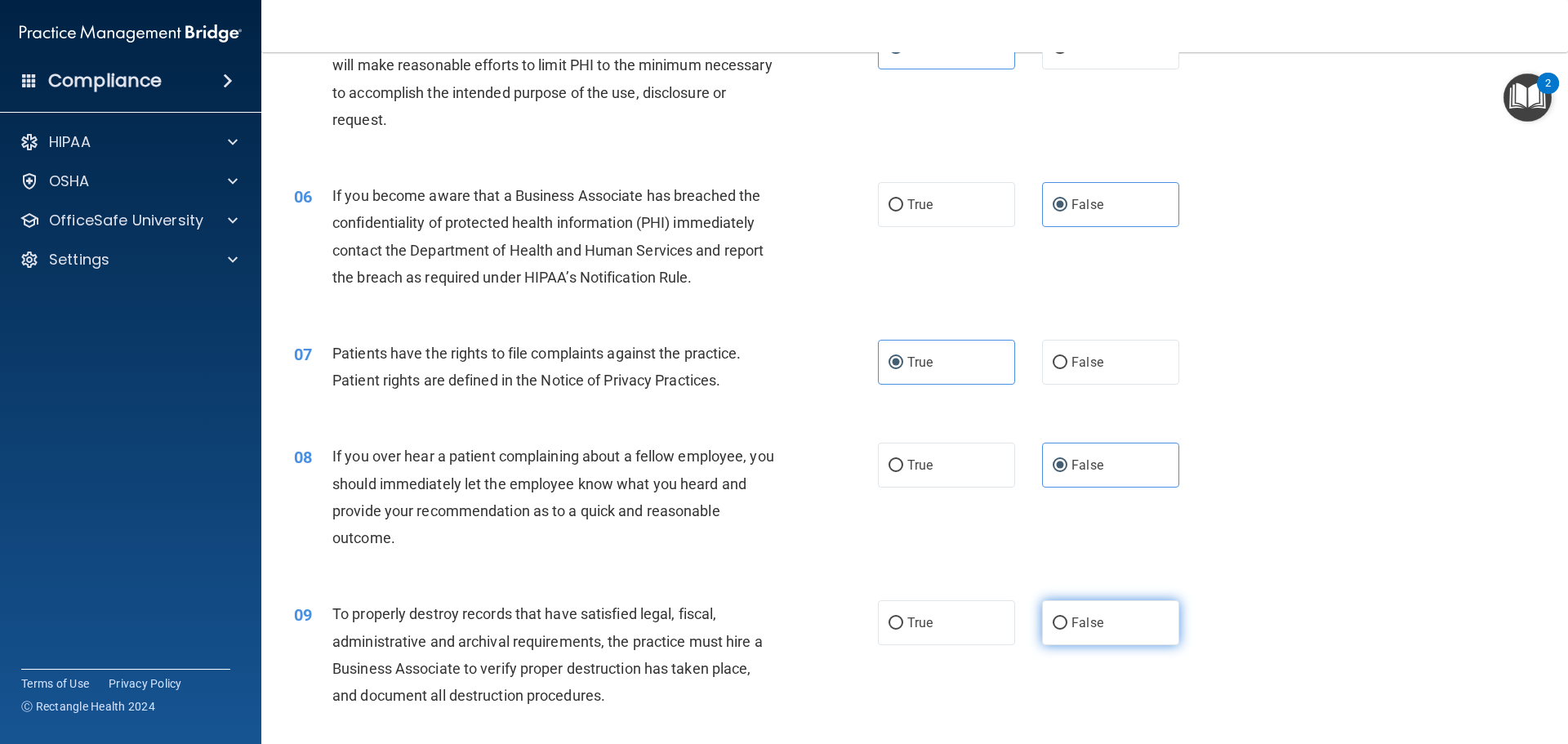
click at [1076, 618] on span "False" at bounding box center [1087, 623] width 32 height 16
click at [1067, 618] on input "False" at bounding box center [1060, 624] width 15 height 12
radio input "true"
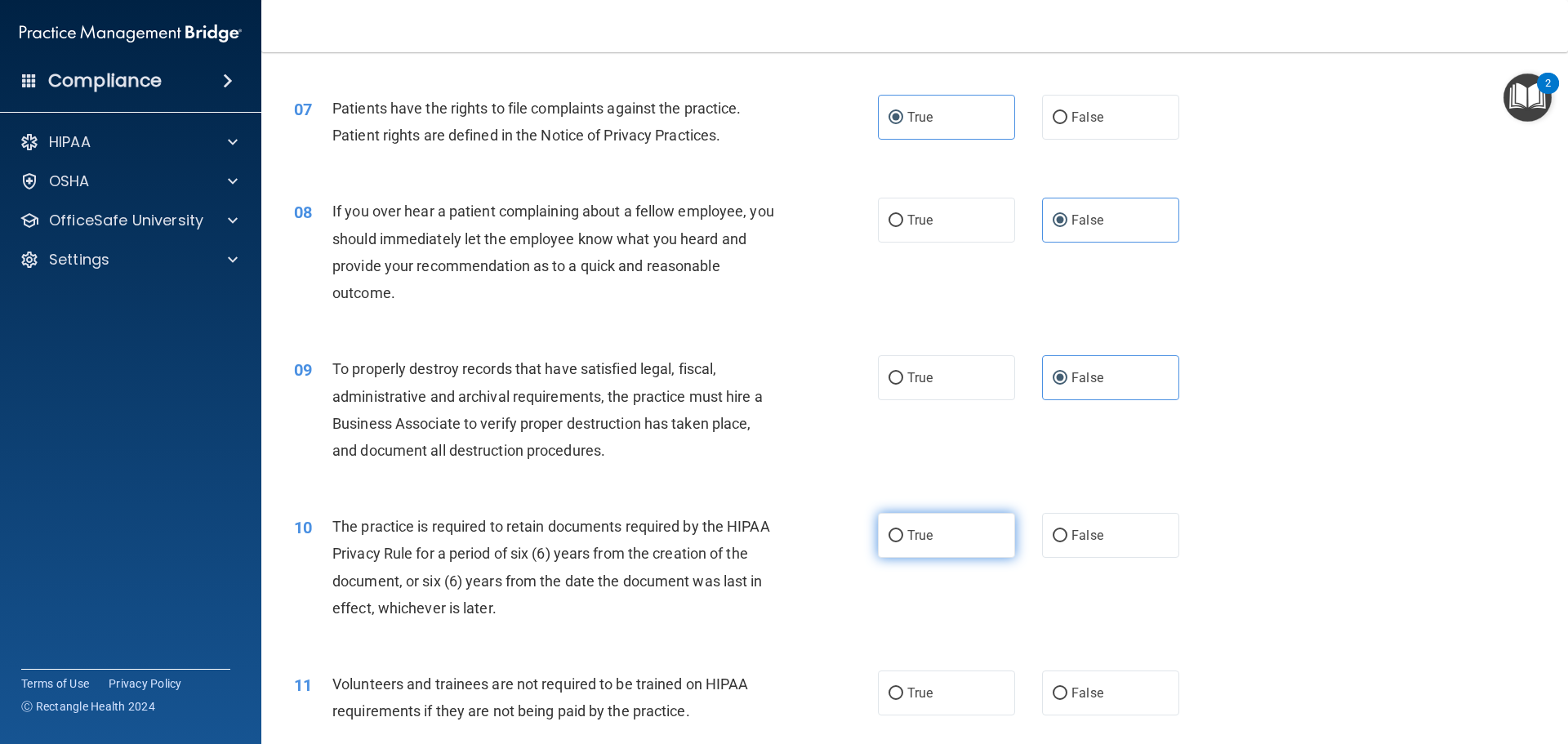
click at [957, 535] on label "True" at bounding box center [946, 535] width 137 height 45
click at [903, 535] on input "True" at bounding box center [896, 536] width 15 height 12
radio input "true"
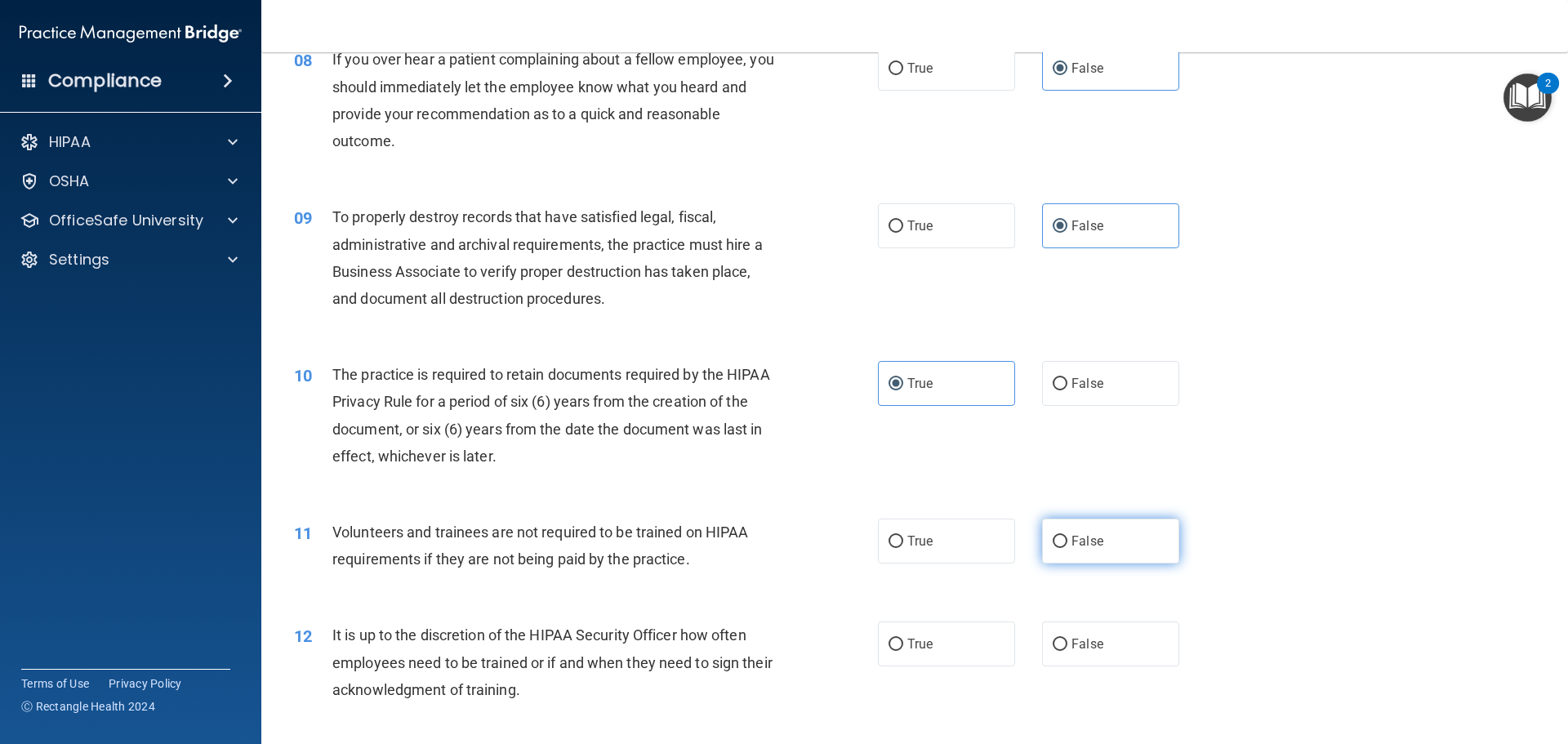
scroll to position [1062, 0]
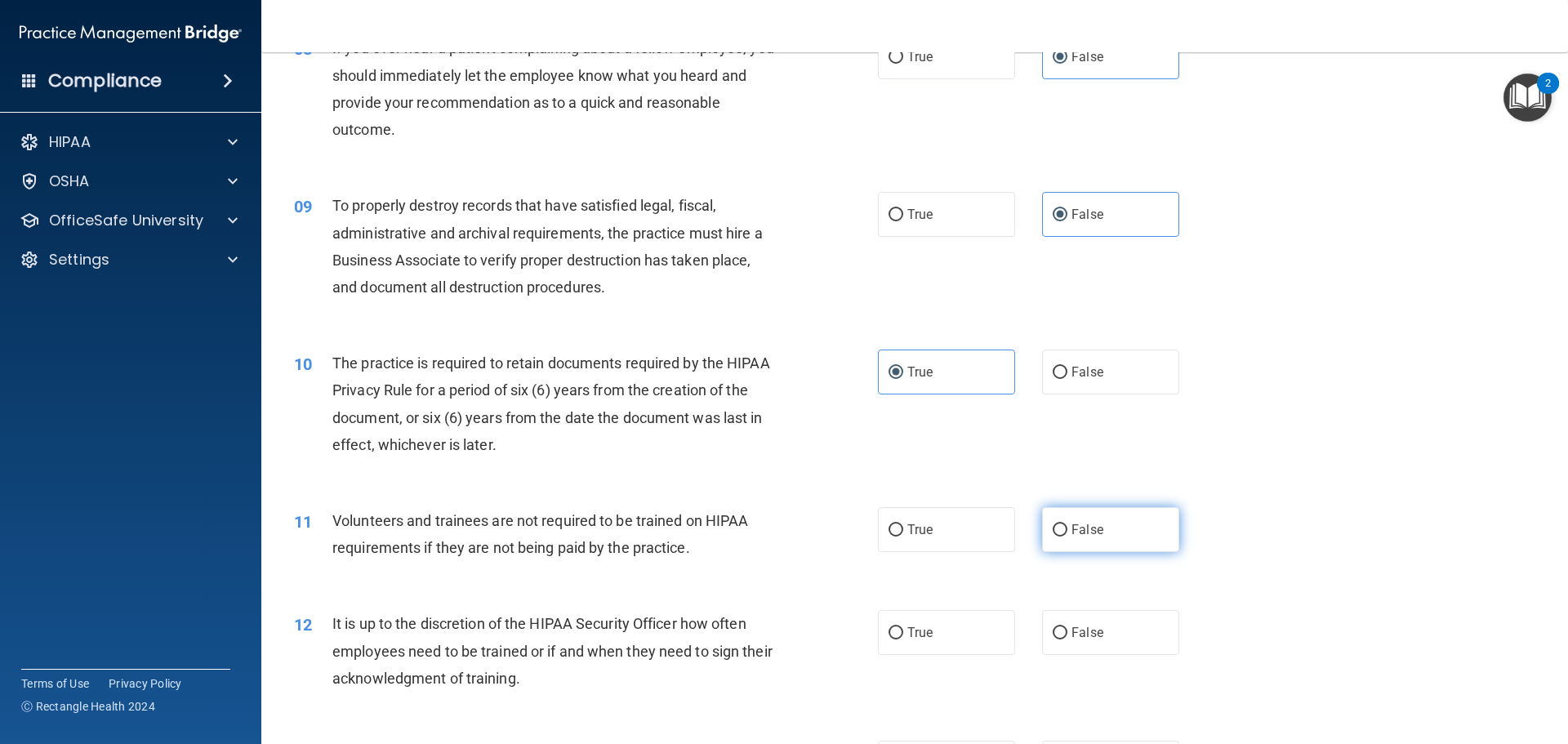
click at [1091, 531] on span "False" at bounding box center [1087, 530] width 32 height 16
click at [1067, 531] on input "False" at bounding box center [1060, 530] width 15 height 12
radio input "true"
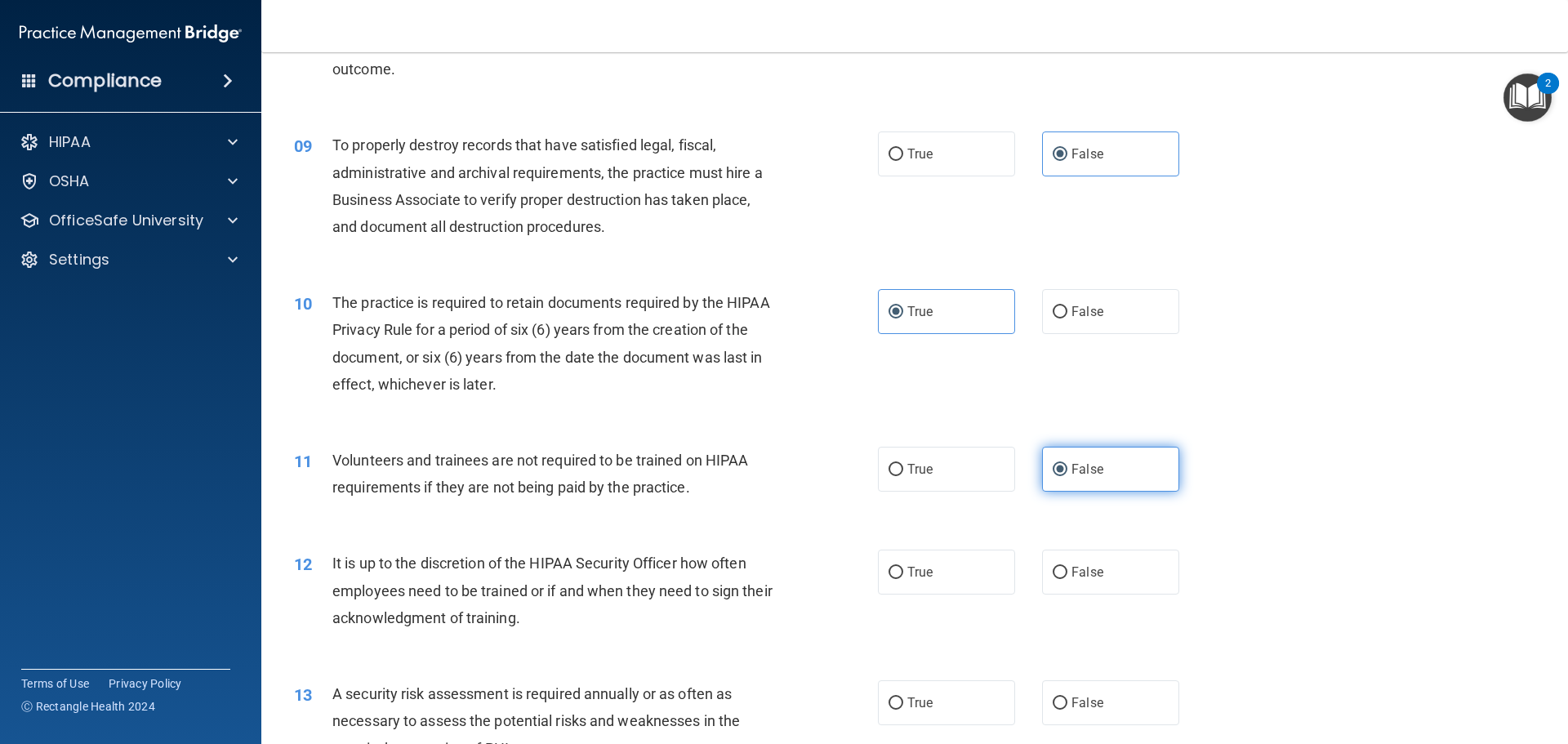
scroll to position [1226, 0]
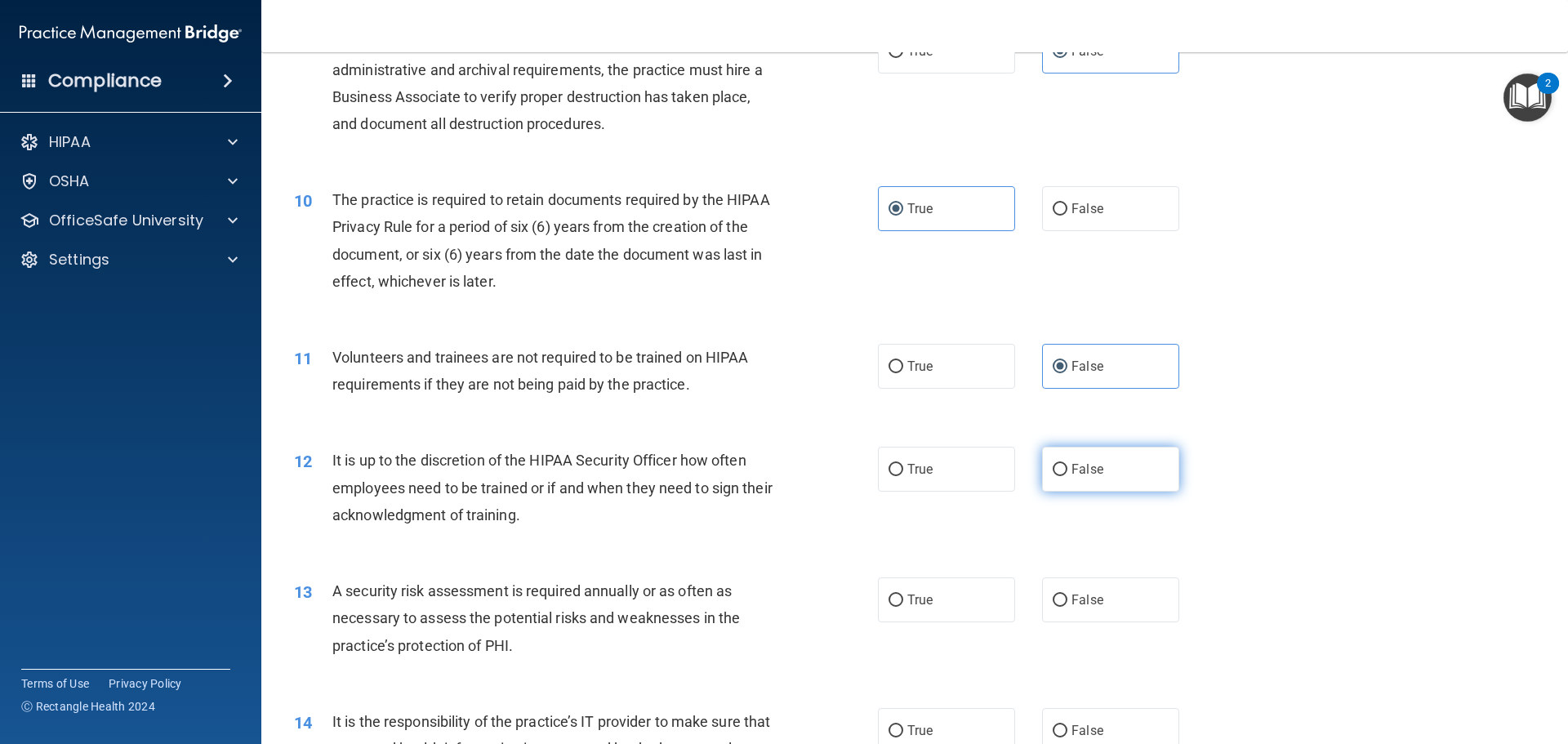
click at [1083, 476] on span "False" at bounding box center [1087, 469] width 32 height 16
click at [1067, 476] on input "False" at bounding box center [1060, 470] width 15 height 12
radio input "true"
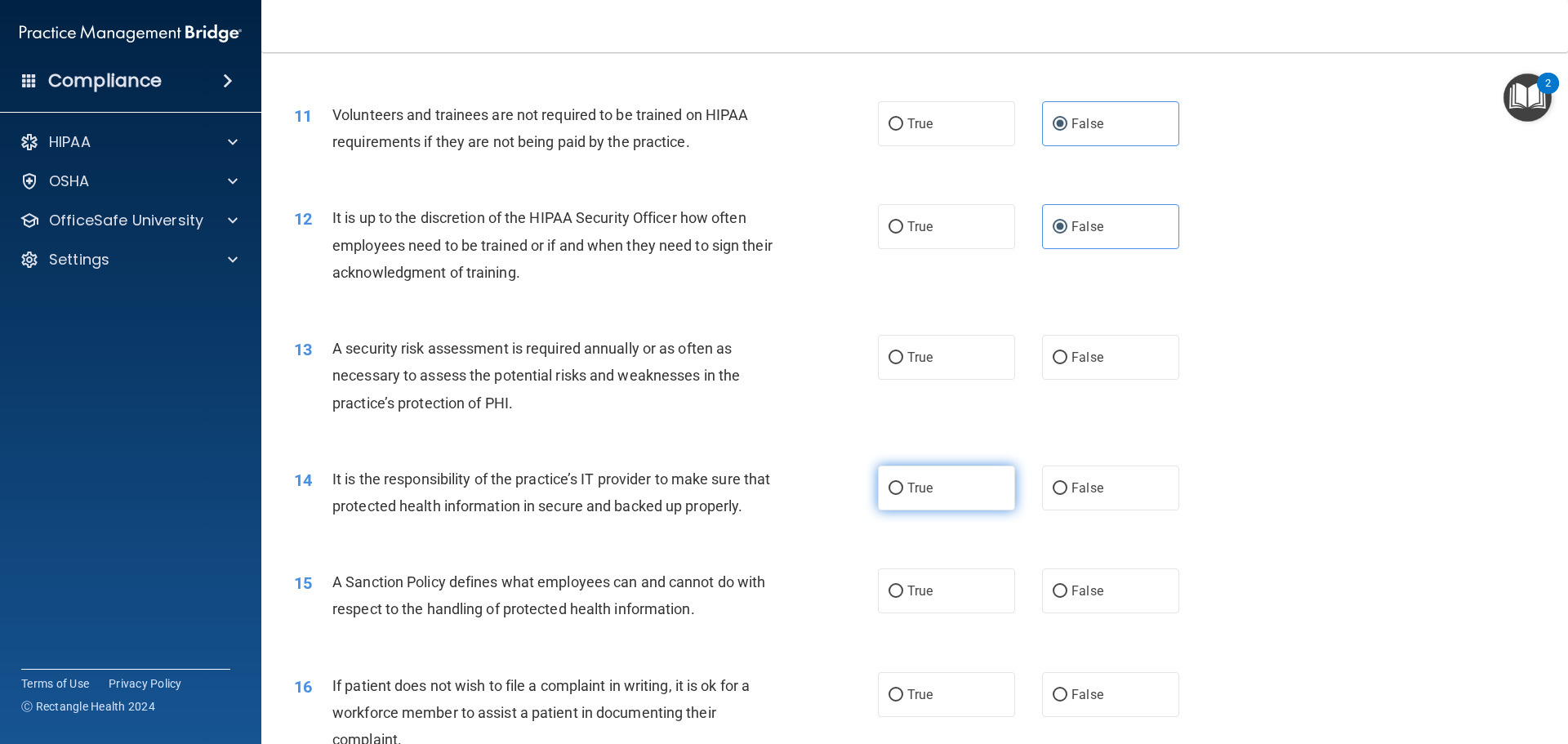
scroll to position [1471, 0]
click at [957, 379] on div "13 A security risk assessment is required annually or as often as necessary to …" at bounding box center [914, 377] width 1266 height 131
click at [959, 368] on label "True" at bounding box center [946, 355] width 137 height 45
click at [903, 362] on input "True" at bounding box center [896, 355] width 15 height 12
radio input "true"
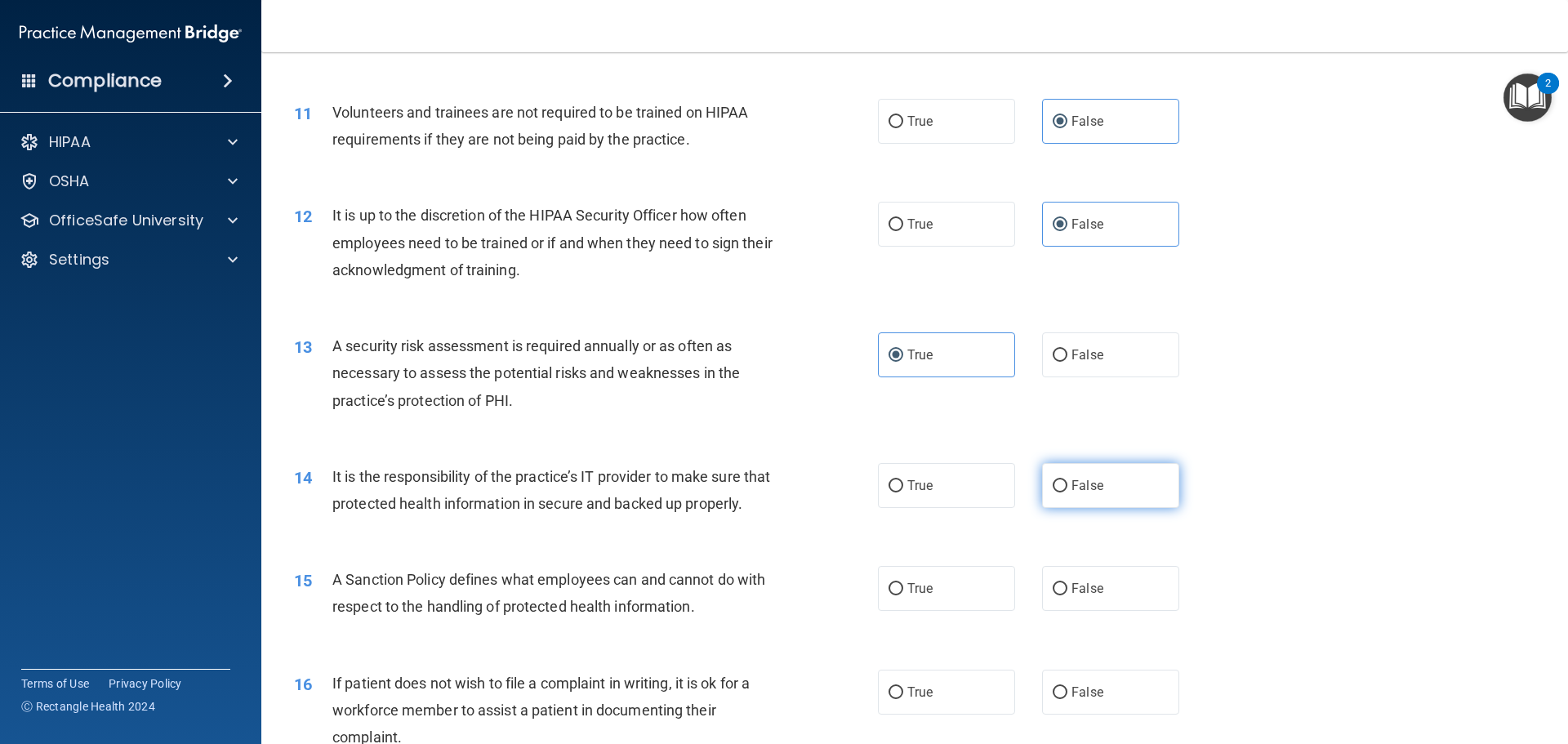
click at [1077, 491] on span "False" at bounding box center [1087, 486] width 32 height 16
click at [1067, 491] on input "False" at bounding box center [1060, 486] width 15 height 12
radio input "true"
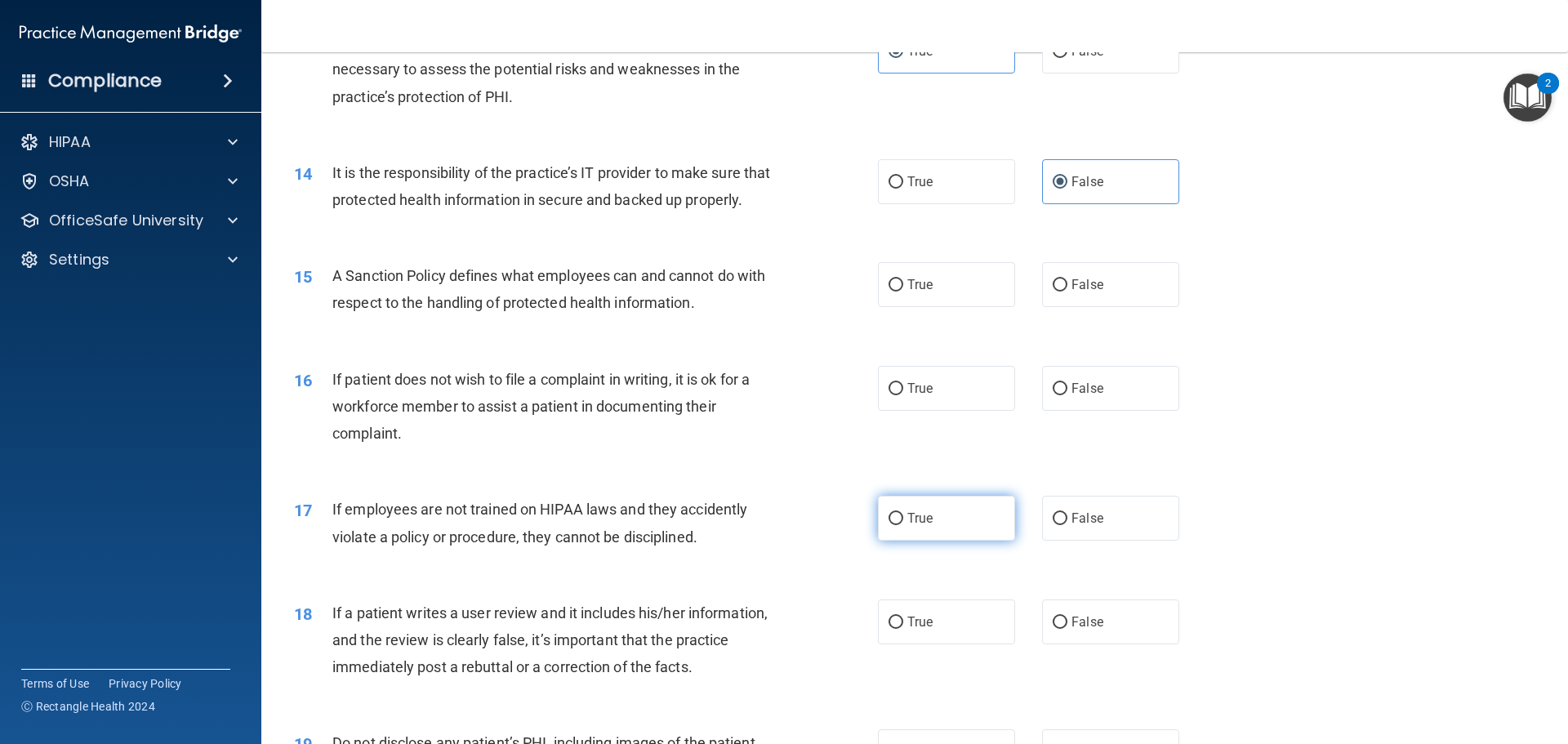
scroll to position [1797, 0]
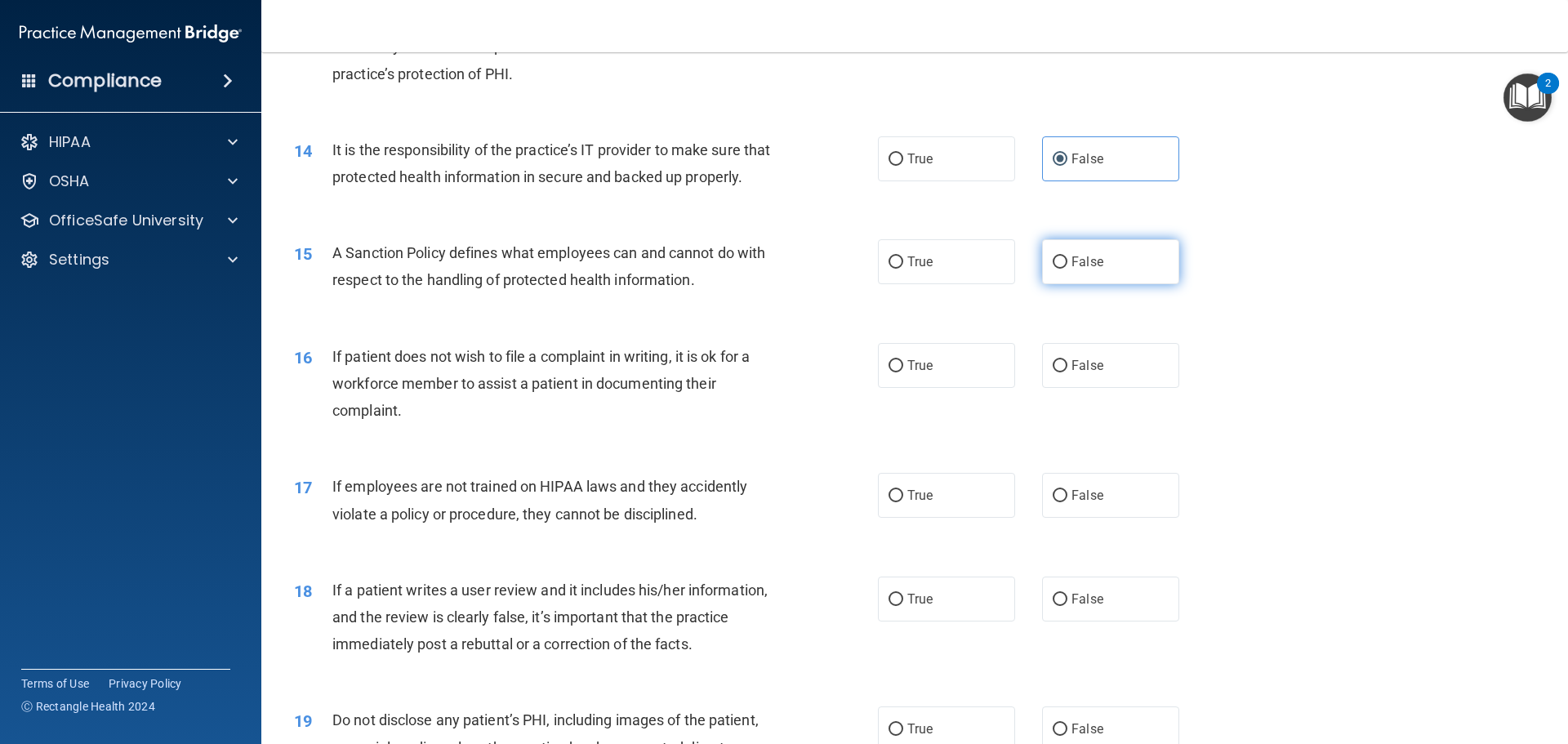
click at [1087, 284] on label "False" at bounding box center [1110, 261] width 137 height 45
click at [1067, 269] on input "False" at bounding box center [1060, 262] width 15 height 12
radio input "true"
click at [930, 388] on label "True" at bounding box center [946, 365] width 137 height 45
click at [903, 372] on input "True" at bounding box center [896, 366] width 15 height 12
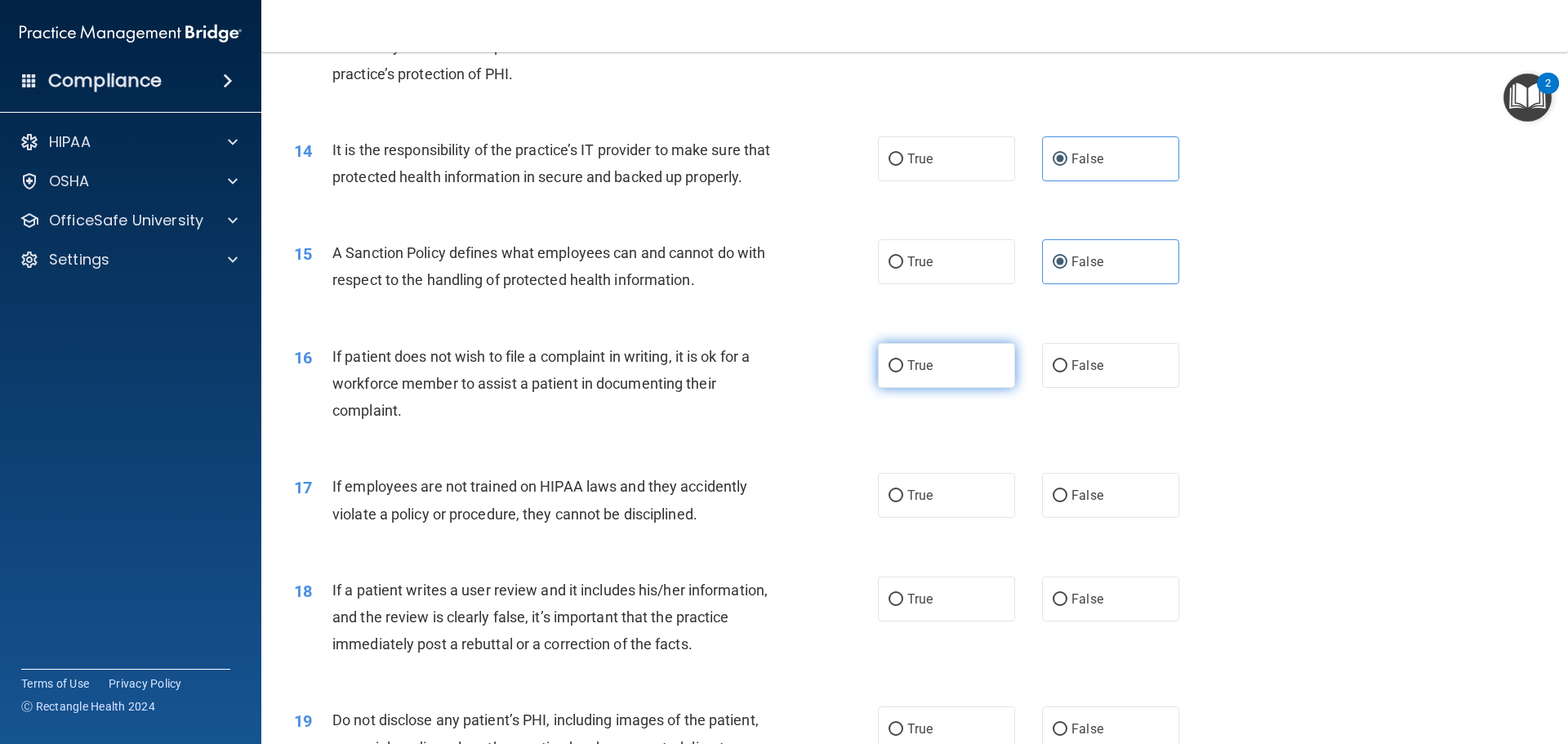
radio input "true"
click at [1066, 515] on label "False" at bounding box center [1110, 495] width 137 height 45
click at [1066, 502] on input "False" at bounding box center [1060, 496] width 15 height 12
radio input "true"
click at [1092, 618] on label "False" at bounding box center [1110, 599] width 137 height 45
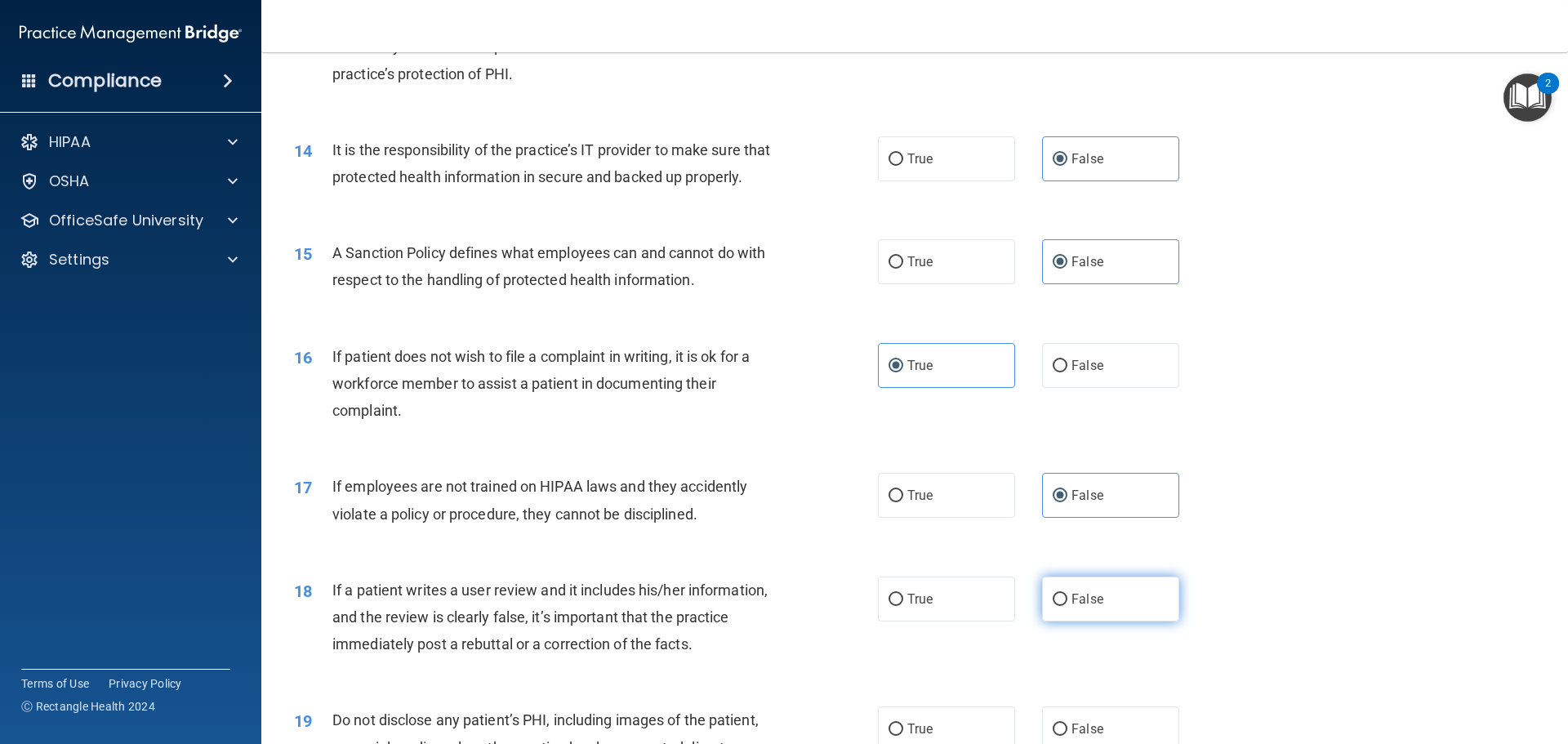
click at [1067, 606] on input "False" at bounding box center [1060, 600] width 15 height 12
radio input "true"
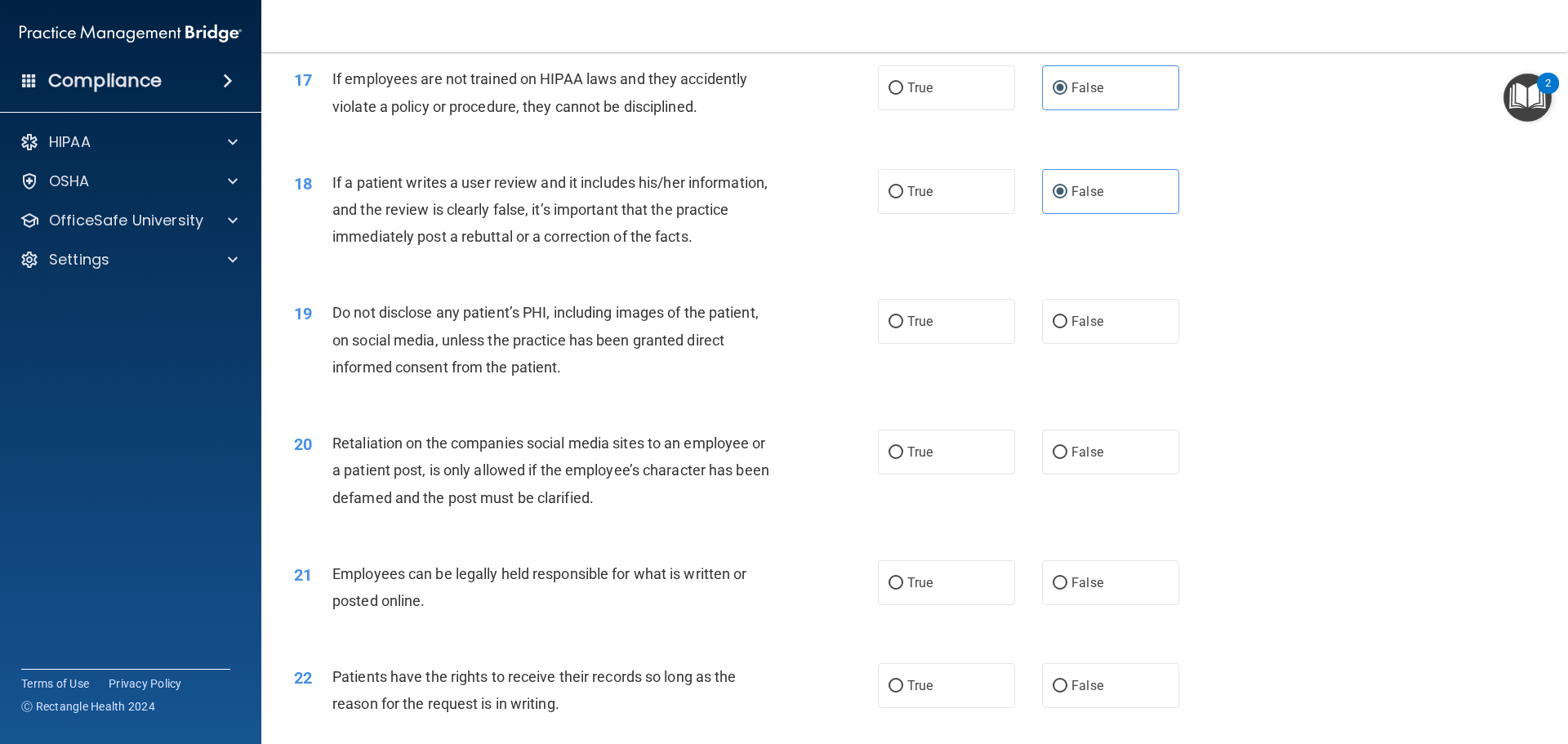
scroll to position [2206, 0]
click at [933, 343] on label "True" at bounding box center [946, 320] width 137 height 45
click at [903, 327] on input "True" at bounding box center [896, 321] width 15 height 12
radio input "true"
click at [1105, 474] on label "False" at bounding box center [1110, 451] width 137 height 45
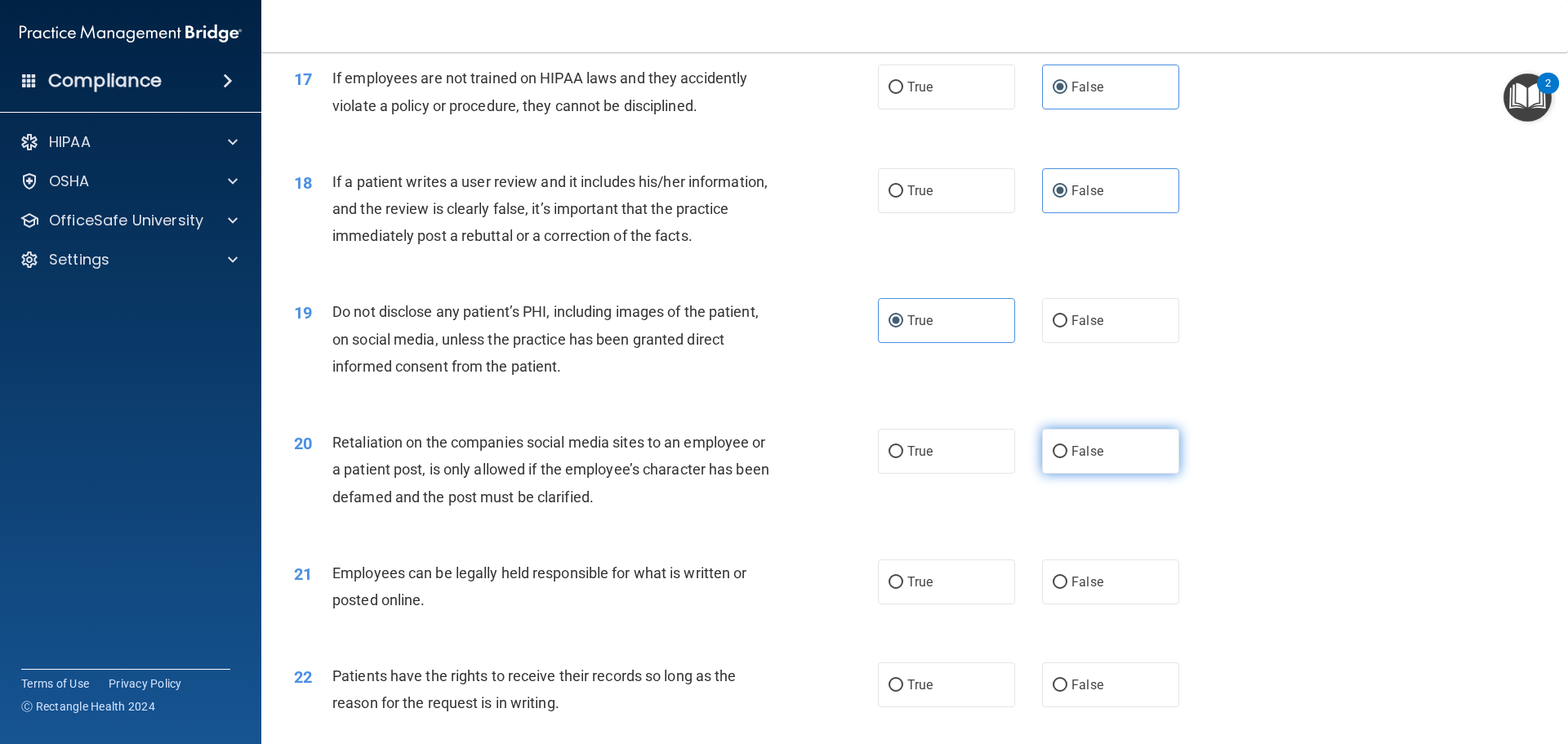
click at [1067, 458] on input "False" at bounding box center [1060, 452] width 15 height 12
radio input "true"
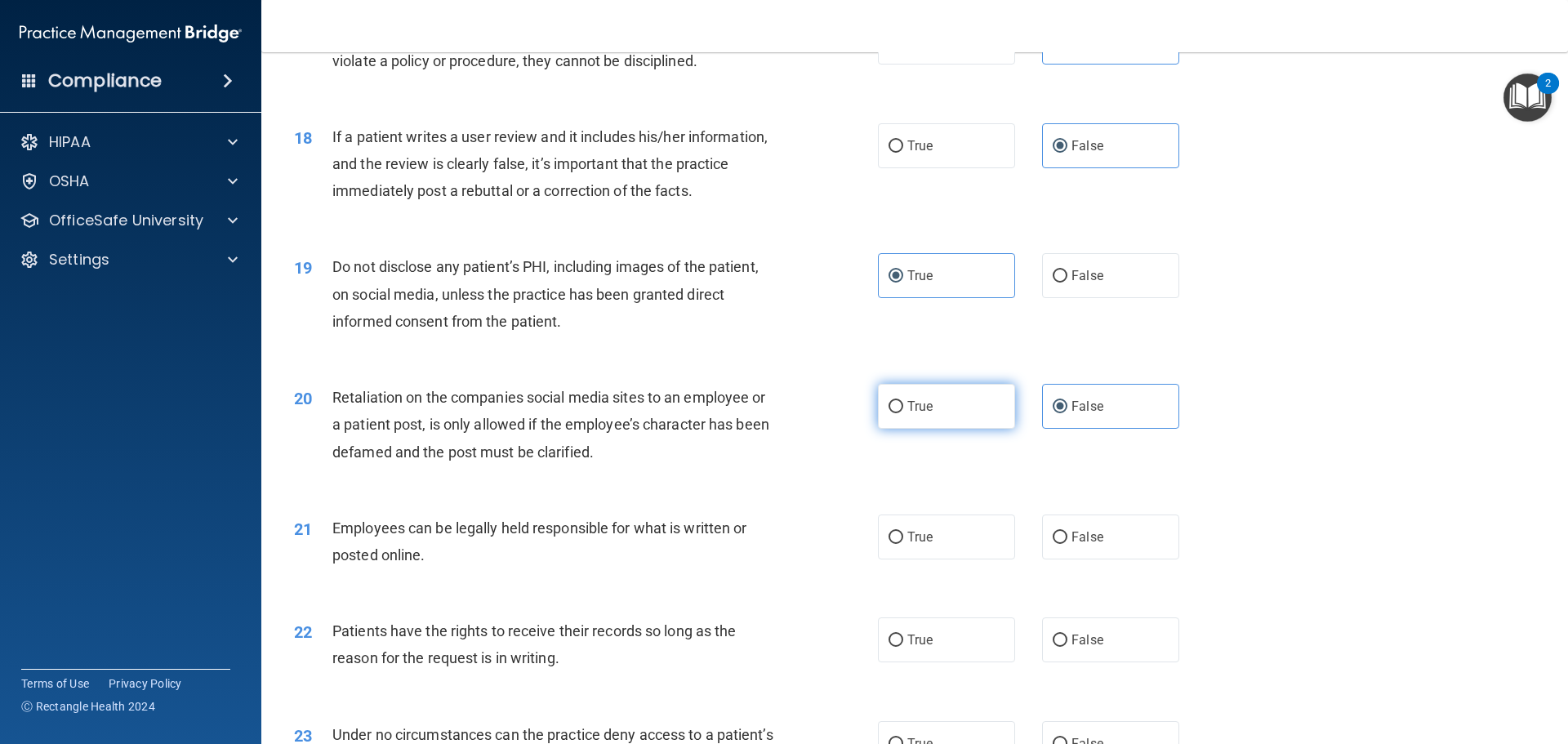
scroll to position [2288, 0]
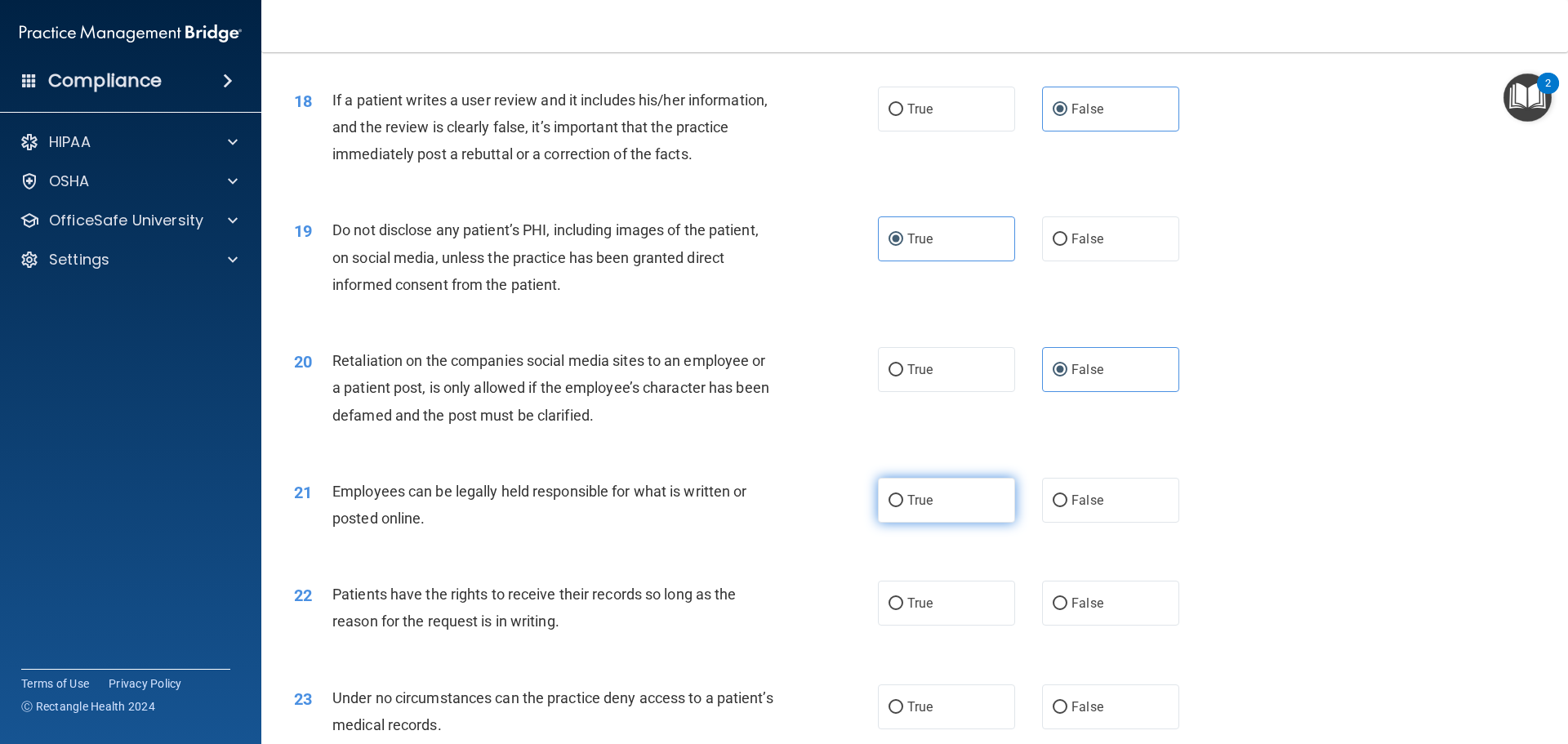
click at [947, 523] on label "True" at bounding box center [946, 500] width 137 height 45
click at [903, 508] on input "True" at bounding box center [896, 500] width 15 height 12
radio input "true"
click at [1119, 626] on label "False" at bounding box center [1110, 603] width 137 height 45
click at [1067, 611] on input "False" at bounding box center [1060, 603] width 15 height 12
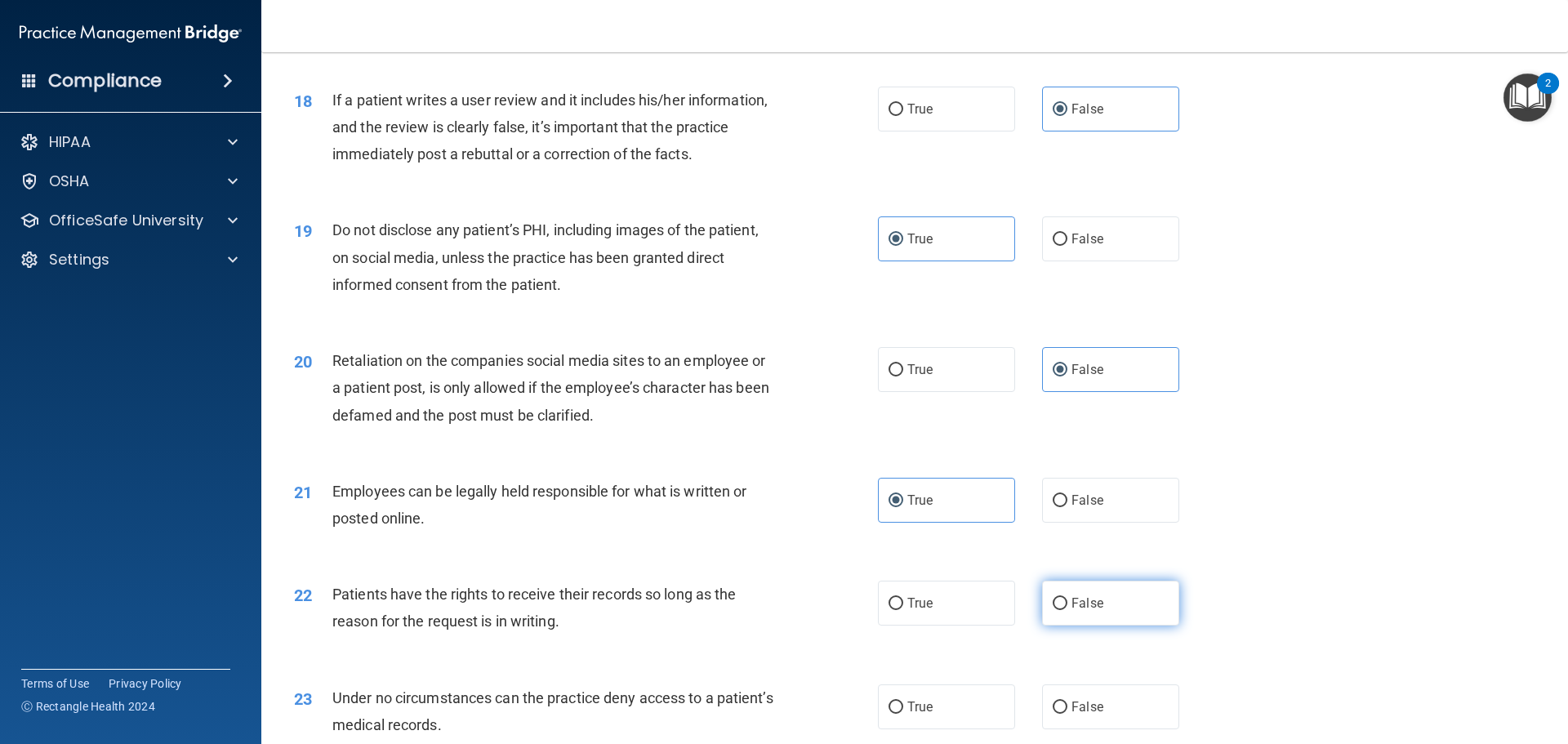
radio input "true"
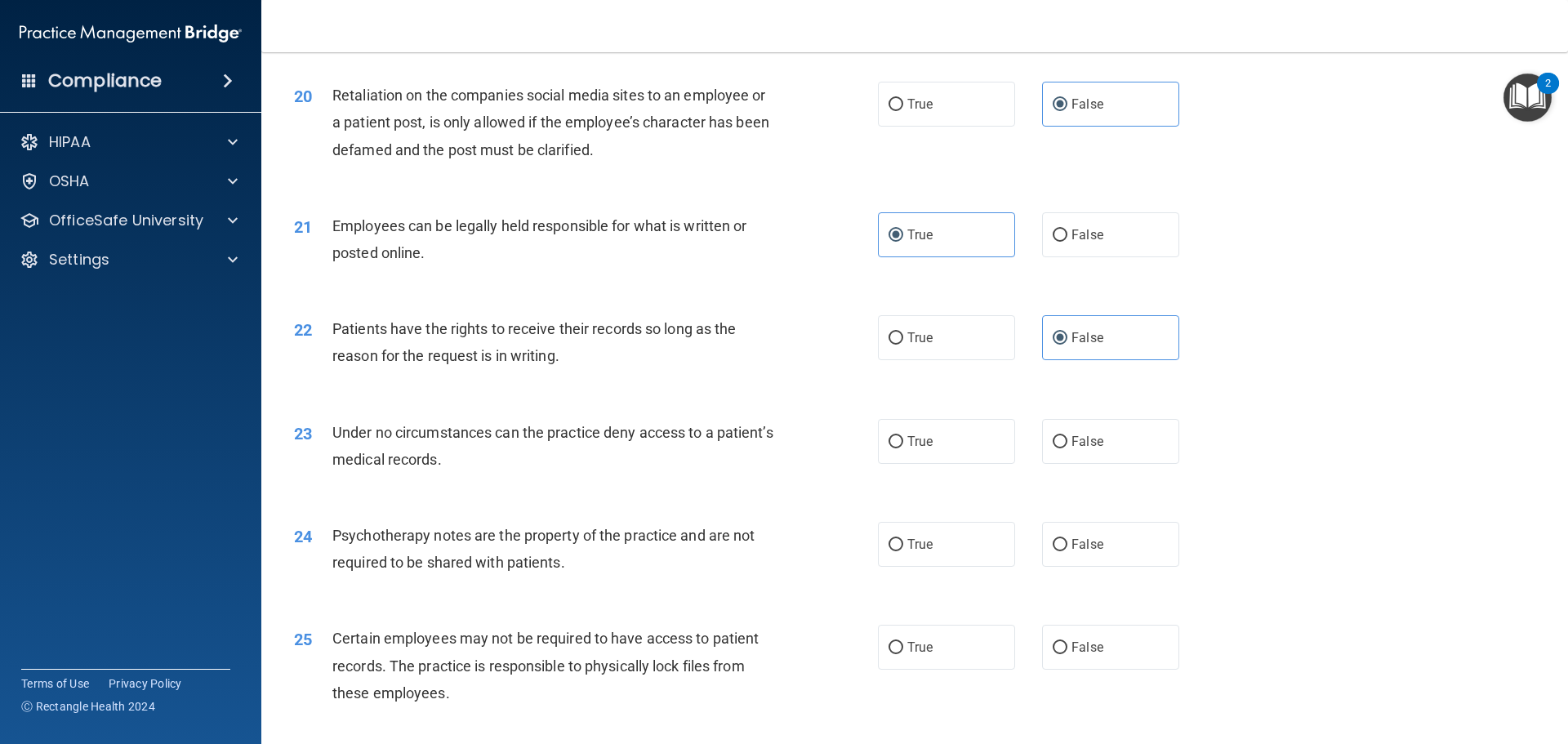
scroll to position [2615, 0]
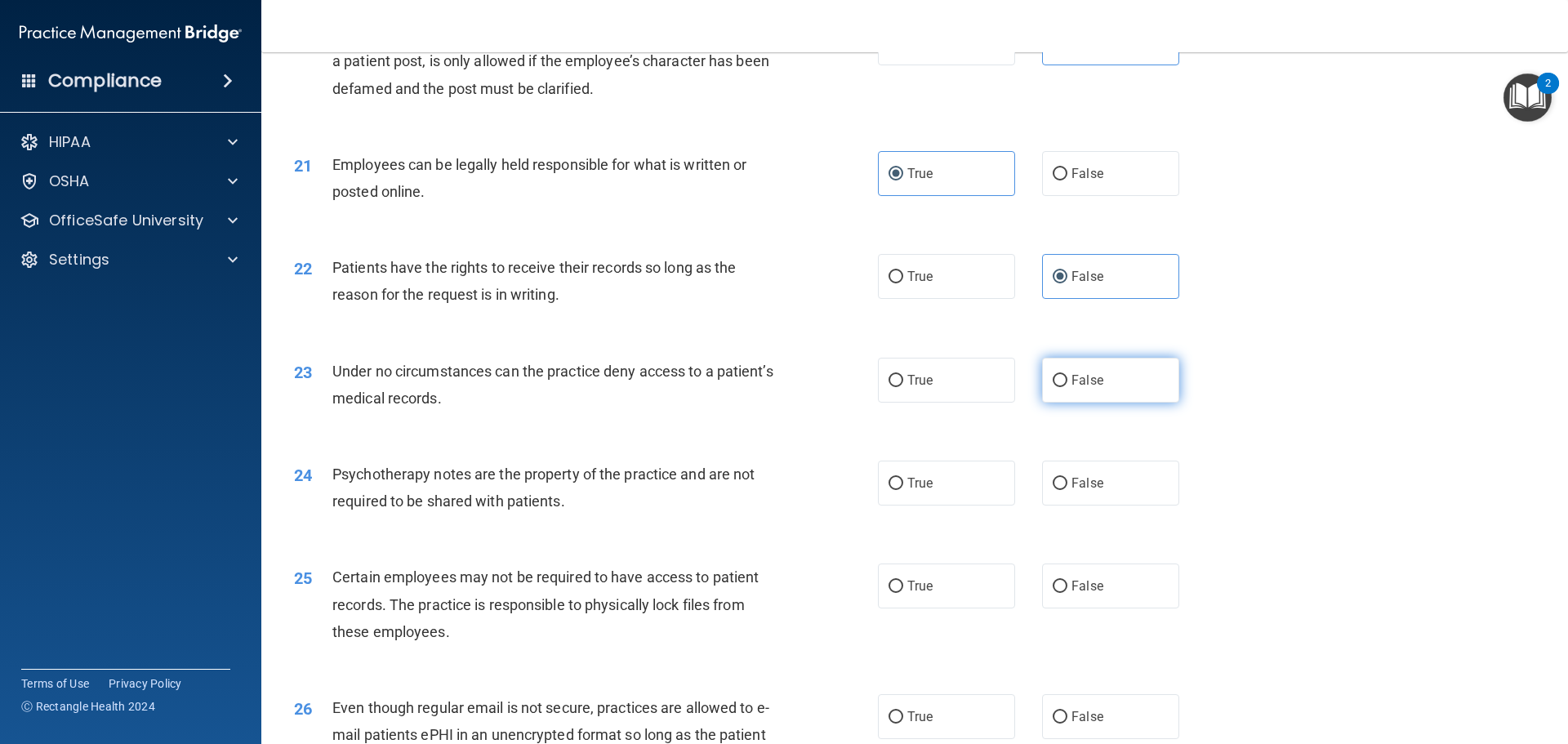
click at [1088, 403] on label "False" at bounding box center [1110, 380] width 137 height 45
click at [1067, 387] on input "False" at bounding box center [1060, 381] width 15 height 12
radio input "true"
click at [933, 506] on label "True" at bounding box center [946, 483] width 137 height 45
click at [903, 490] on input "True" at bounding box center [896, 484] width 15 height 12
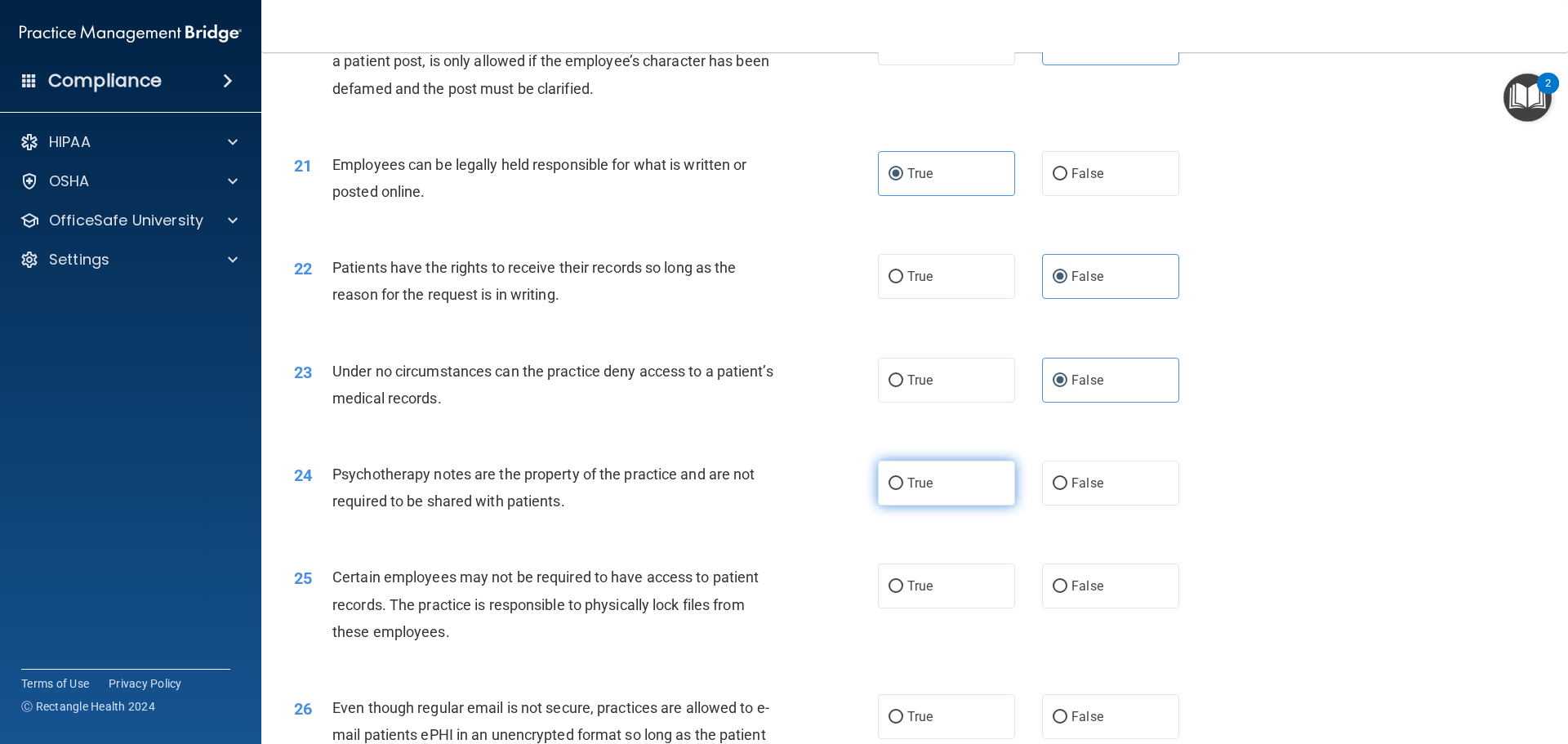
radio input "true"
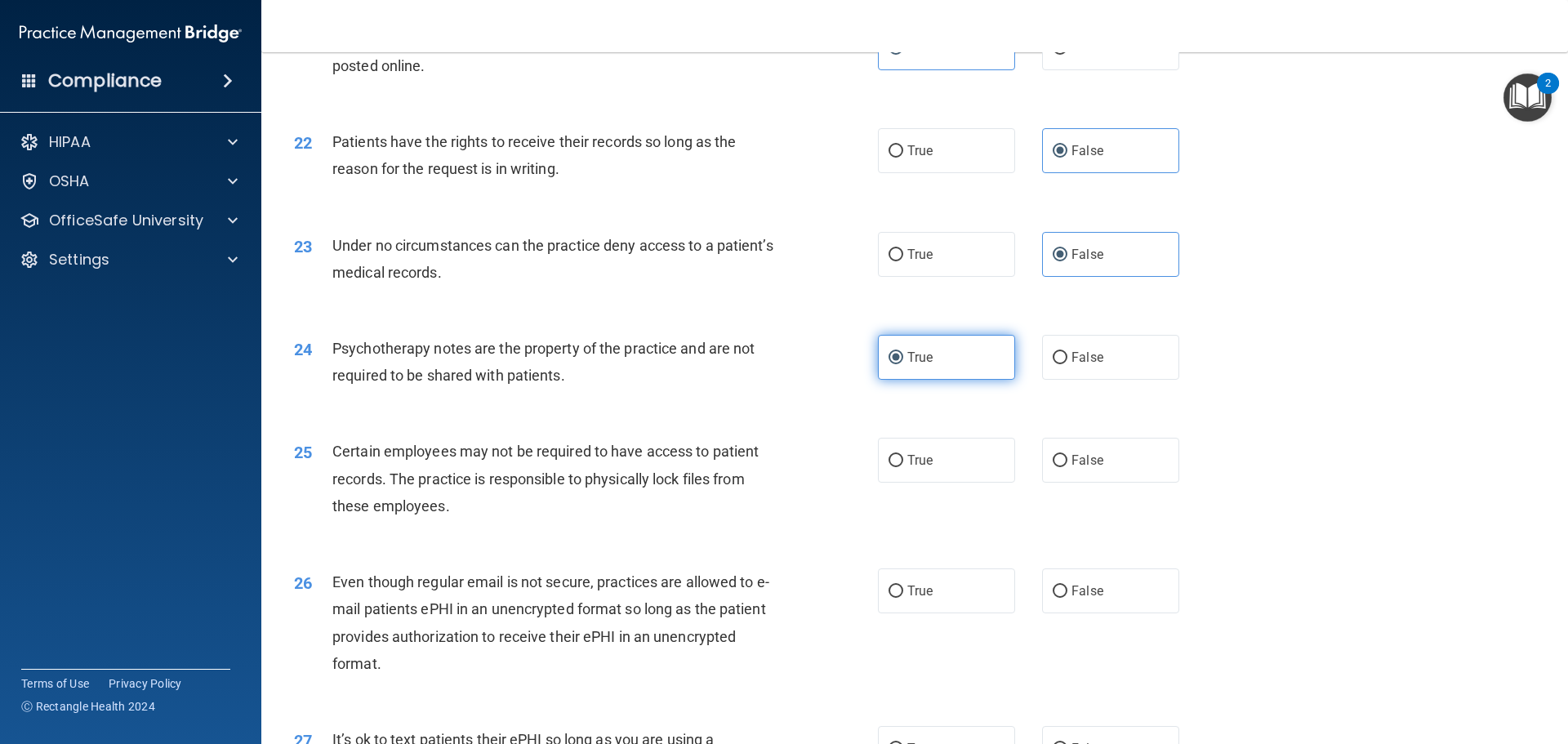
scroll to position [2778, 0]
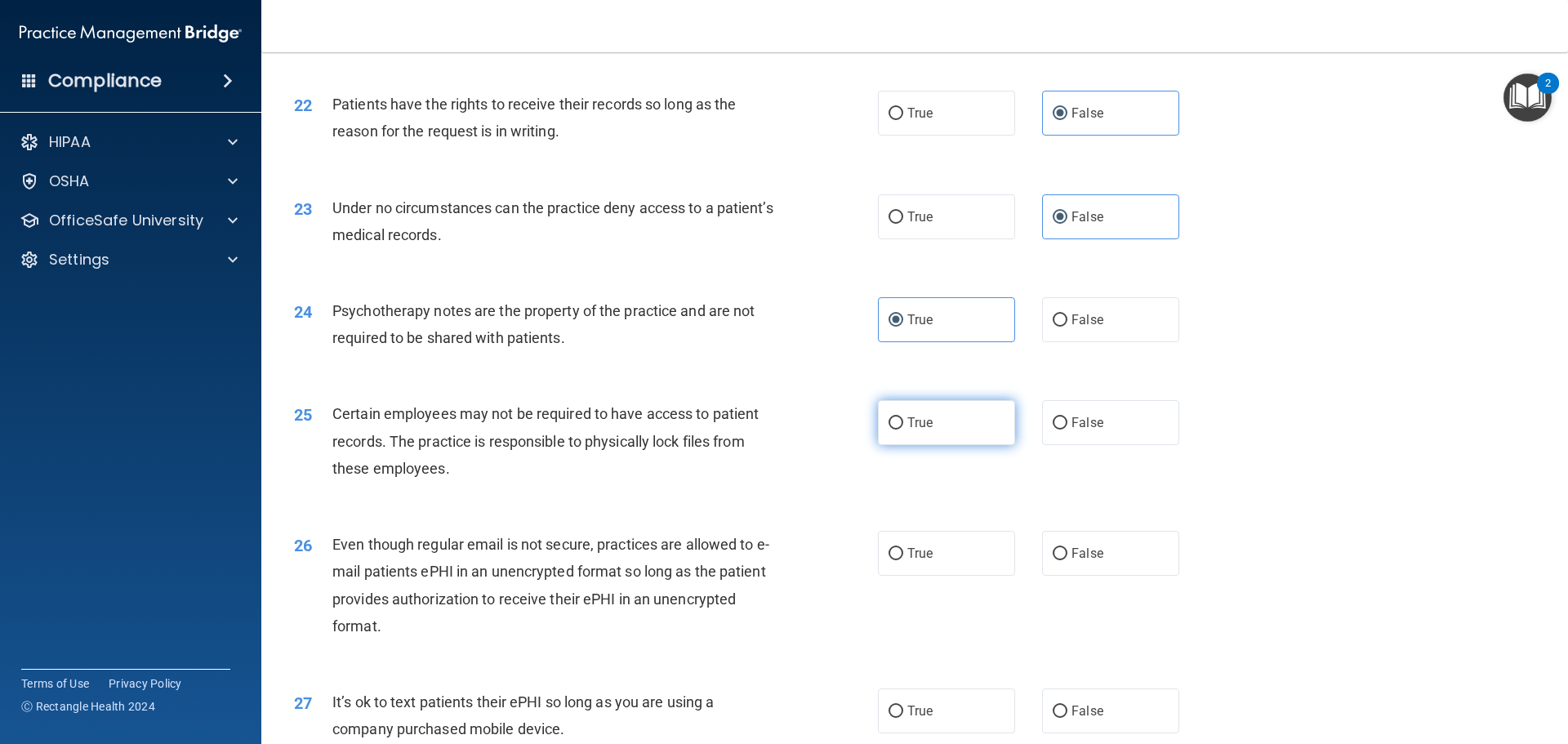
click at [929, 445] on label "True" at bounding box center [946, 422] width 137 height 45
click at [903, 429] on input "True" at bounding box center [896, 423] width 15 height 12
radio input "true"
click at [972, 576] on label "True" at bounding box center [946, 553] width 137 height 45
click at [903, 560] on input "True" at bounding box center [896, 554] width 15 height 12
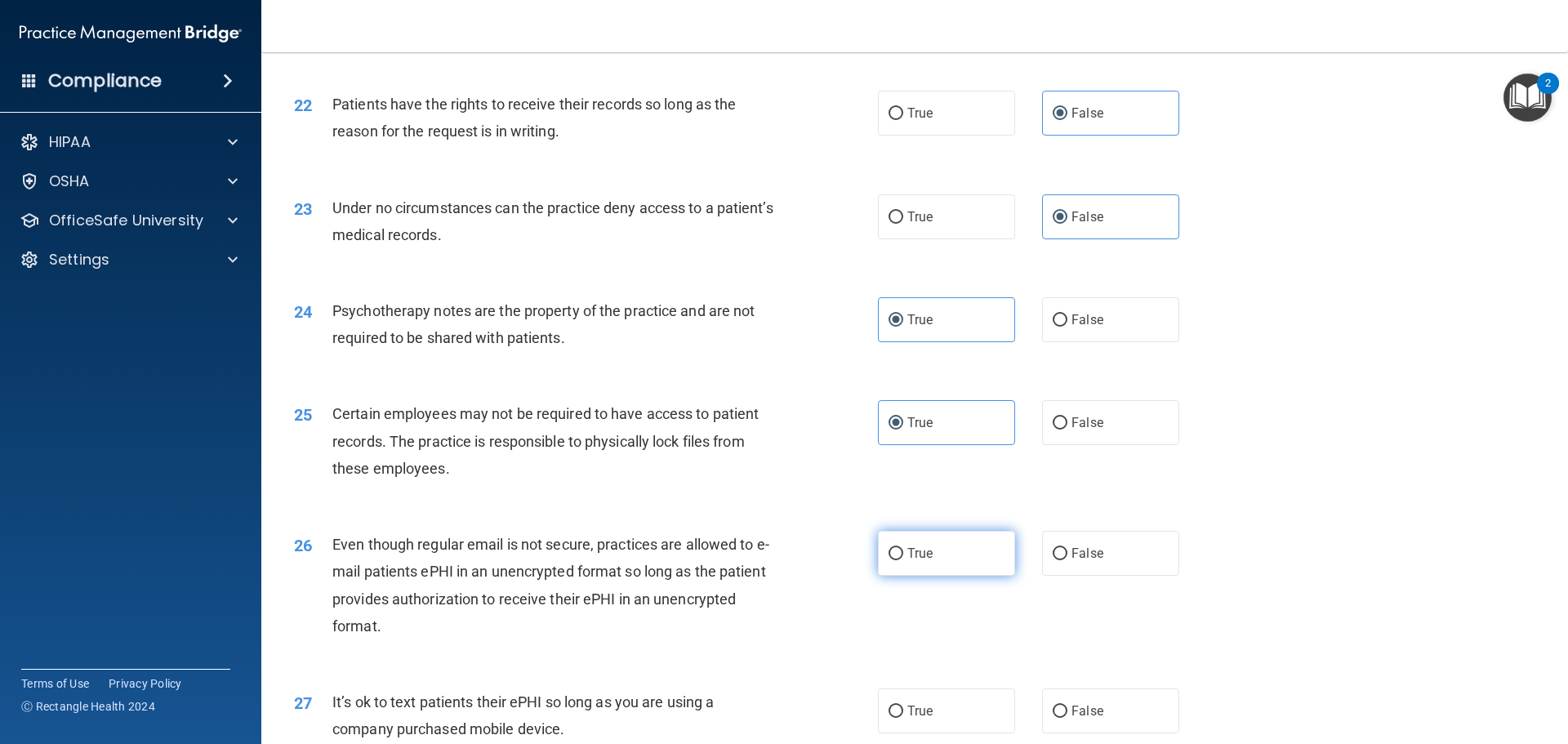
radio input "true"
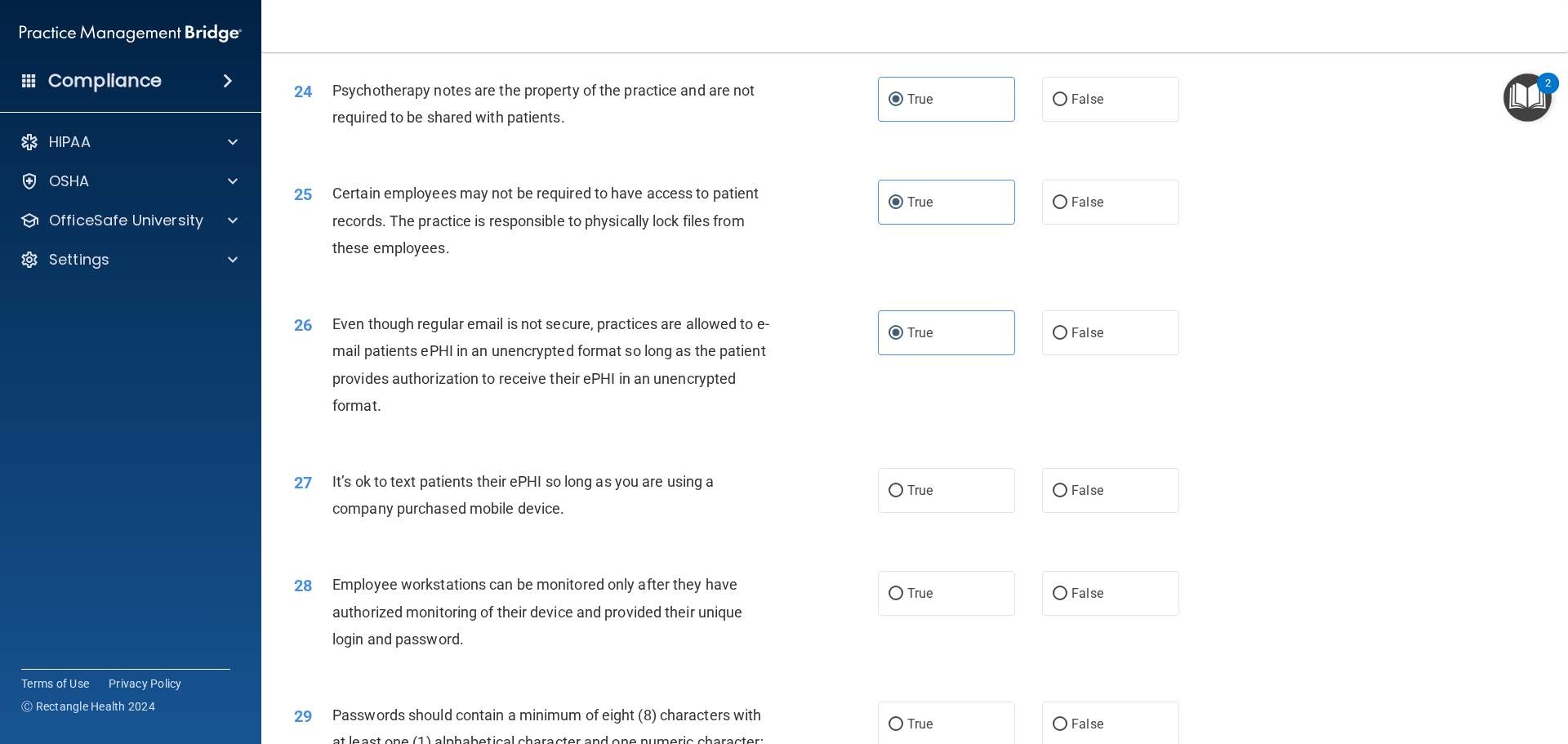
scroll to position [3023, 0]
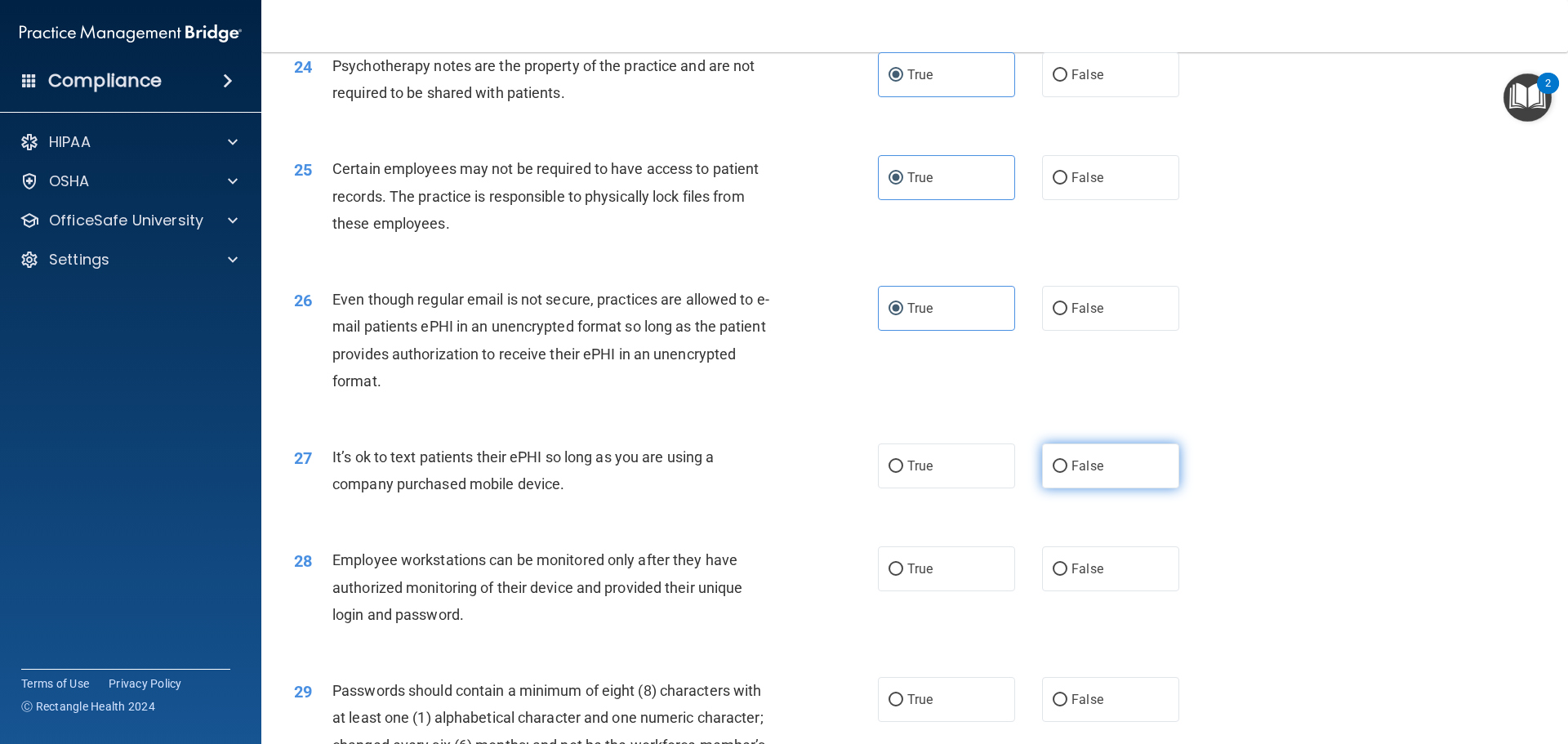
click at [1098, 488] on label "False" at bounding box center [1110, 465] width 137 height 45
click at [1067, 473] on input "False" at bounding box center [1060, 466] width 15 height 12
radio input "true"
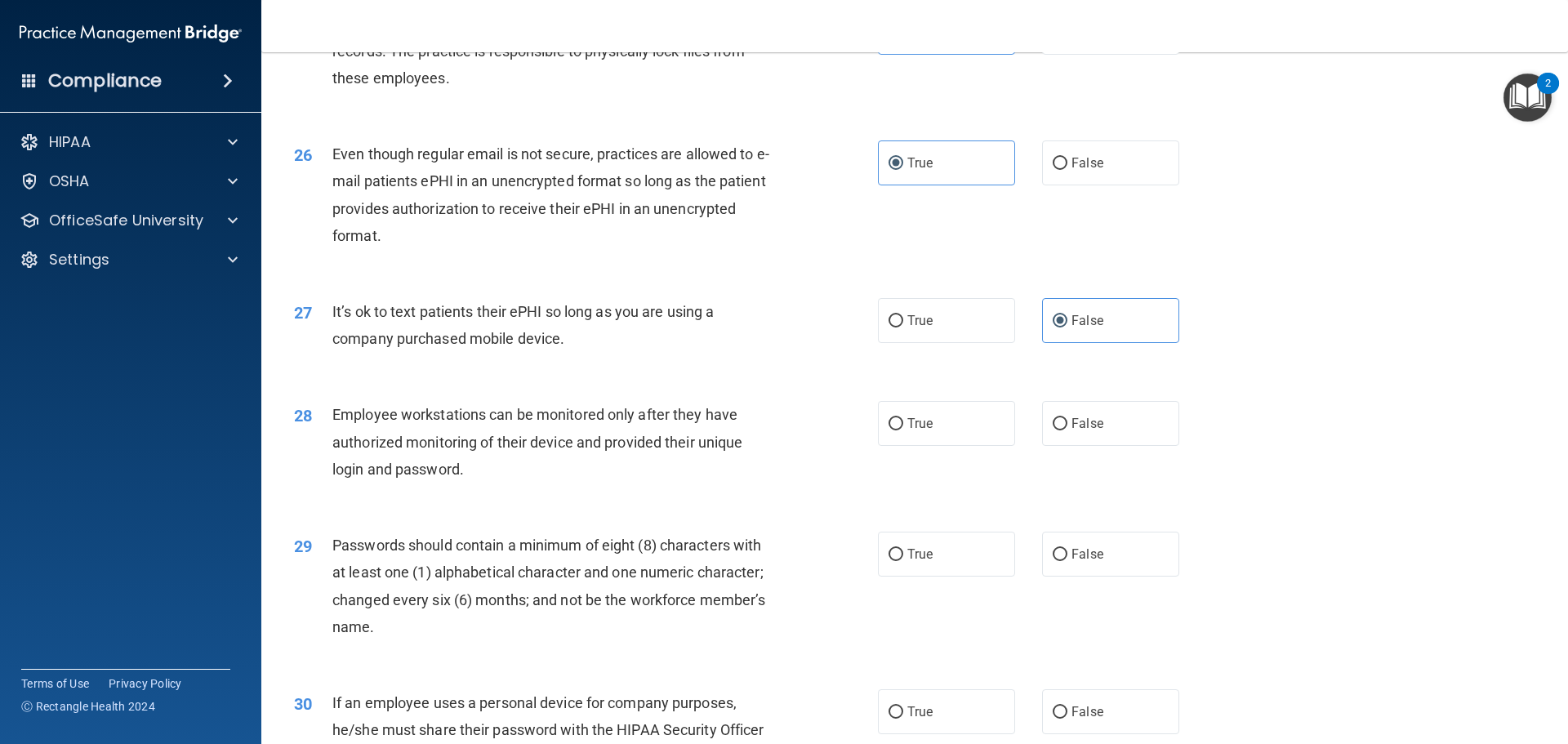
scroll to position [3187, 0]
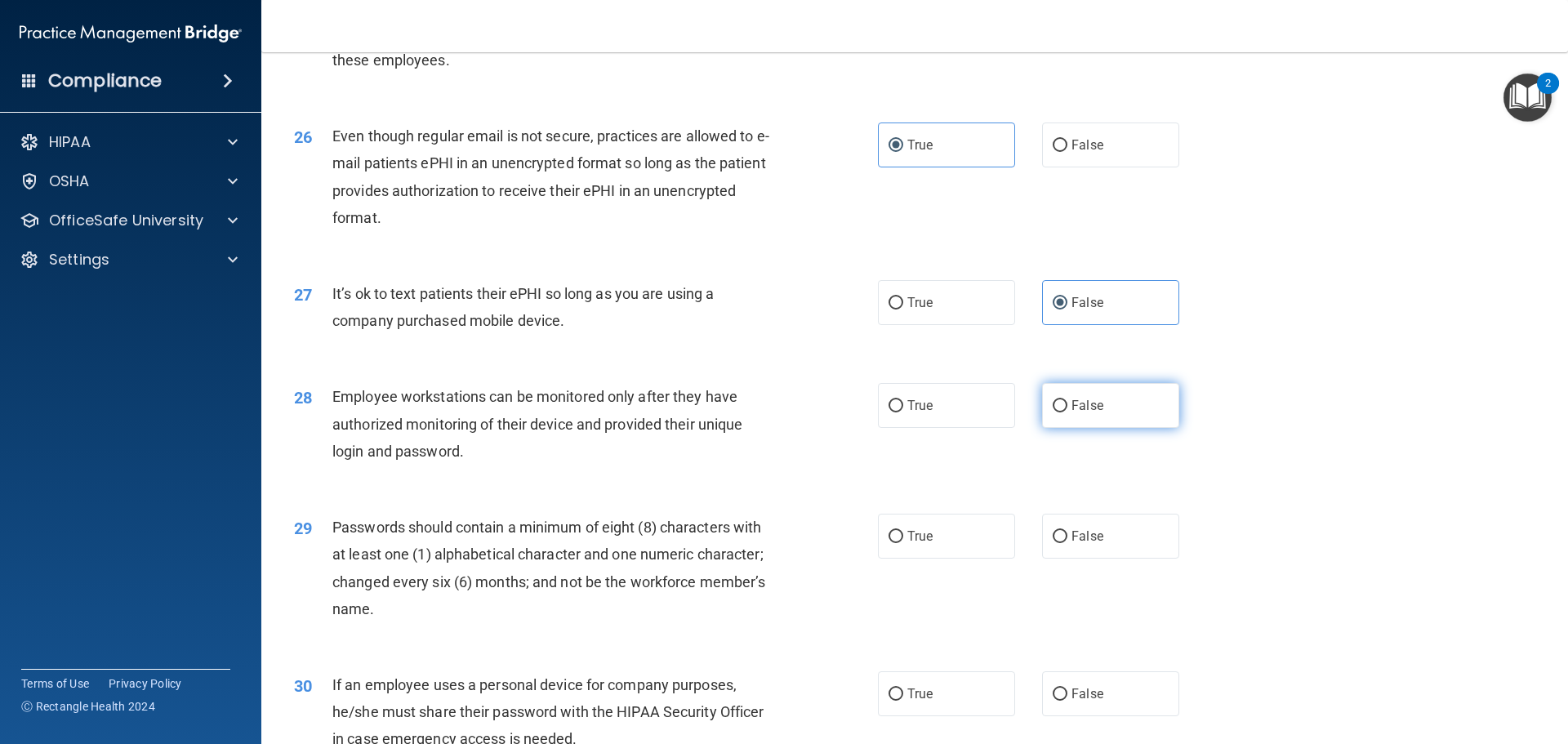
click at [1080, 414] on span "False" at bounding box center [1087, 406] width 32 height 16
click at [1067, 413] on input "False" at bounding box center [1060, 406] width 15 height 12
radio input "true"
click at [936, 556] on label "True" at bounding box center [946, 536] width 137 height 45
click at [903, 544] on input "True" at bounding box center [896, 536] width 15 height 12
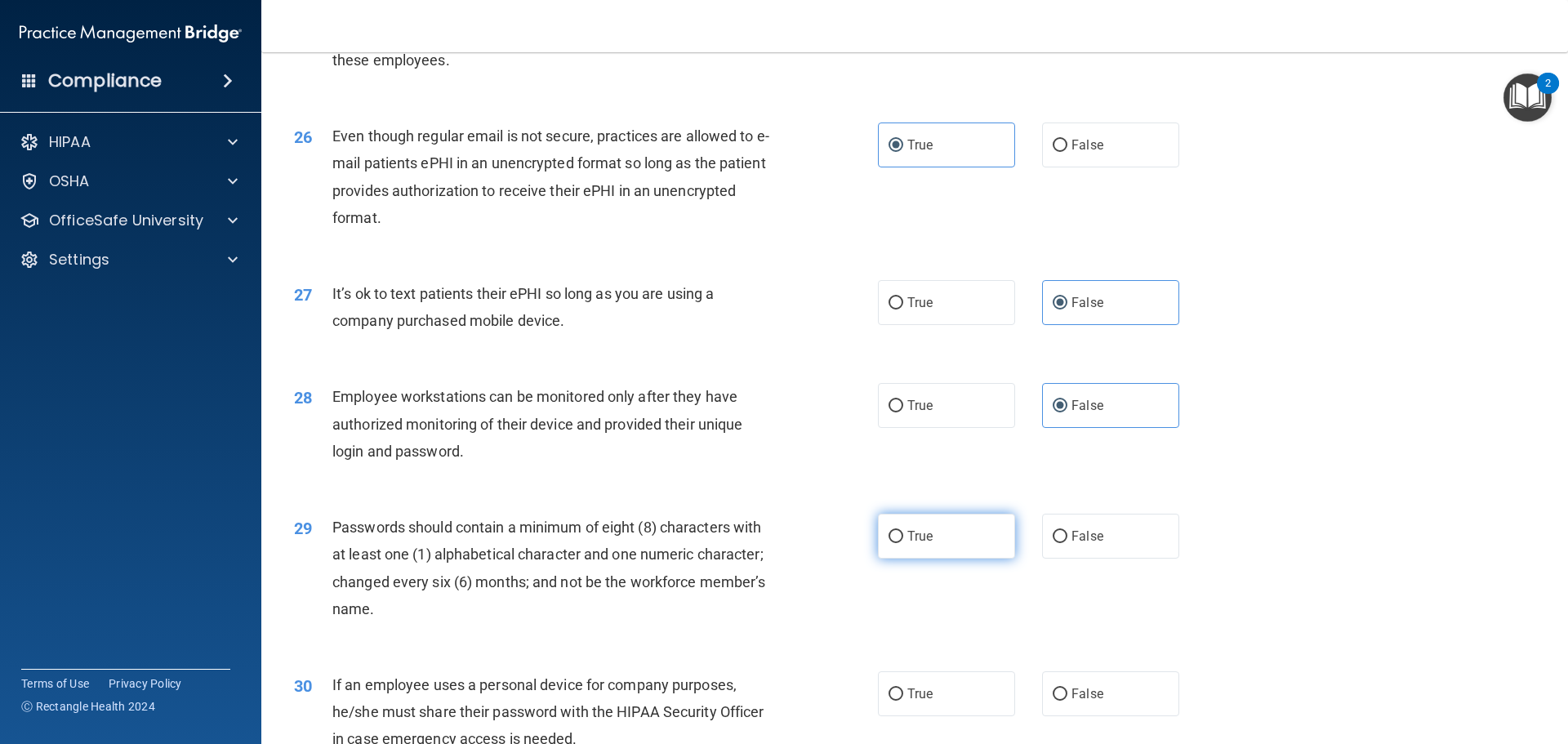
radio input "true"
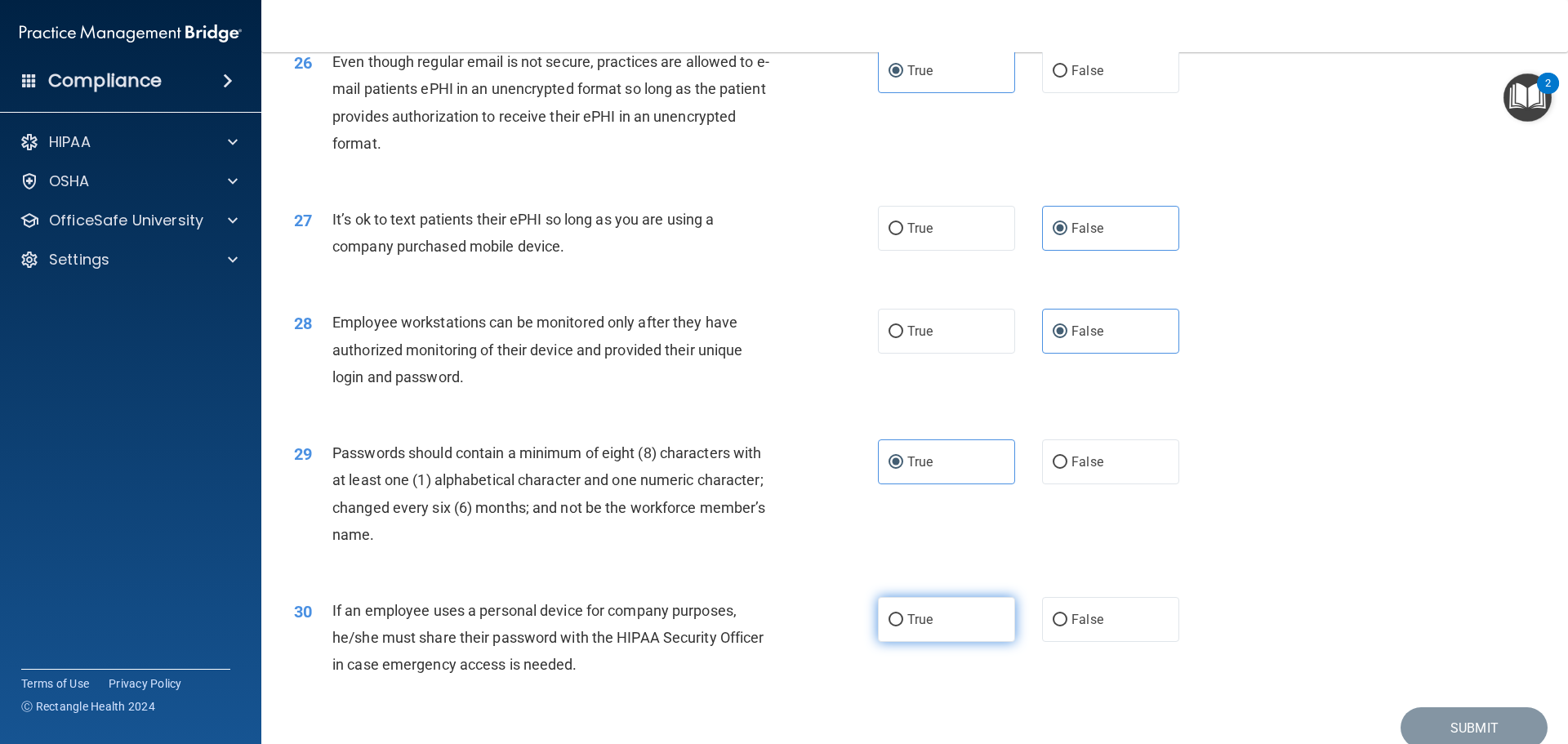
scroll to position [3349, 0]
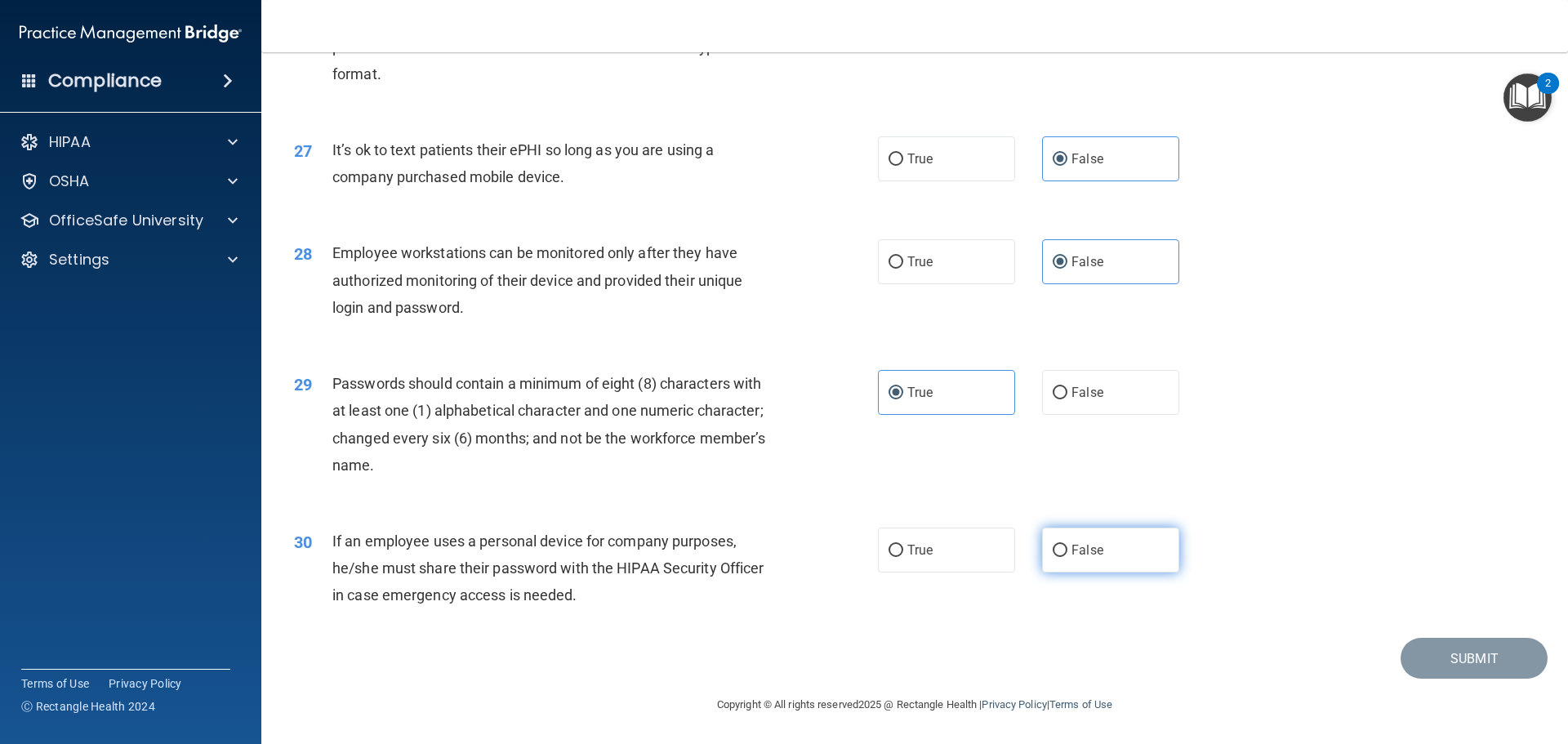
click at [1072, 554] on span "False" at bounding box center [1087, 550] width 32 height 16
click at [1064, 554] on input "False" at bounding box center [1060, 551] width 15 height 12
radio input "true"
click at [1405, 662] on button "Submit" at bounding box center [1474, 658] width 147 height 41
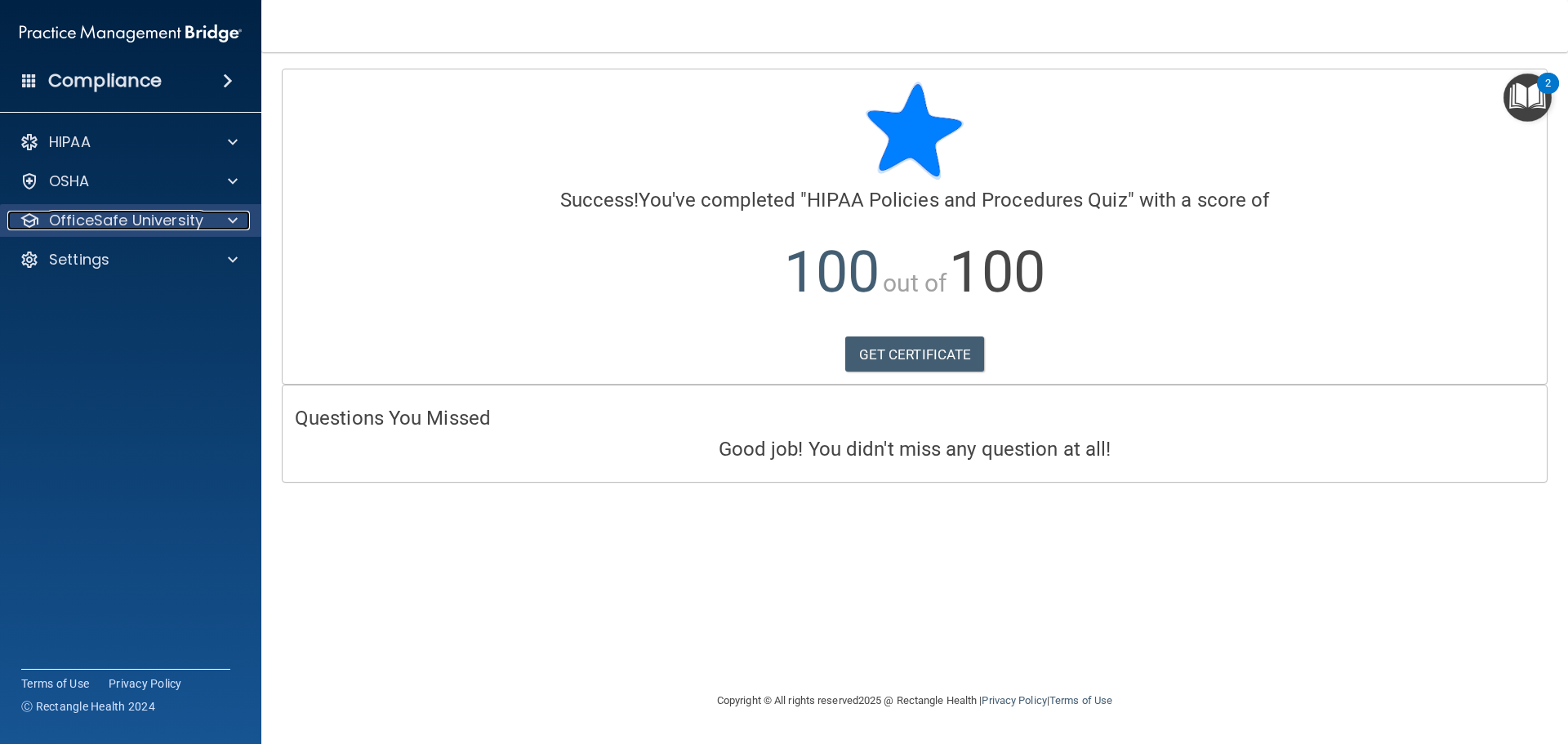
click at [198, 225] on p "OfficeSafe University" at bounding box center [126, 220] width 154 height 19
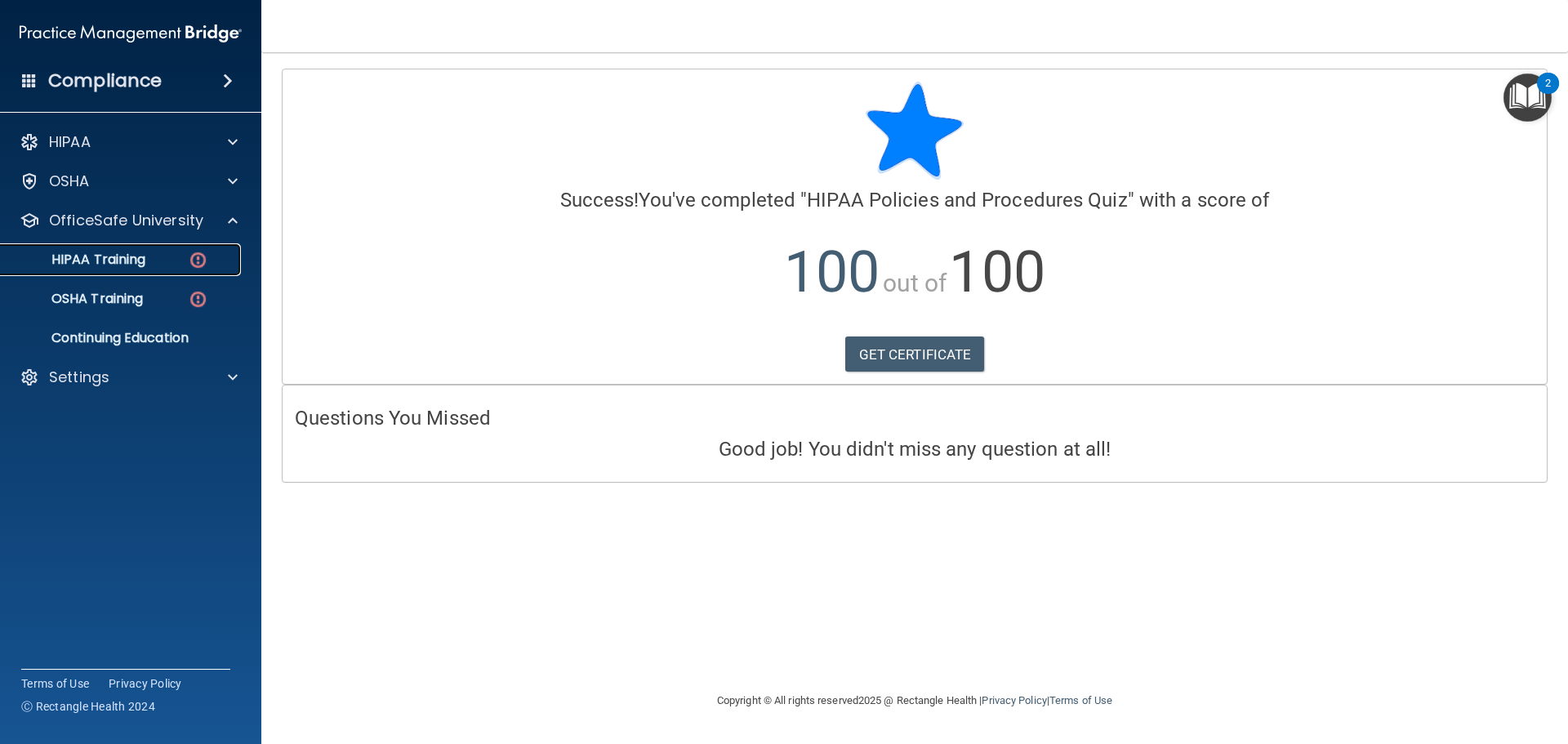
click at [161, 262] on div "HIPAA Training" at bounding box center [122, 260] width 223 height 17
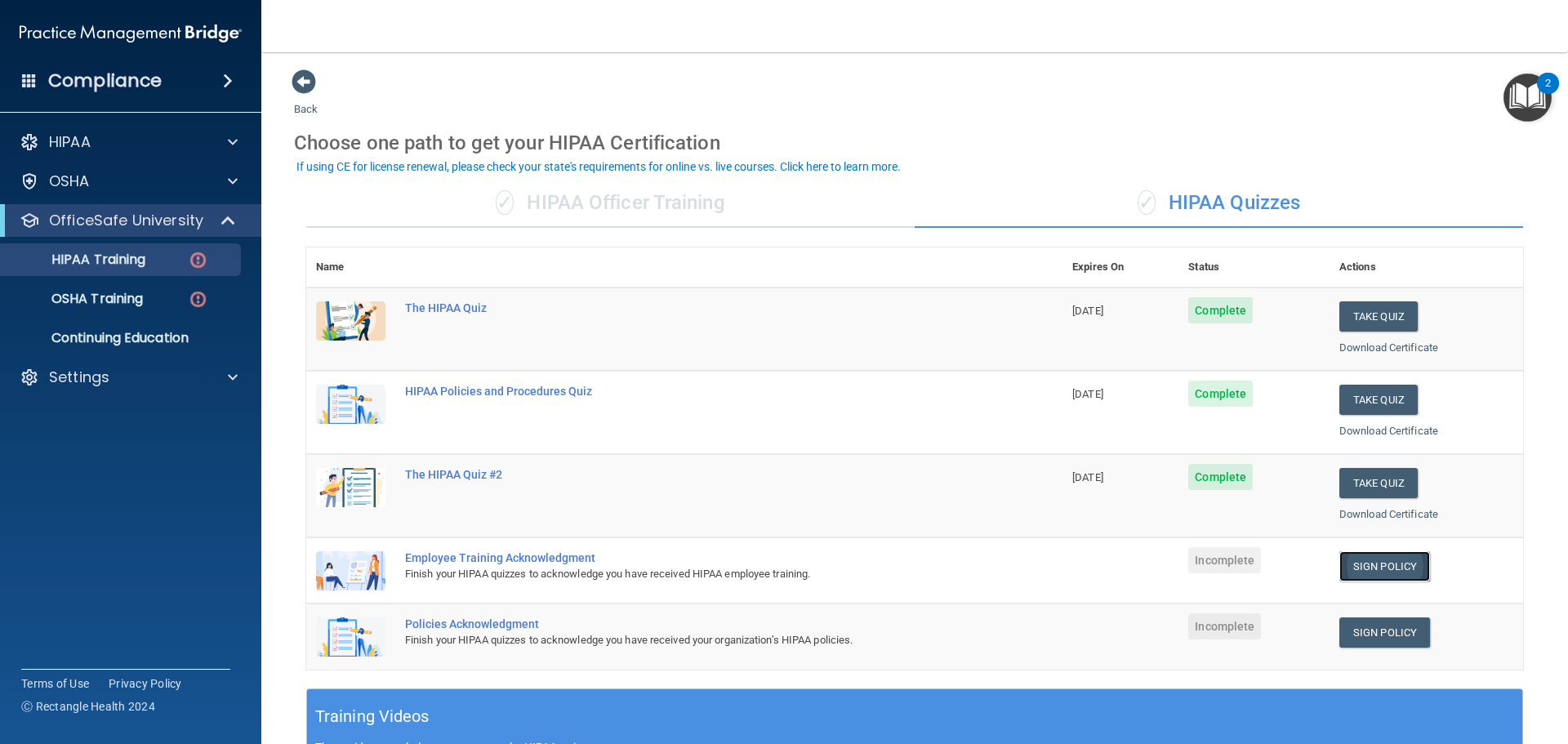
click at [1367, 569] on link "Sign Policy" at bounding box center [1384, 567] width 91 height 30
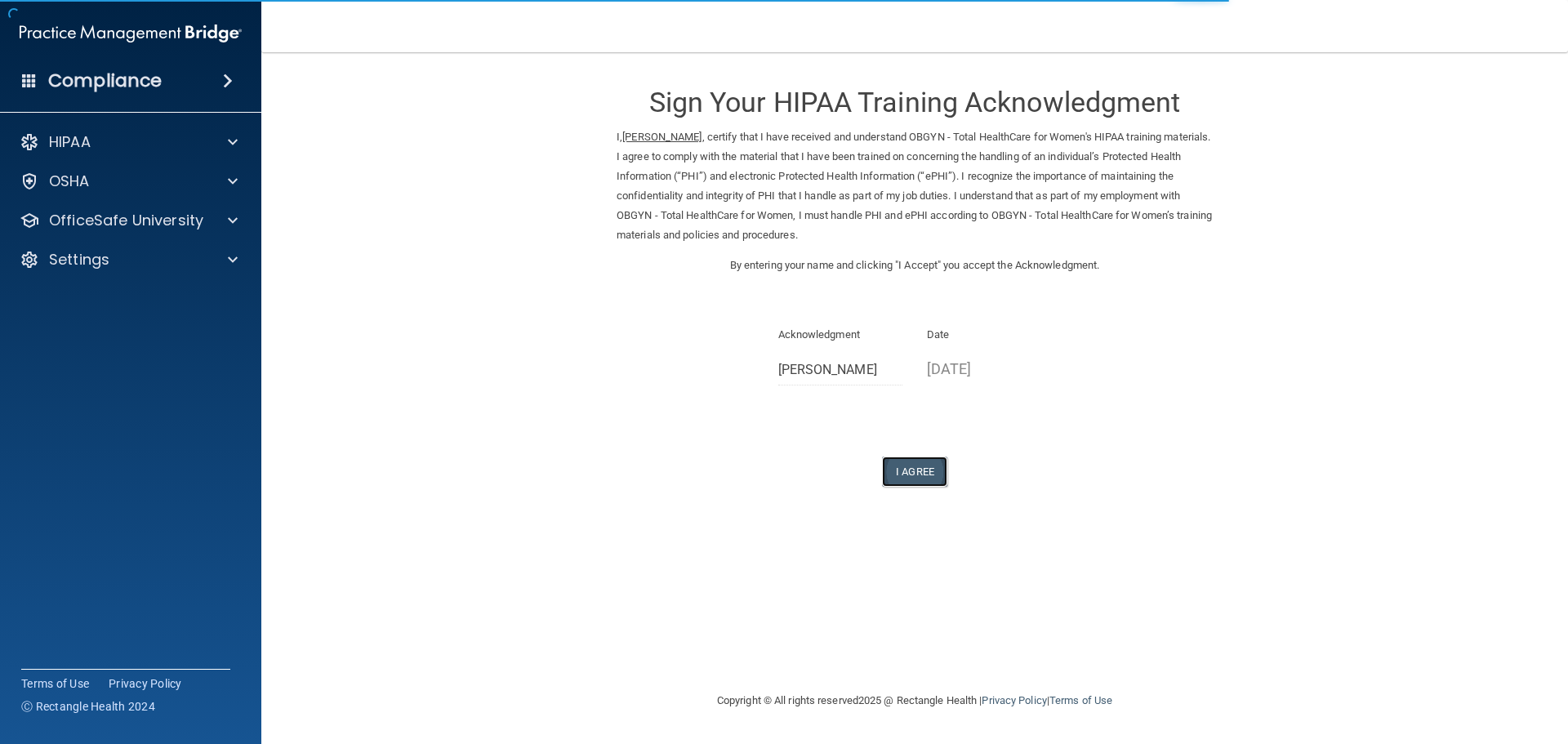
click at [924, 475] on button "I Agree" at bounding box center [914, 472] width 65 height 30
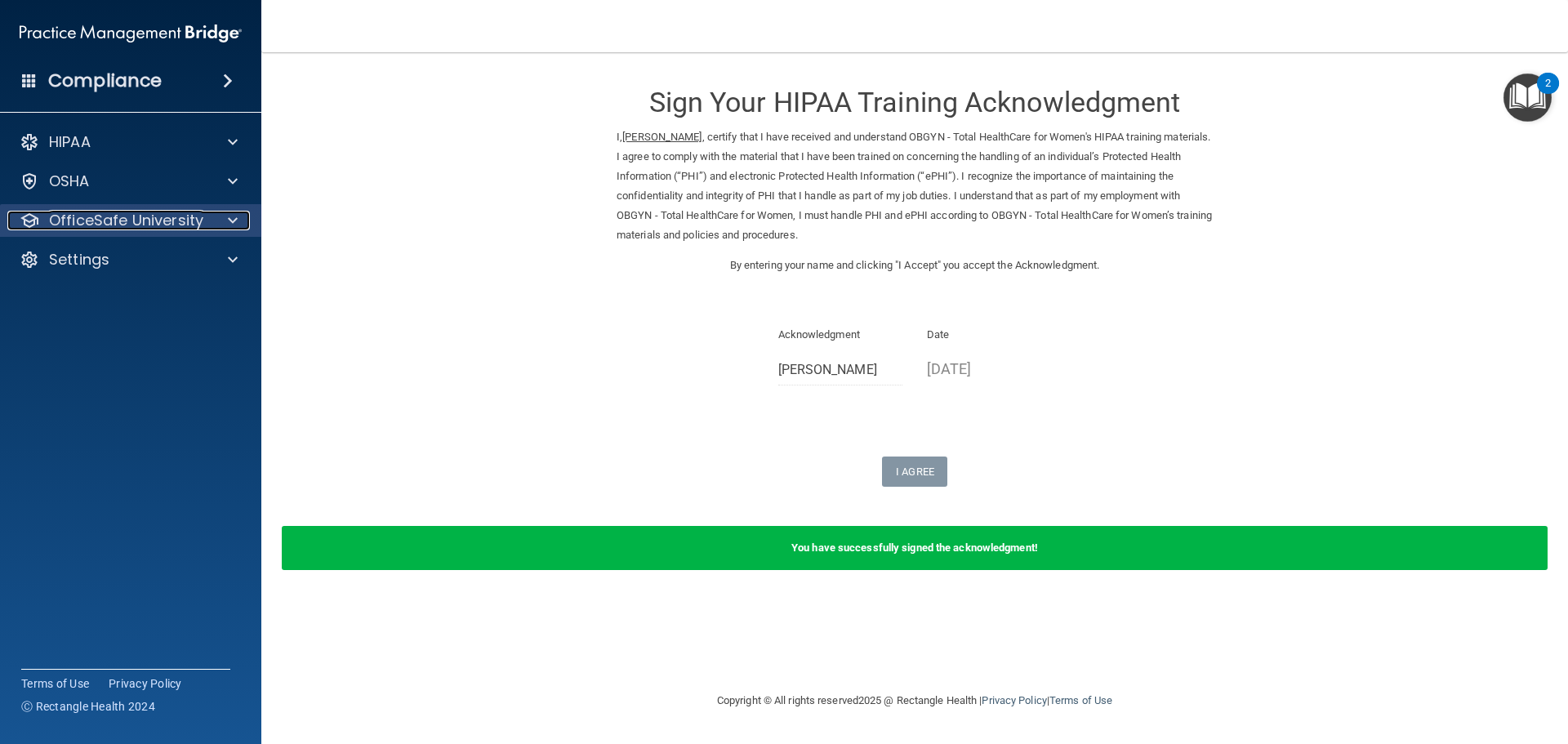
drag, startPoint x: 128, startPoint y: 225, endPoint x: 137, endPoint y: 223, distance: 9.2
click at [130, 225] on p "OfficeSafe University" at bounding box center [126, 220] width 154 height 19
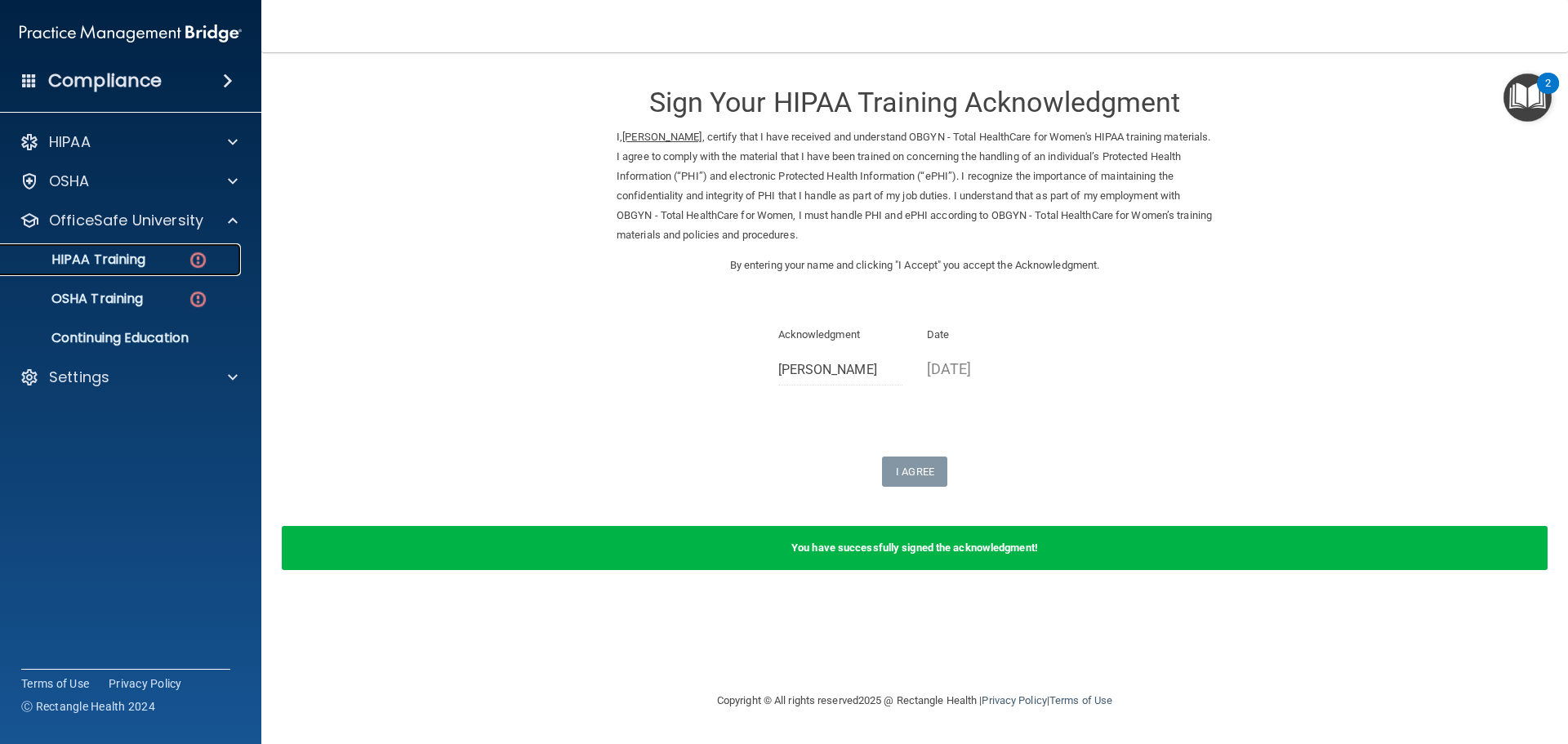
click at [120, 260] on p "HIPAA Training" at bounding box center [78, 260] width 135 height 17
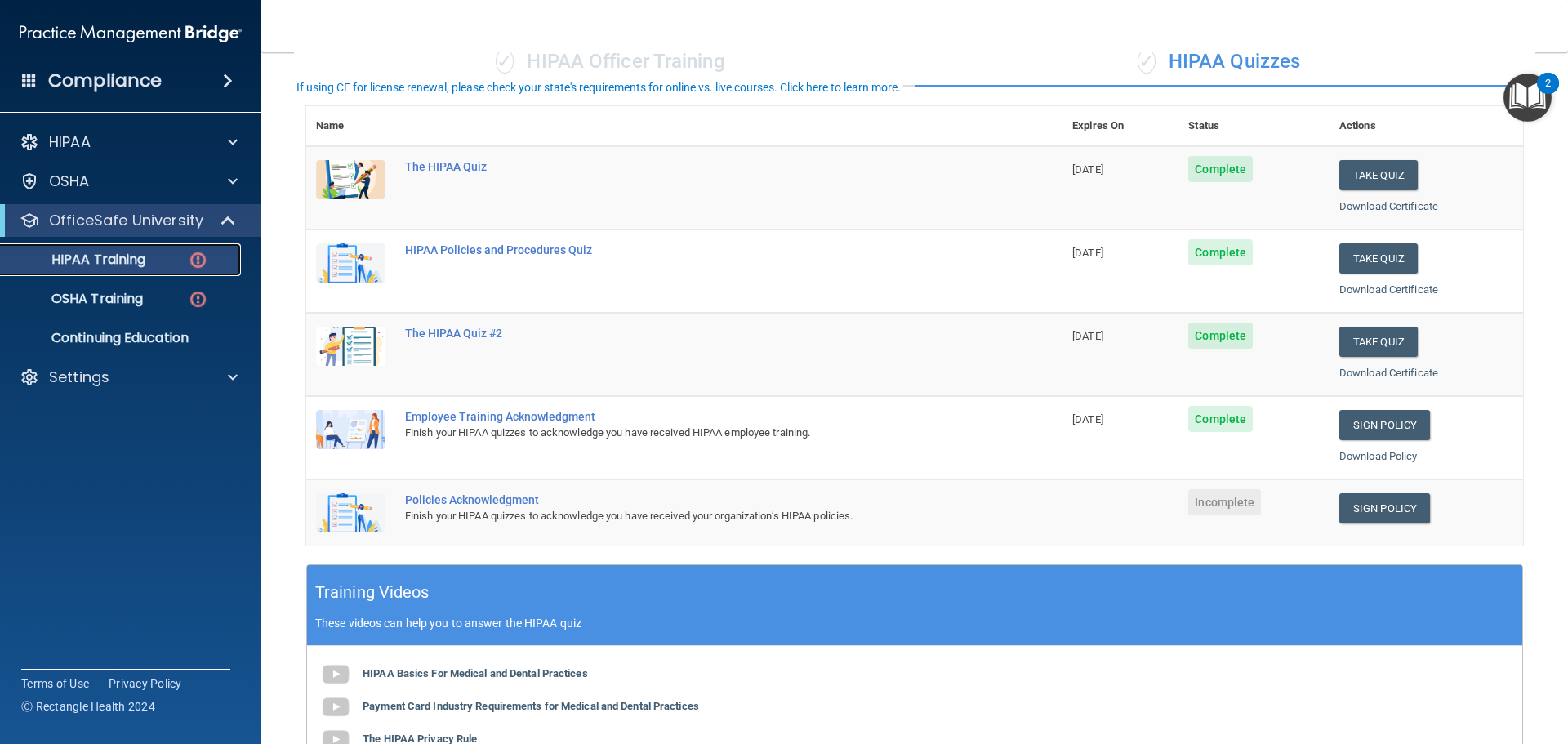
scroll to position [408, 0]
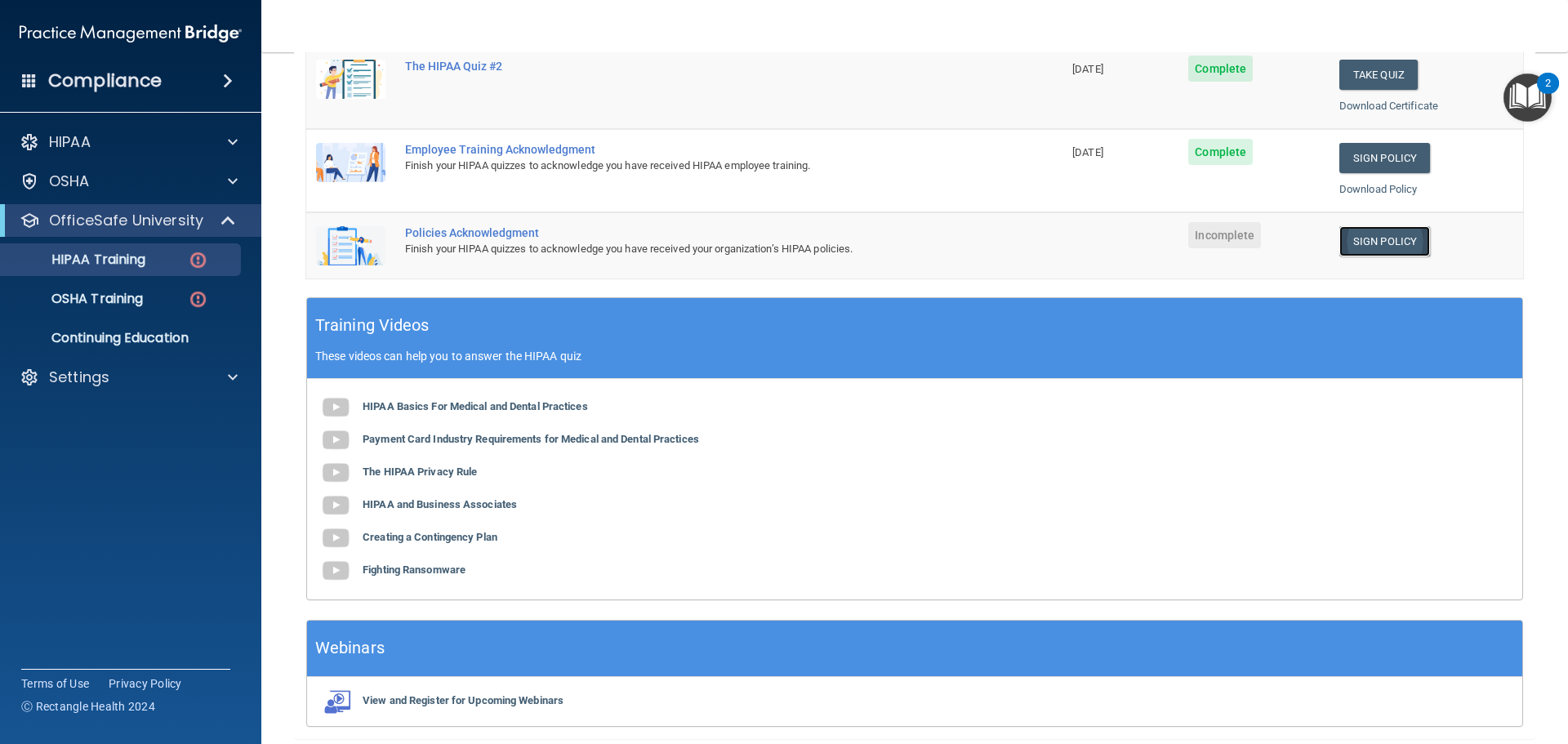
click at [1365, 243] on link "Sign Policy" at bounding box center [1384, 241] width 91 height 30
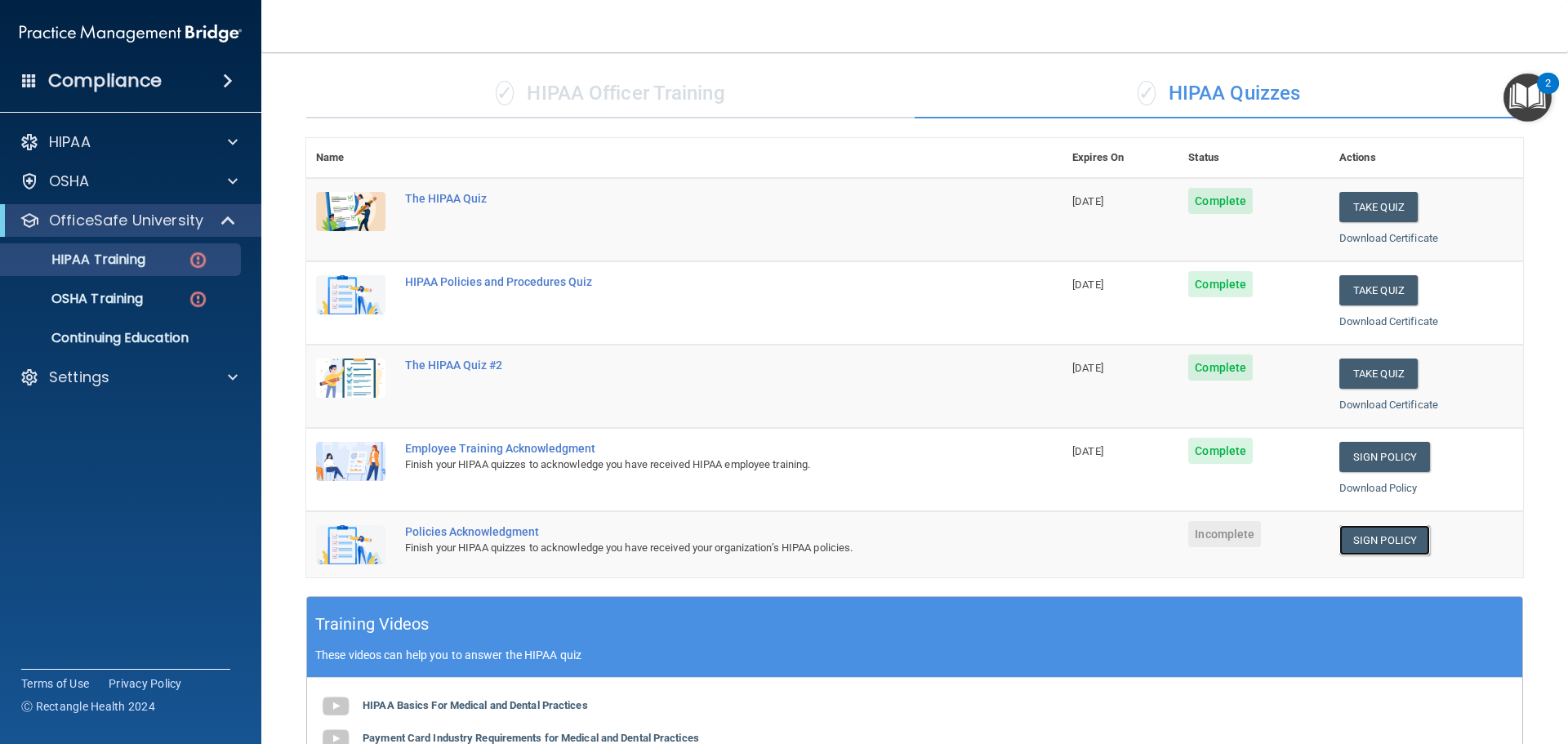
scroll to position [61, 0]
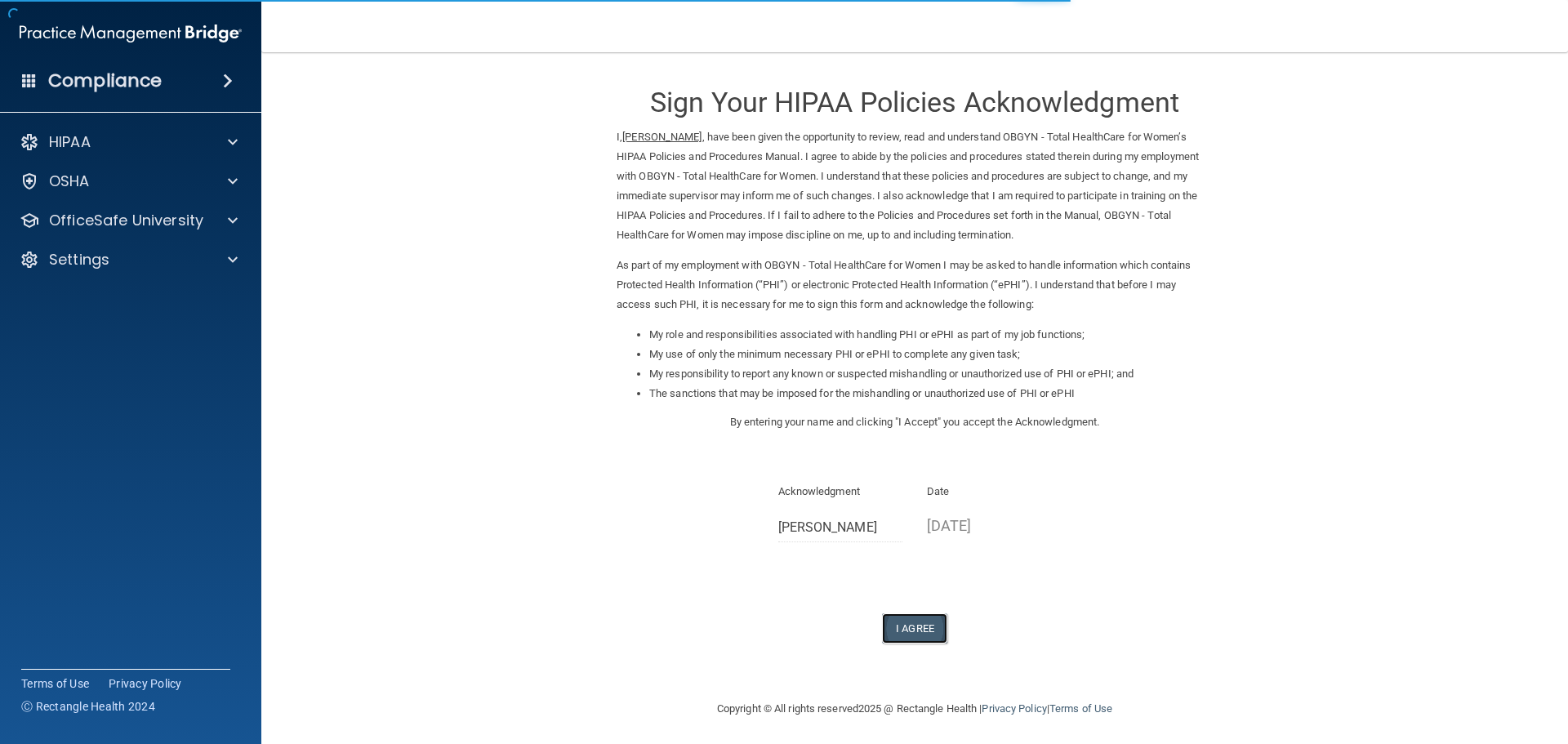
click at [915, 625] on button "I Agree" at bounding box center [914, 628] width 65 height 30
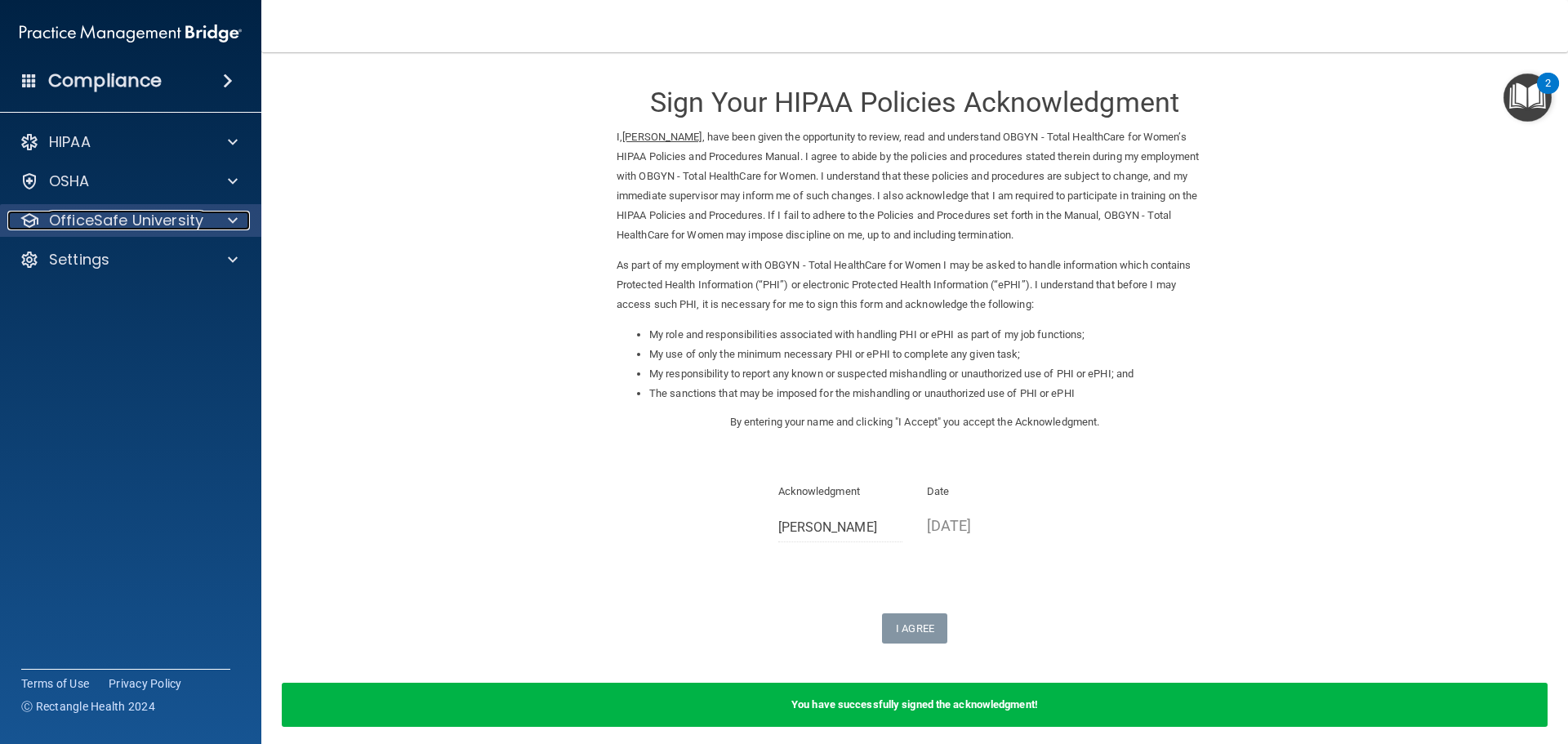
click at [187, 221] on p "OfficeSafe University" at bounding box center [126, 220] width 154 height 19
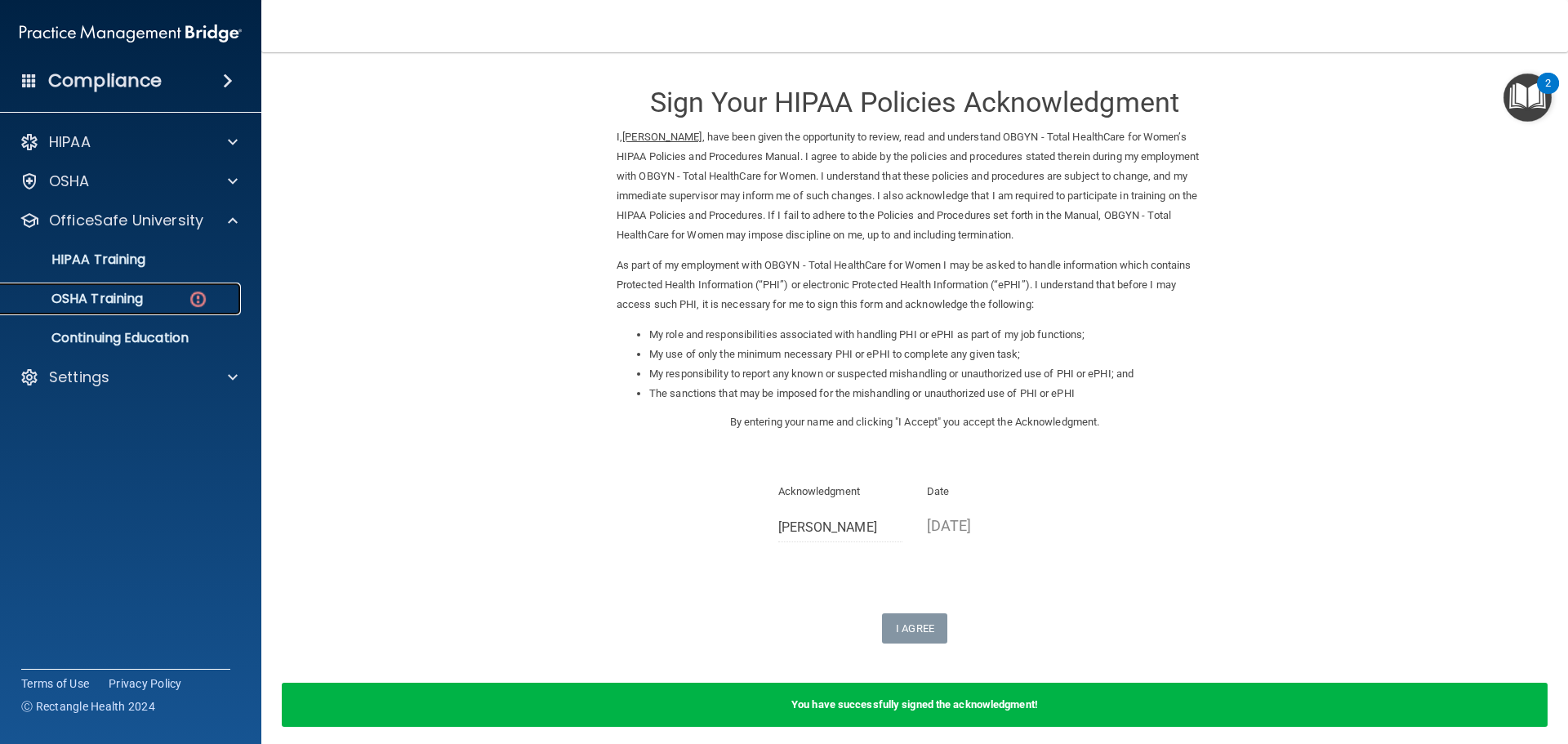
click at [112, 303] on p "OSHA Training" at bounding box center [77, 299] width 132 height 17
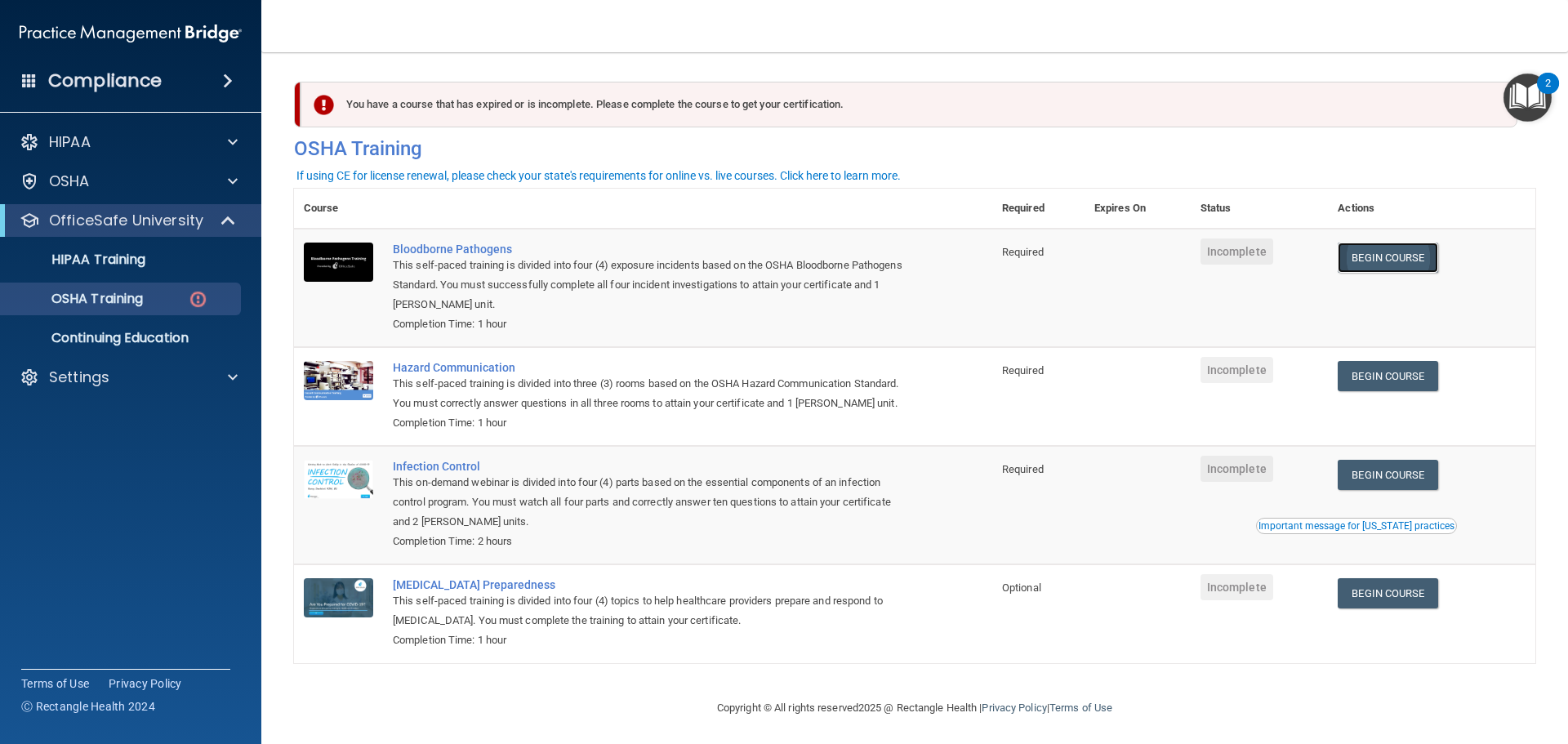
click at [1376, 267] on link "Begin Course" at bounding box center [1387, 258] width 99 height 30
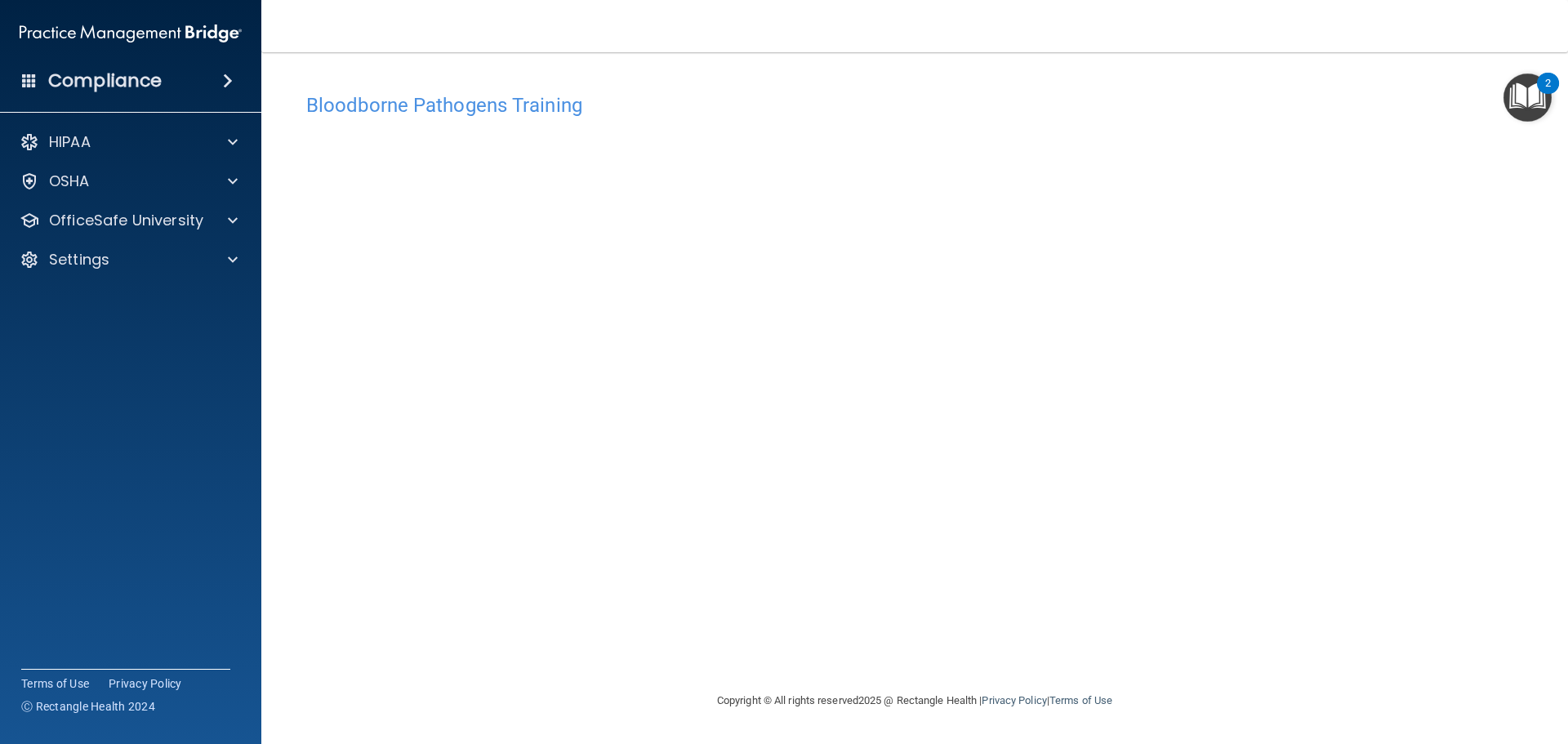
click at [1152, 654] on div "Bloodborne Pathogens Training This course doesn’t expire until . Are you sure y…" at bounding box center [915, 387] width 1241 height 606
click at [117, 189] on div "OSHA" at bounding box center [108, 181] width 202 height 19
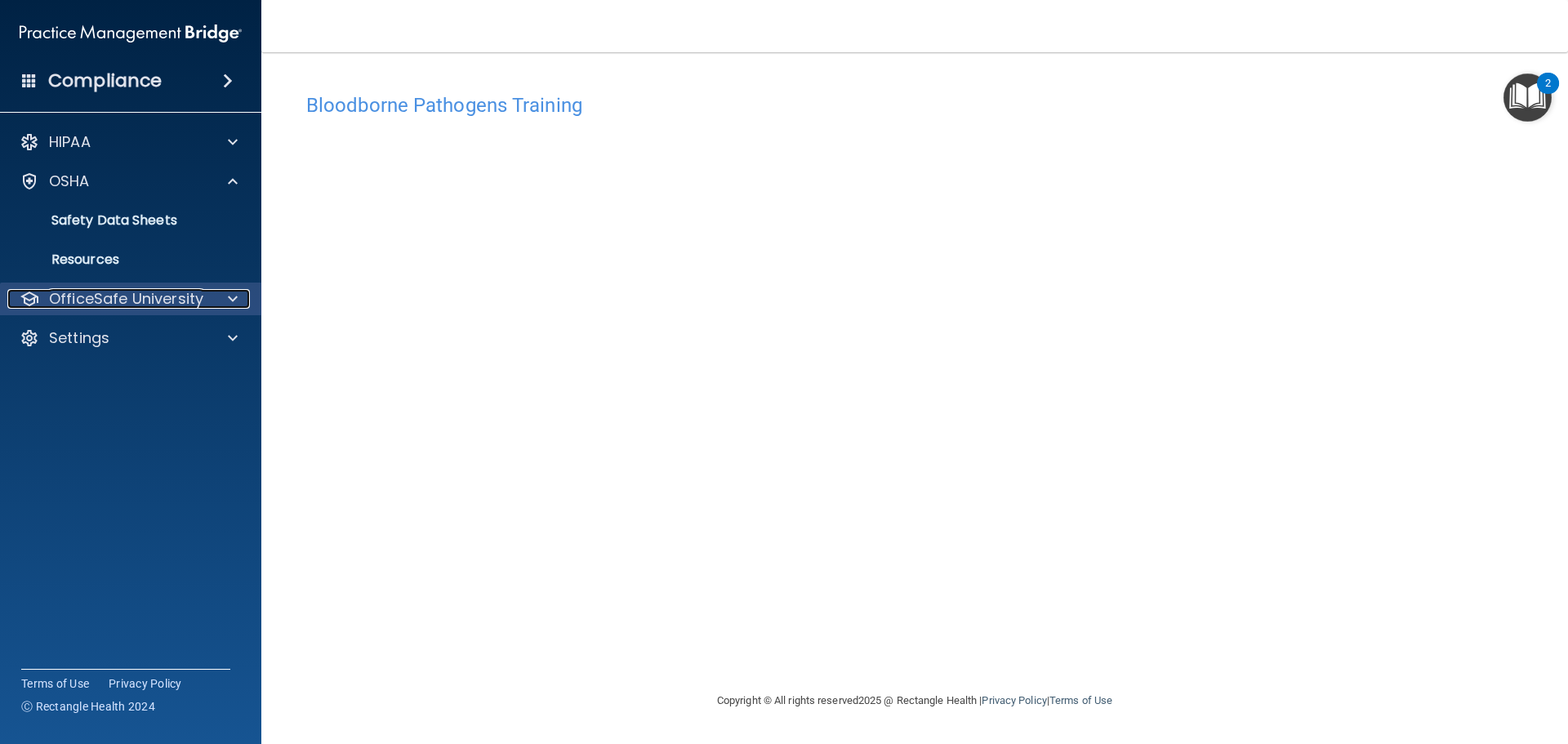
click at [136, 296] on p "OfficeSafe University" at bounding box center [126, 298] width 154 height 19
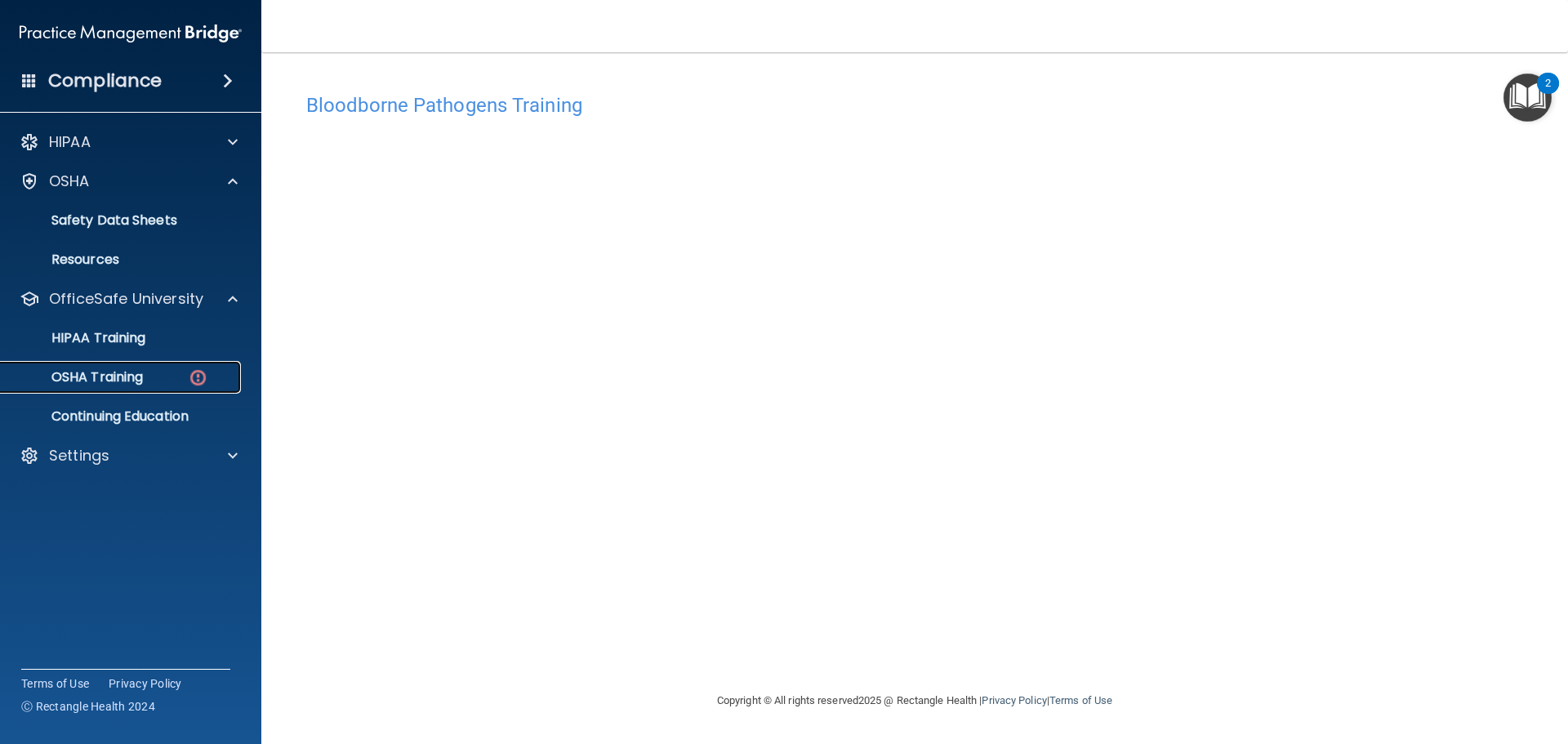
click at [128, 370] on p "OSHA Training" at bounding box center [77, 378] width 132 height 17
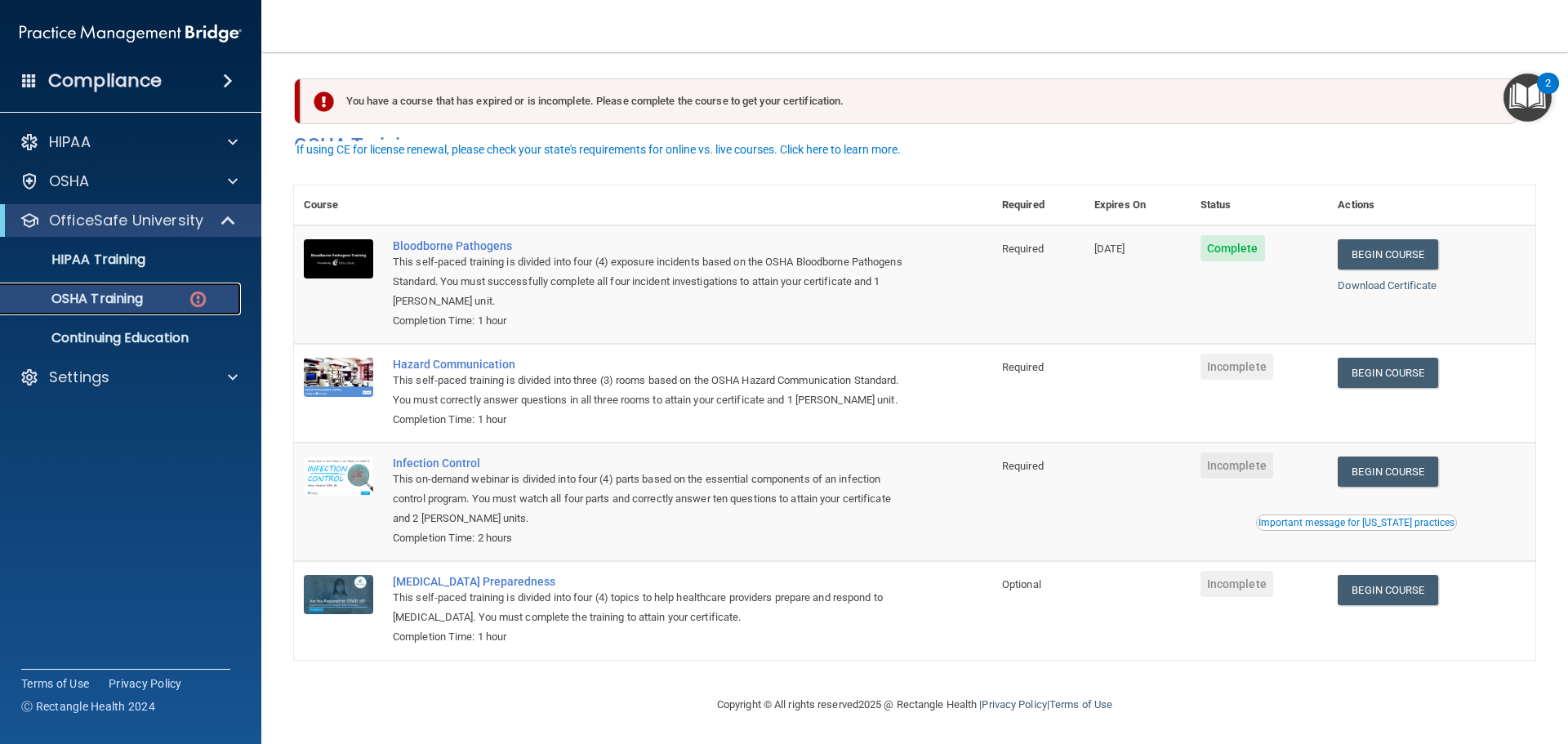
scroll to position [27, 0]
click at [1370, 358] on link "Begin Course" at bounding box center [1387, 372] width 99 height 30
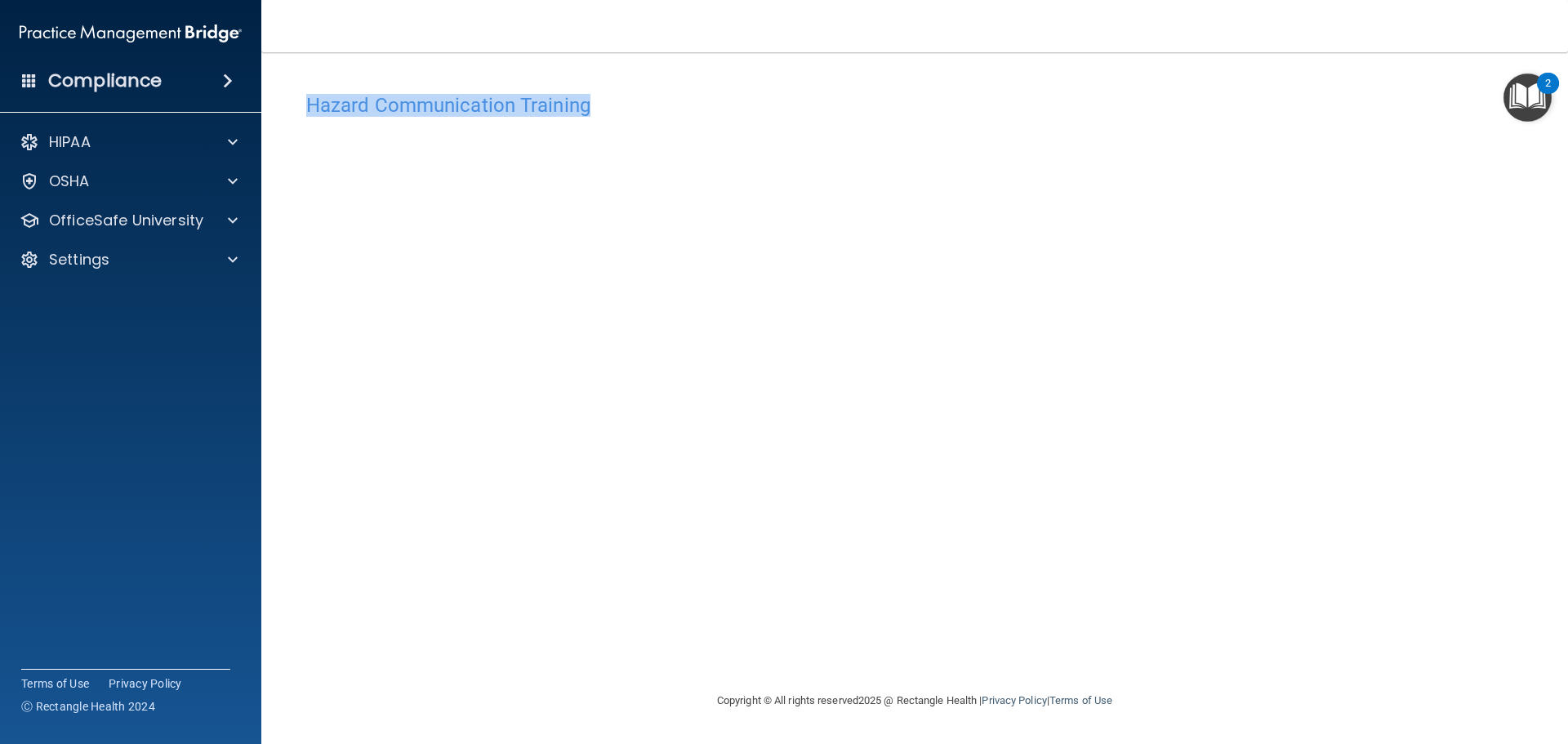
drag, startPoint x: 584, startPoint y: 108, endPoint x: 312, endPoint y: 113, distance: 272.0
click at [312, 113] on h4 "Hazard Communication Training" at bounding box center [915, 105] width 1217 height 21
click at [342, 108] on h4 "Hazard Communication Training" at bounding box center [915, 105] width 1217 height 21
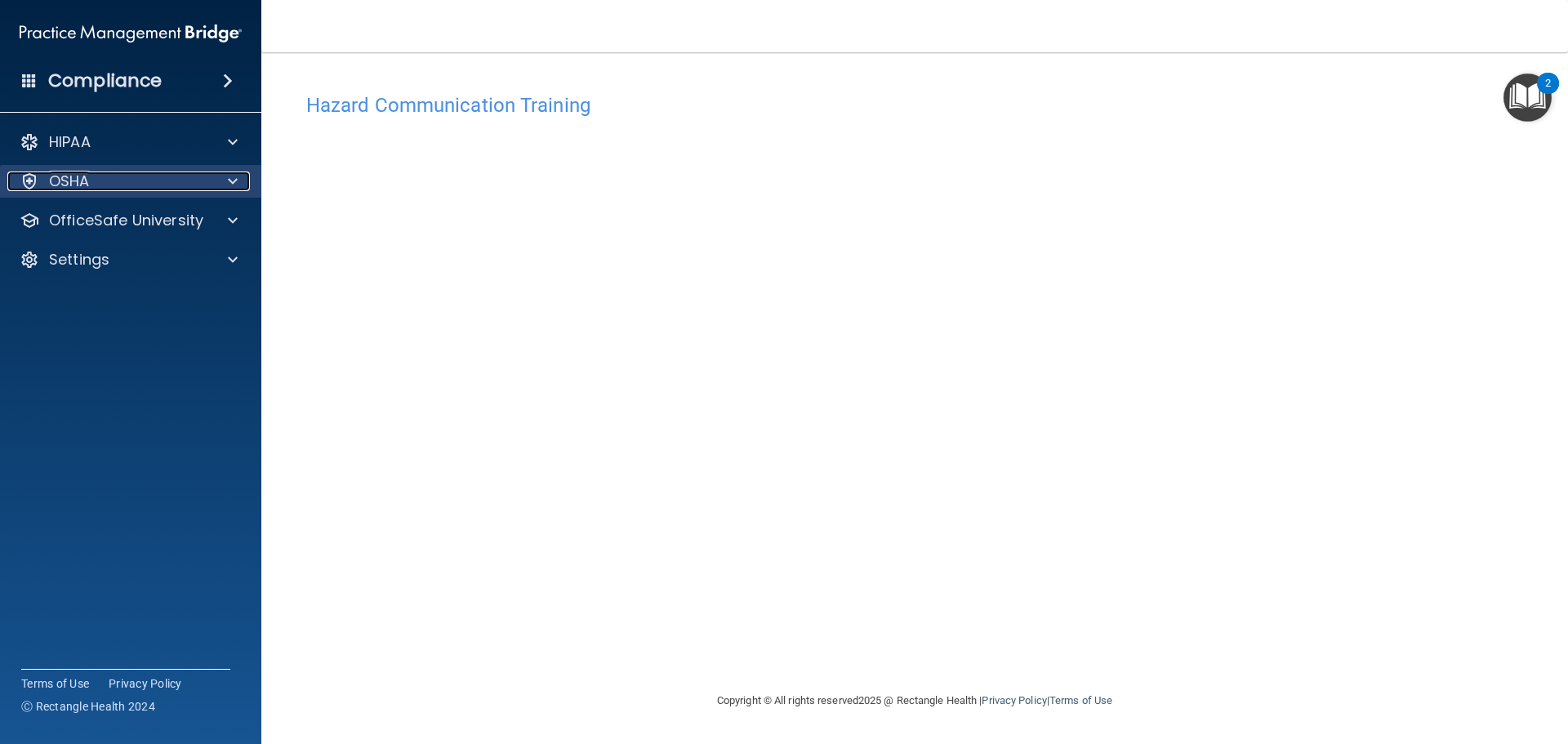
click at [203, 189] on div "OSHA" at bounding box center [108, 181] width 202 height 19
click at [171, 187] on div "OSHA" at bounding box center [108, 181] width 202 height 19
click at [178, 228] on p "OfficeSafe University" at bounding box center [126, 220] width 154 height 19
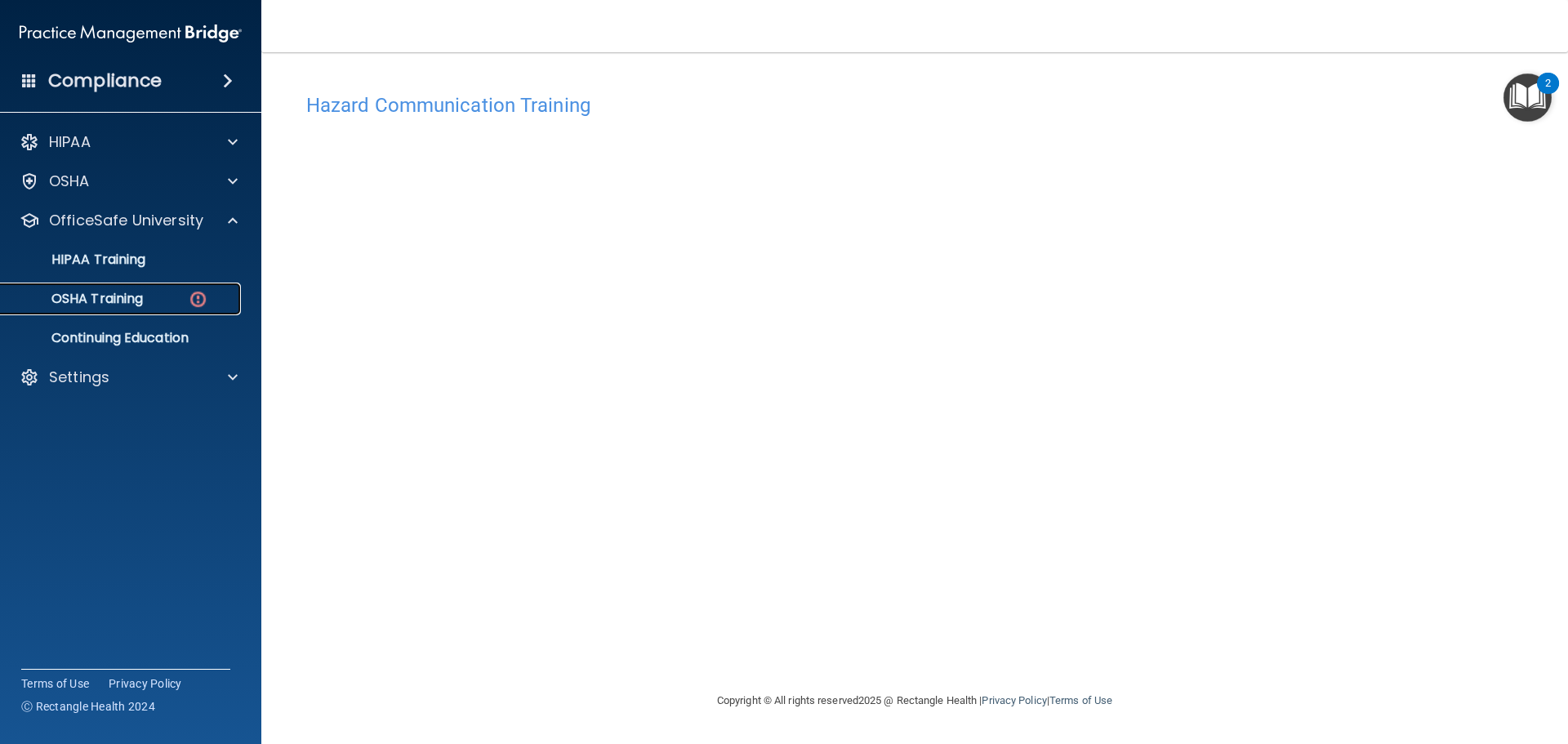
click at [165, 300] on div "OSHA Training" at bounding box center [122, 299] width 223 height 17
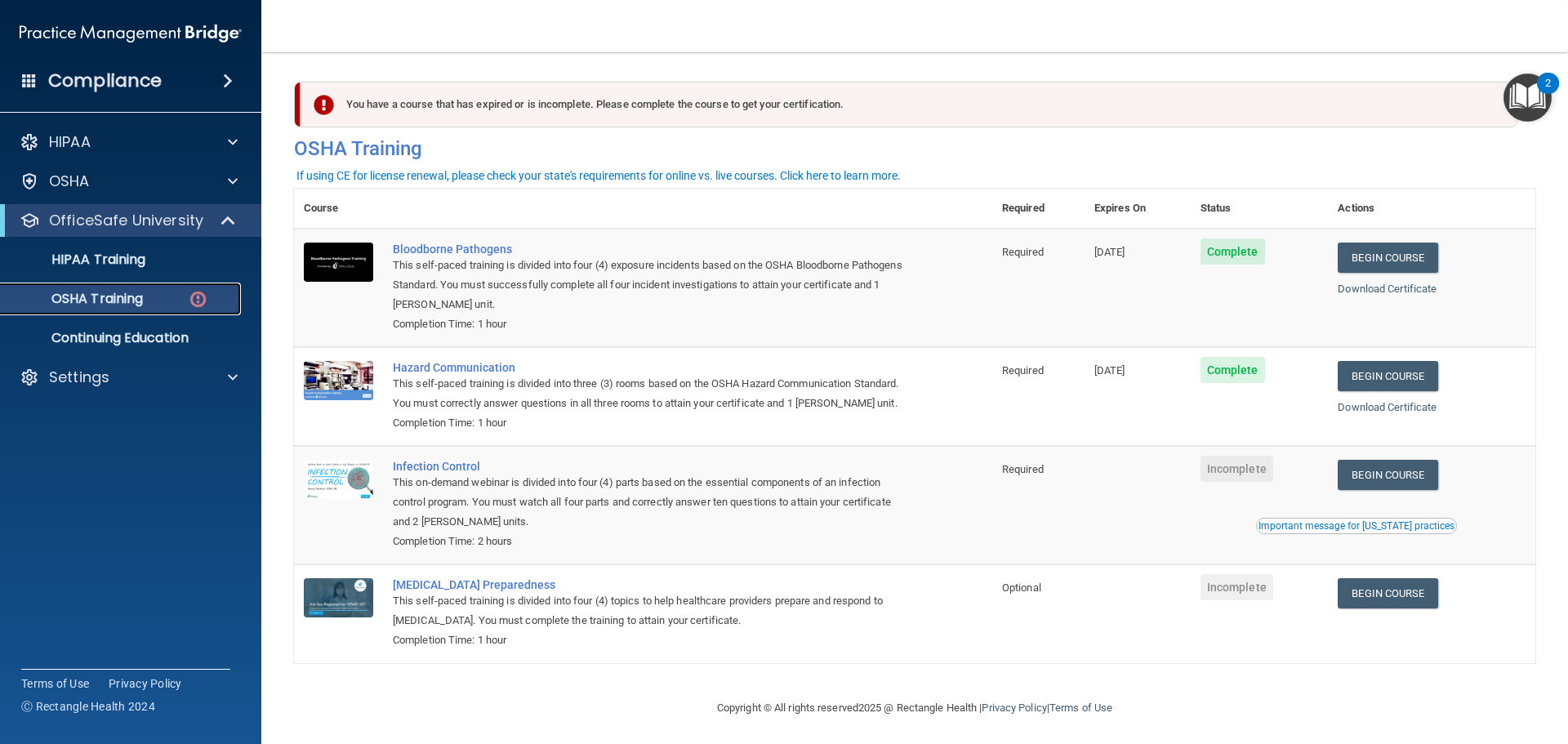
scroll to position [27, 0]
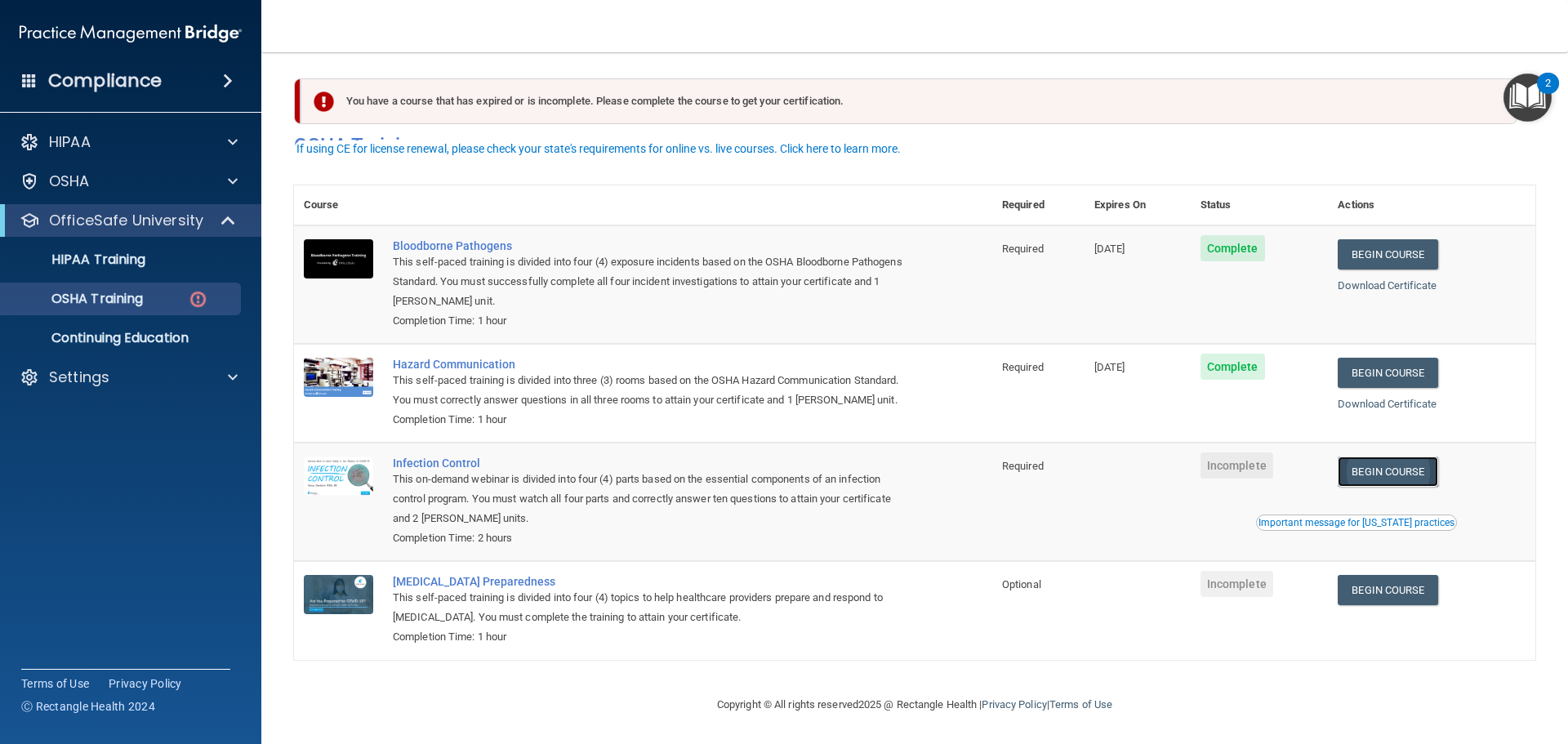
click at [1364, 479] on link "Begin Course" at bounding box center [1387, 472] width 99 height 30
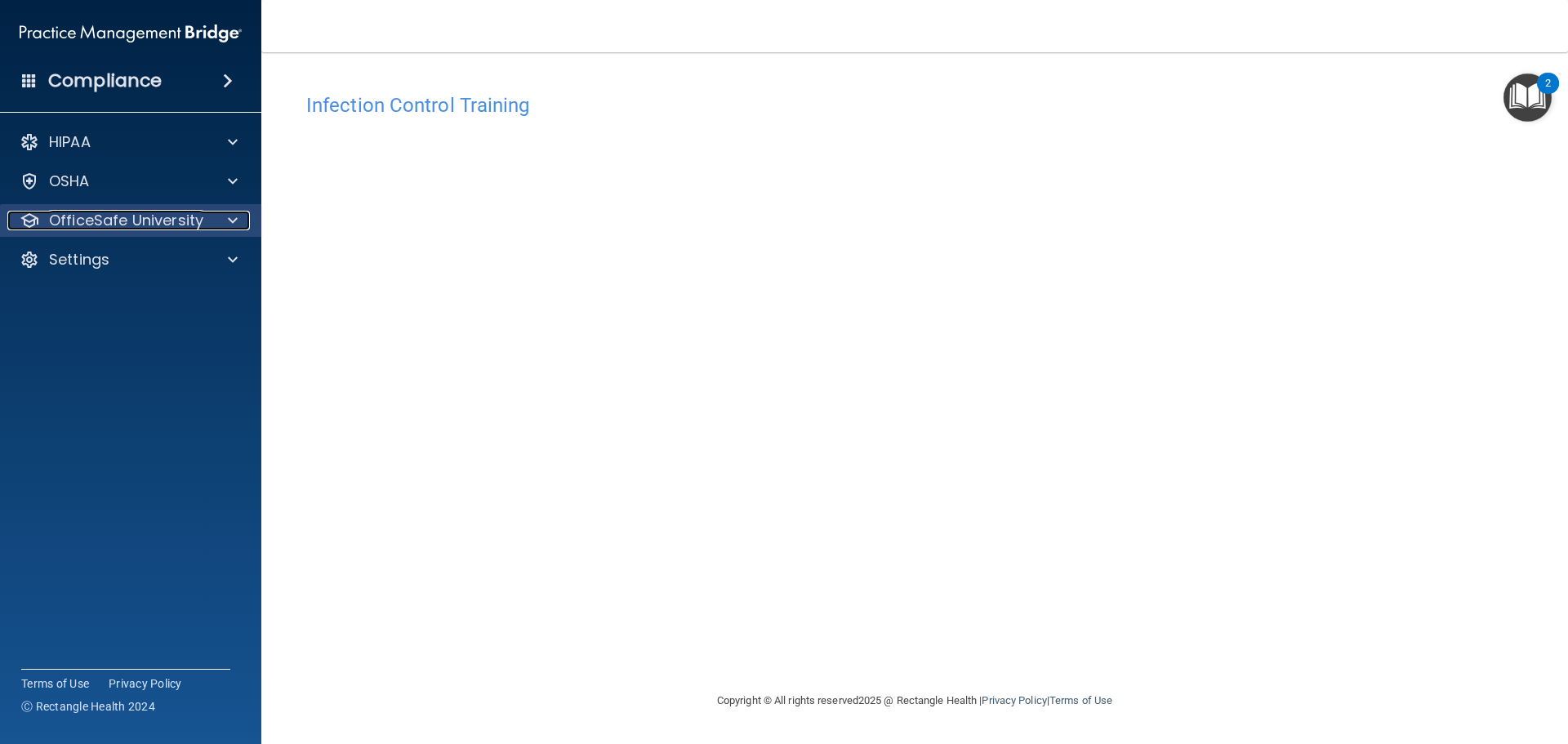
click at [149, 223] on p "OfficeSafe University" at bounding box center [126, 220] width 154 height 19
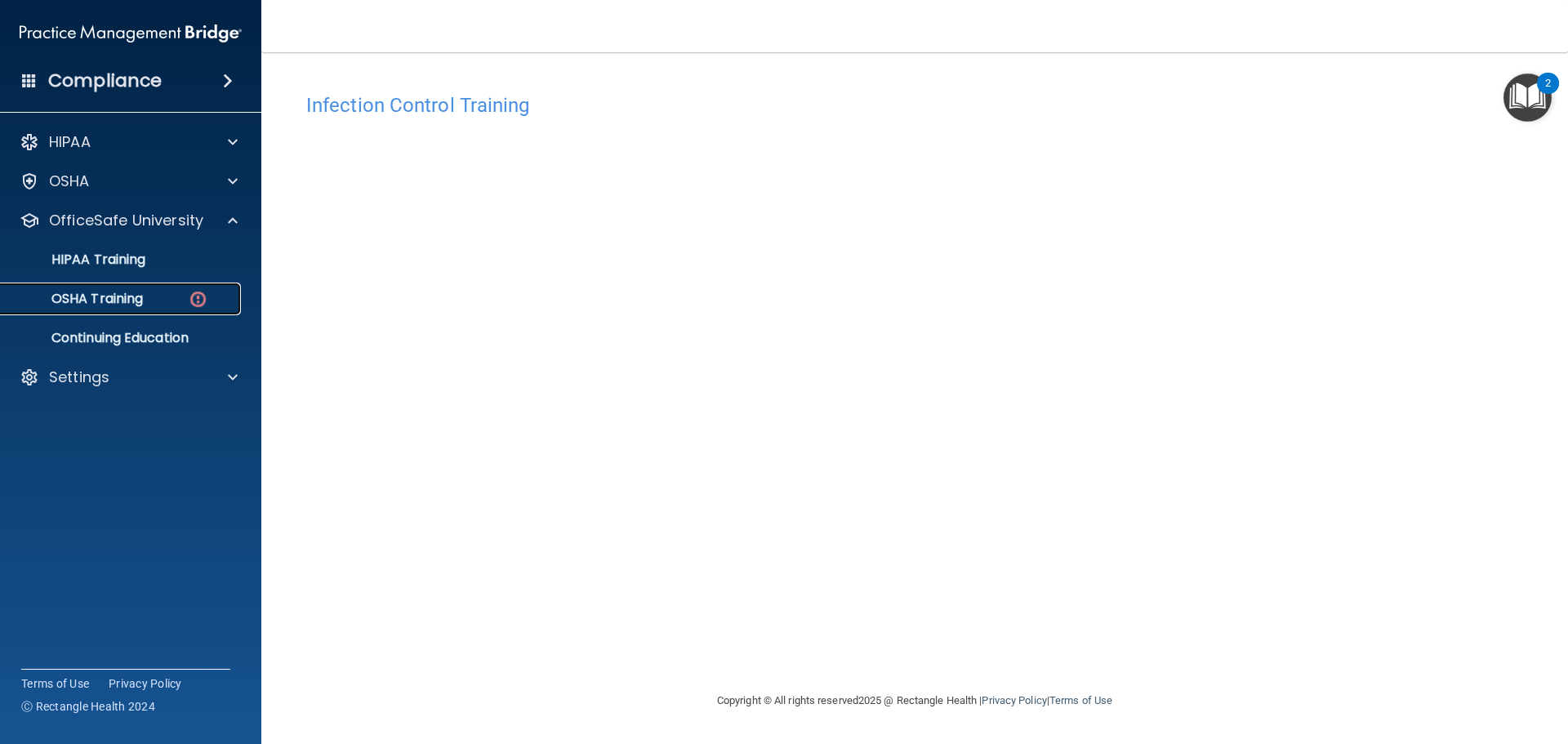
drag, startPoint x: 130, startPoint y: 295, endPoint x: 156, endPoint y: 290, distance: 26.5
click at [132, 292] on p "OSHA Training" at bounding box center [77, 299] width 132 height 17
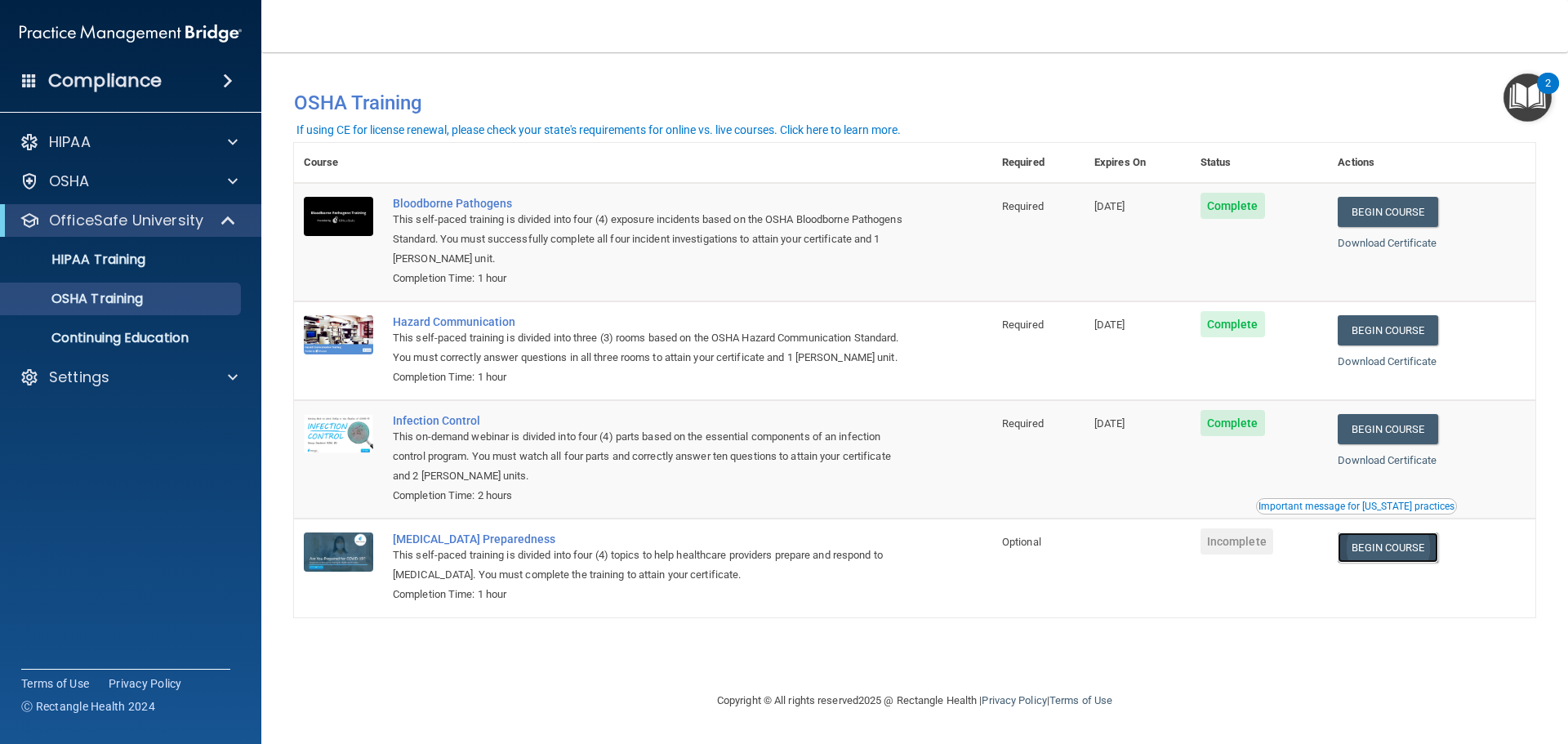
click at [1379, 554] on link "Begin Course" at bounding box center [1387, 547] width 99 height 30
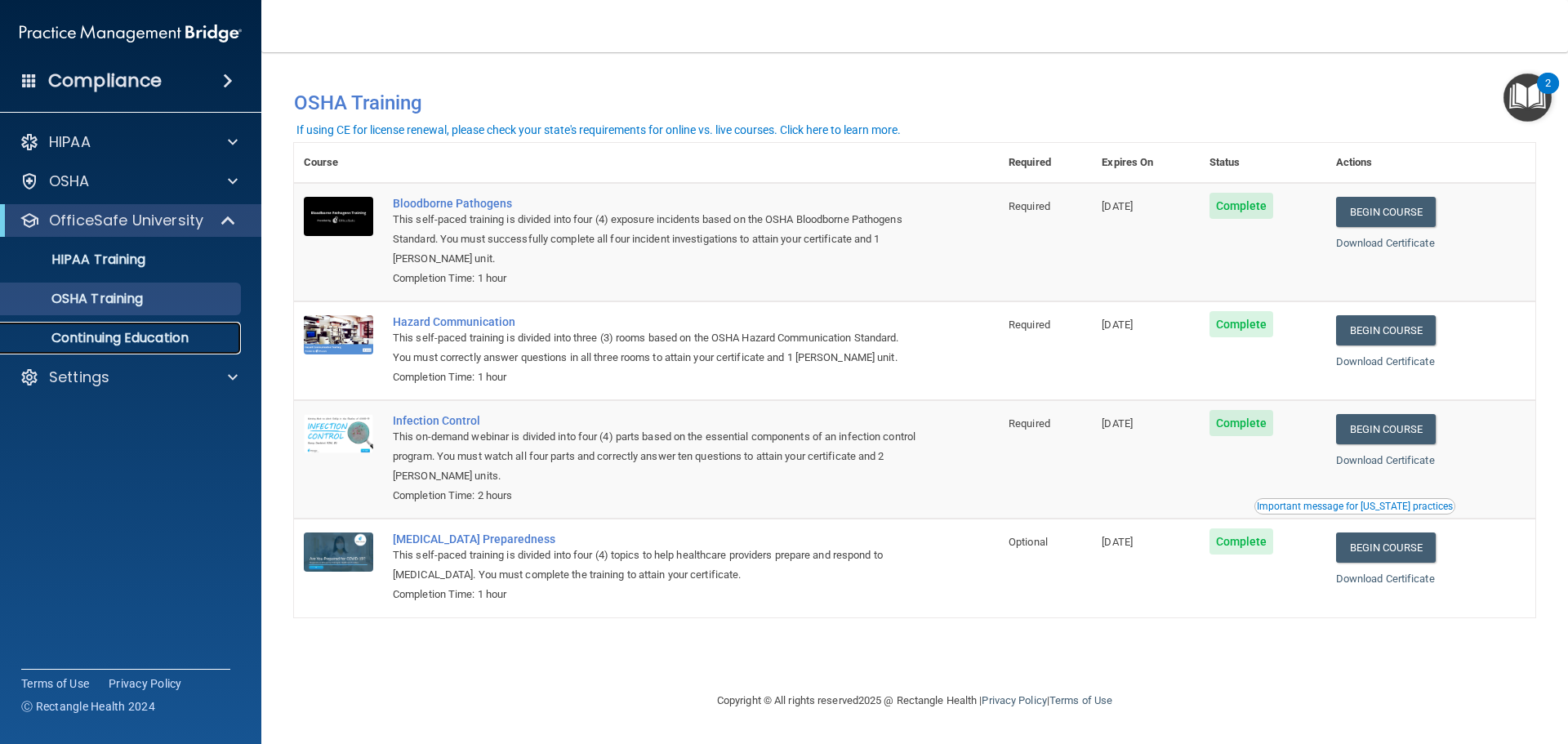
click at [128, 333] on p "Continuing Education" at bounding box center [122, 338] width 223 height 17
